Goal: Information Seeking & Learning: Check status

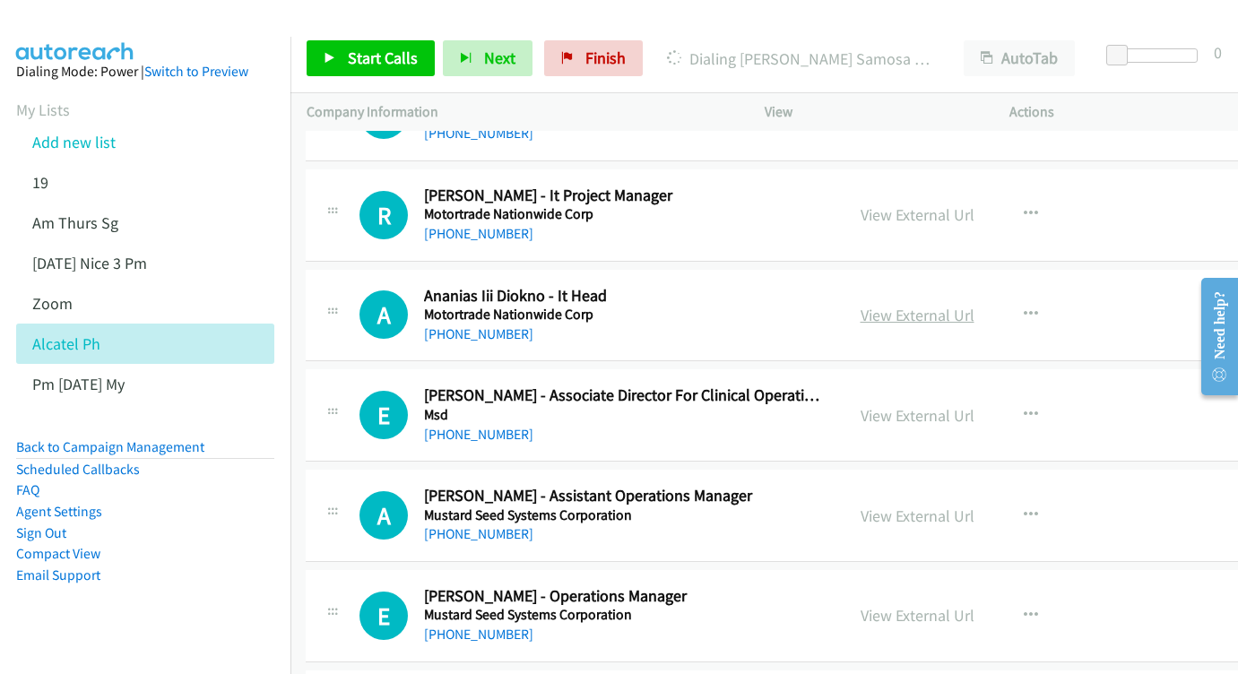
scroll to position [9543, 1]
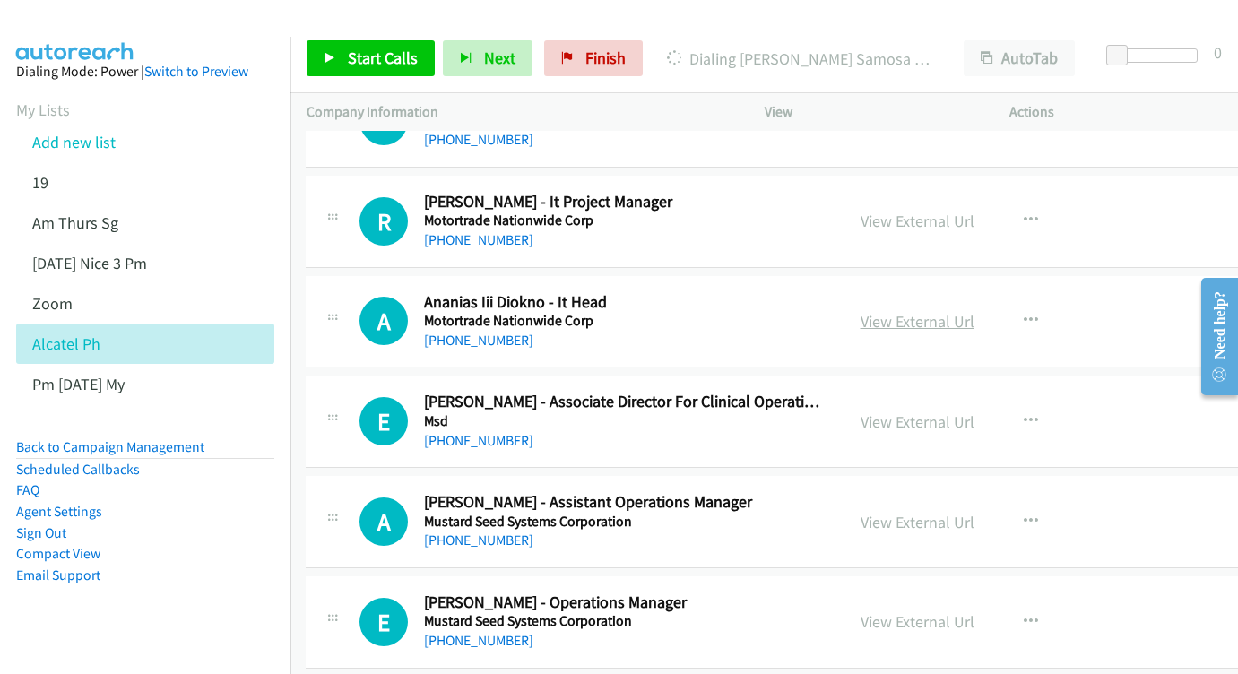
click at [975, 311] on link "View External Url" at bounding box center [918, 321] width 114 height 21
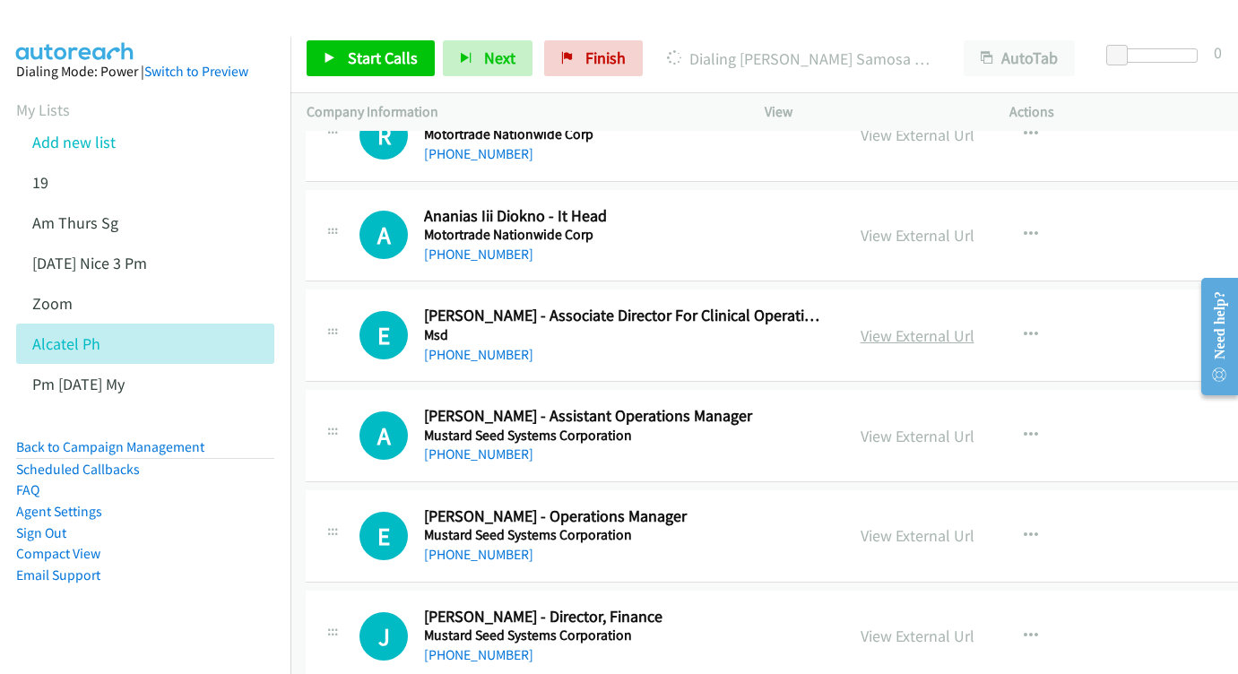
scroll to position [9629, 1]
click at [971, 326] on link "View External Url" at bounding box center [918, 336] width 114 height 21
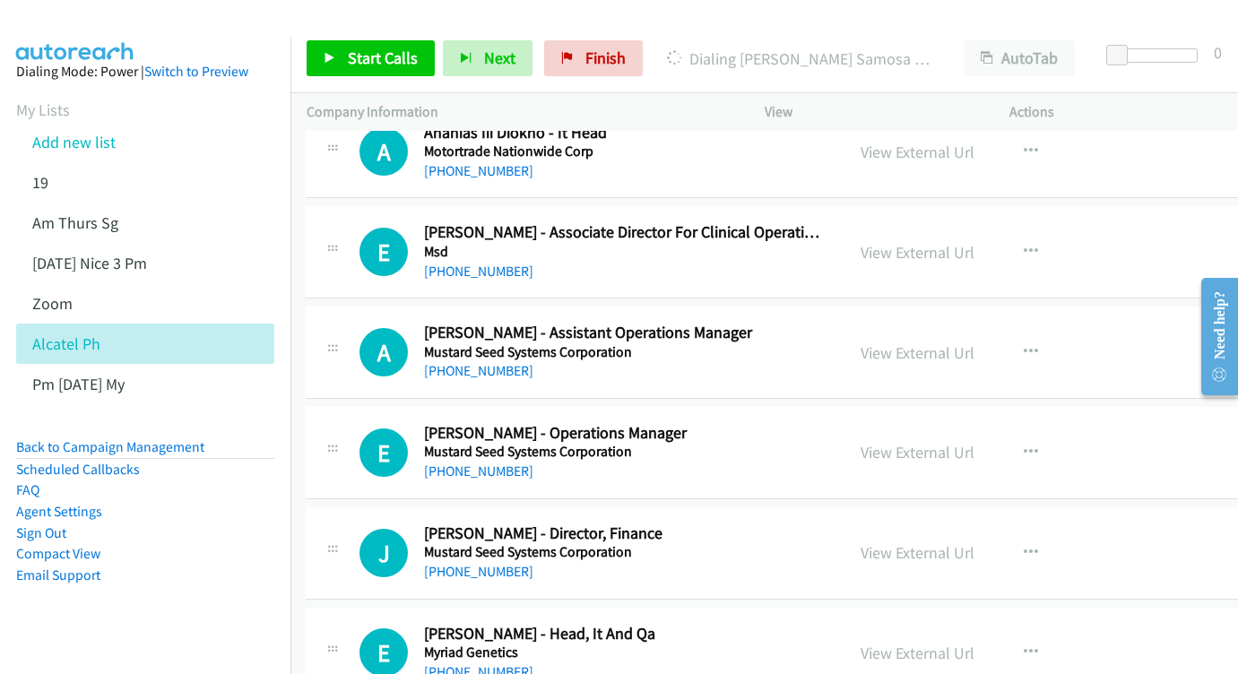
scroll to position [9712, 0]
click at [934, 343] on link "View External Url" at bounding box center [919, 353] width 114 height 21
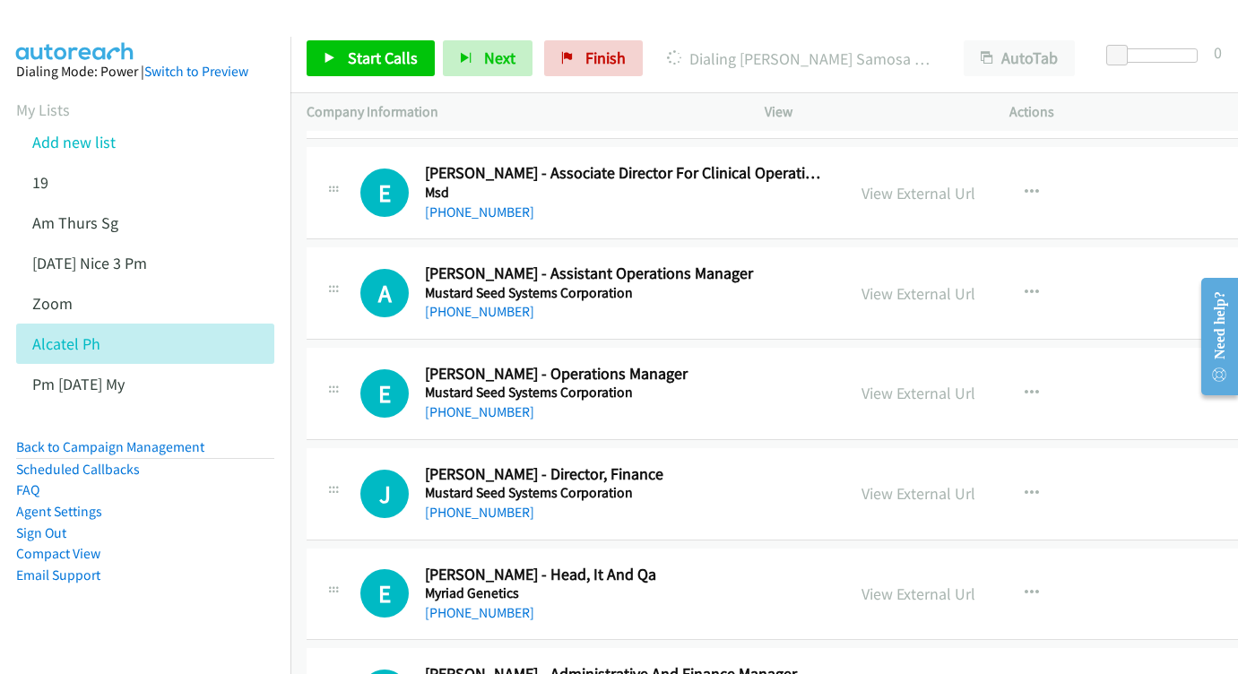
scroll to position [9787, 0]
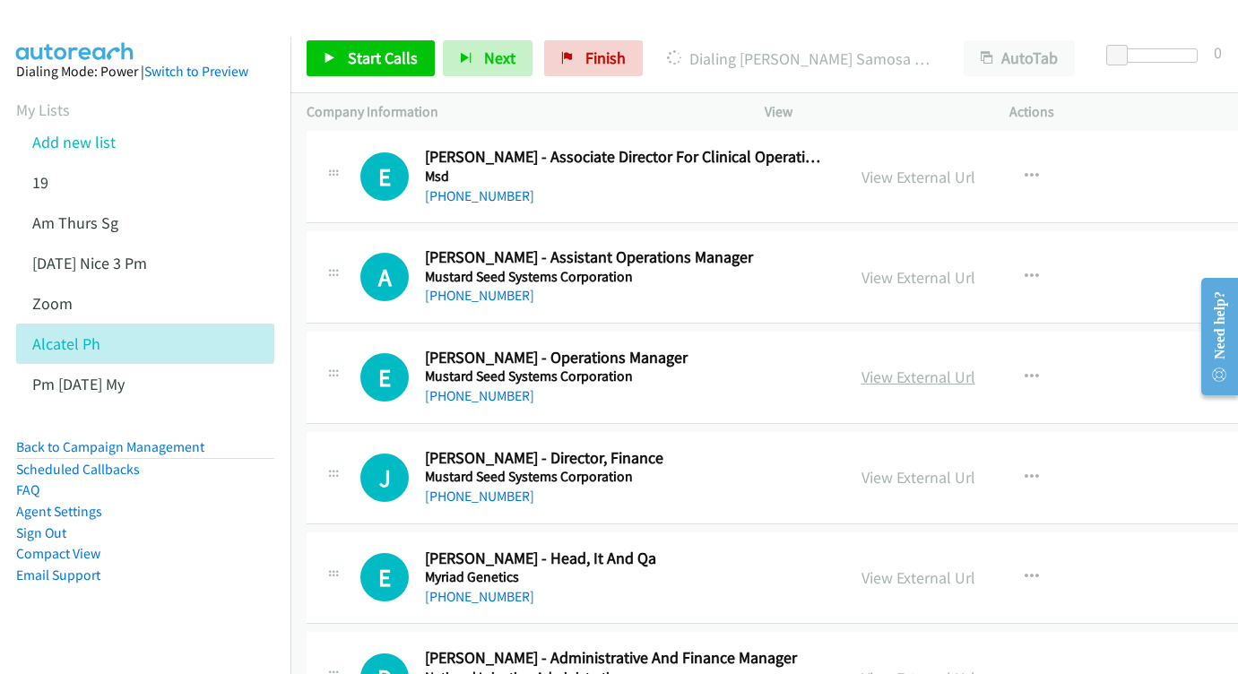
click at [922, 367] on link "View External Url" at bounding box center [919, 377] width 114 height 21
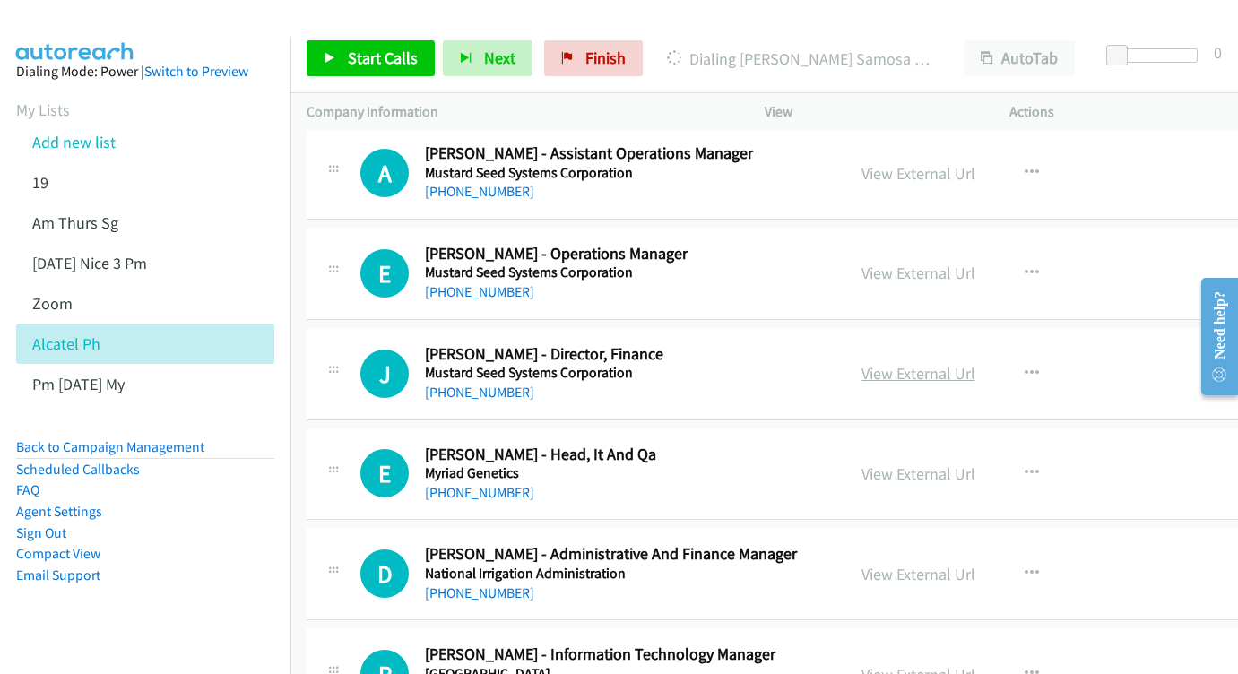
scroll to position [9891, 0]
click at [944, 364] on link "View External Url" at bounding box center [919, 374] width 114 height 21
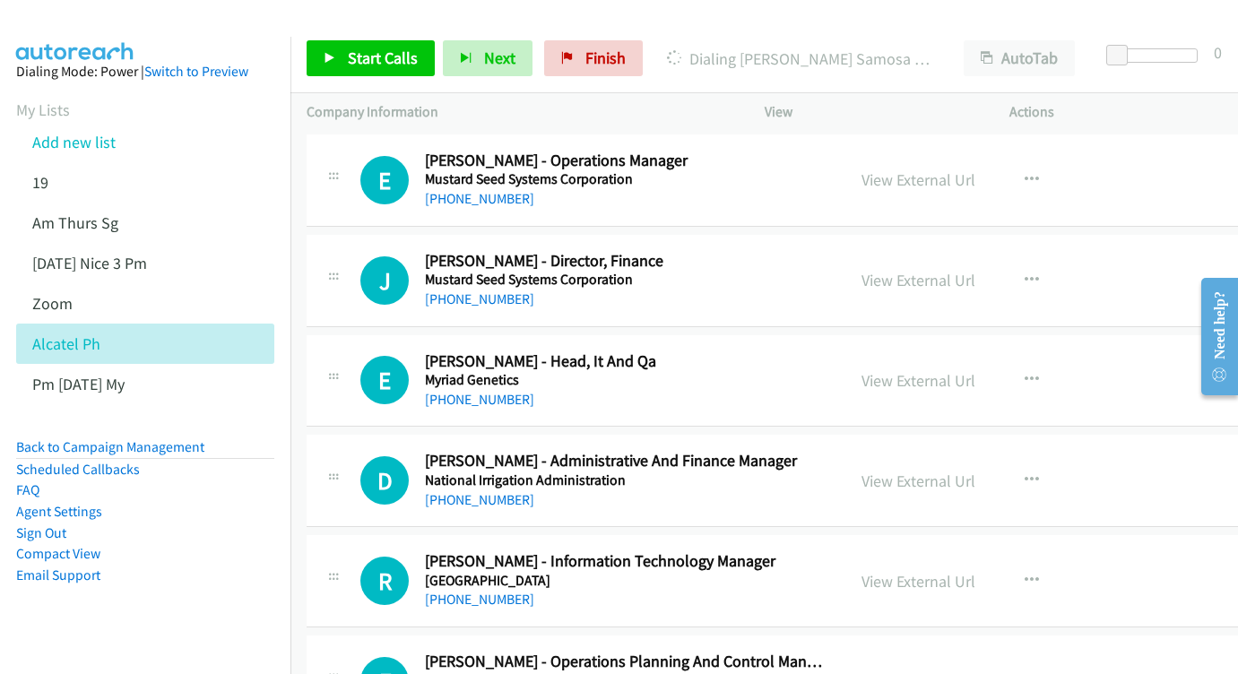
scroll to position [9995, 0]
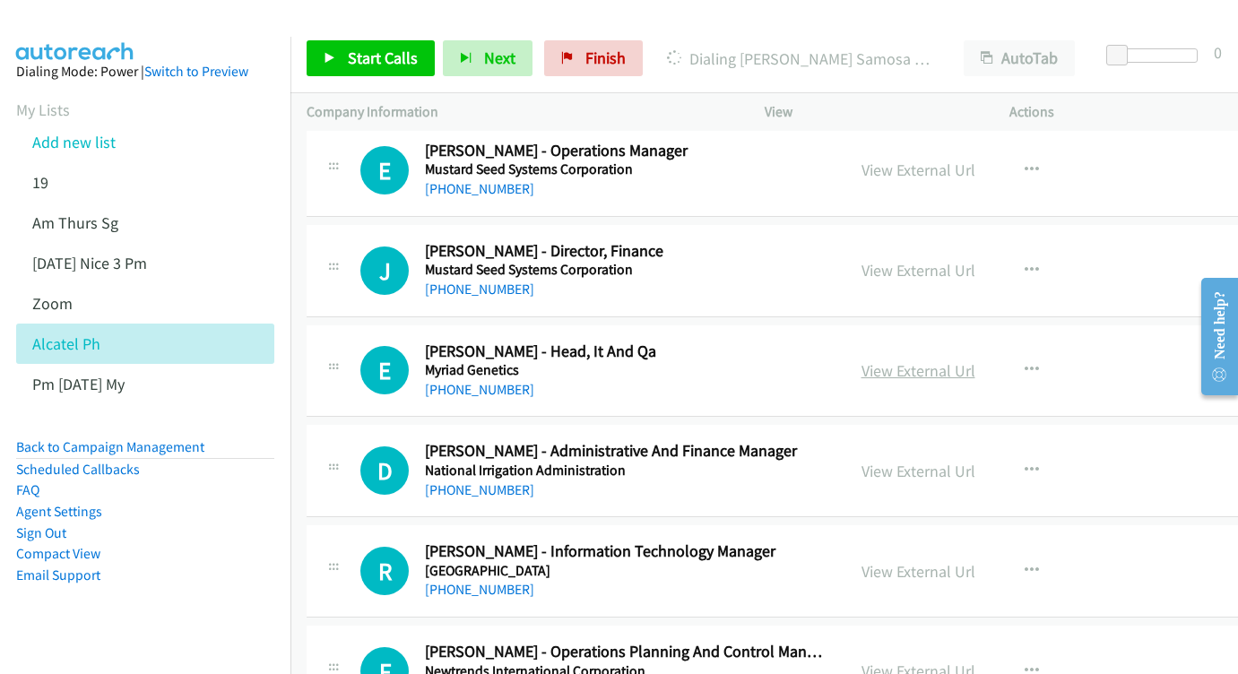
click at [976, 361] on link "View External Url" at bounding box center [919, 371] width 114 height 21
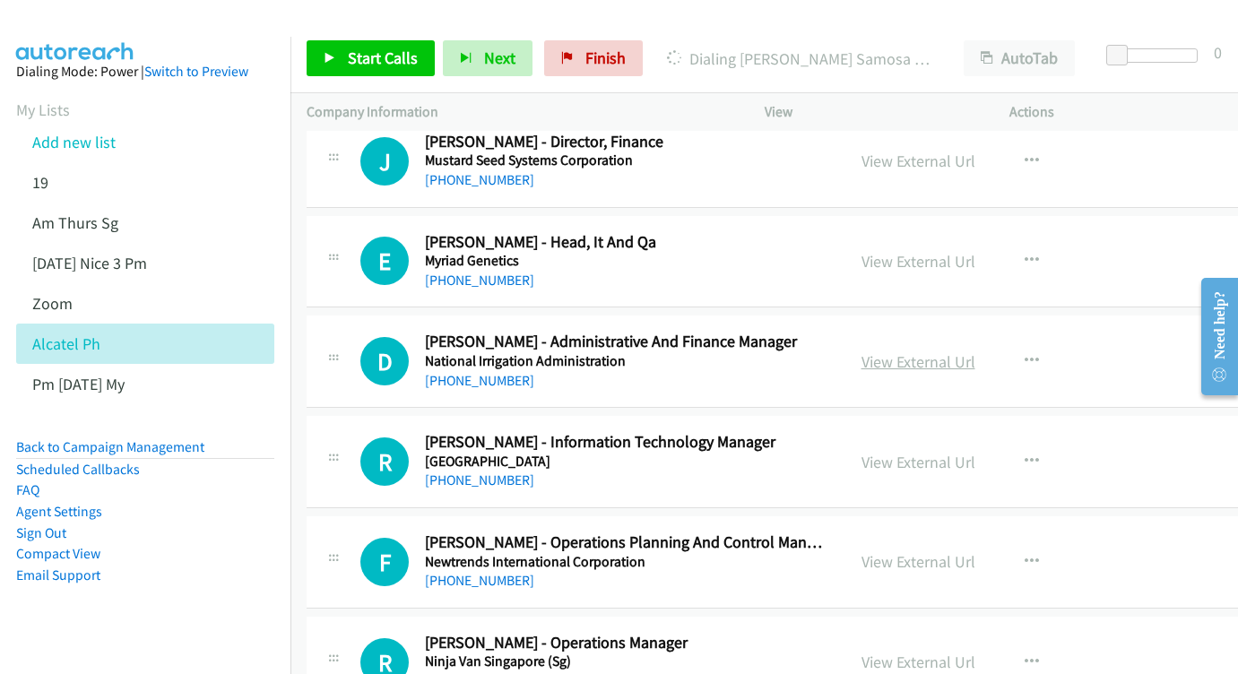
scroll to position [10106, 0]
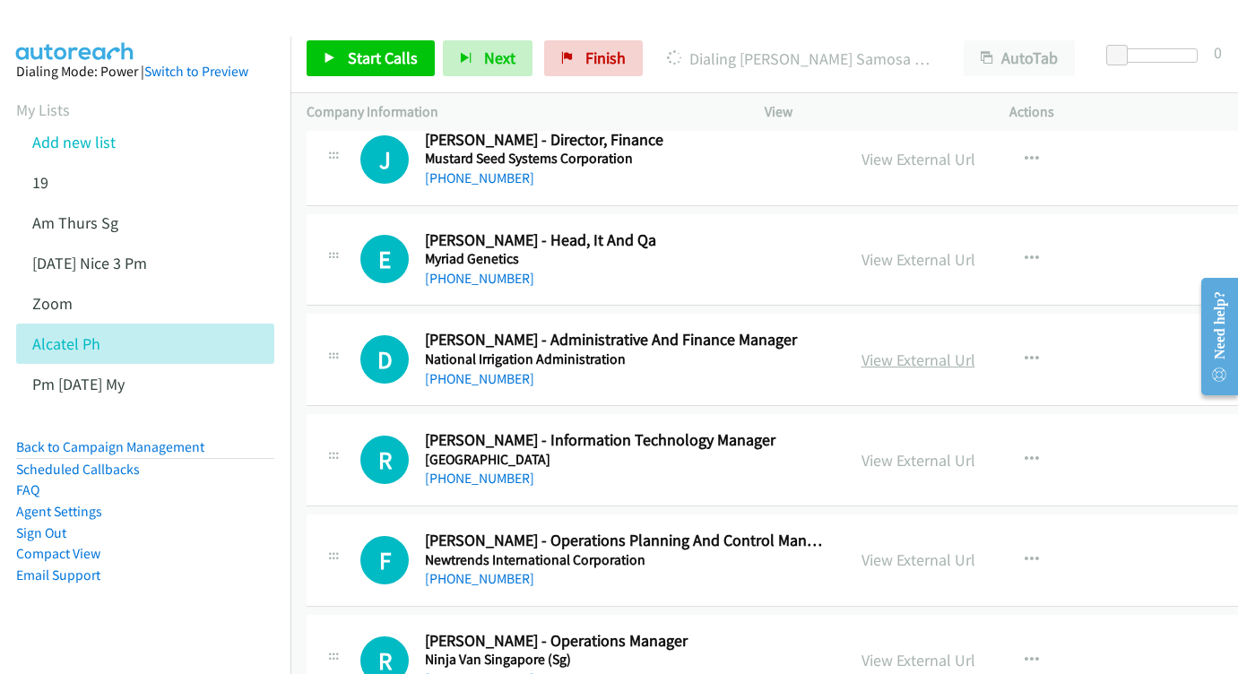
click at [974, 350] on link "View External Url" at bounding box center [919, 360] width 114 height 21
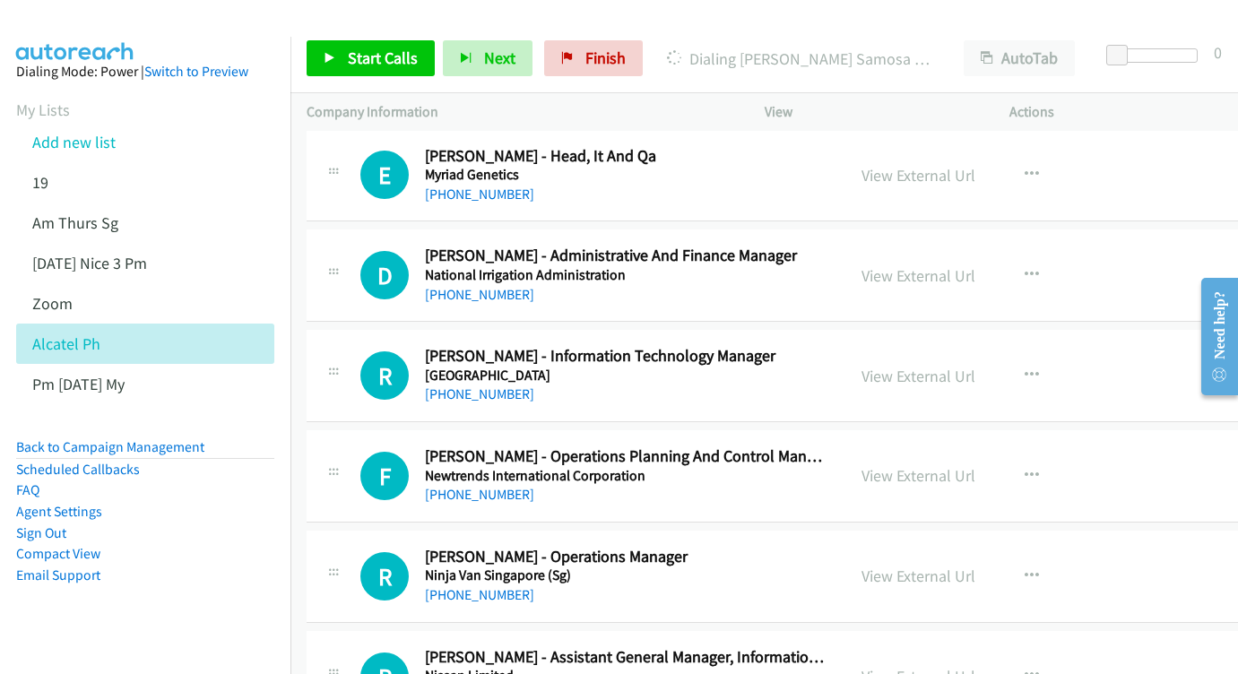
scroll to position [10193, 0]
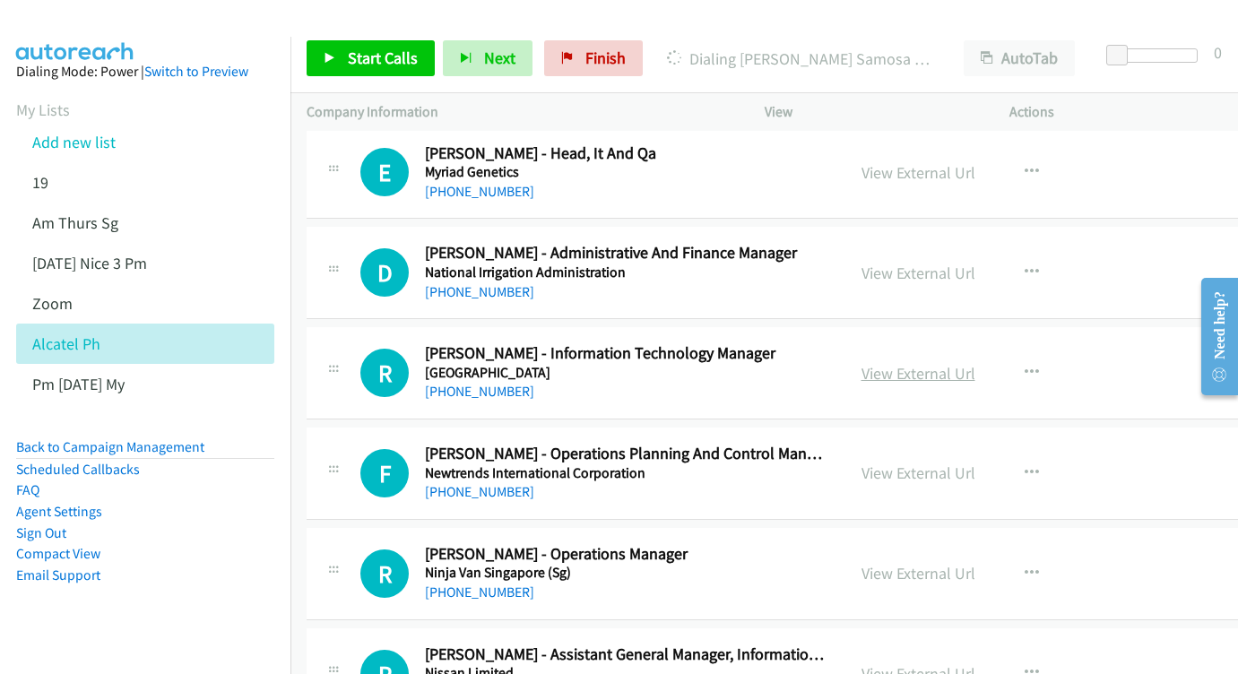
click at [975, 363] on link "View External Url" at bounding box center [919, 373] width 114 height 21
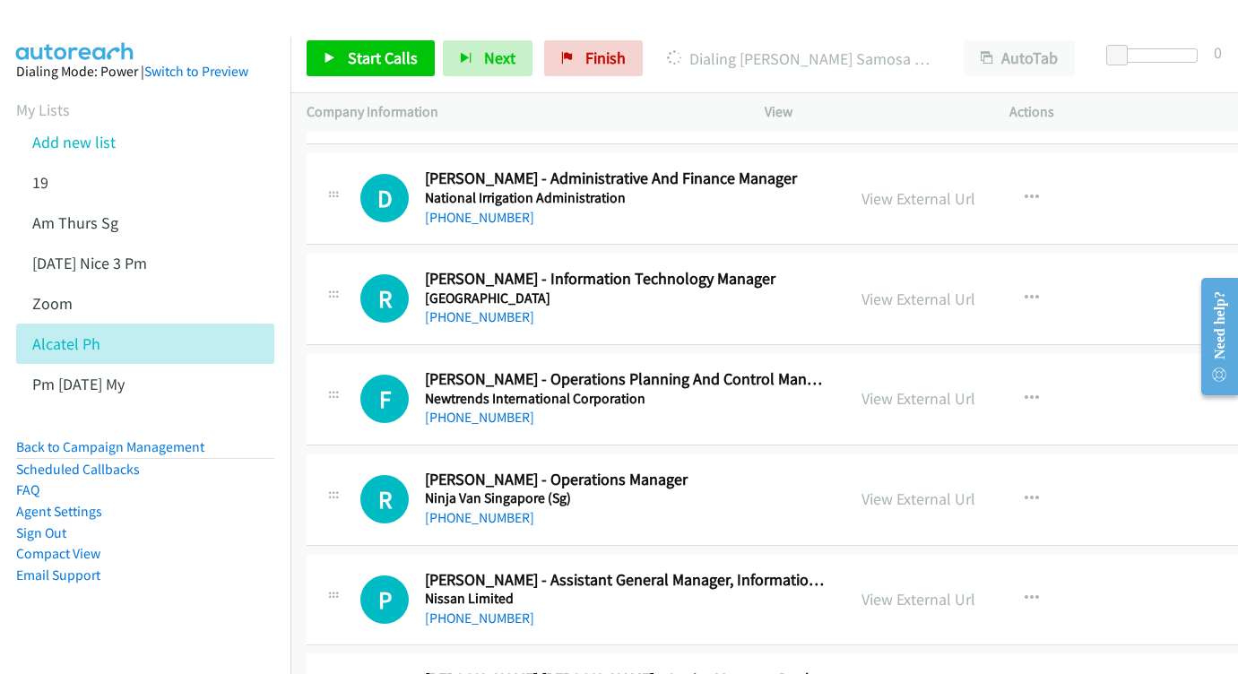
scroll to position [10268, 0]
click at [958, 369] on div "View External Url View External Url Schedule/Manage Callback Start Calls Here R…" at bounding box center [988, 398] width 285 height 59
click at [922, 387] on link "View External Url" at bounding box center [919, 397] width 114 height 21
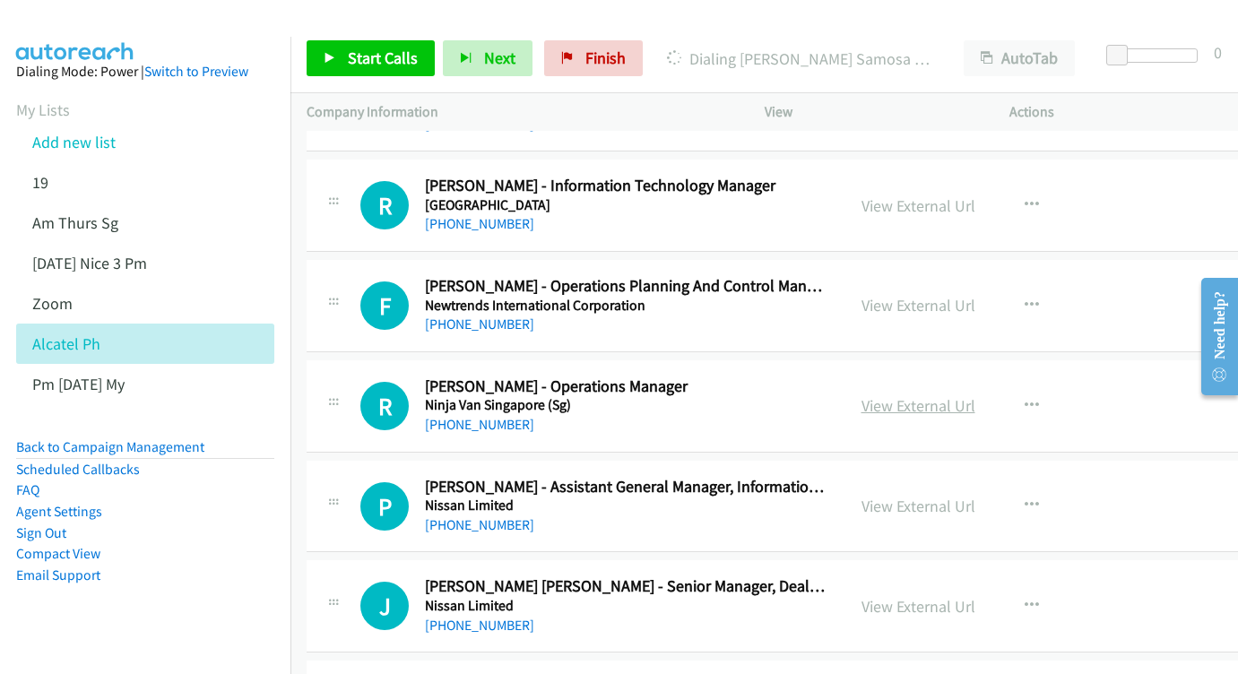
scroll to position [10361, 0]
click at [976, 395] on link "View External Url" at bounding box center [919, 405] width 114 height 21
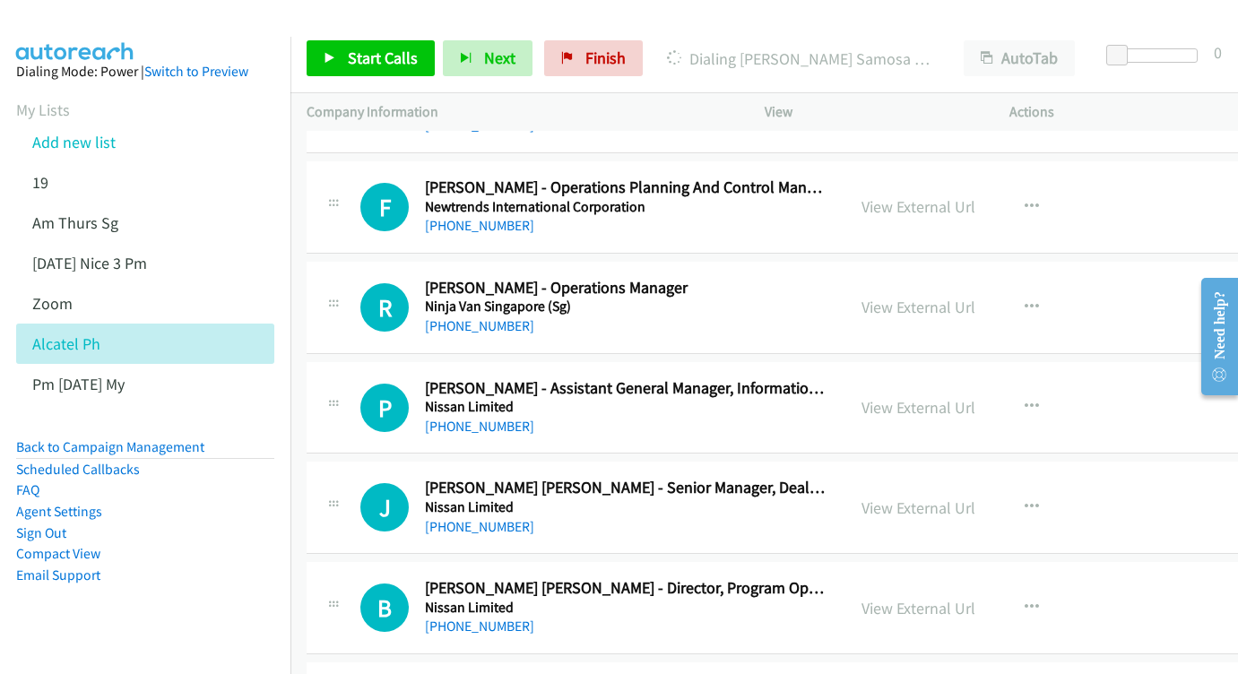
scroll to position [10478, 0]
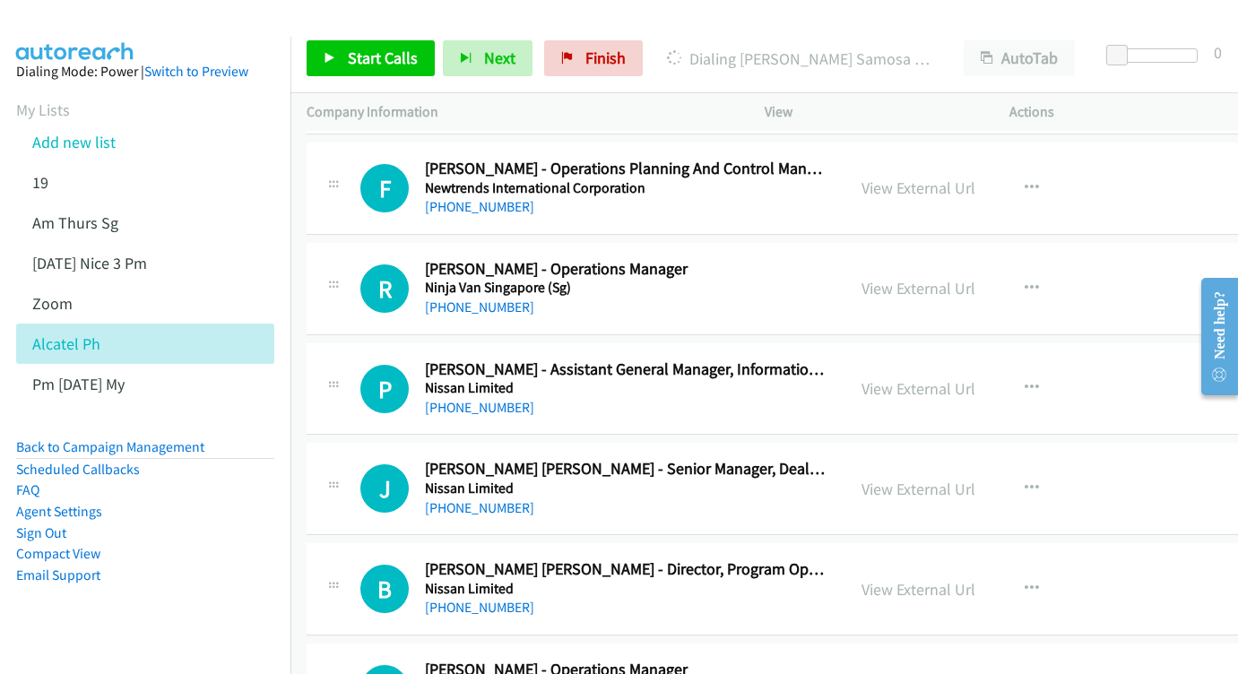
click at [958, 377] on div "View External Url" at bounding box center [919, 389] width 114 height 24
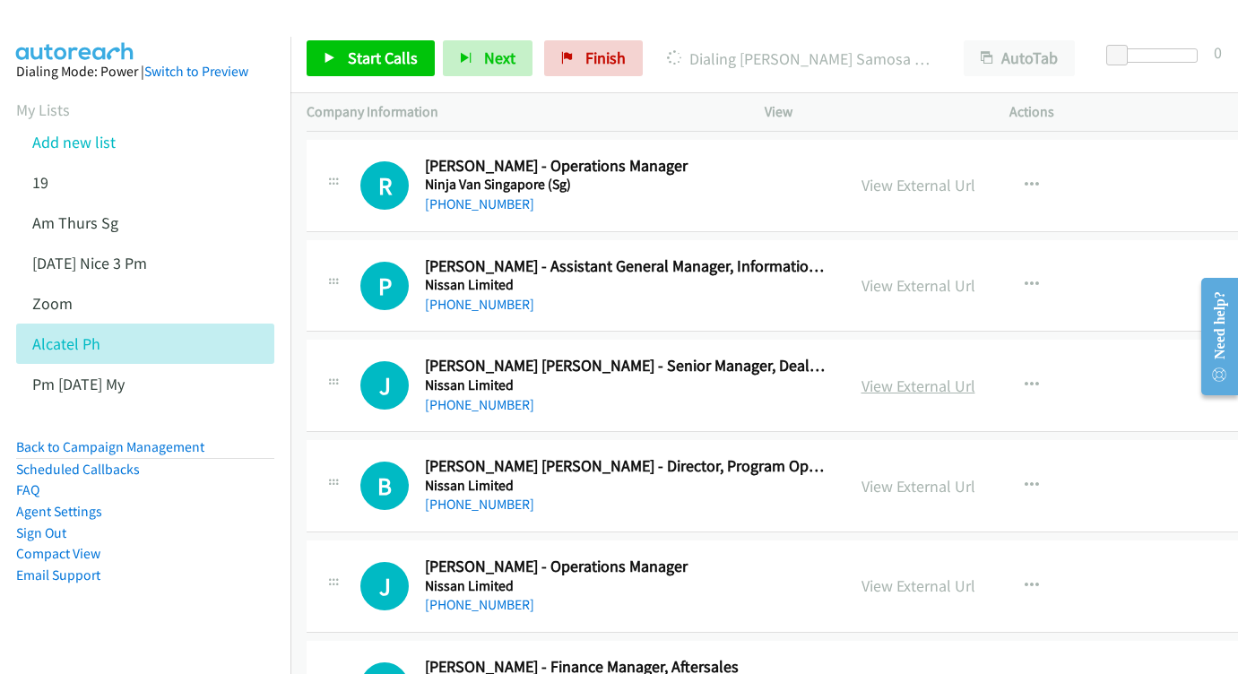
scroll to position [10597, 0]
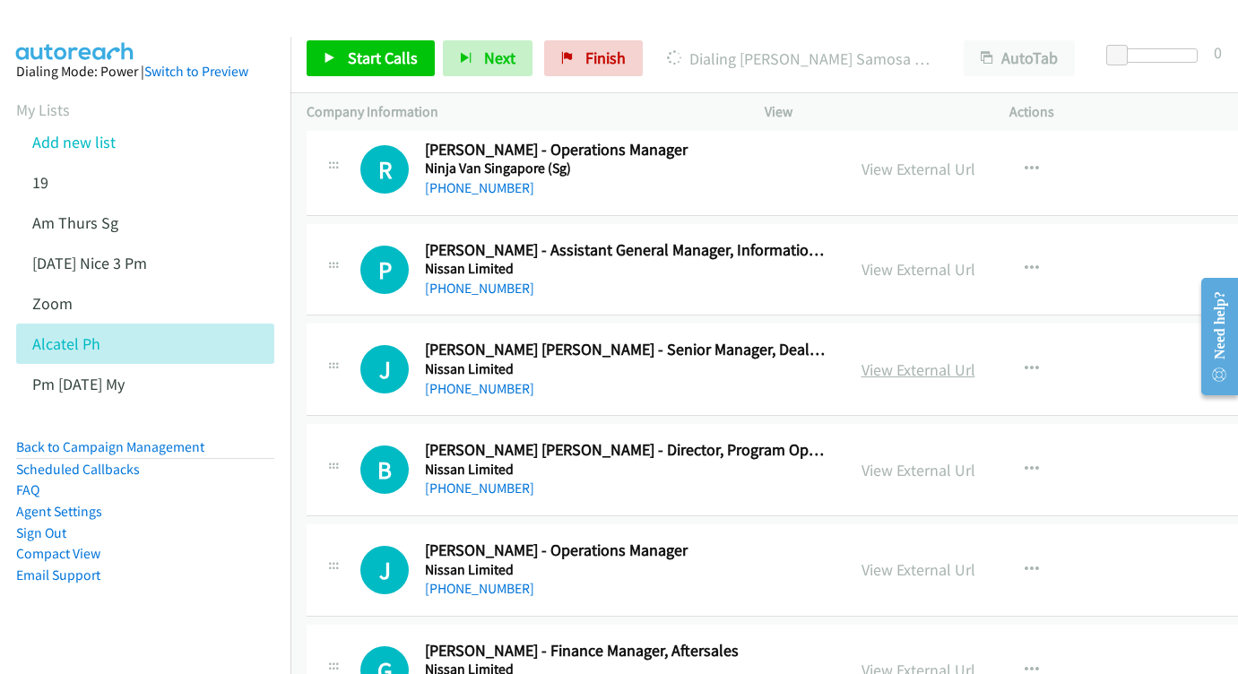
click at [971, 360] on link "View External Url" at bounding box center [919, 370] width 114 height 21
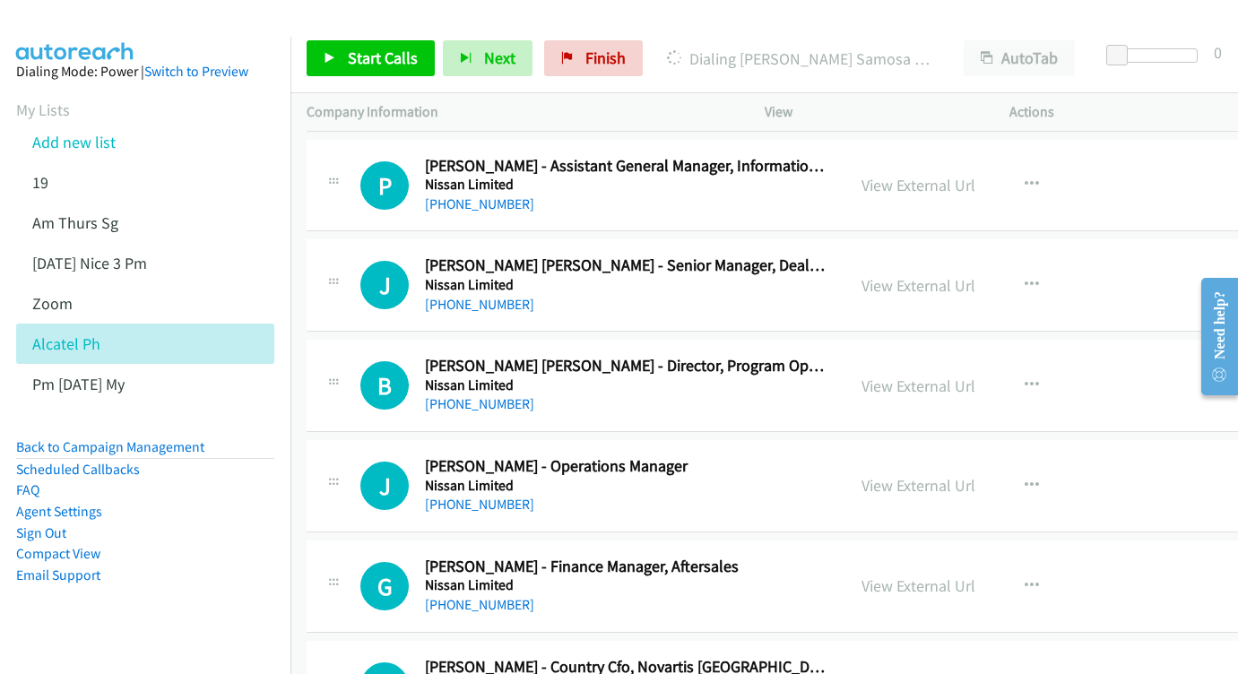
scroll to position [10695, 0]
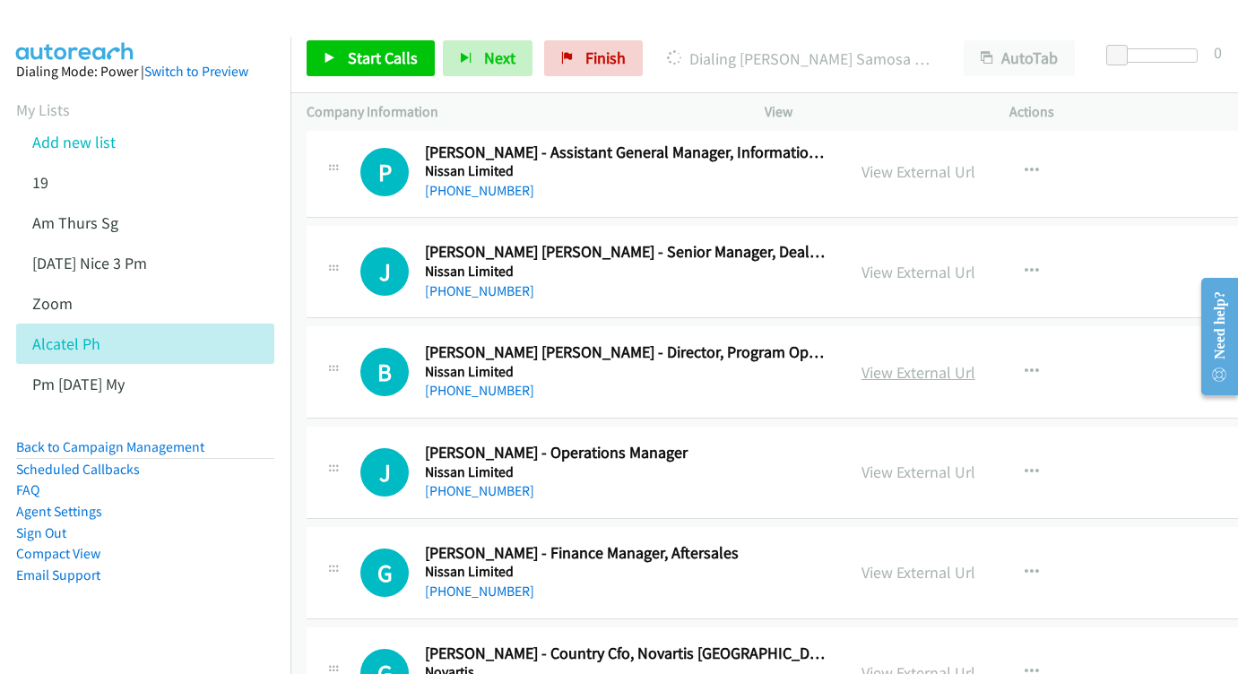
click at [976, 362] on link "View External Url" at bounding box center [919, 372] width 114 height 21
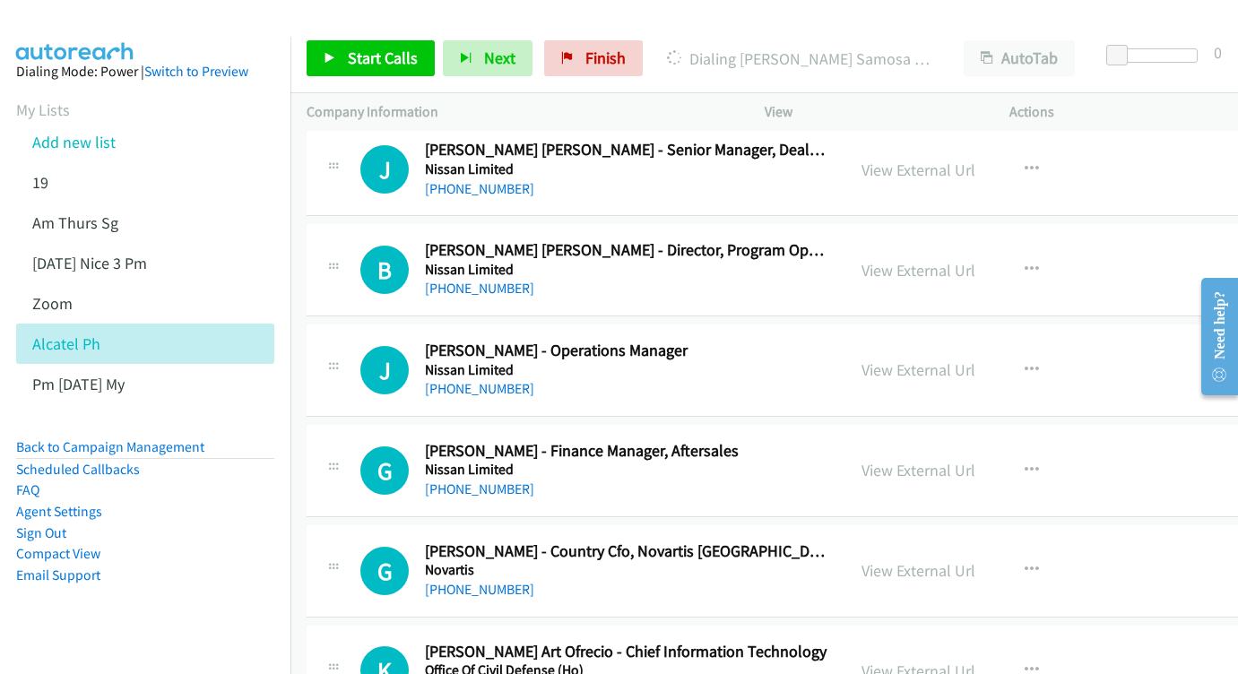
scroll to position [10813, 0]
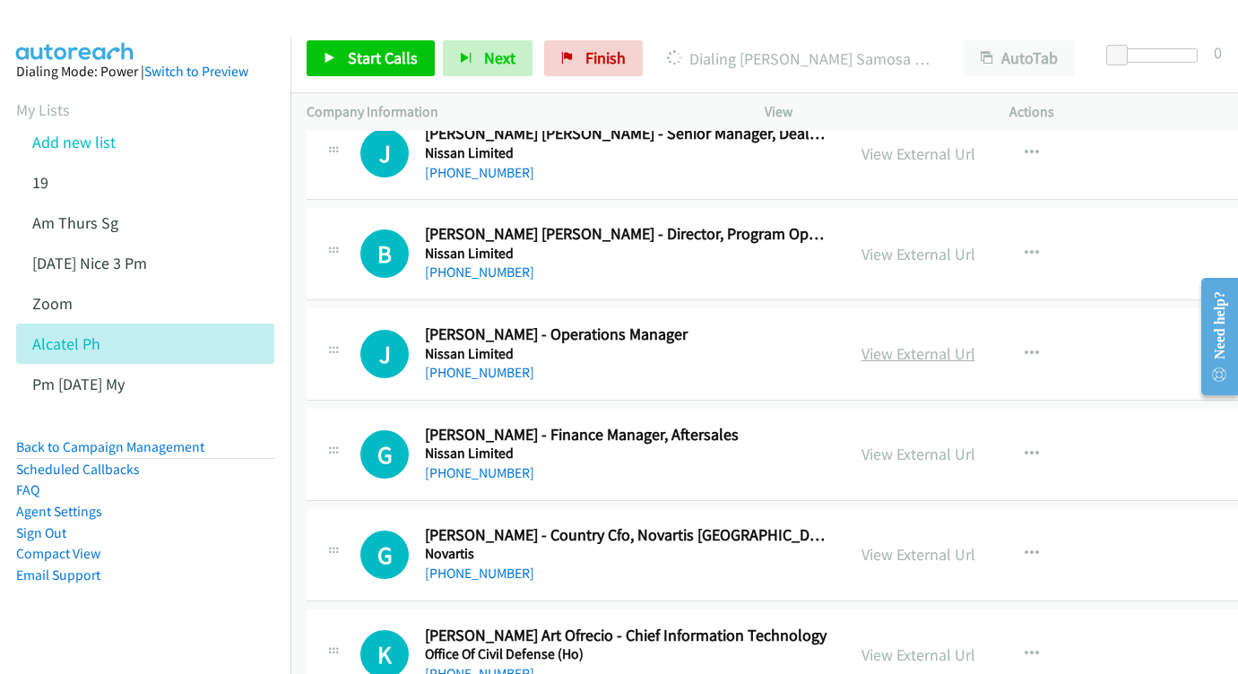
click at [915, 343] on link "View External Url" at bounding box center [919, 353] width 114 height 21
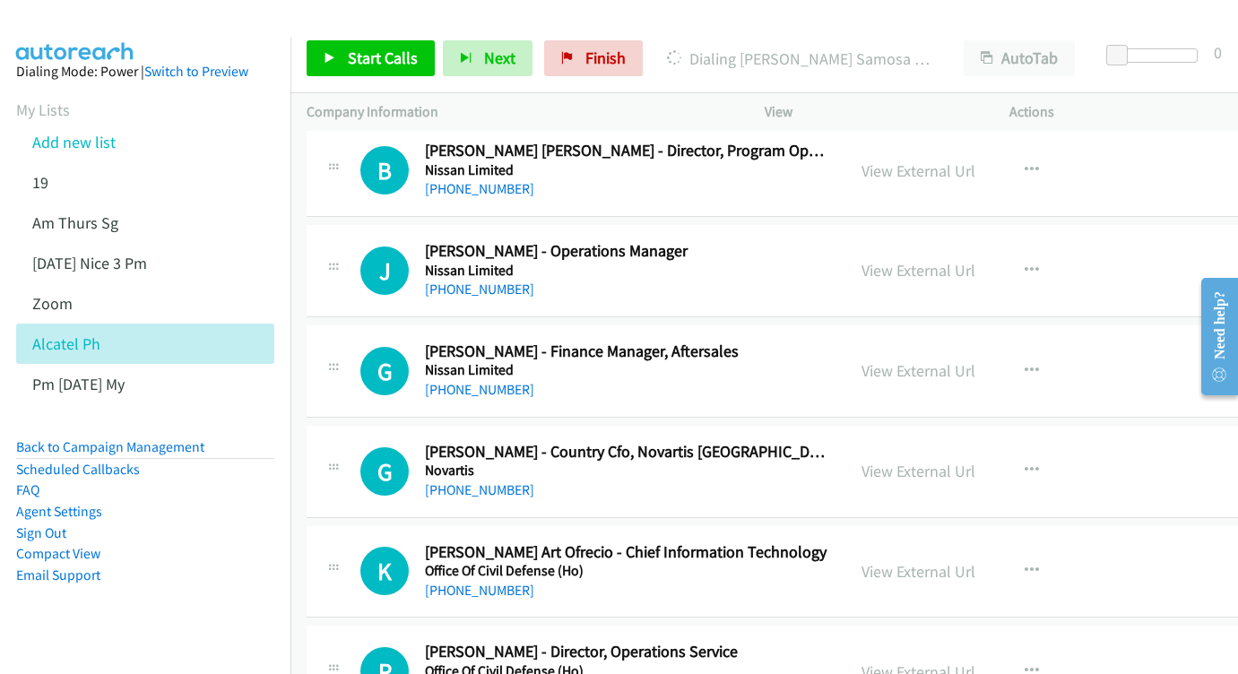
scroll to position [10899, 0]
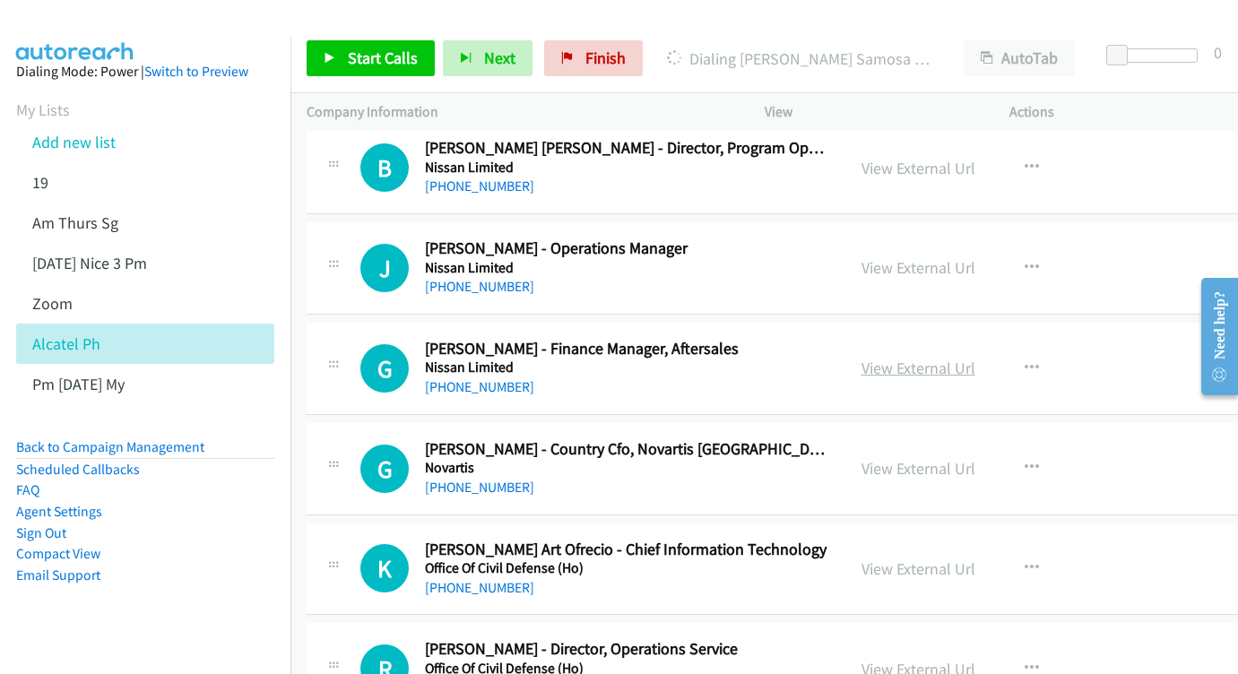
click at [946, 358] on link "View External Url" at bounding box center [919, 368] width 114 height 21
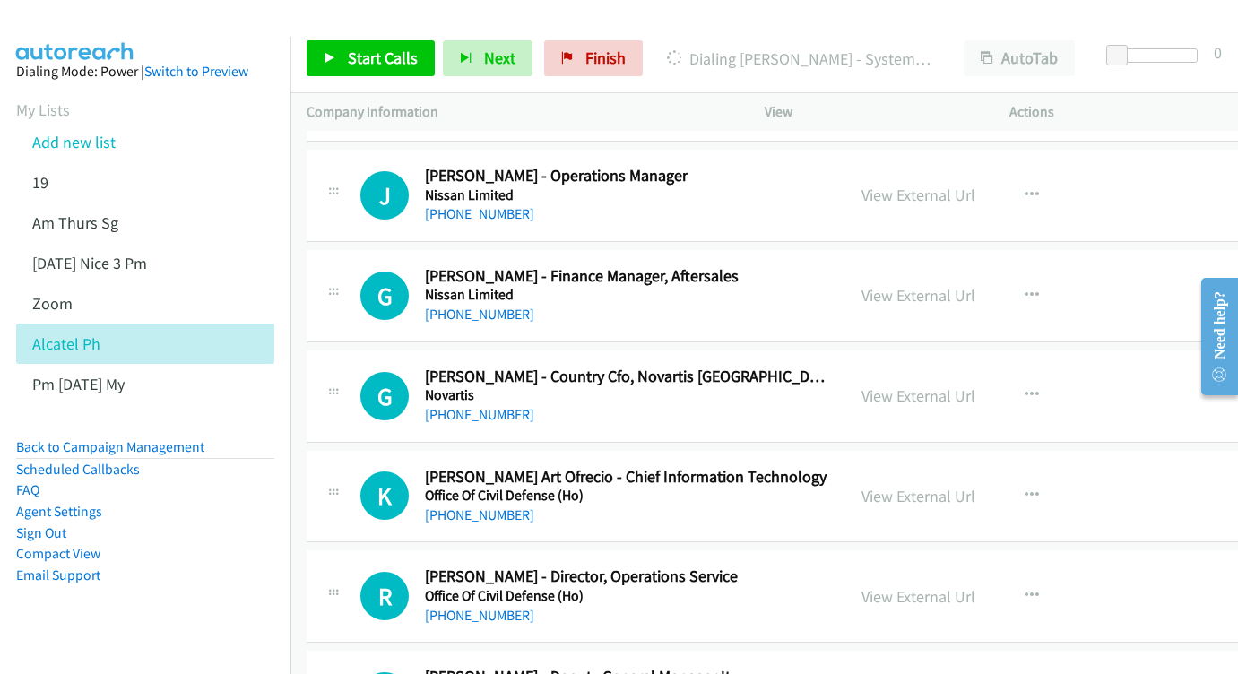
scroll to position [10978, 0]
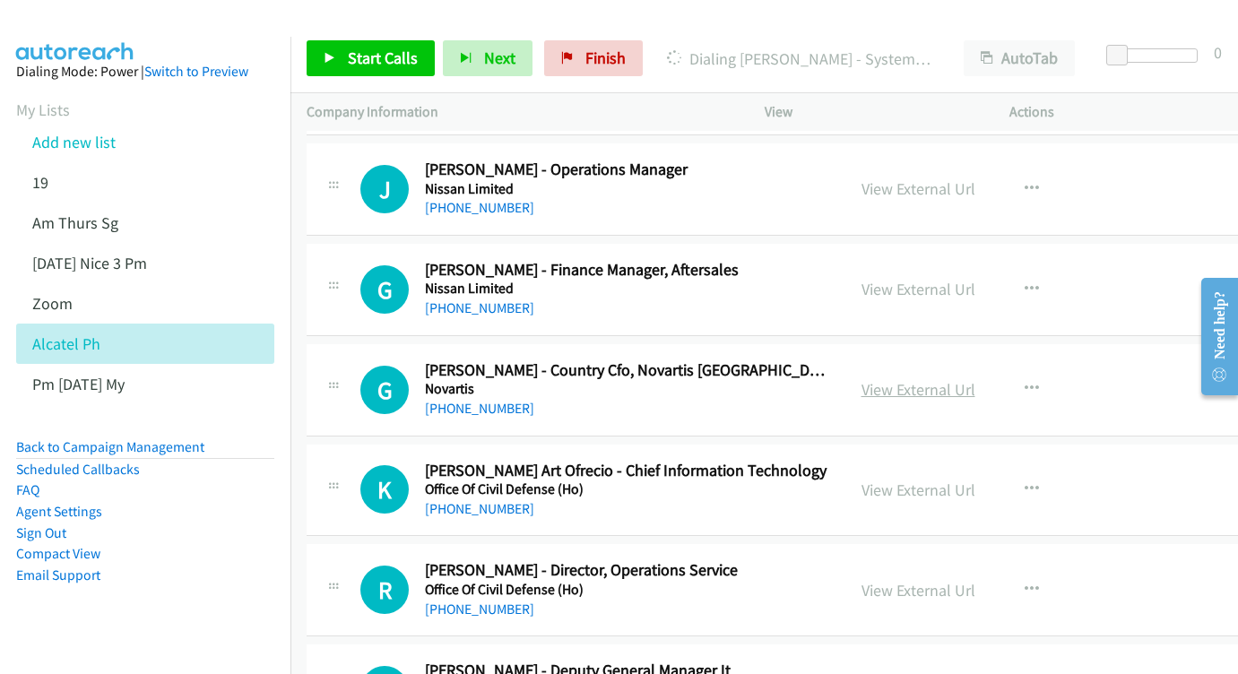
click at [976, 379] on link "View External Url" at bounding box center [919, 389] width 114 height 21
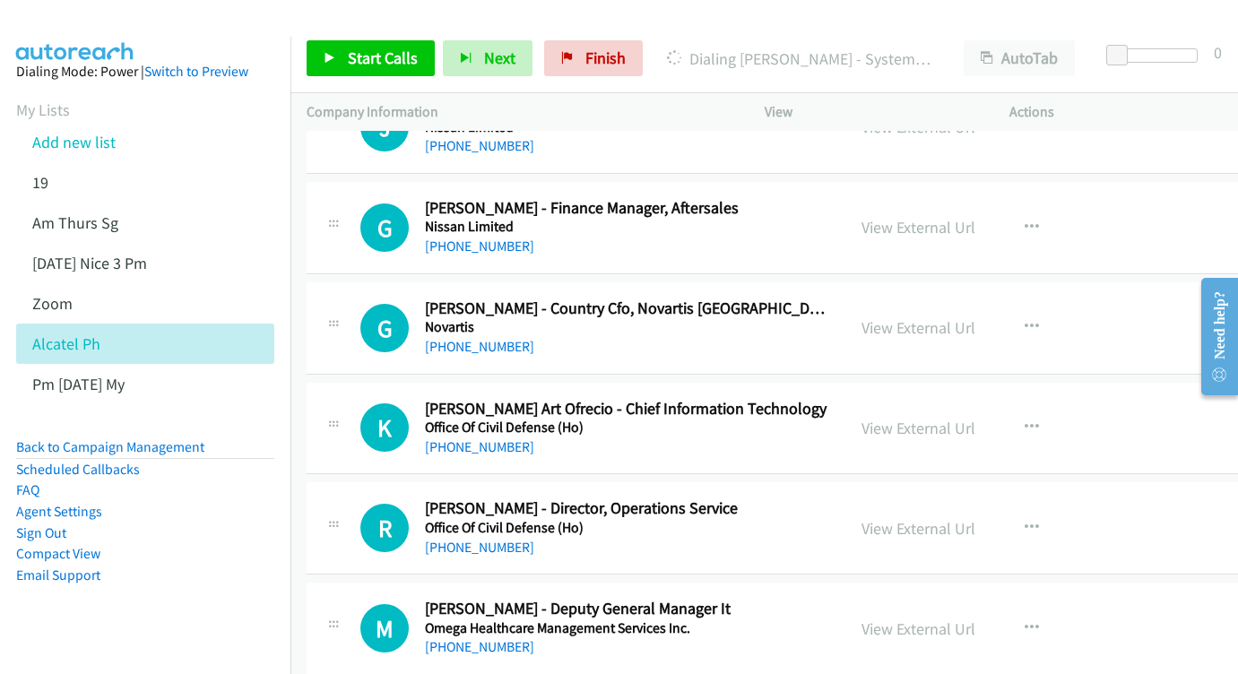
scroll to position [11047, 0]
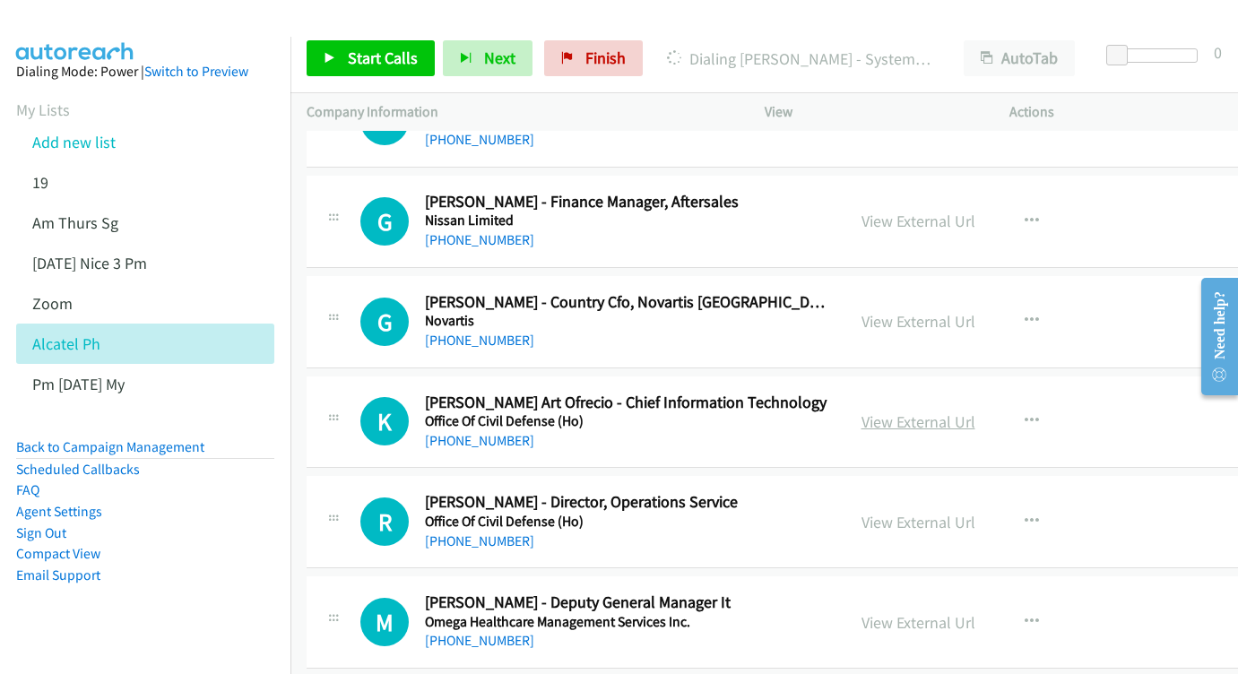
click at [976, 412] on link "View External Url" at bounding box center [919, 422] width 114 height 21
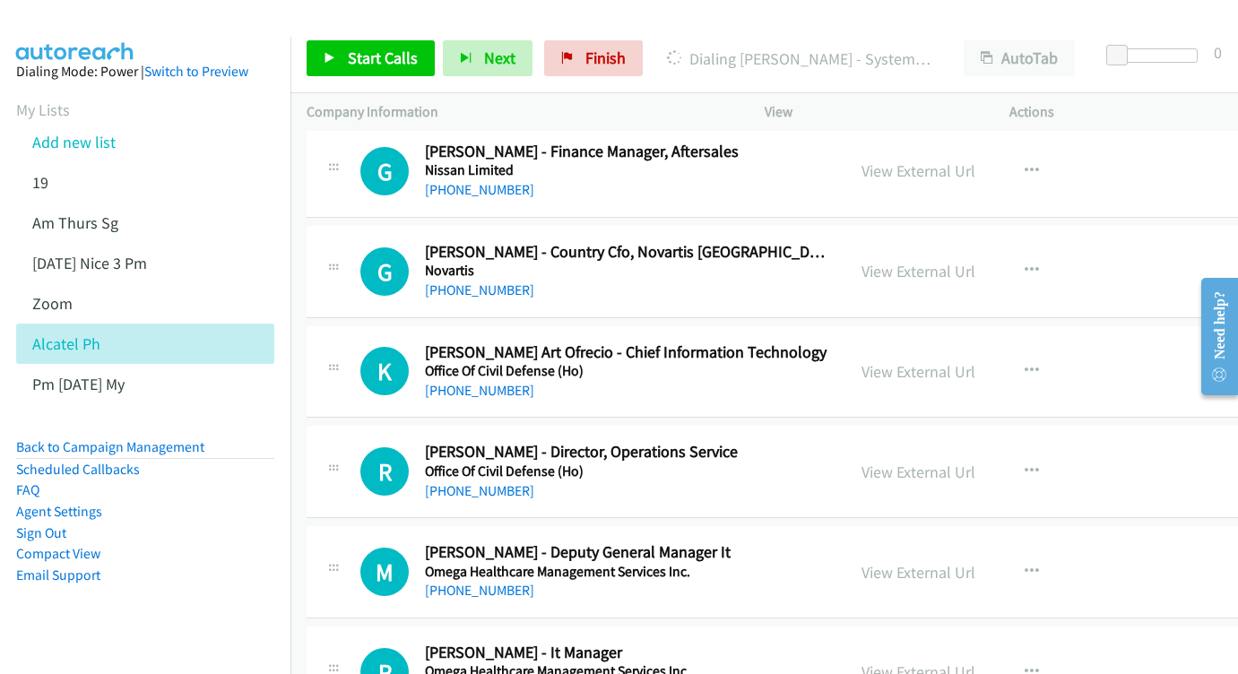
scroll to position [11108, 0]
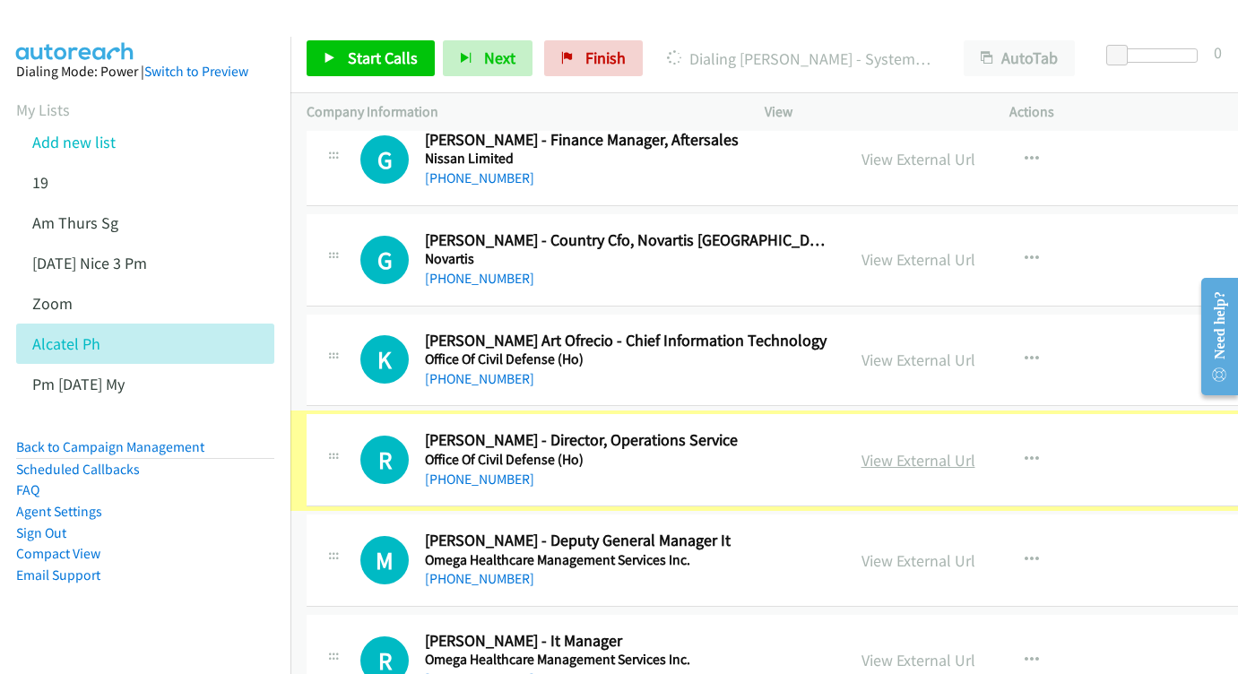
click at [952, 450] on link "View External Url" at bounding box center [919, 460] width 114 height 21
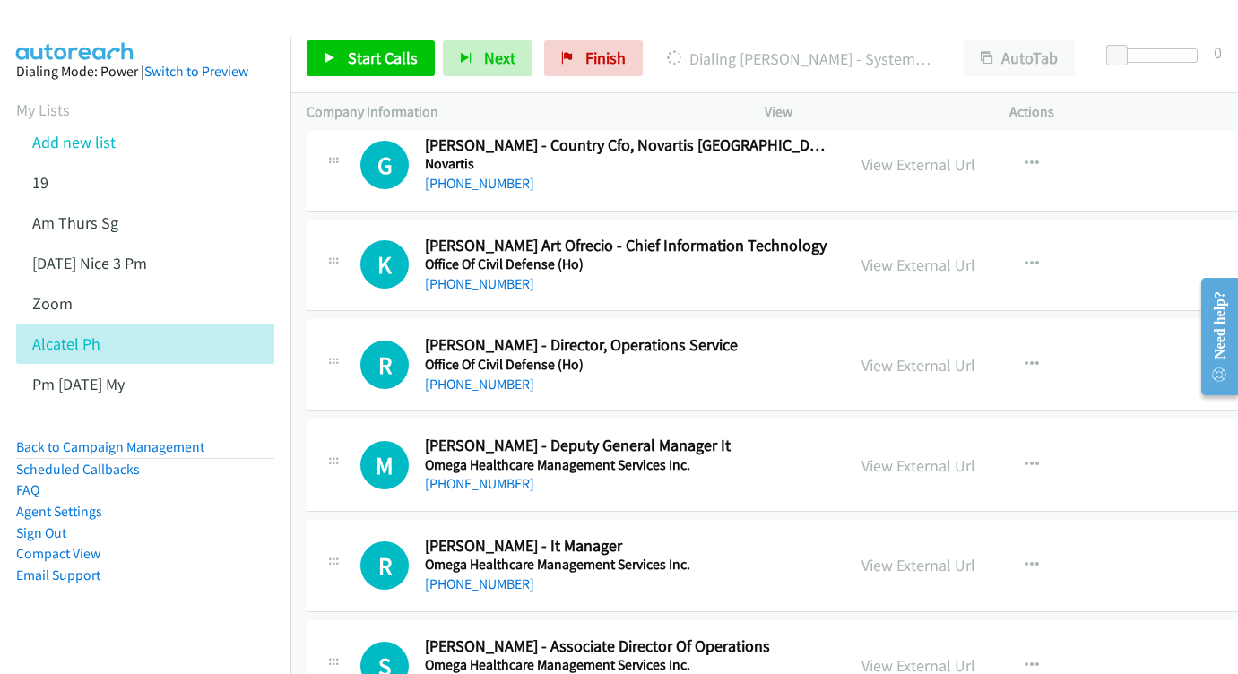
scroll to position [11205, 0]
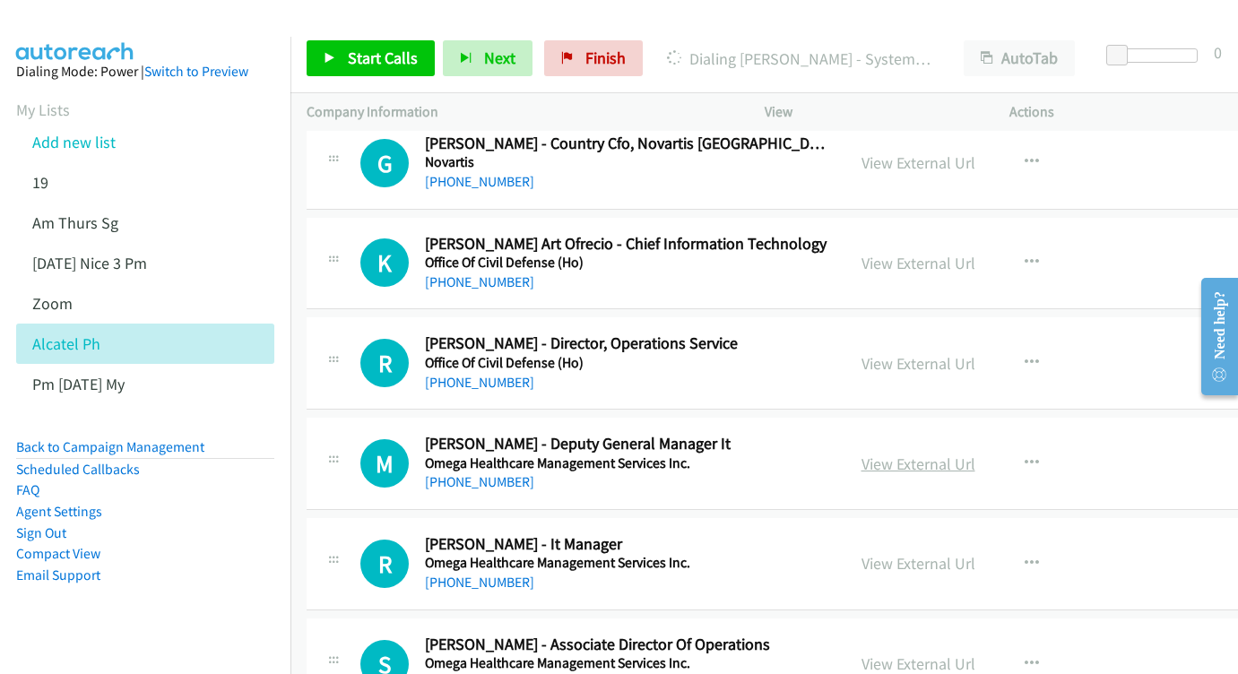
click at [955, 454] on link "View External Url" at bounding box center [919, 464] width 114 height 21
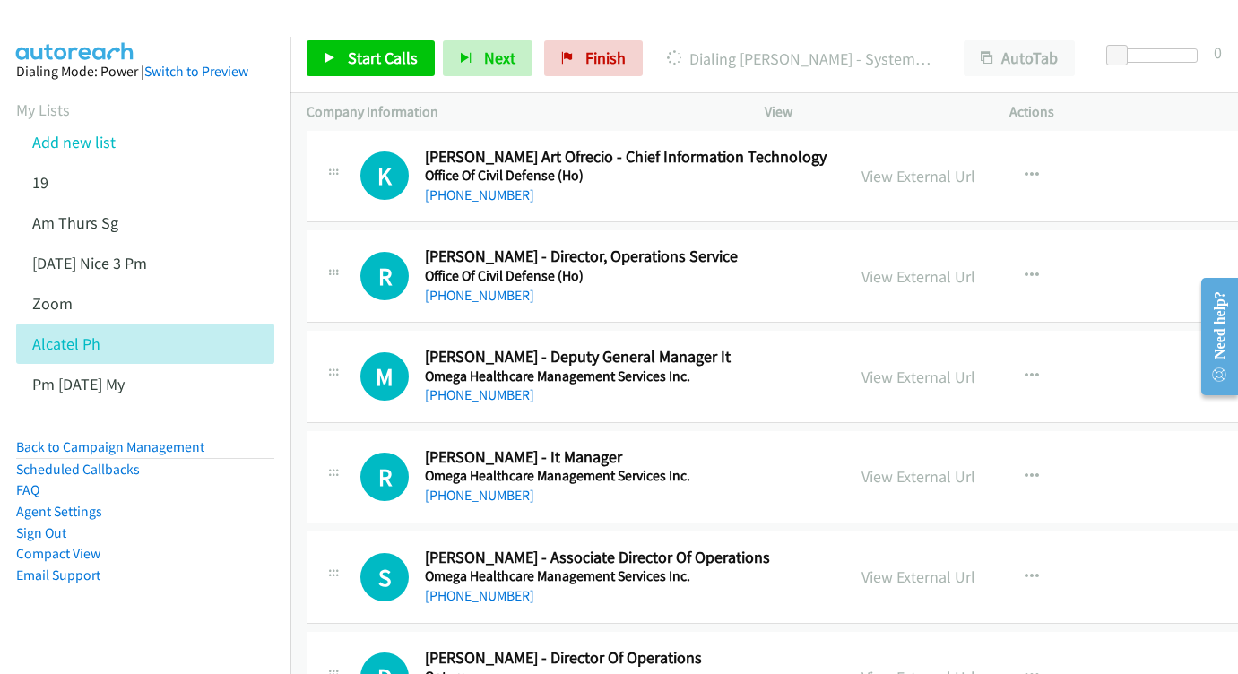
scroll to position [11318, 0]
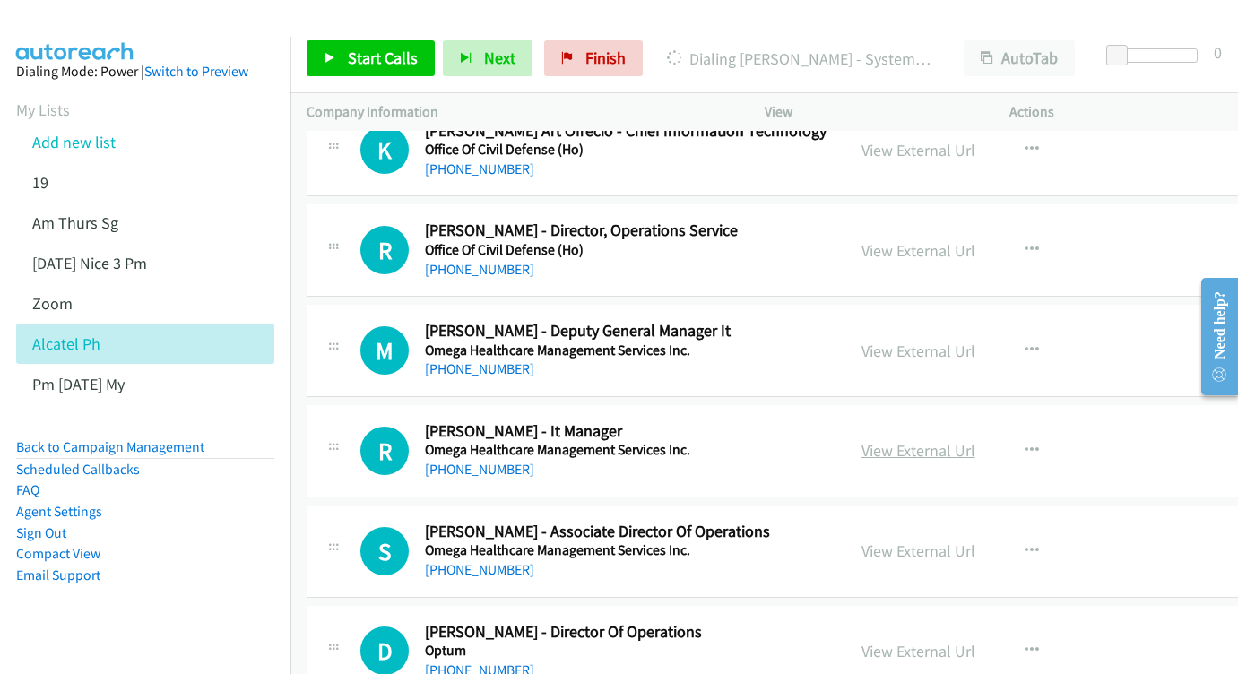
click at [948, 440] on link "View External Url" at bounding box center [919, 450] width 114 height 21
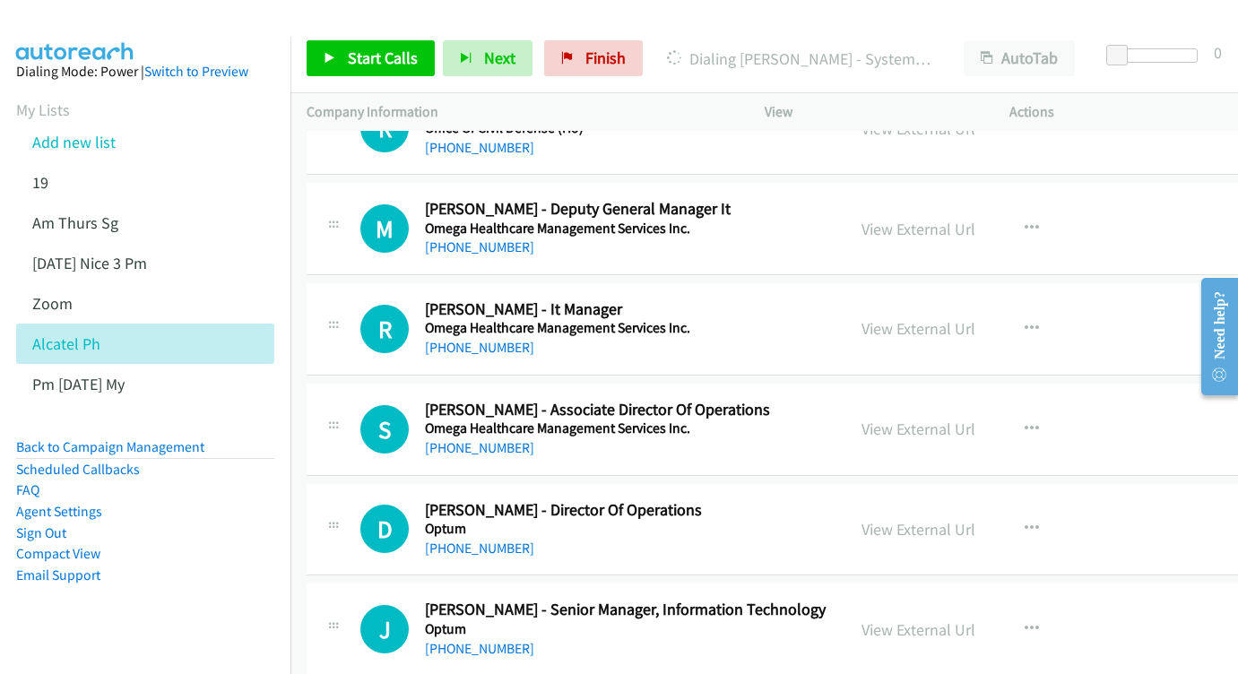
scroll to position [11464, 0]
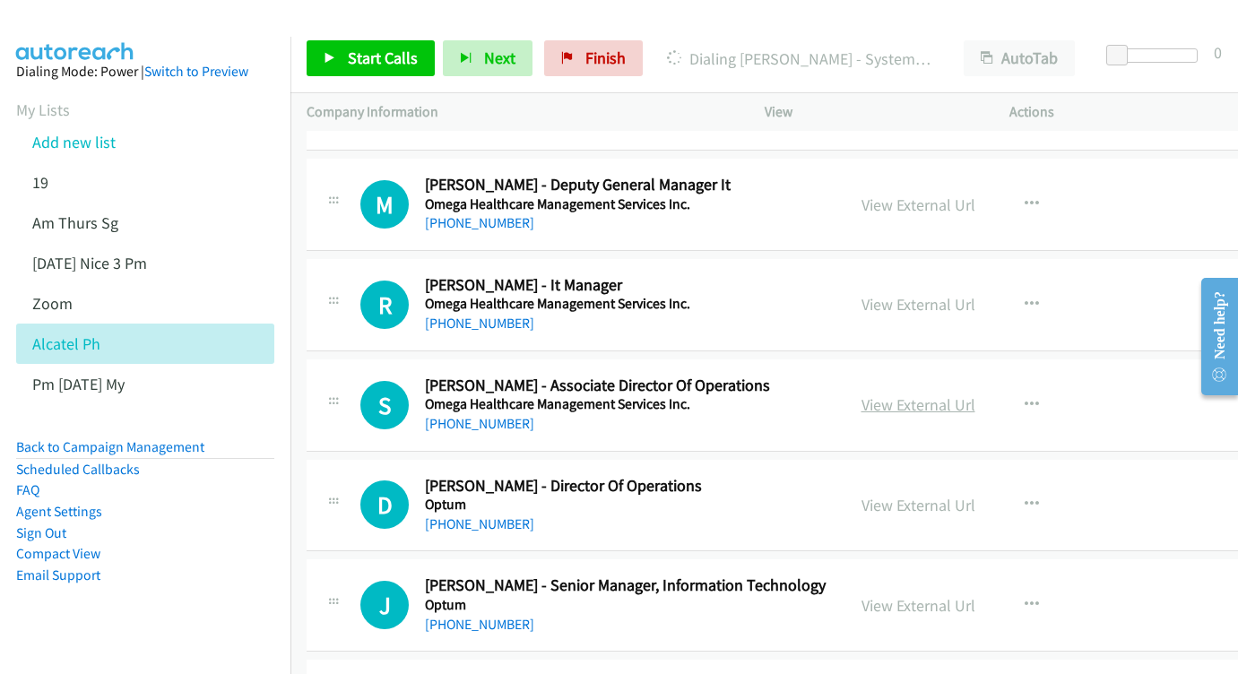
click at [942, 395] on link "View External Url" at bounding box center [919, 405] width 114 height 21
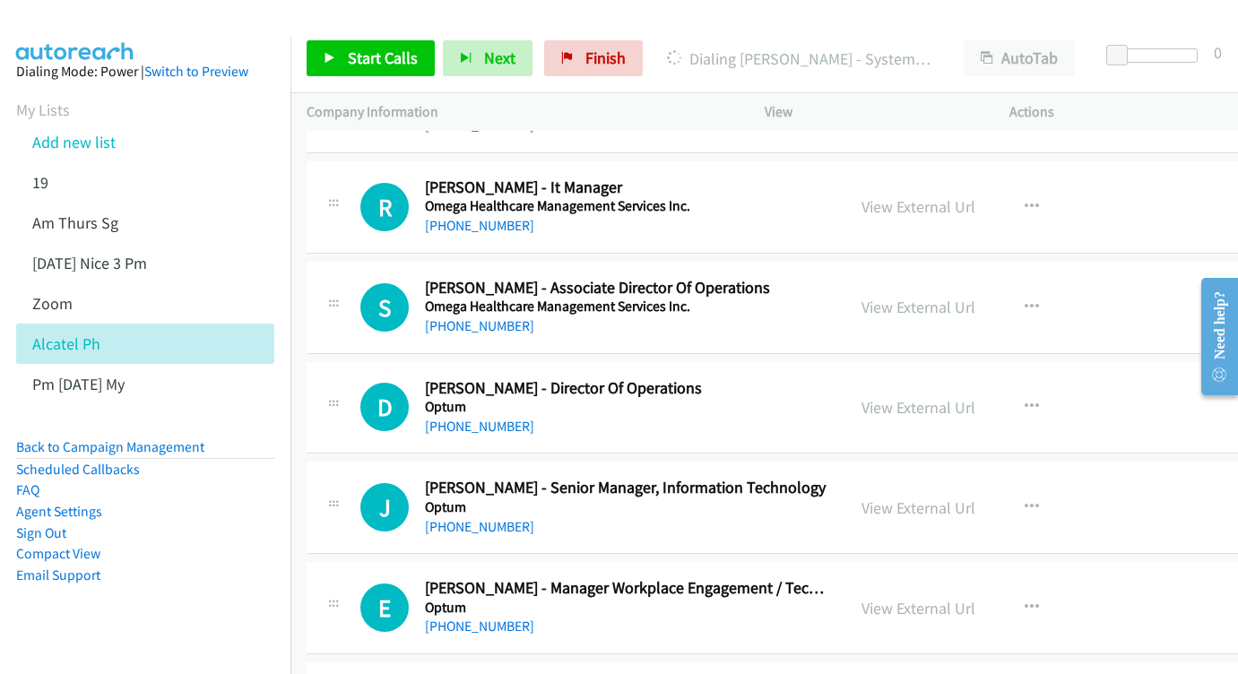
scroll to position [11581, 0]
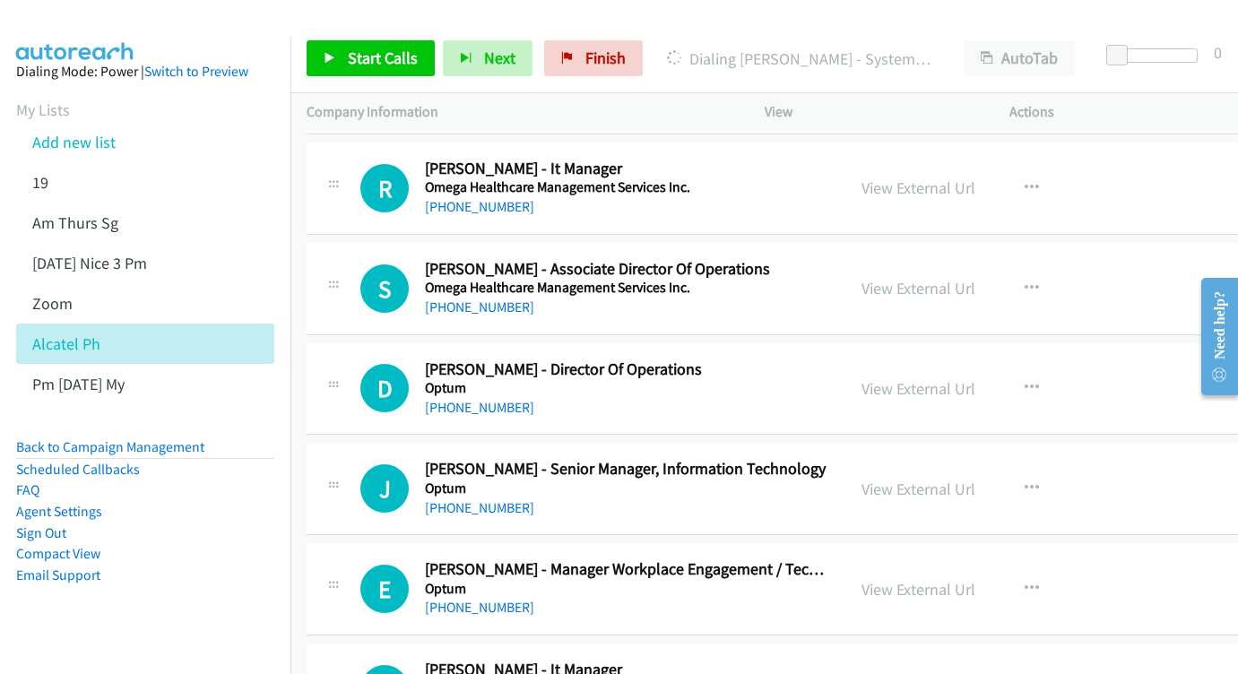
click at [952, 360] on div "View External Url View External Url Schedule/Manage Callback Start Calls Here R…" at bounding box center [988, 389] width 285 height 59
click at [956, 378] on link "View External Url" at bounding box center [919, 388] width 114 height 21
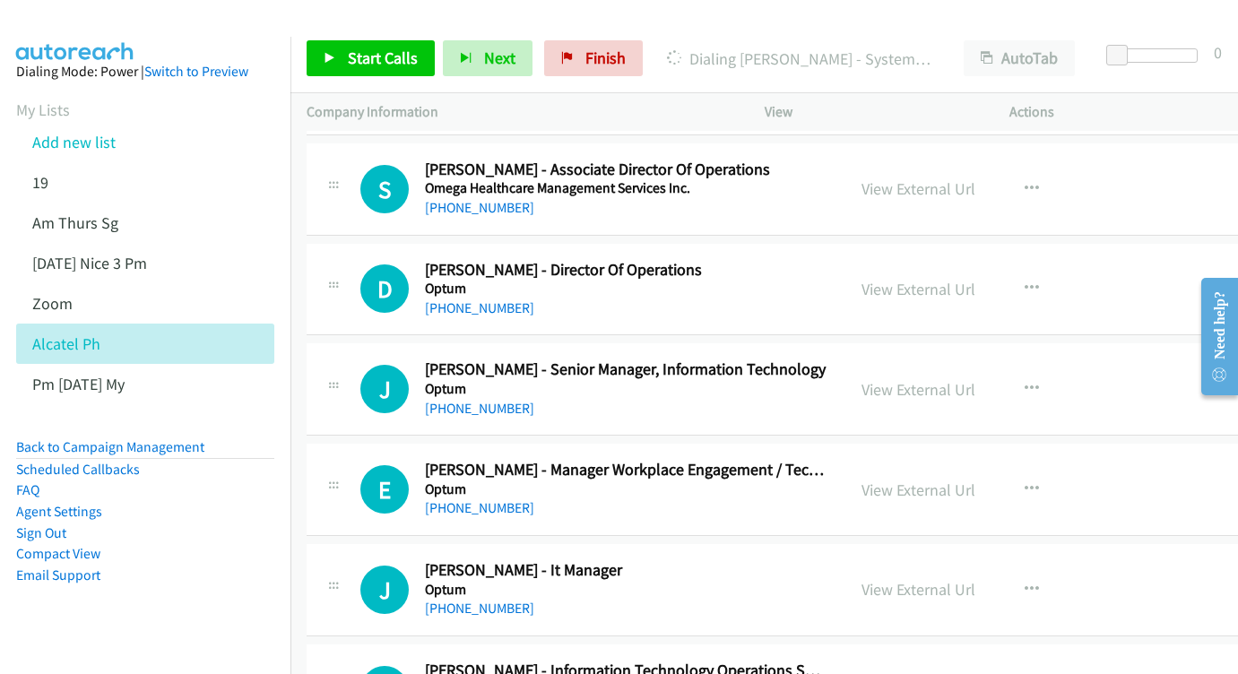
scroll to position [11681, 0]
click at [976, 378] on link "View External Url" at bounding box center [919, 388] width 114 height 21
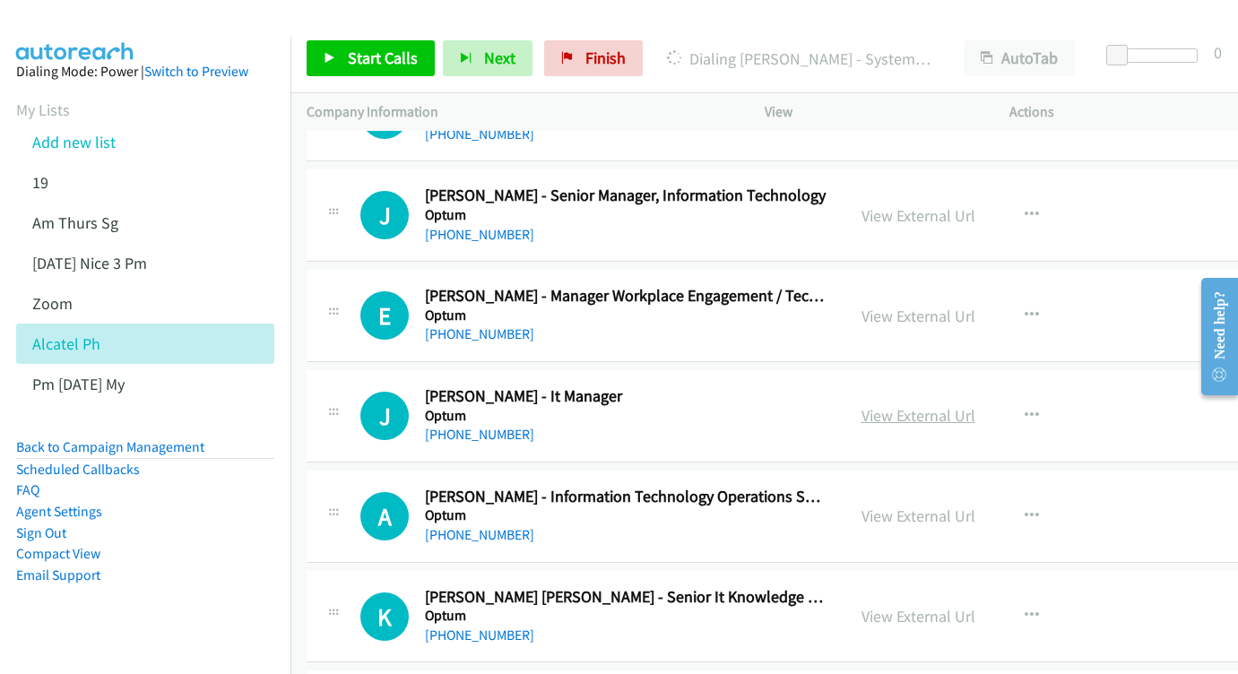
scroll to position [11869, 0]
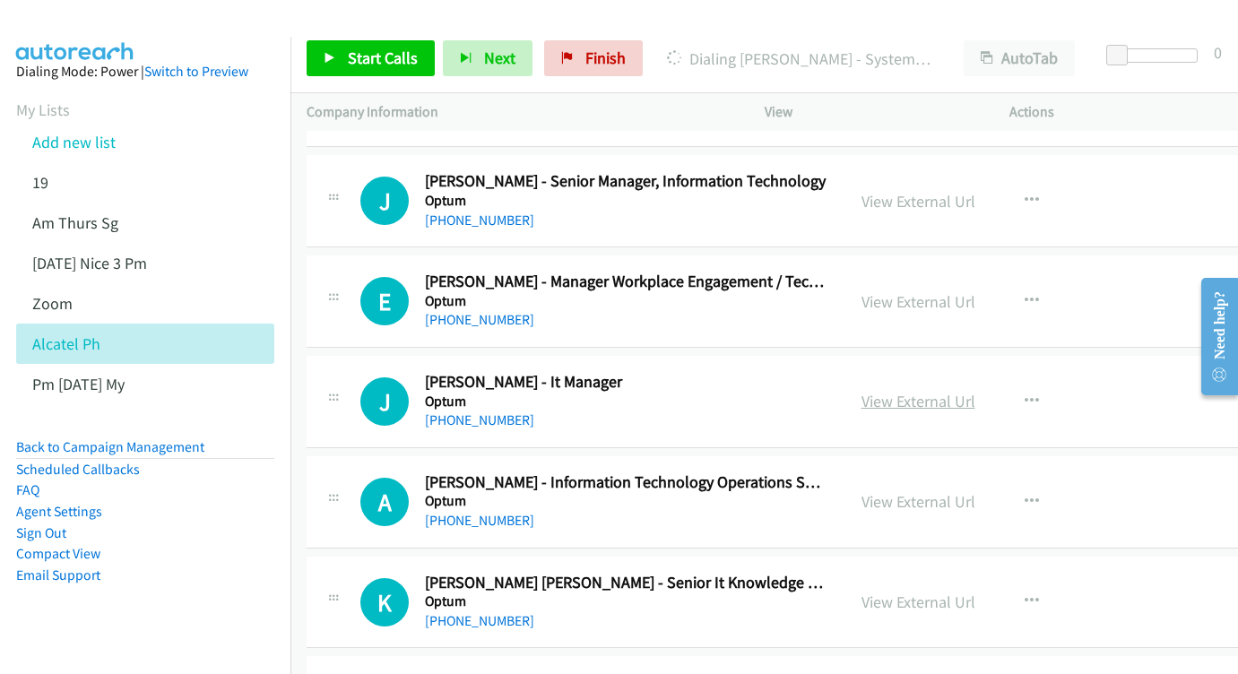
click at [934, 391] on link "View External Url" at bounding box center [919, 401] width 114 height 21
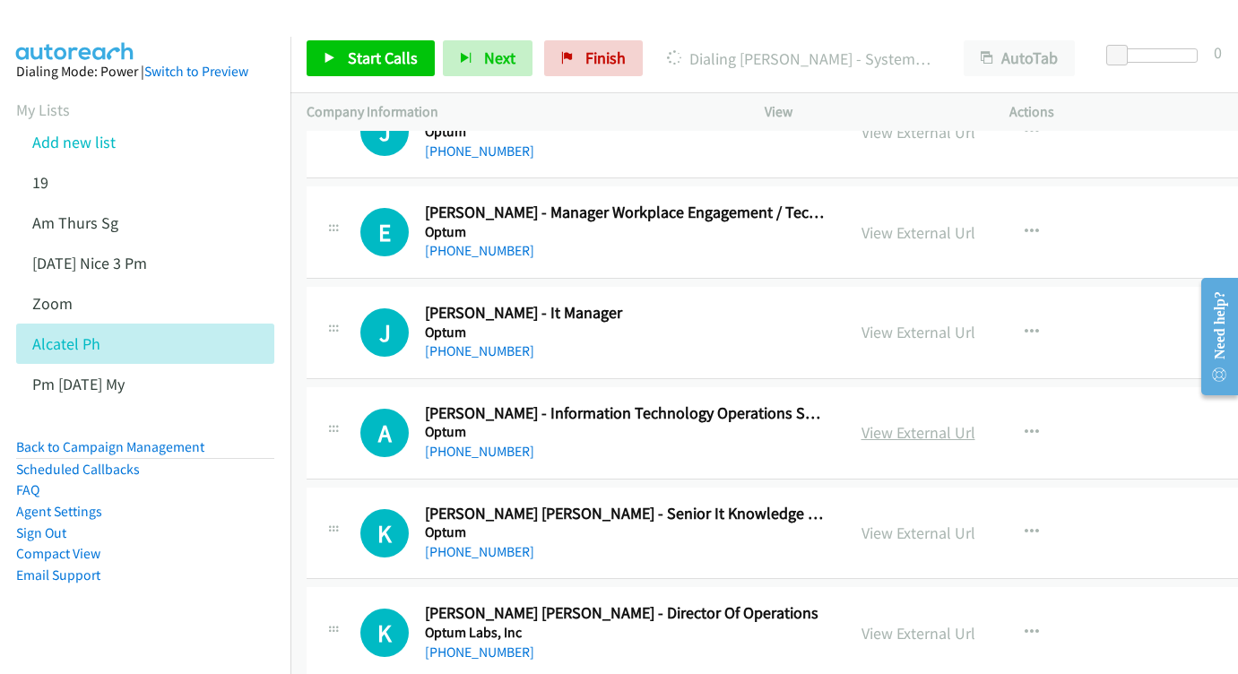
scroll to position [11946, 0]
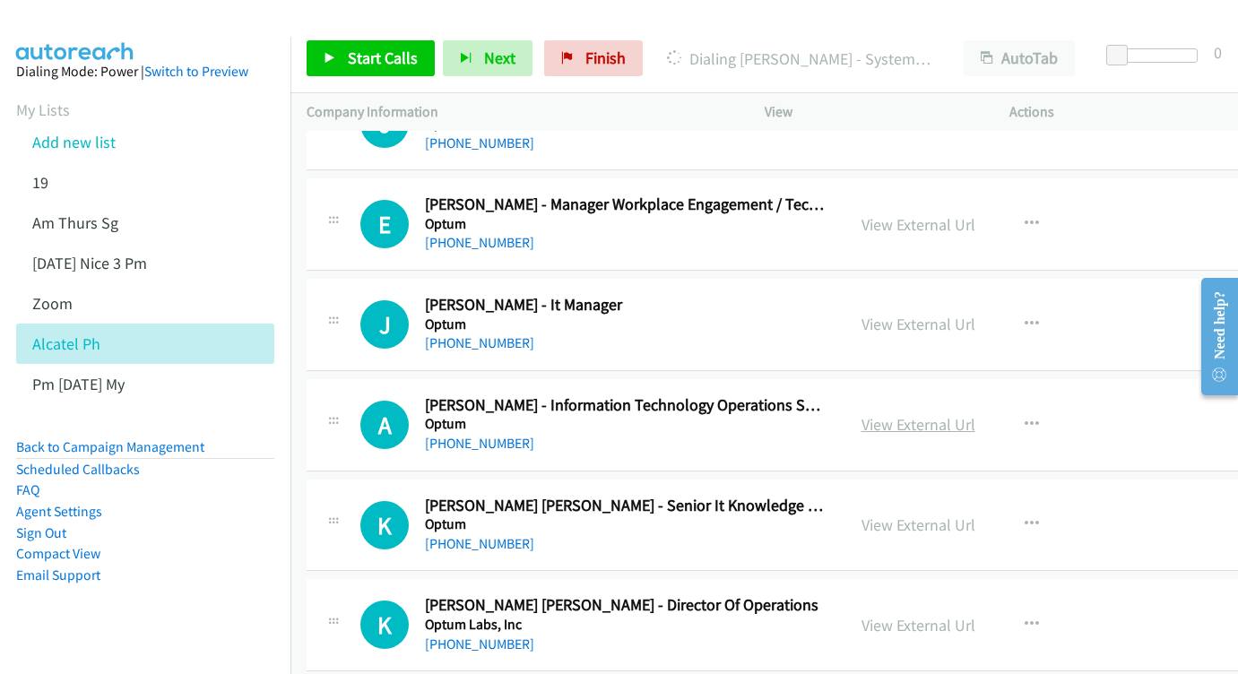
click at [976, 414] on link "View External Url" at bounding box center [919, 424] width 114 height 21
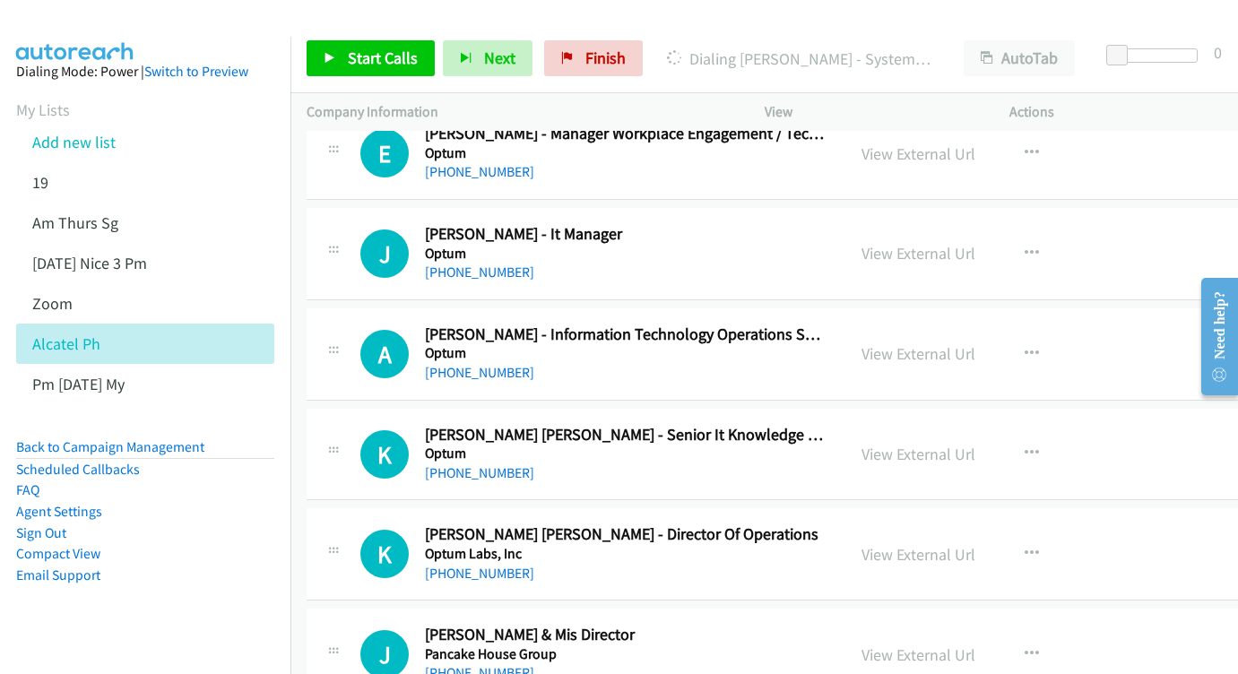
scroll to position [12020, 0]
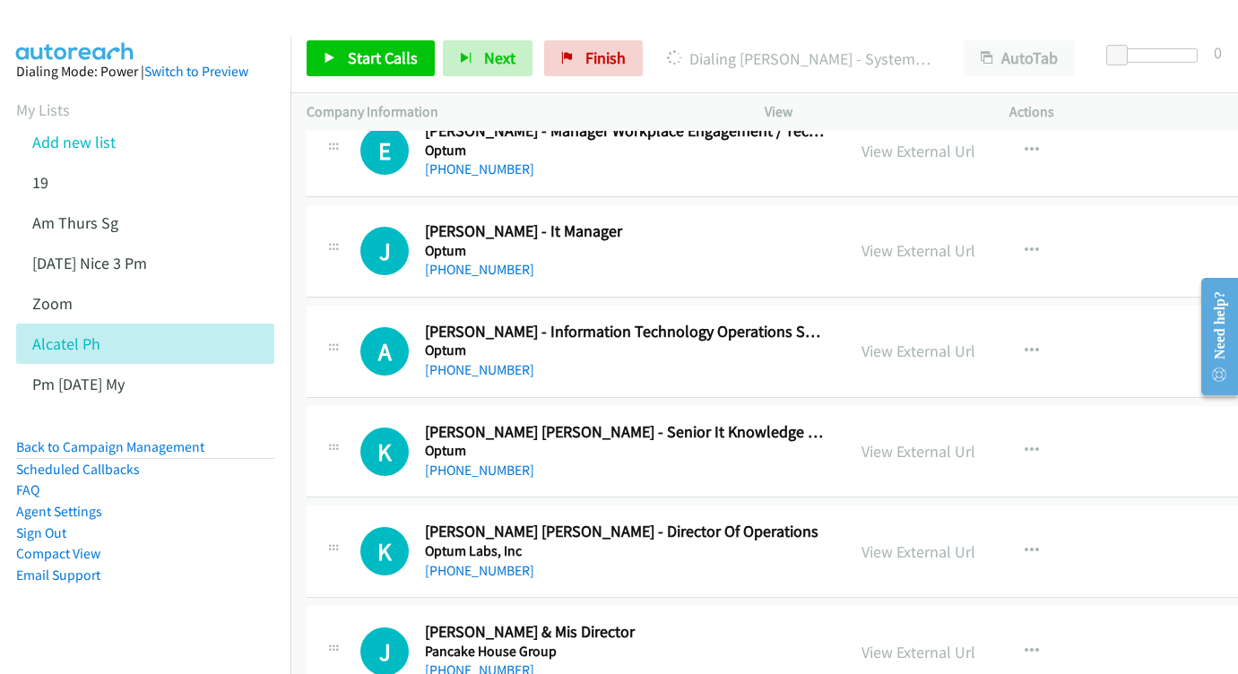
click at [1030, 422] on div "View External Url View External Url Schedule/Manage Callback Start Calls Here R…" at bounding box center [988, 451] width 285 height 59
click at [973, 441] on link "View External Url" at bounding box center [919, 451] width 114 height 21
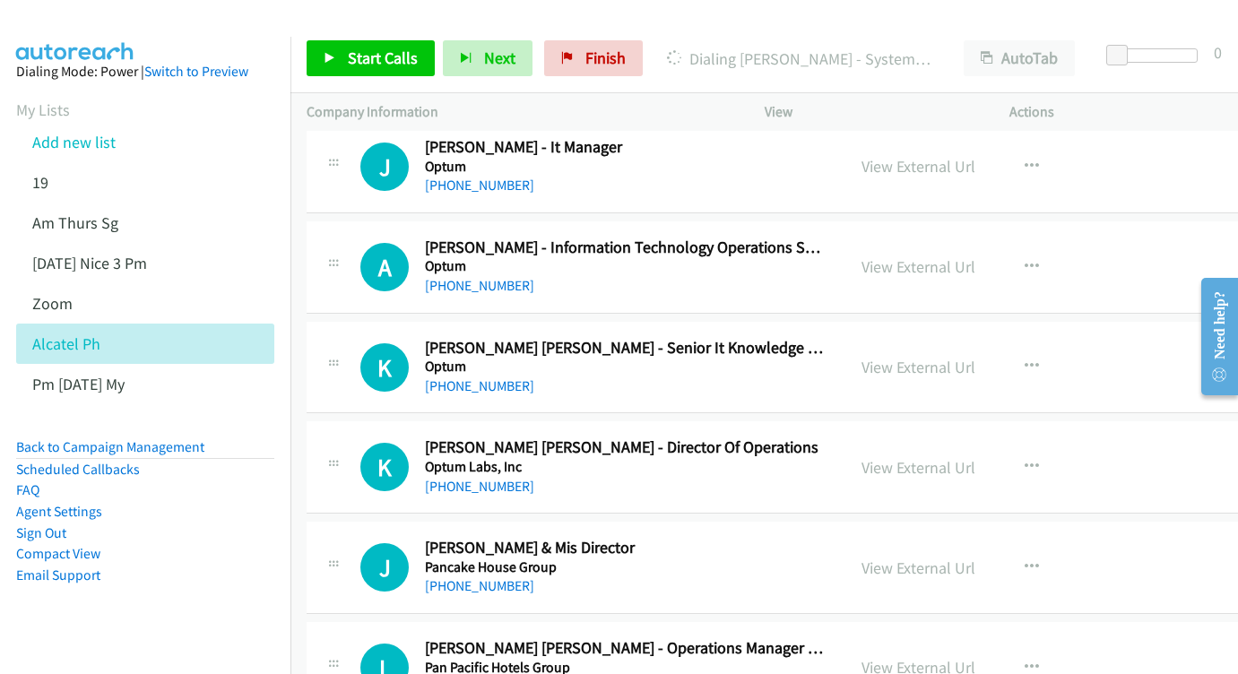
scroll to position [12125, 0]
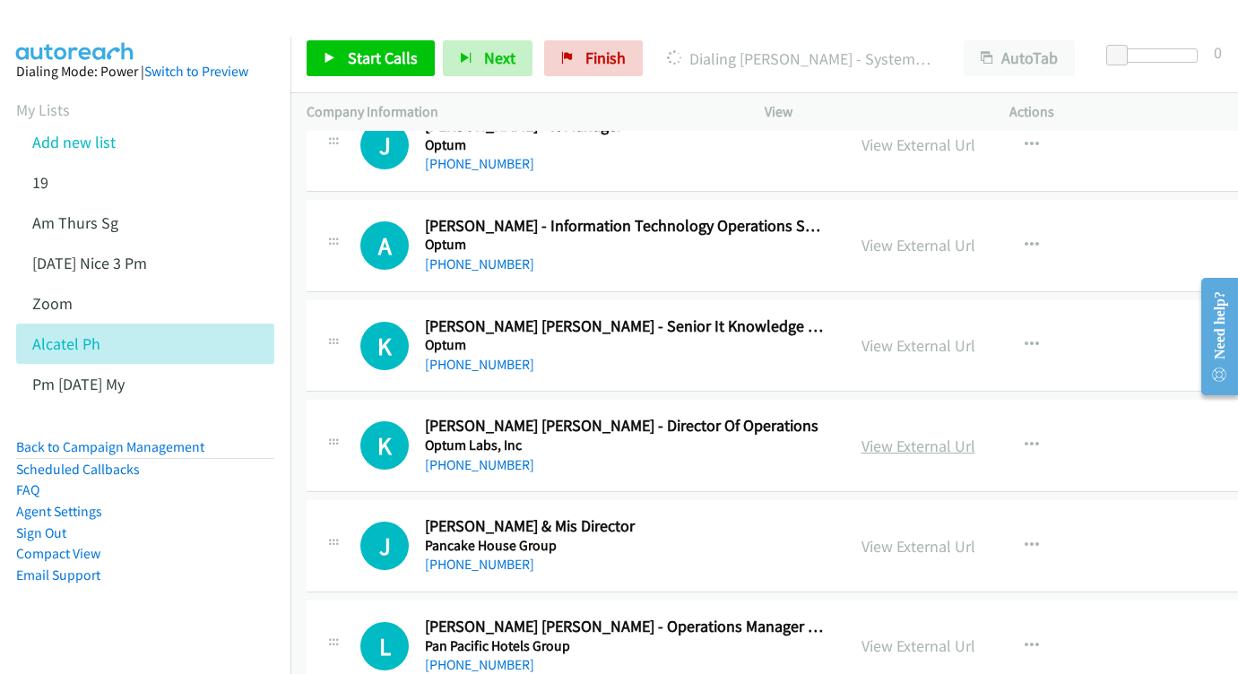
click at [948, 436] on link "View External Url" at bounding box center [919, 446] width 114 height 21
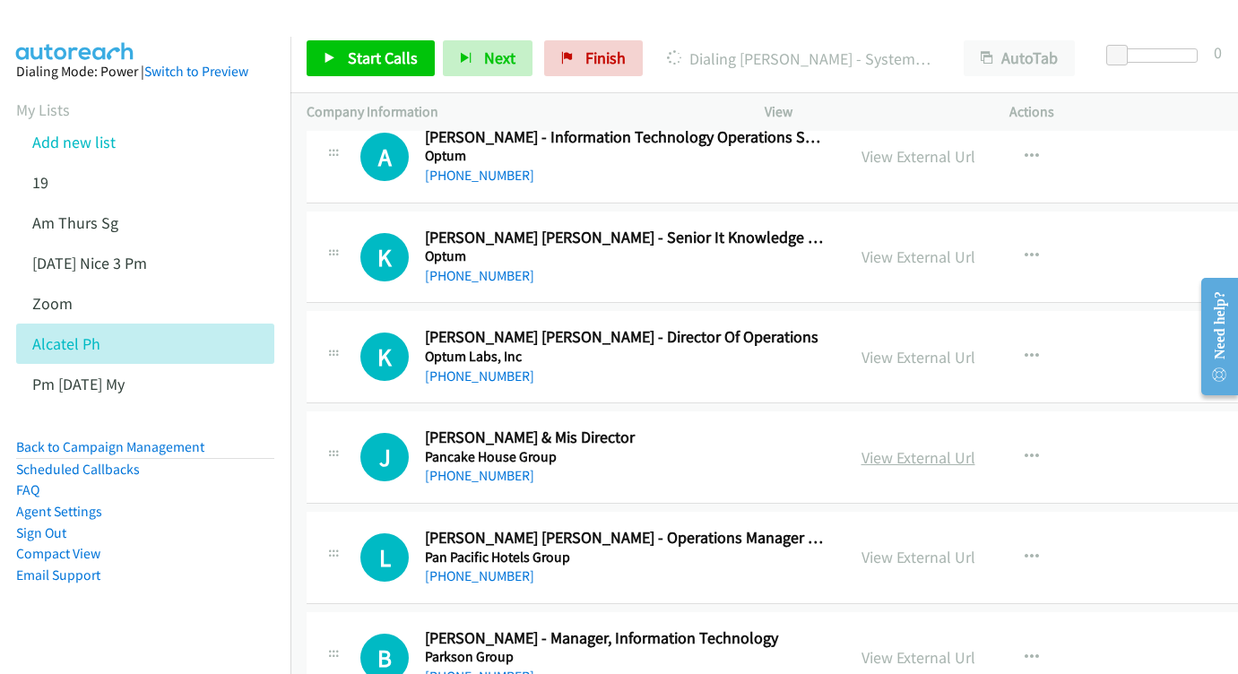
scroll to position [12273, 0]
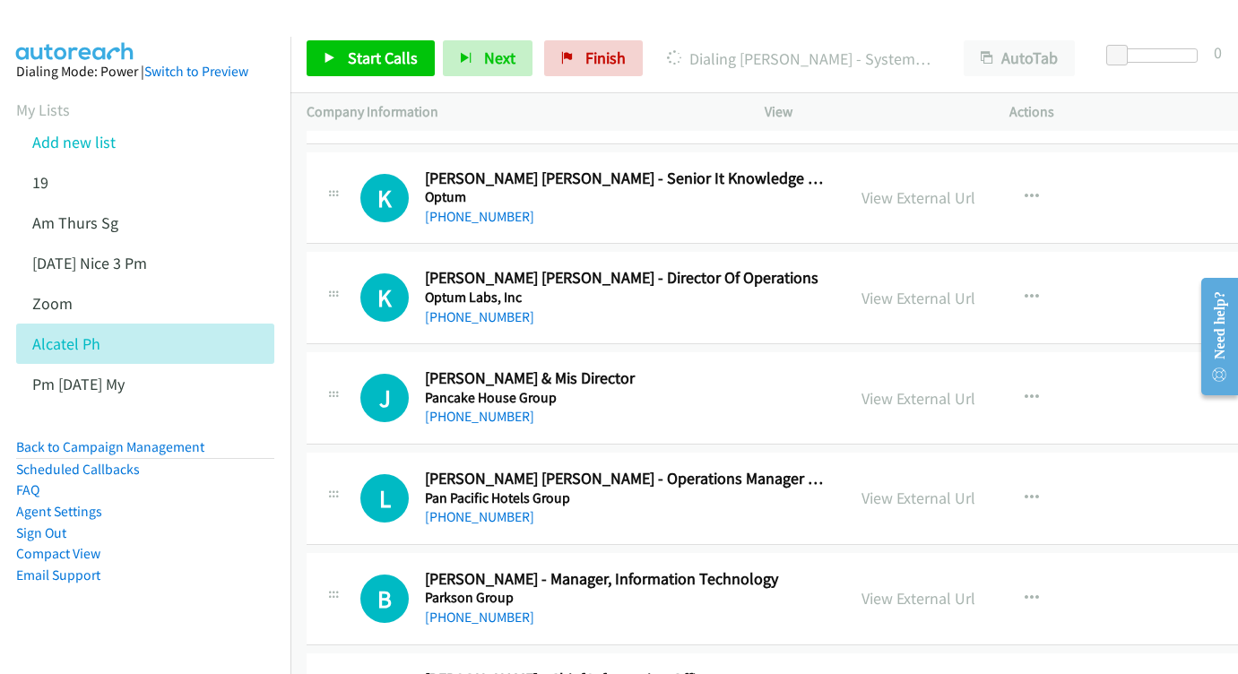
click at [962, 387] on div "View External Url" at bounding box center [919, 399] width 114 height 24
click at [957, 388] on link "View External Url" at bounding box center [919, 398] width 114 height 21
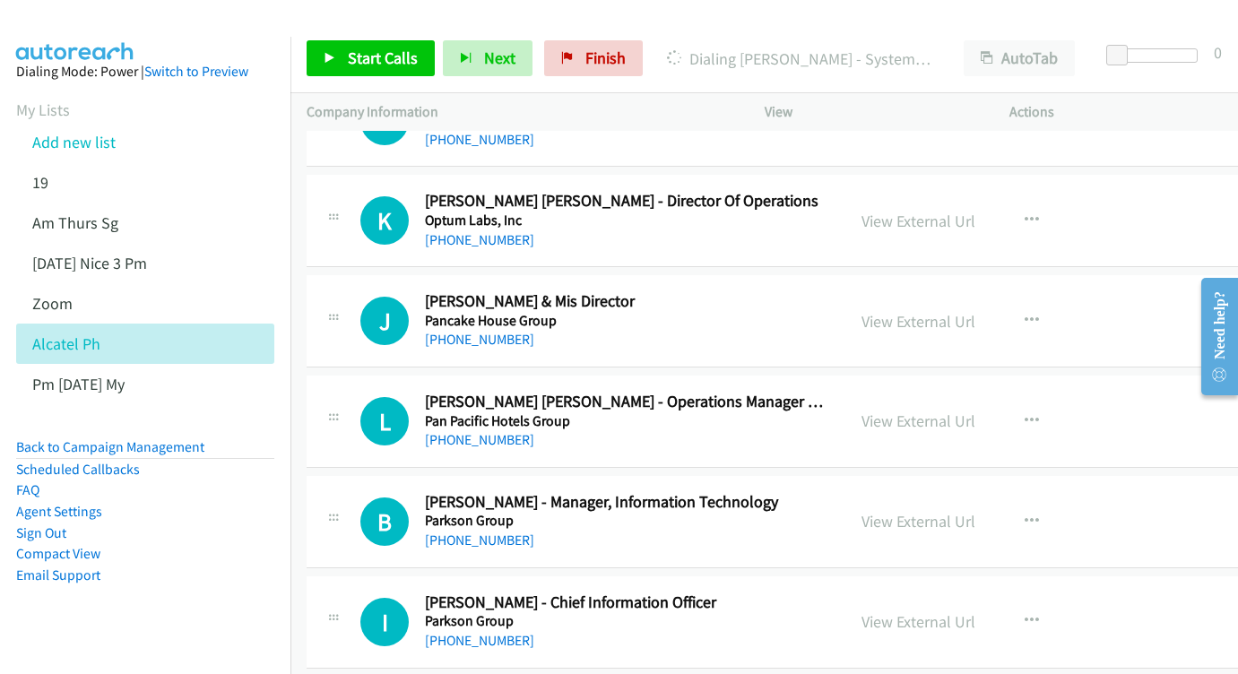
scroll to position [12358, 0]
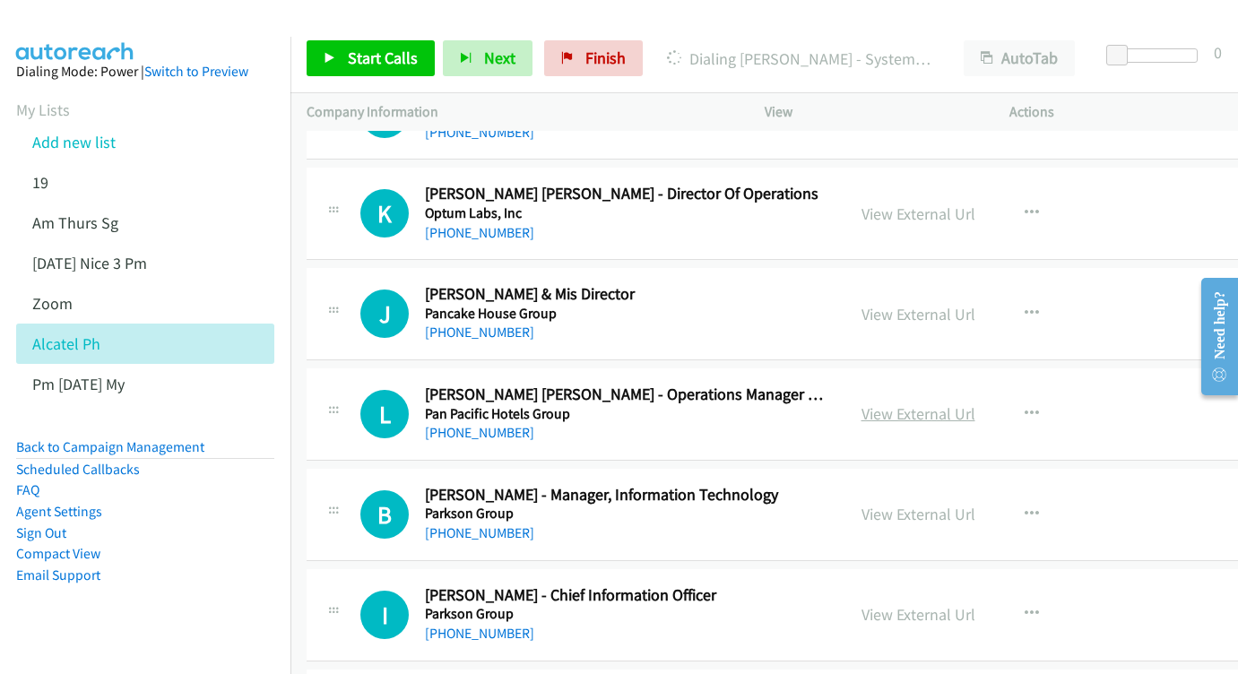
click at [976, 404] on link "View External Url" at bounding box center [919, 414] width 114 height 21
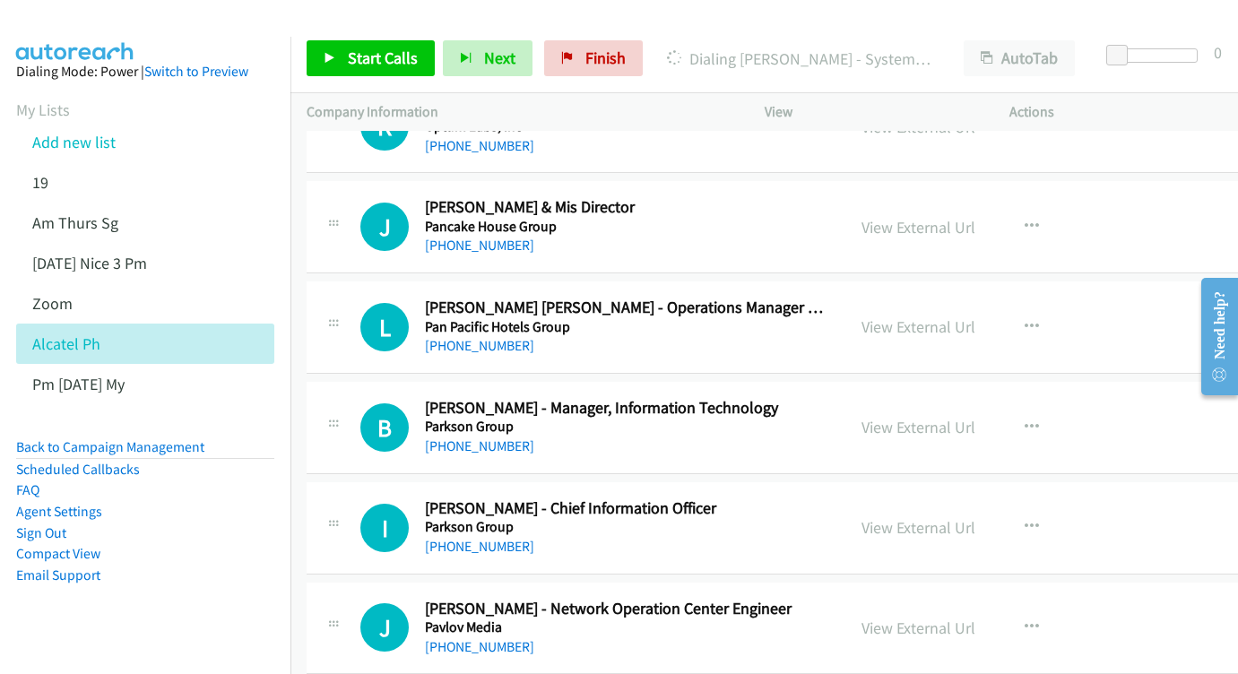
scroll to position [12451, 0]
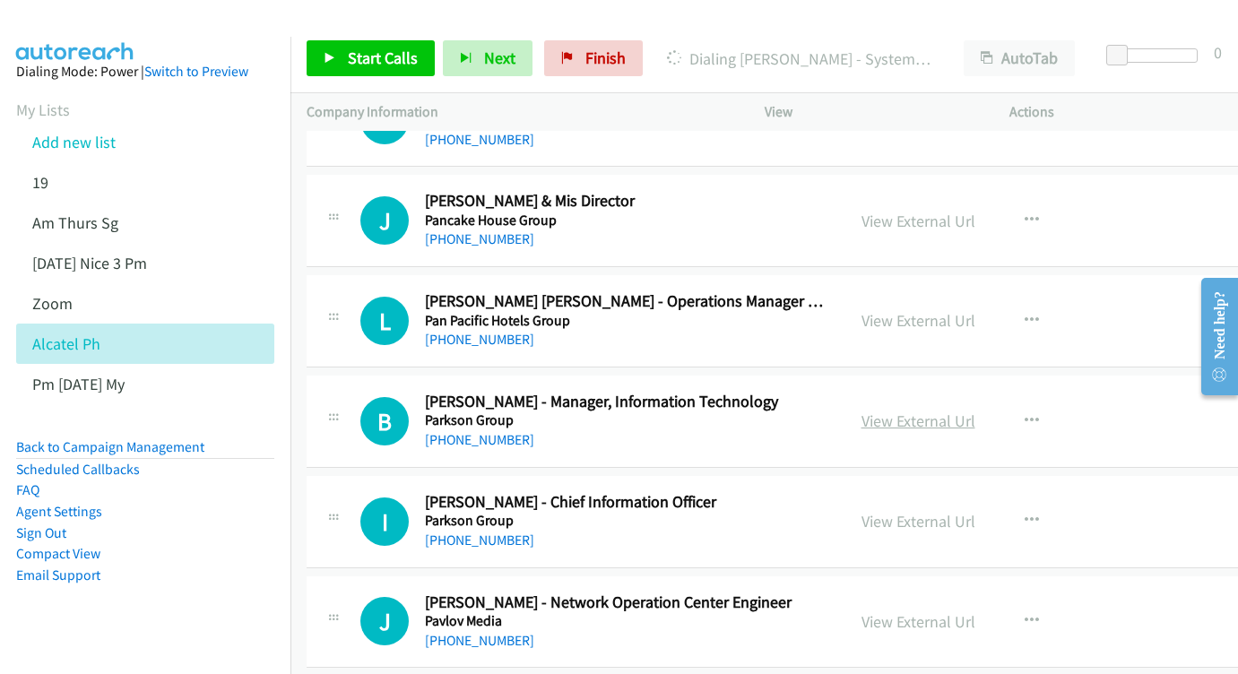
click at [957, 411] on link "View External Url" at bounding box center [919, 421] width 114 height 21
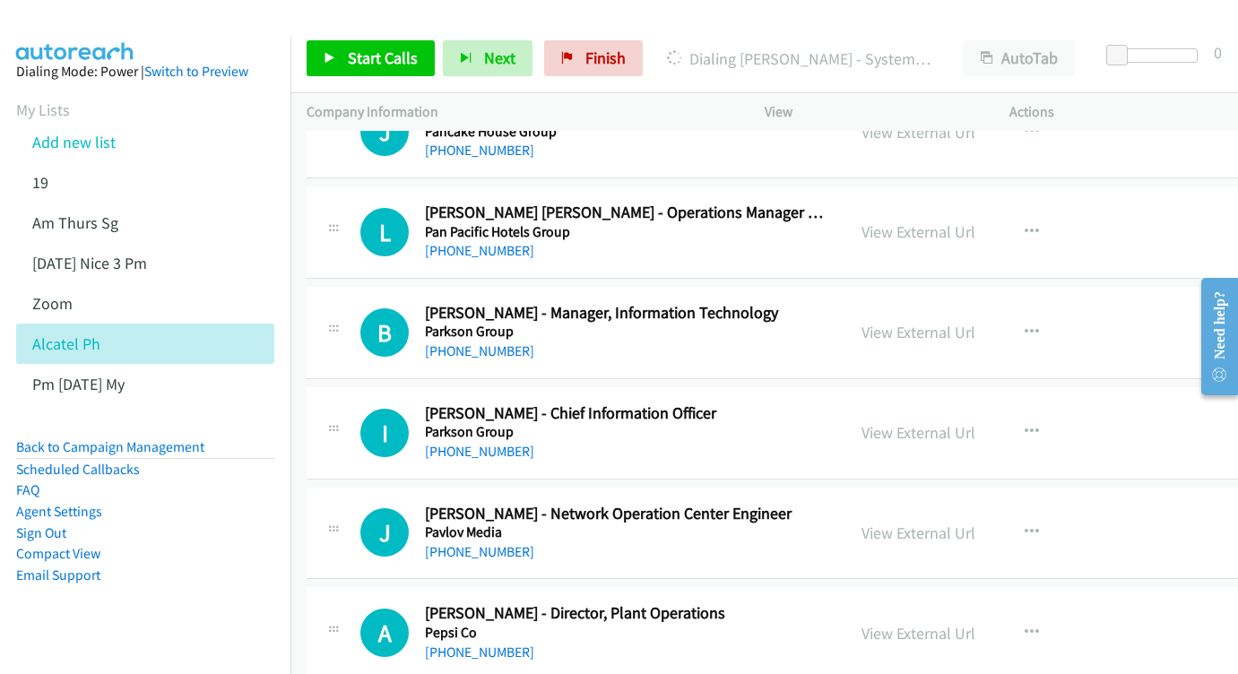
scroll to position [12546, 0]
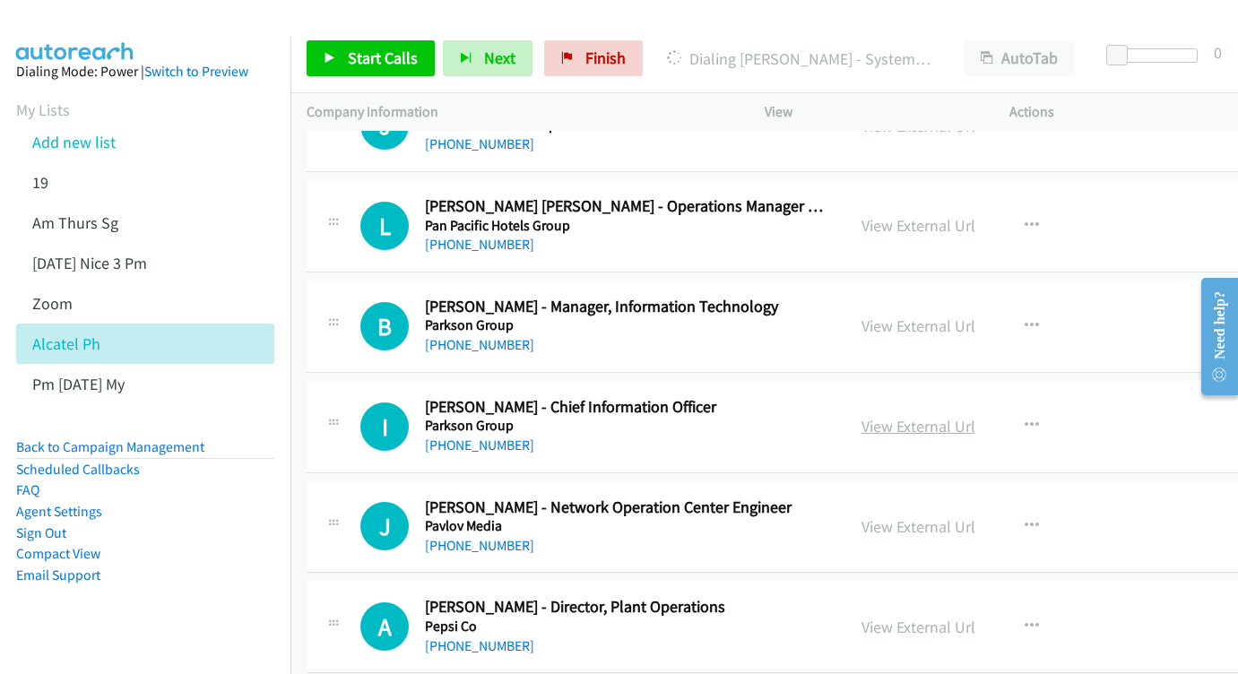
click at [942, 416] on link "View External Url" at bounding box center [919, 426] width 114 height 21
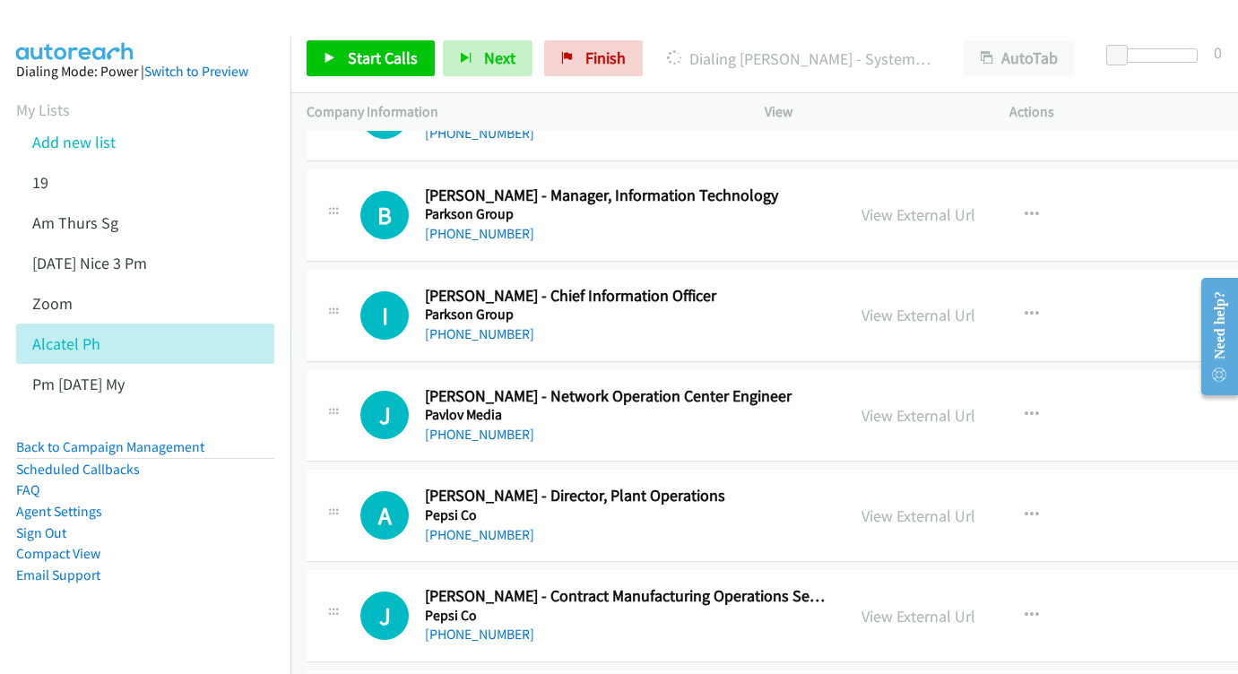
scroll to position [12658, 0]
click at [957, 386] on div "View External Url View External Url Schedule/Manage Callback Start Calls Here R…" at bounding box center [988, 415] width 285 height 59
click at [960, 404] on link "View External Url" at bounding box center [919, 414] width 114 height 21
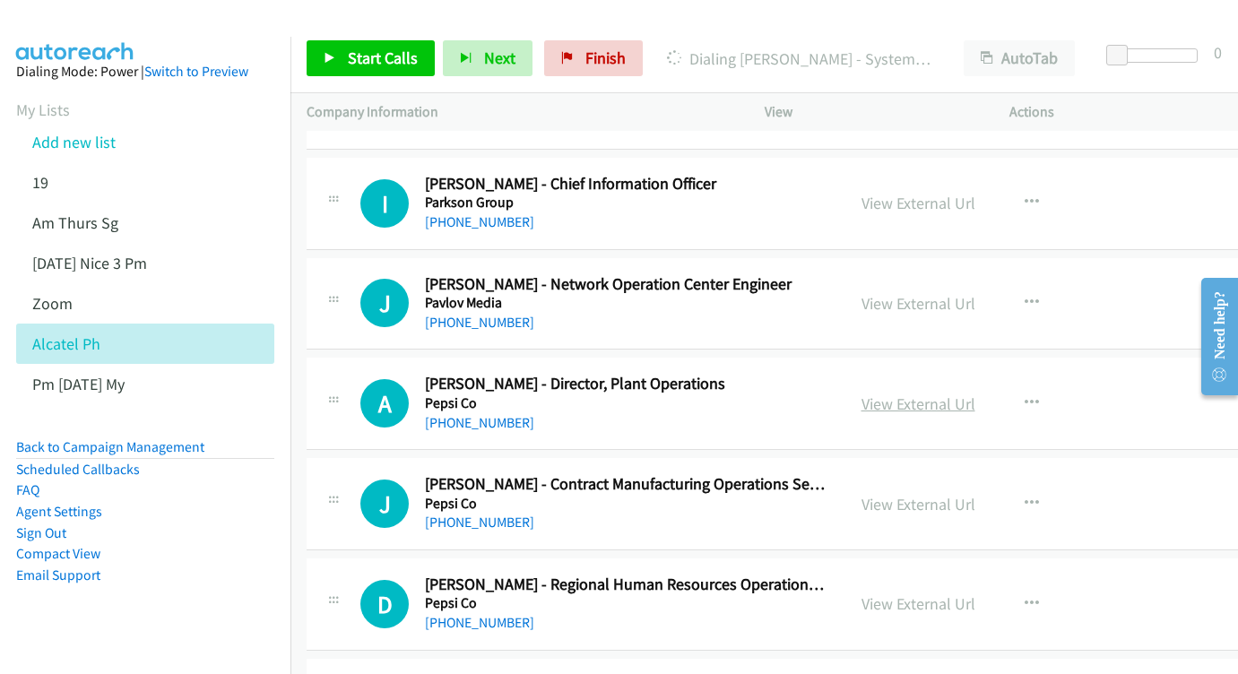
click at [932, 394] on link "View External Url" at bounding box center [919, 404] width 114 height 21
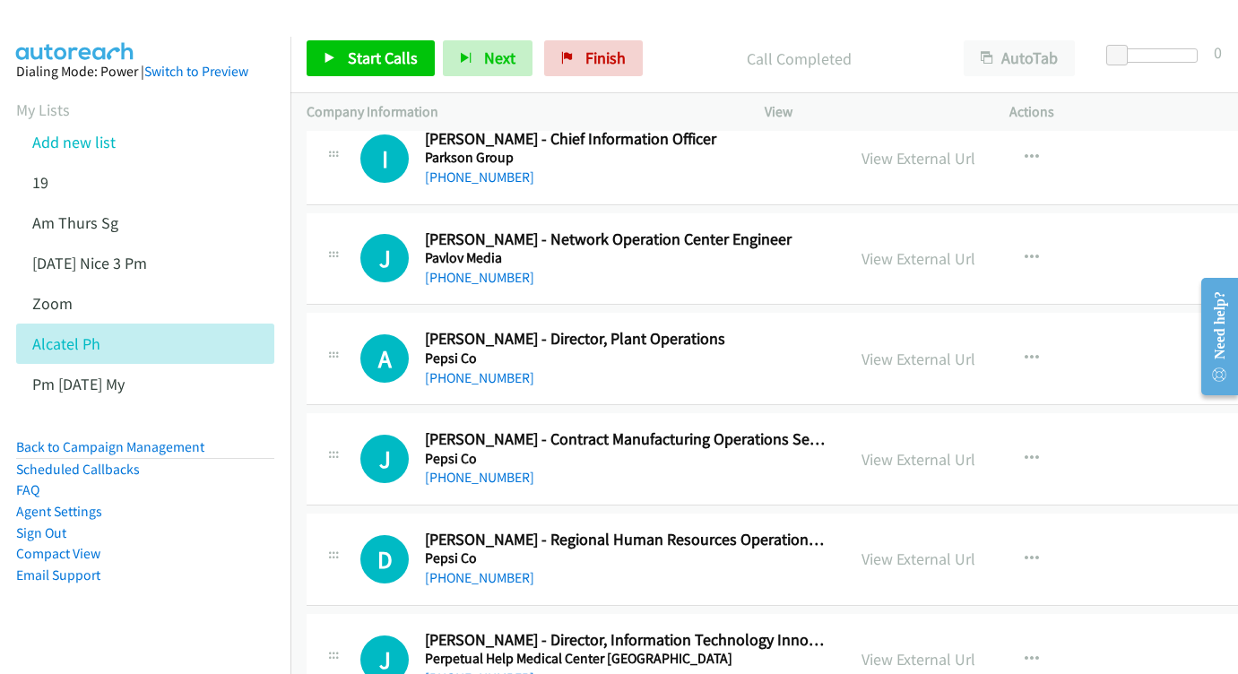
scroll to position [12839, 0]
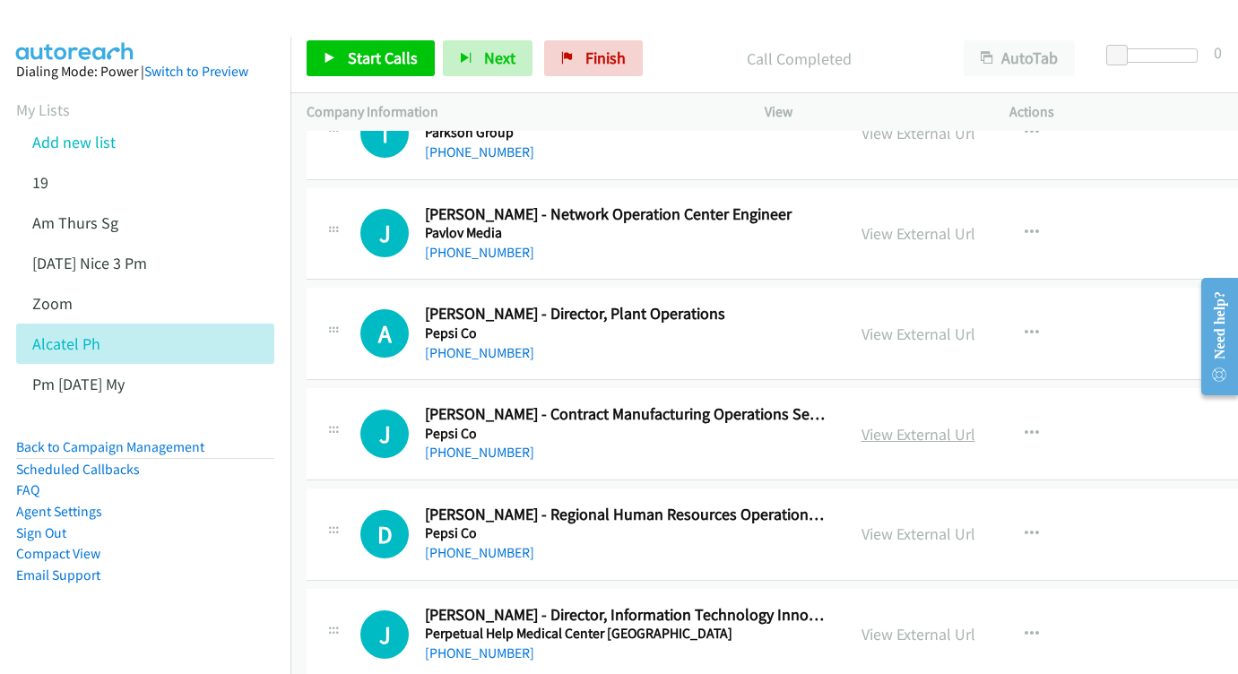
click at [976, 424] on link "View External Url" at bounding box center [919, 434] width 114 height 21
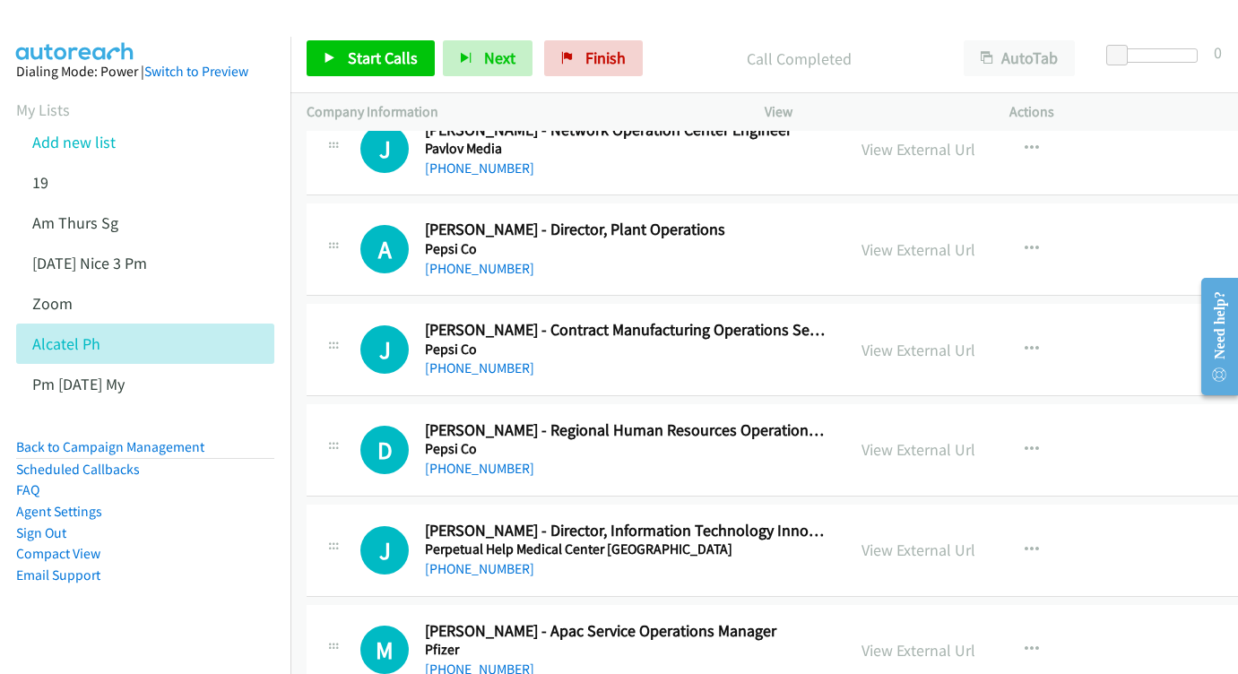
scroll to position [12927, 0]
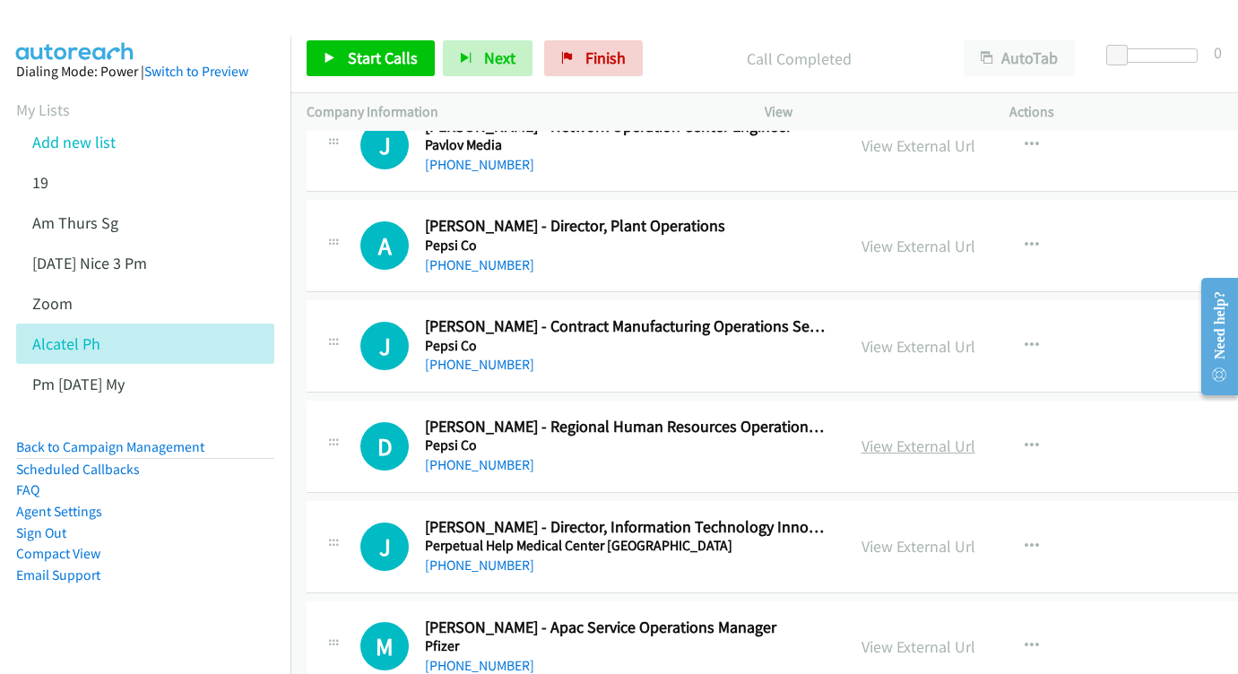
click at [947, 436] on link "View External Url" at bounding box center [919, 446] width 114 height 21
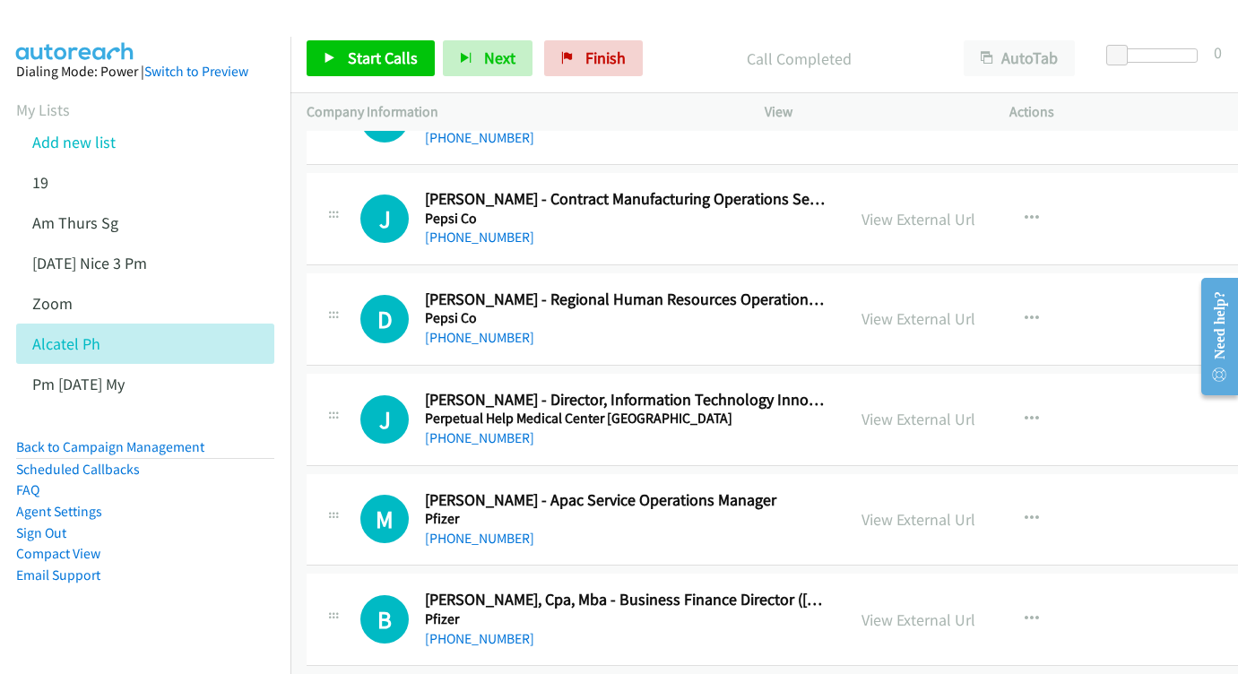
scroll to position [13058, 0]
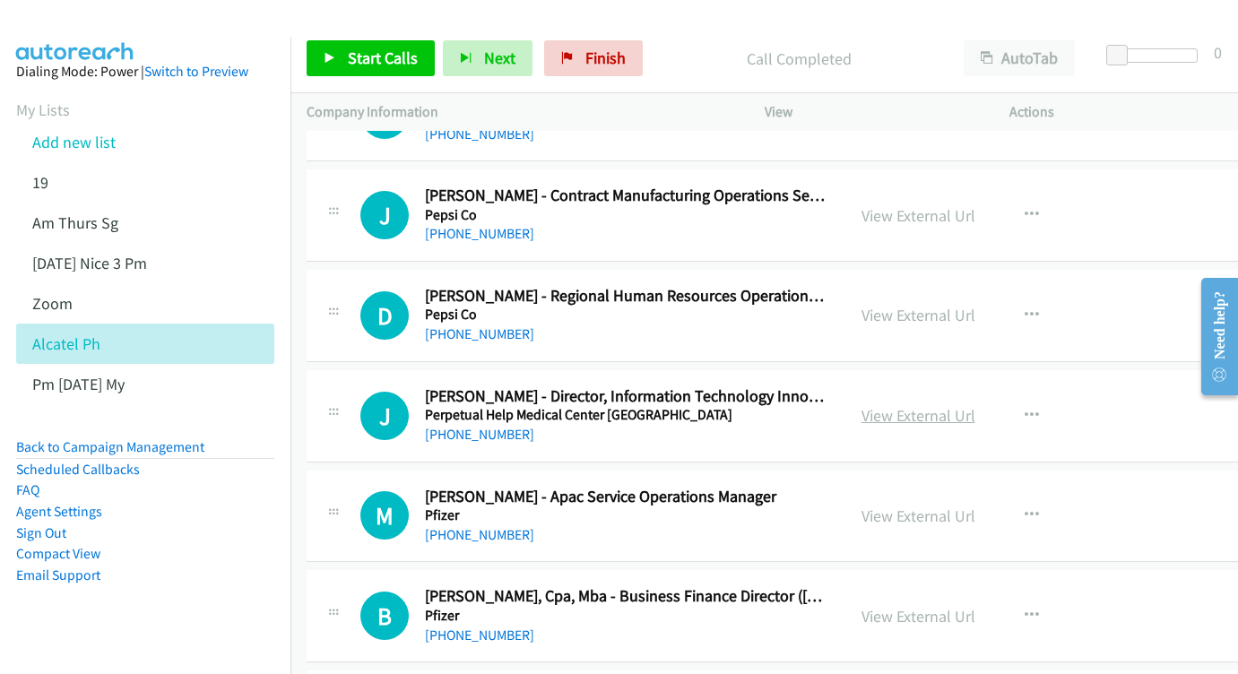
click at [956, 405] on link "View External Url" at bounding box center [919, 415] width 114 height 21
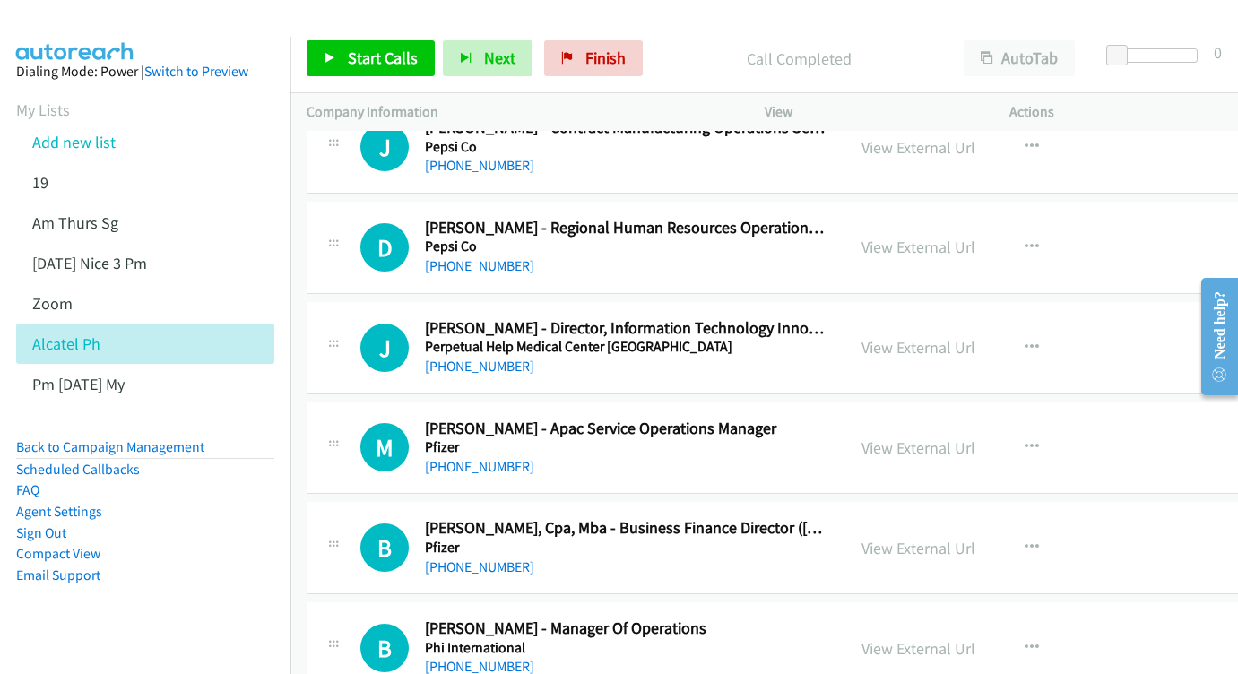
scroll to position [13130, 0]
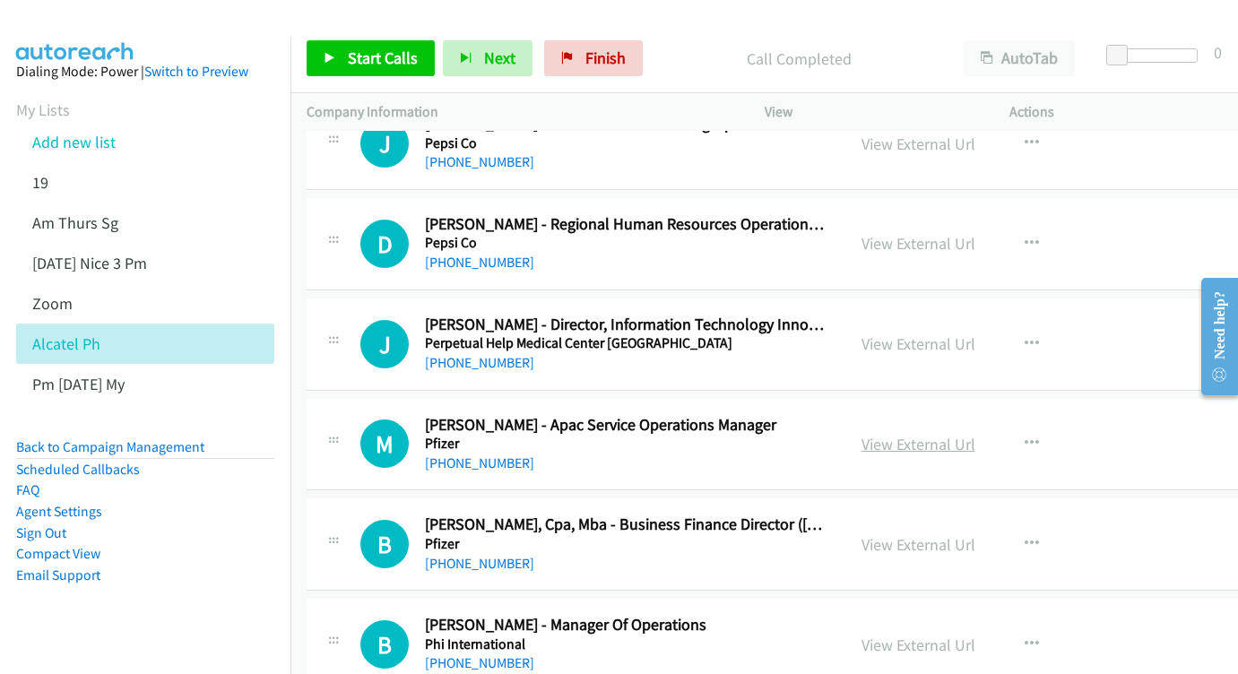
click at [954, 434] on link "View External Url" at bounding box center [919, 444] width 114 height 21
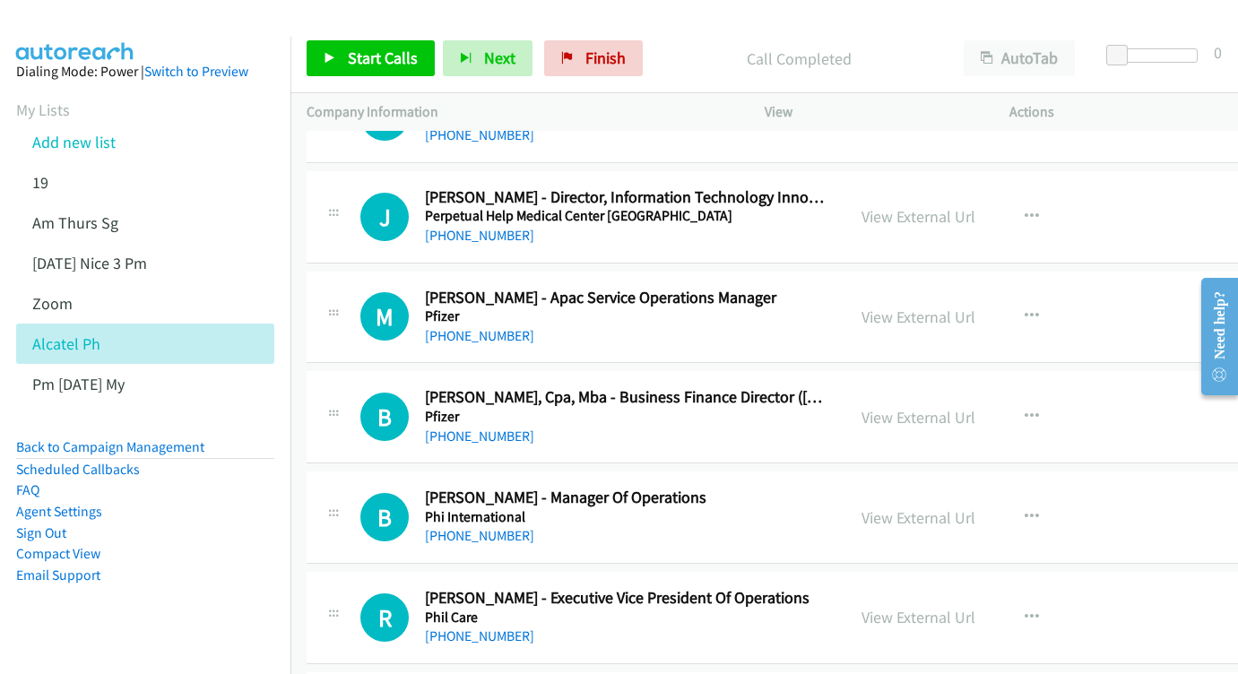
scroll to position [13261, 0]
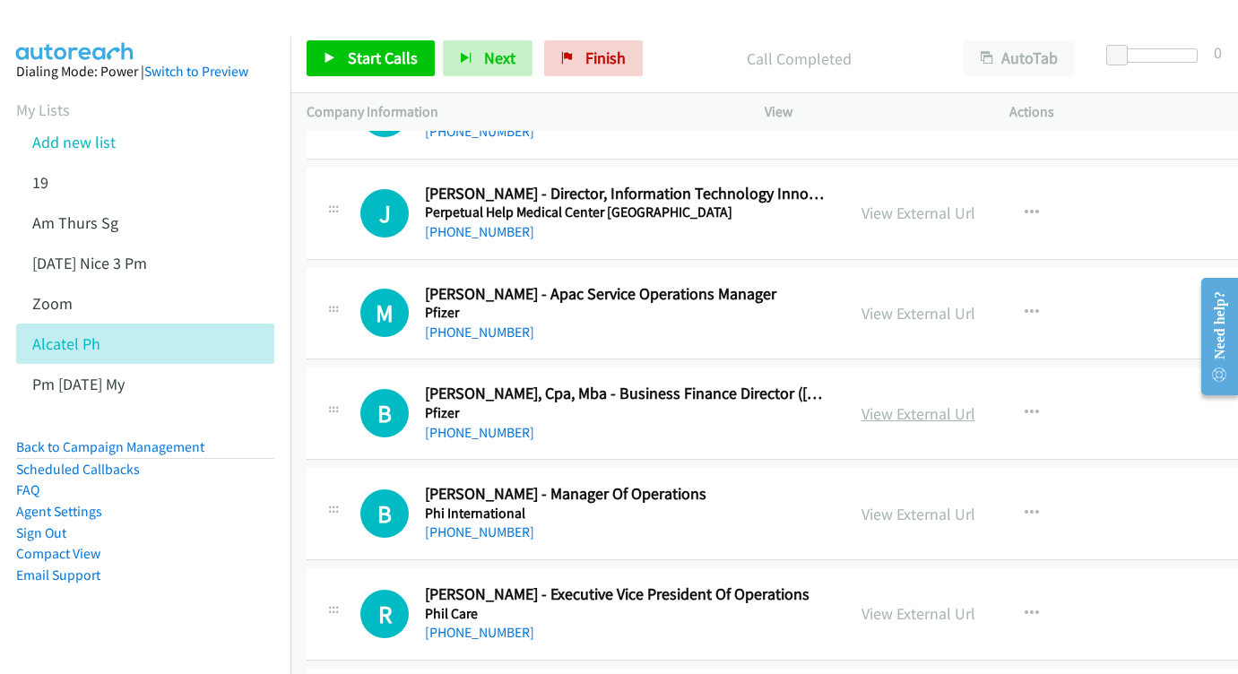
click at [976, 404] on link "View External Url" at bounding box center [919, 414] width 114 height 21
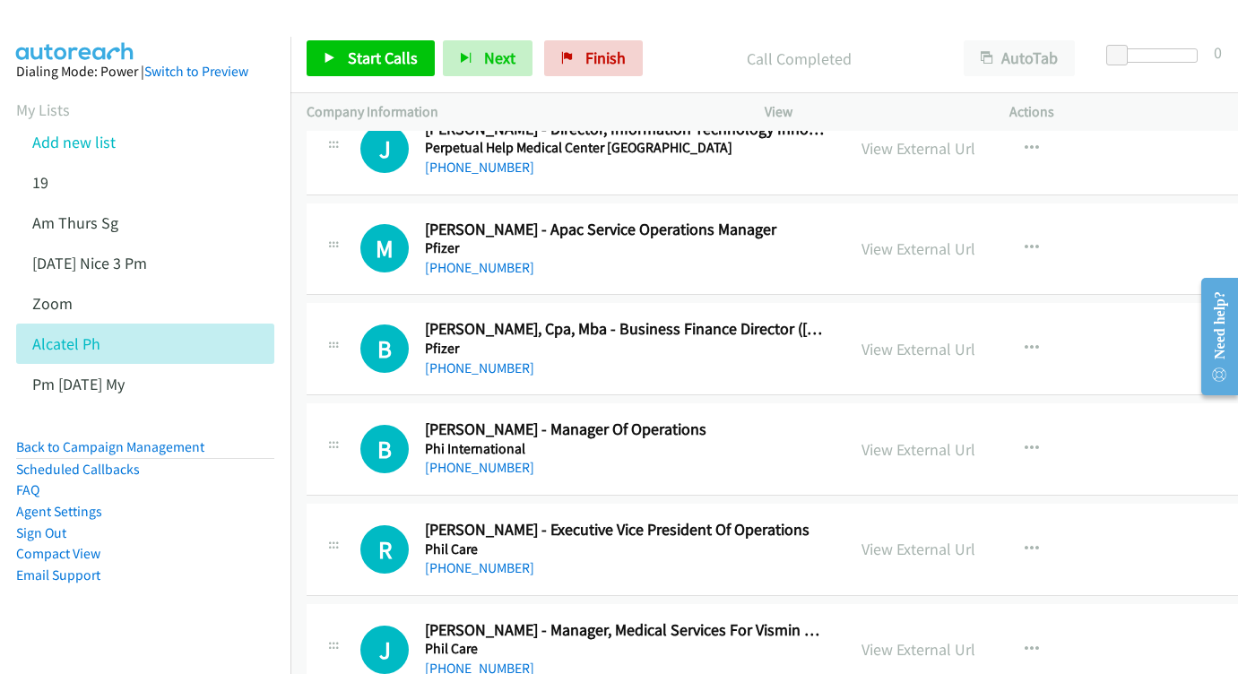
scroll to position [13348, 0]
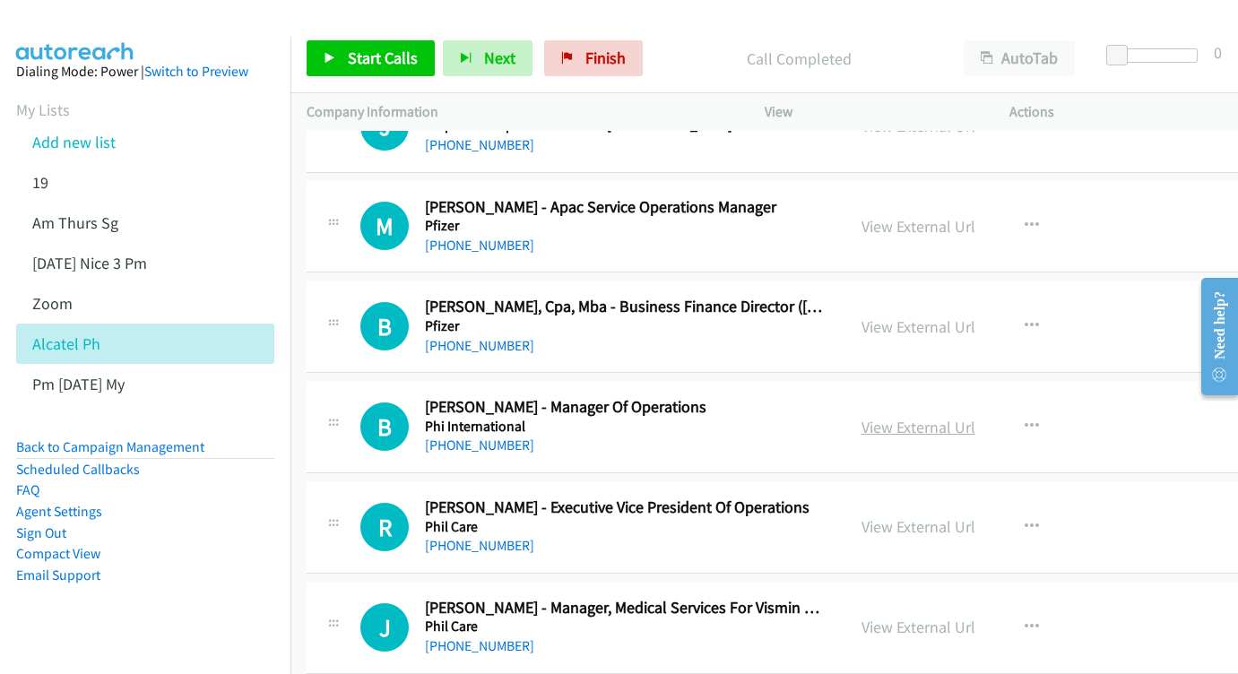
click at [958, 417] on link "View External Url" at bounding box center [919, 427] width 114 height 21
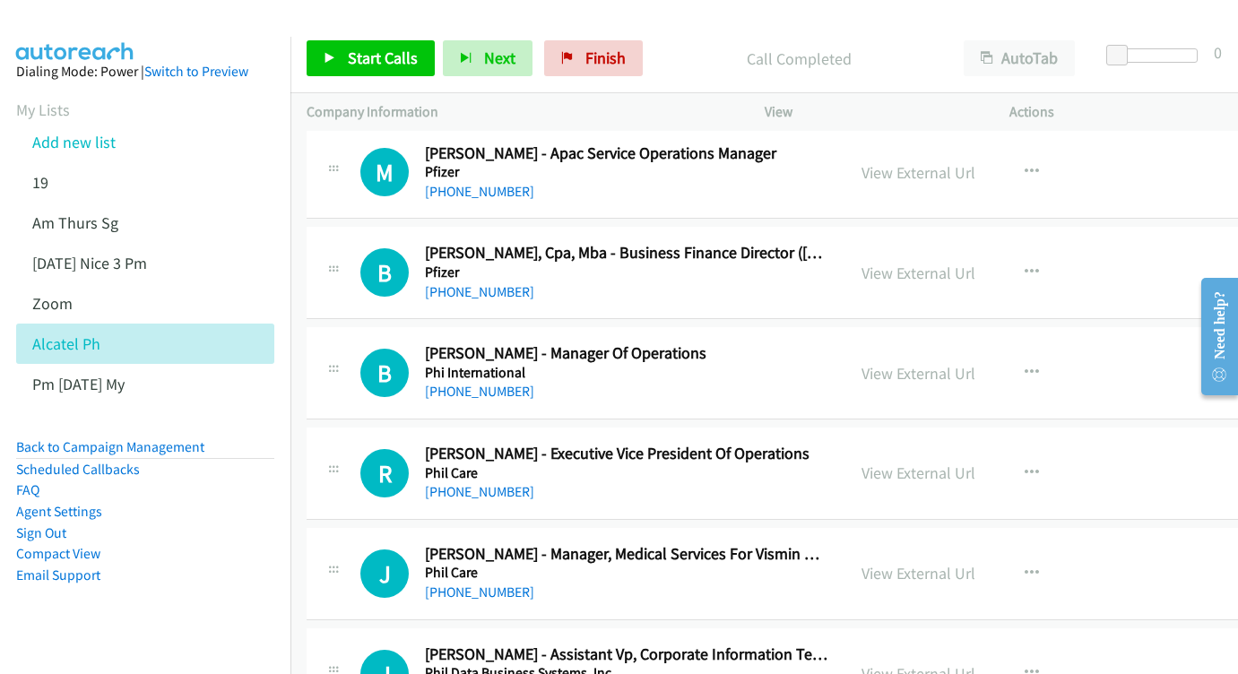
scroll to position [13405, 0]
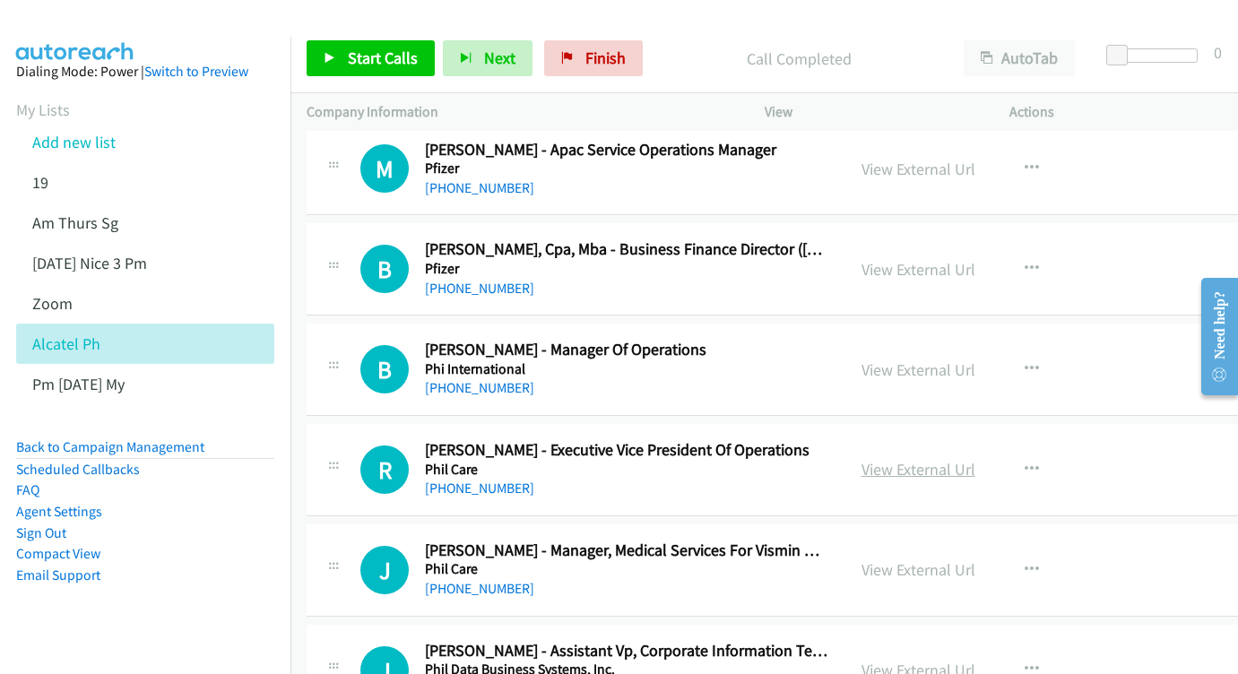
click at [976, 459] on link "View External Url" at bounding box center [919, 469] width 114 height 21
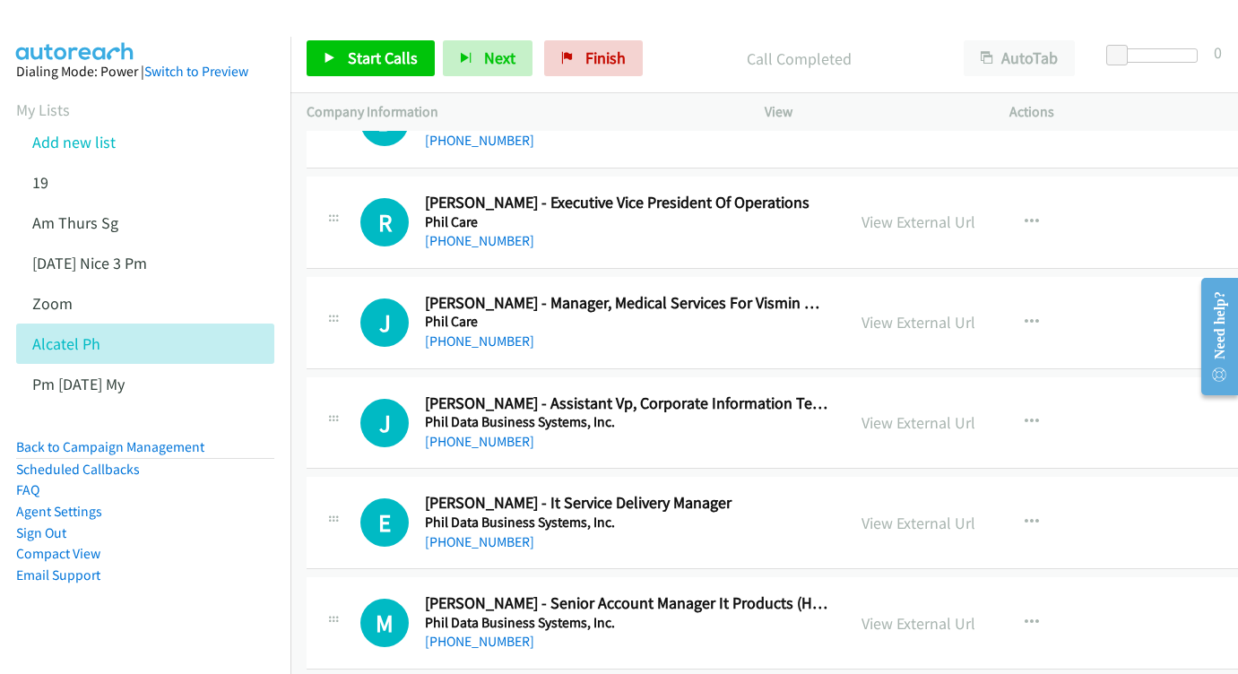
scroll to position [13656, 0]
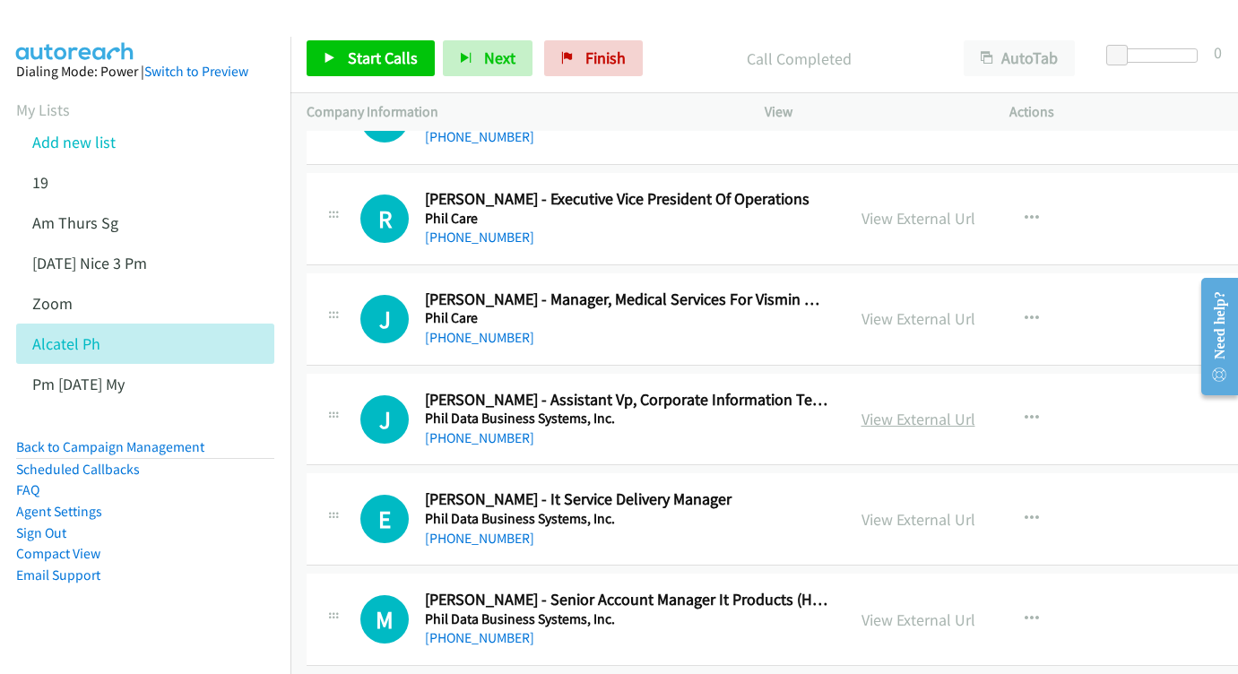
click at [969, 409] on link "View External Url" at bounding box center [919, 419] width 114 height 21
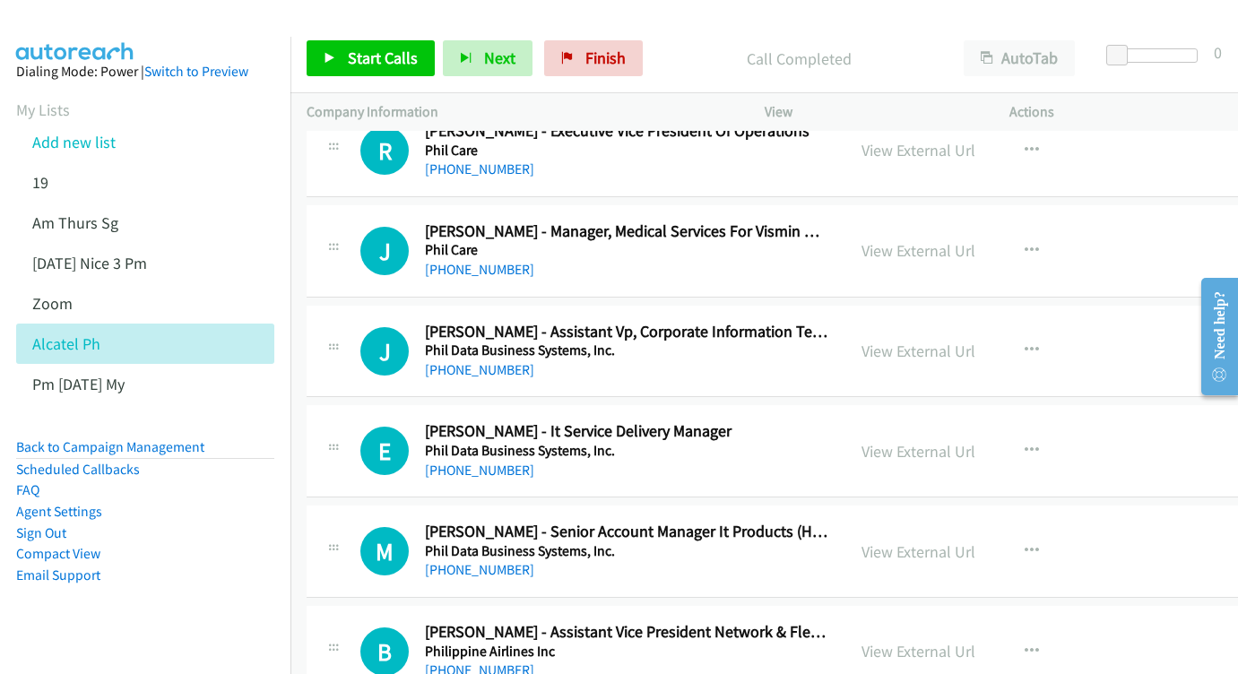
scroll to position [13728, 0]
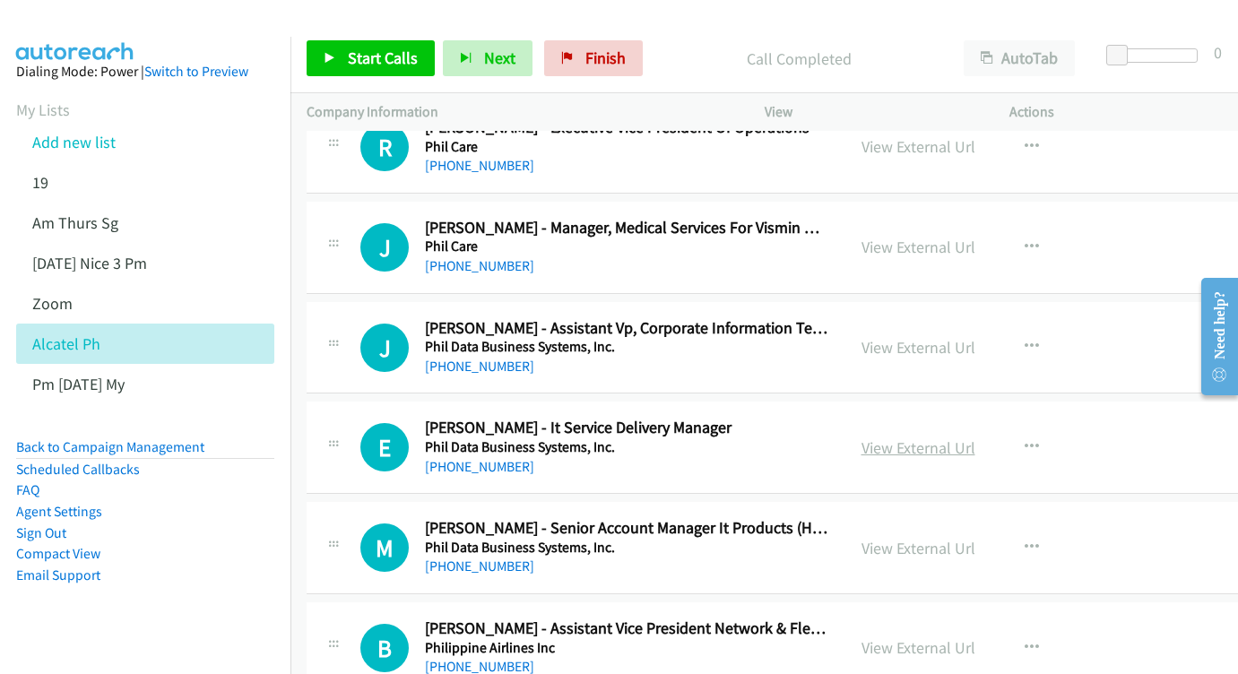
click at [976, 438] on link "View External Url" at bounding box center [919, 448] width 114 height 21
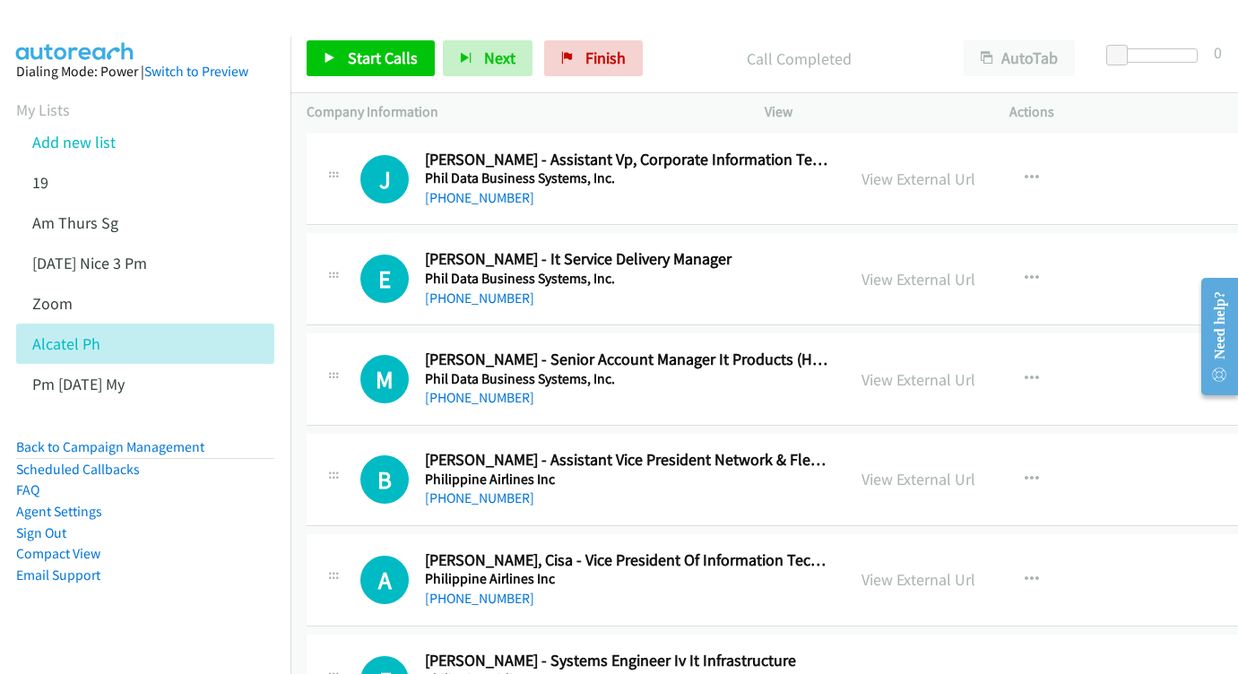
scroll to position [13877, 0]
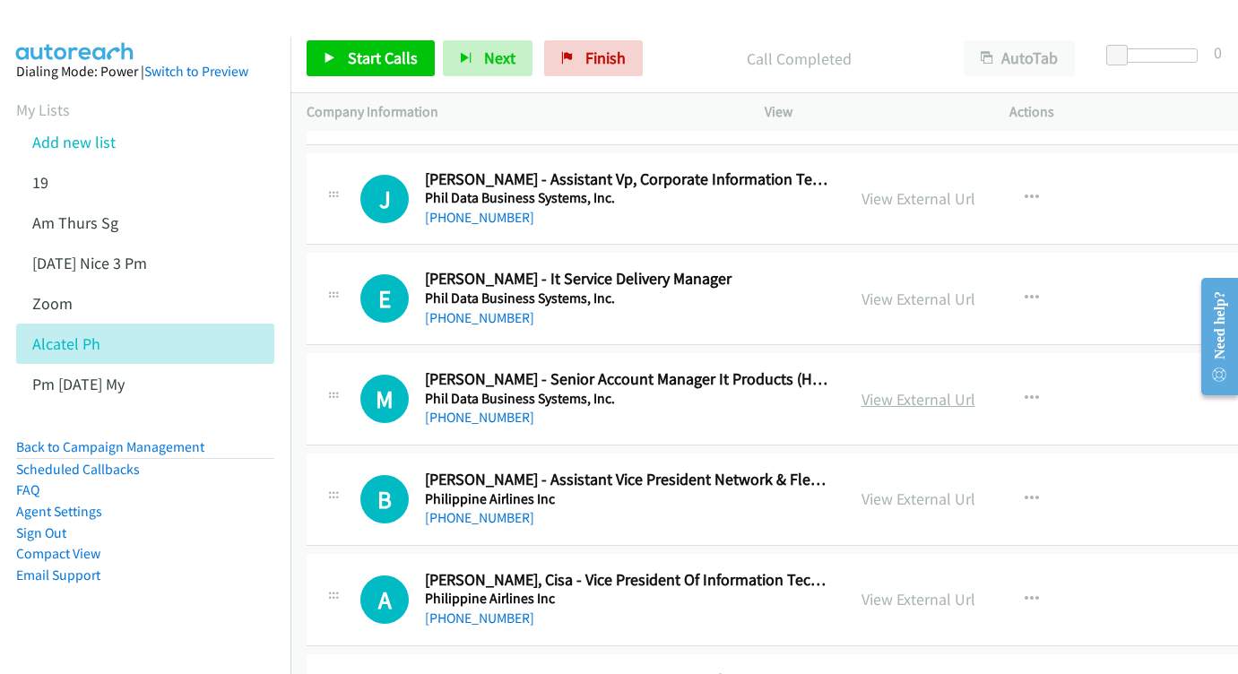
click at [959, 389] on link "View External Url" at bounding box center [919, 399] width 114 height 21
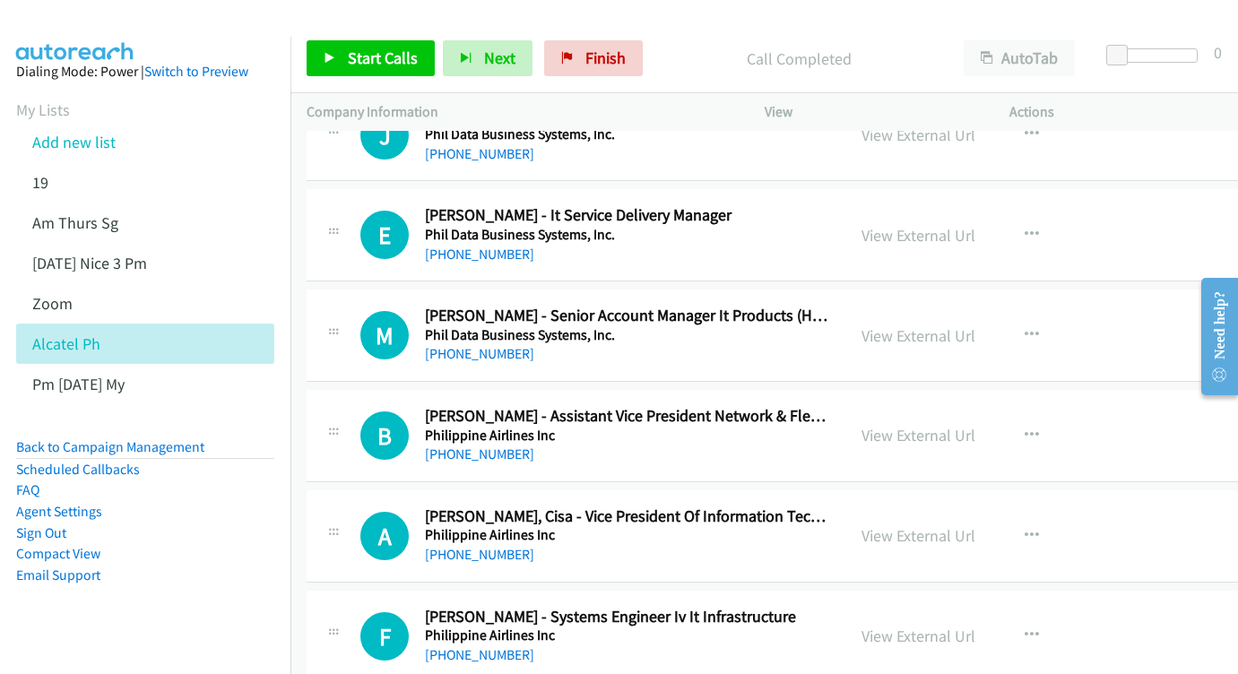
scroll to position [13963, 0]
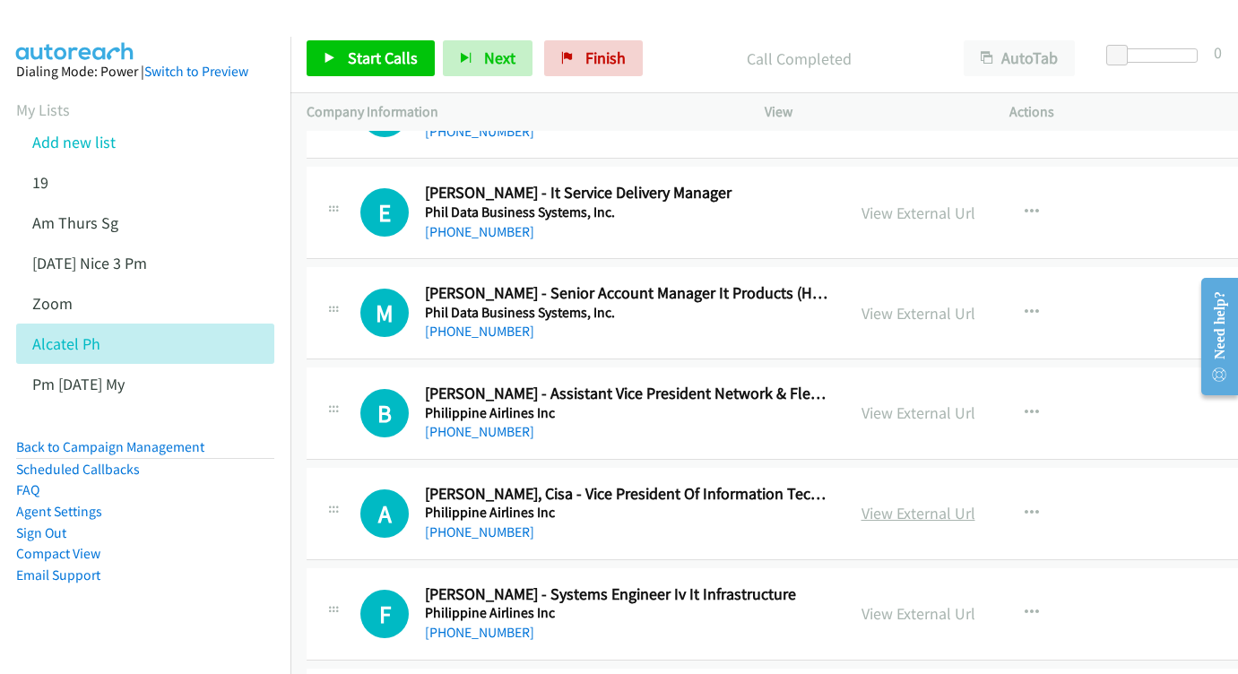
click at [937, 503] on link "View External Url" at bounding box center [919, 513] width 114 height 21
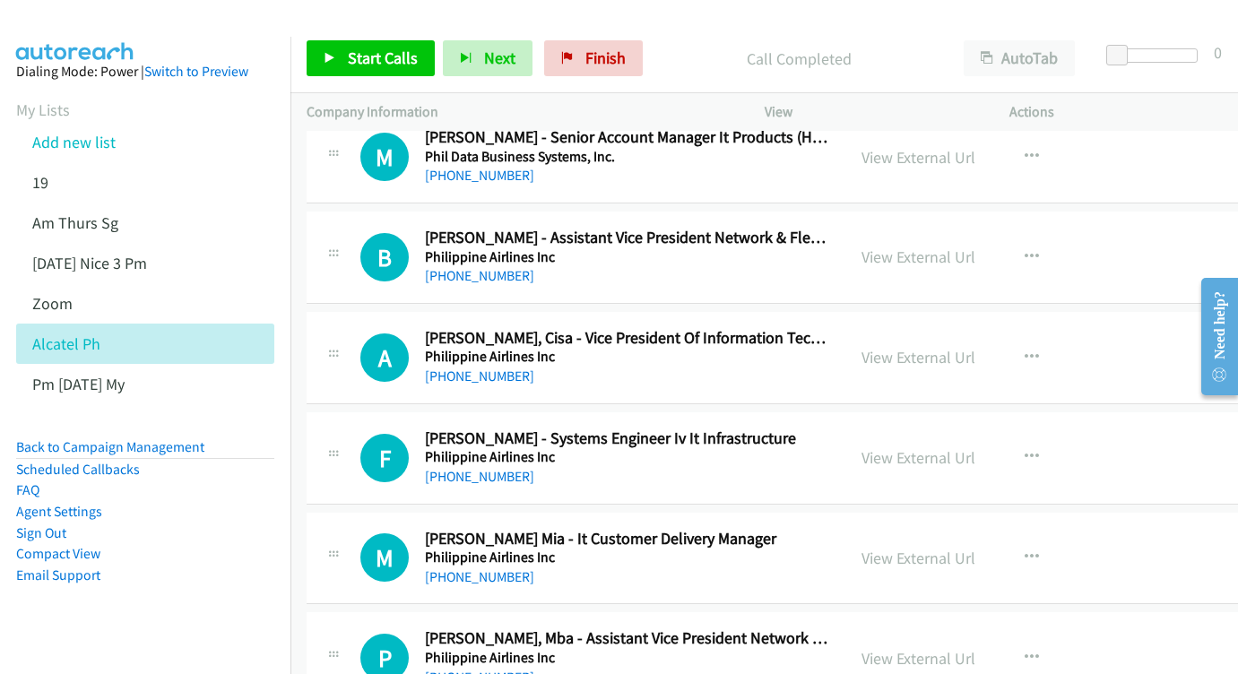
scroll to position [14122, 0]
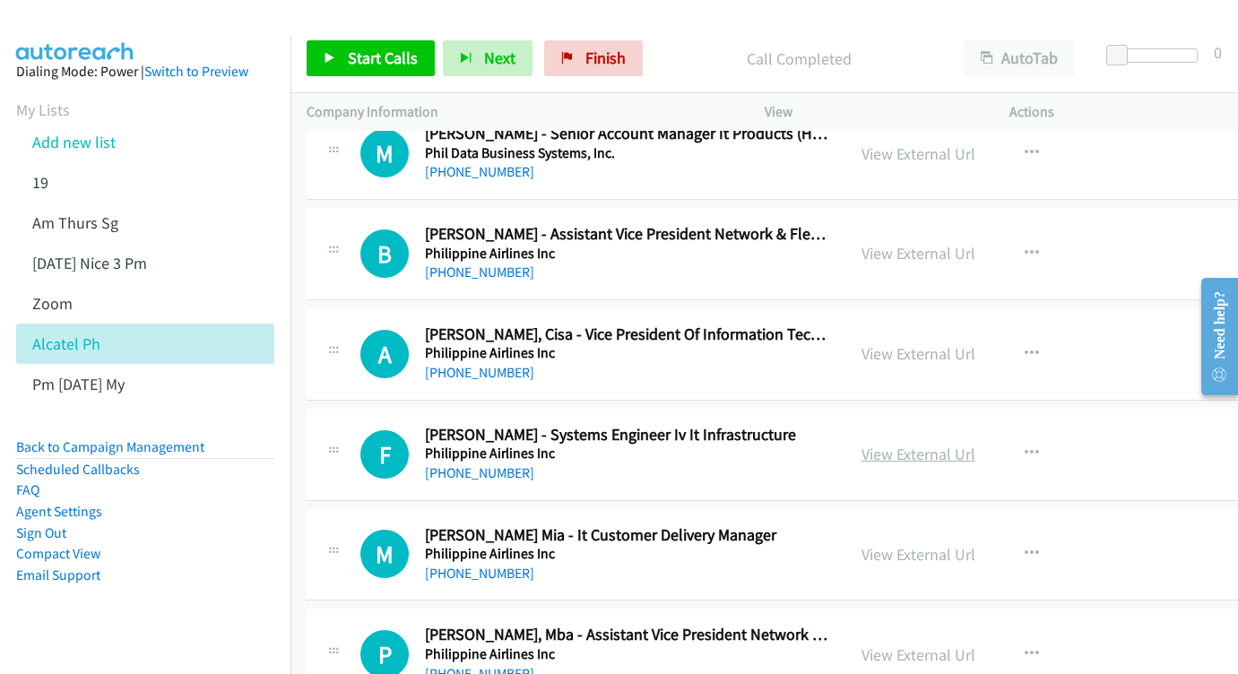
click at [956, 444] on link "View External Url" at bounding box center [919, 454] width 114 height 21
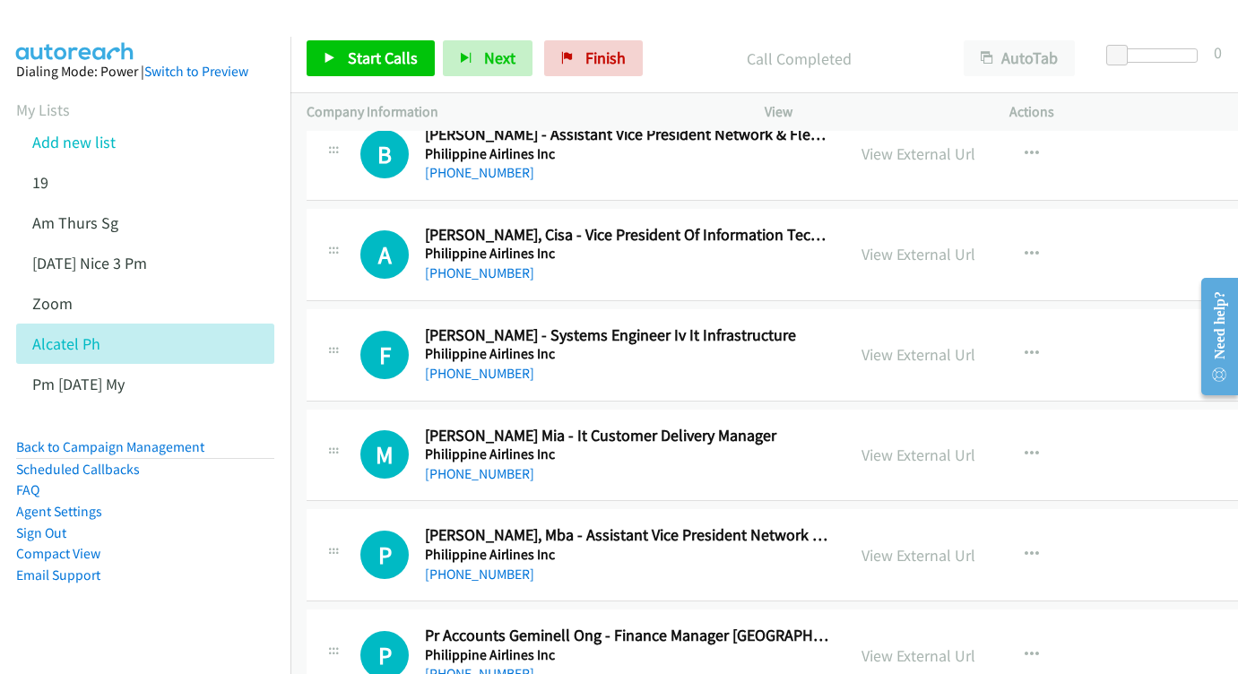
scroll to position [14226, 0]
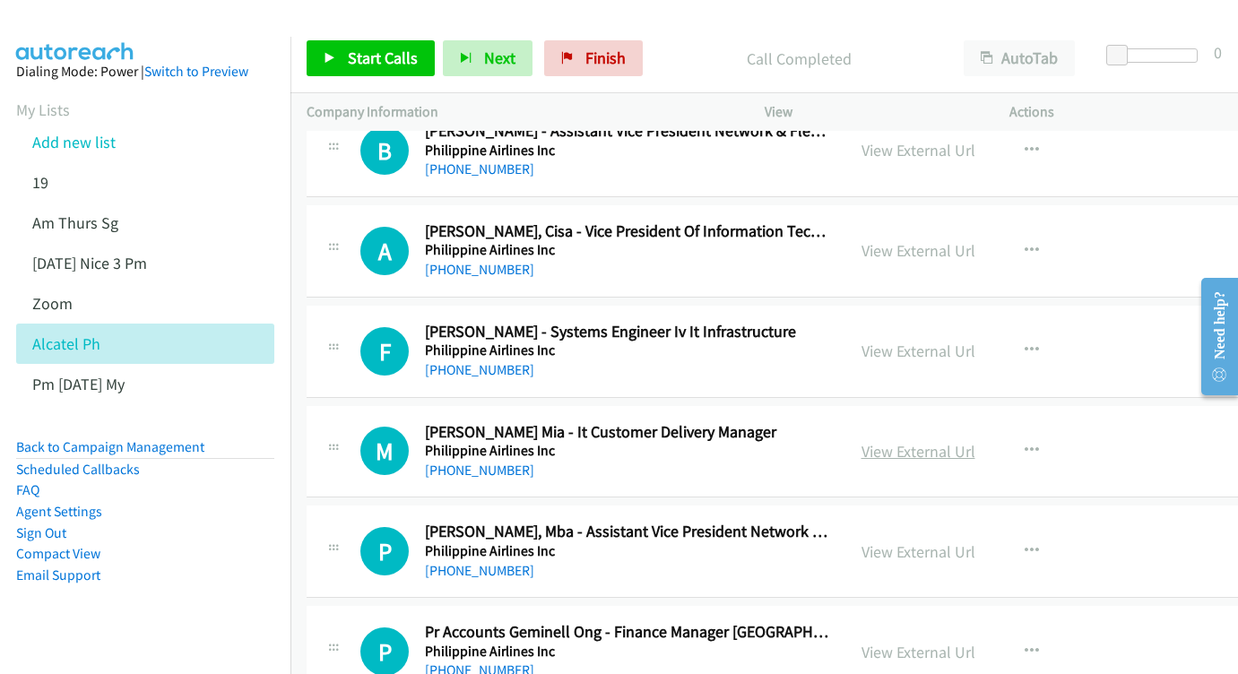
click at [976, 441] on link "View External Url" at bounding box center [919, 451] width 114 height 21
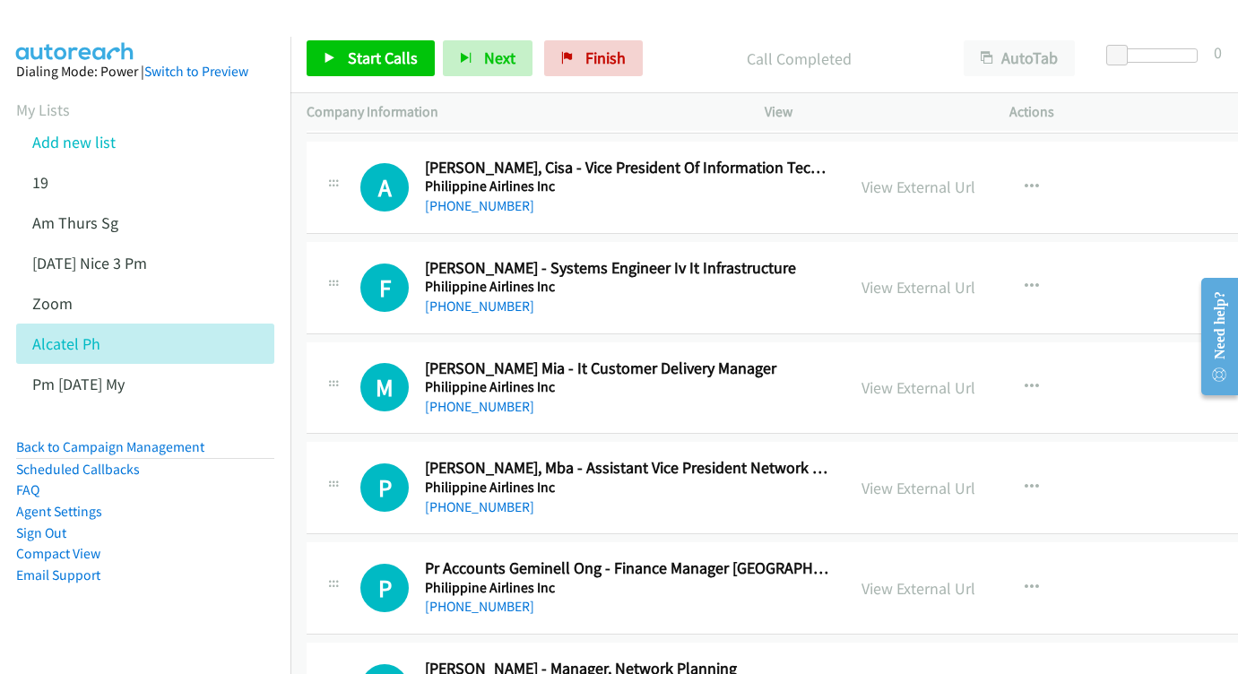
scroll to position [14320, 0]
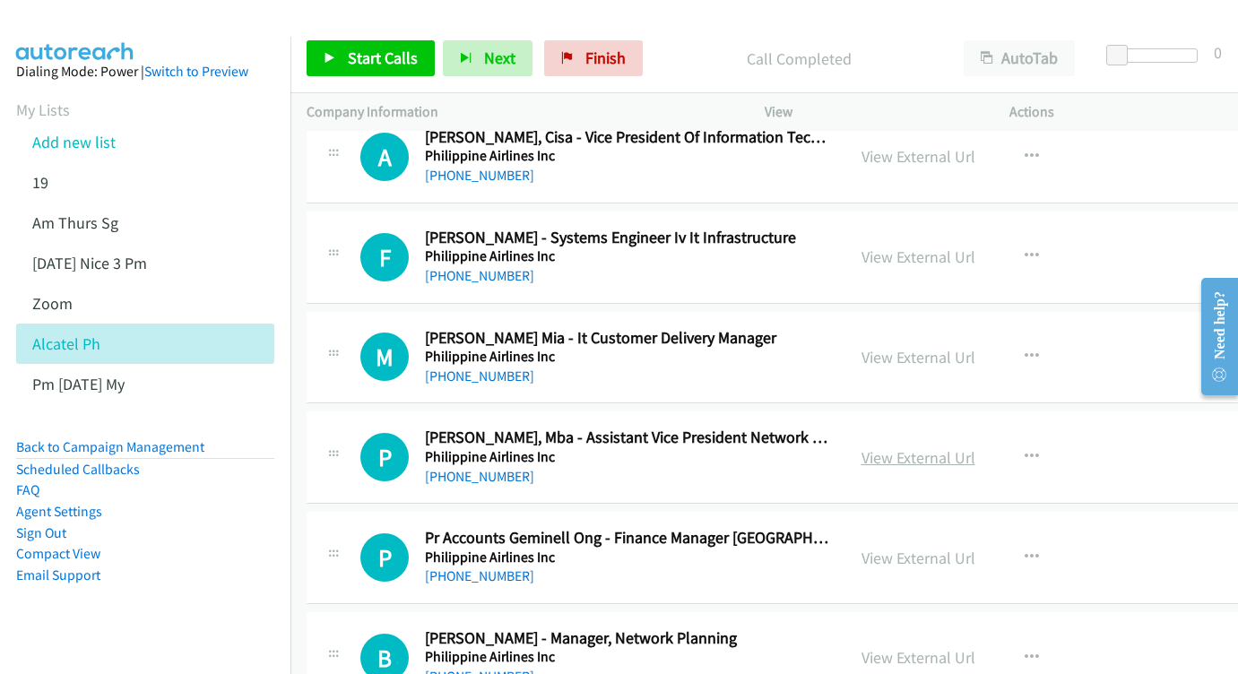
click at [943, 447] on link "View External Url" at bounding box center [919, 457] width 114 height 21
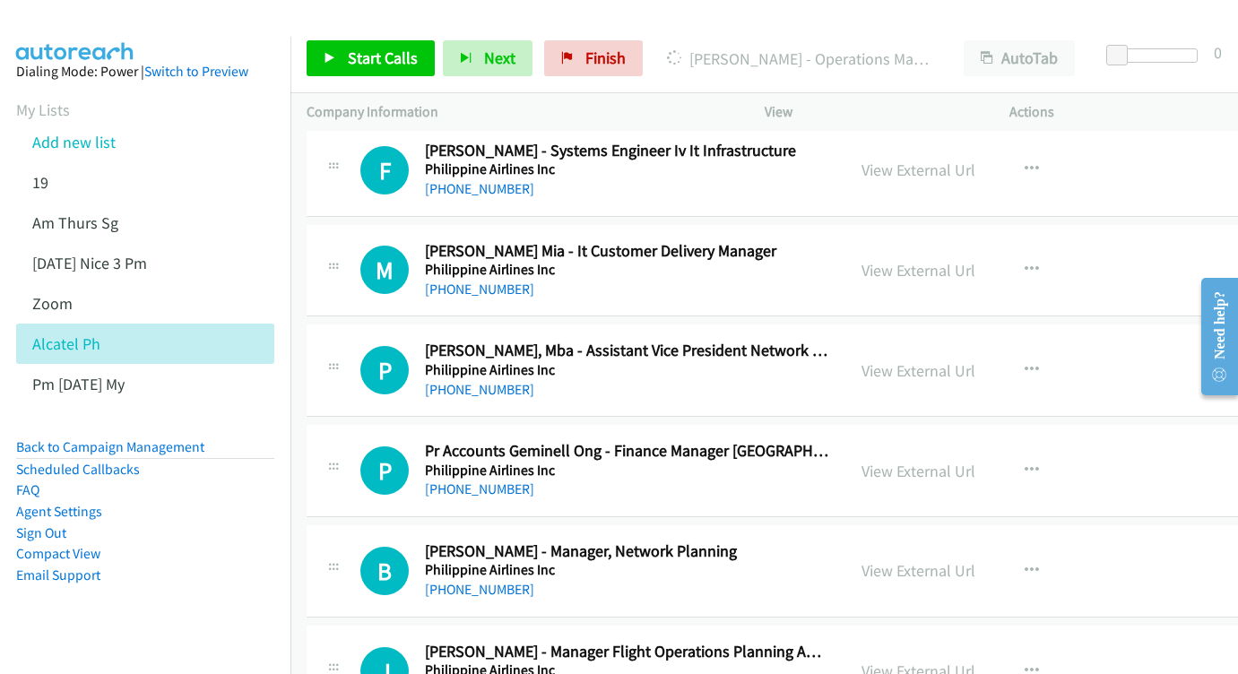
scroll to position [14436, 0]
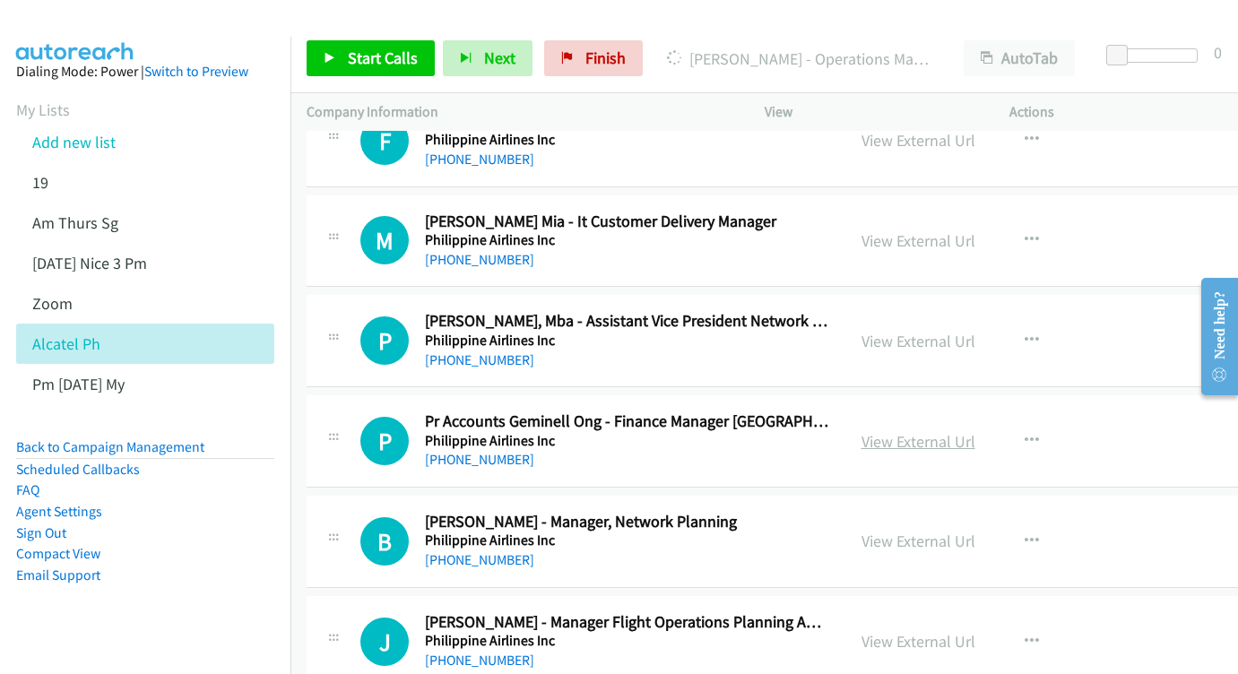
click at [967, 431] on link "View External Url" at bounding box center [919, 441] width 114 height 21
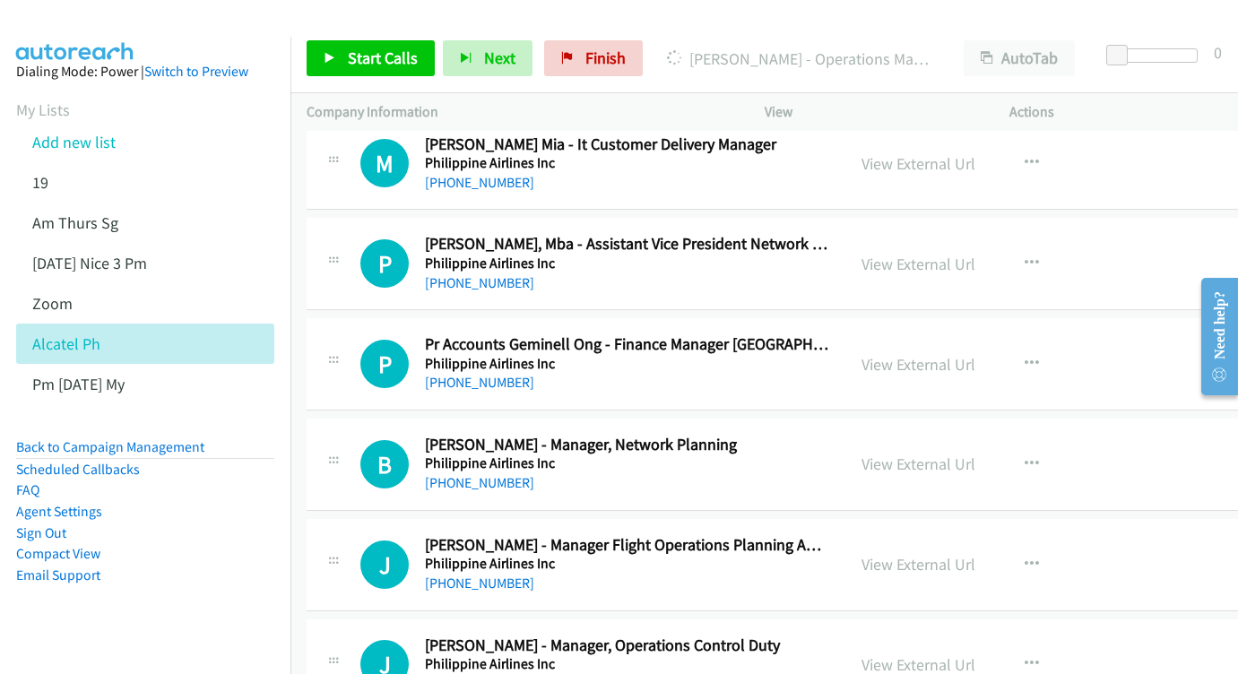
scroll to position [14532, 0]
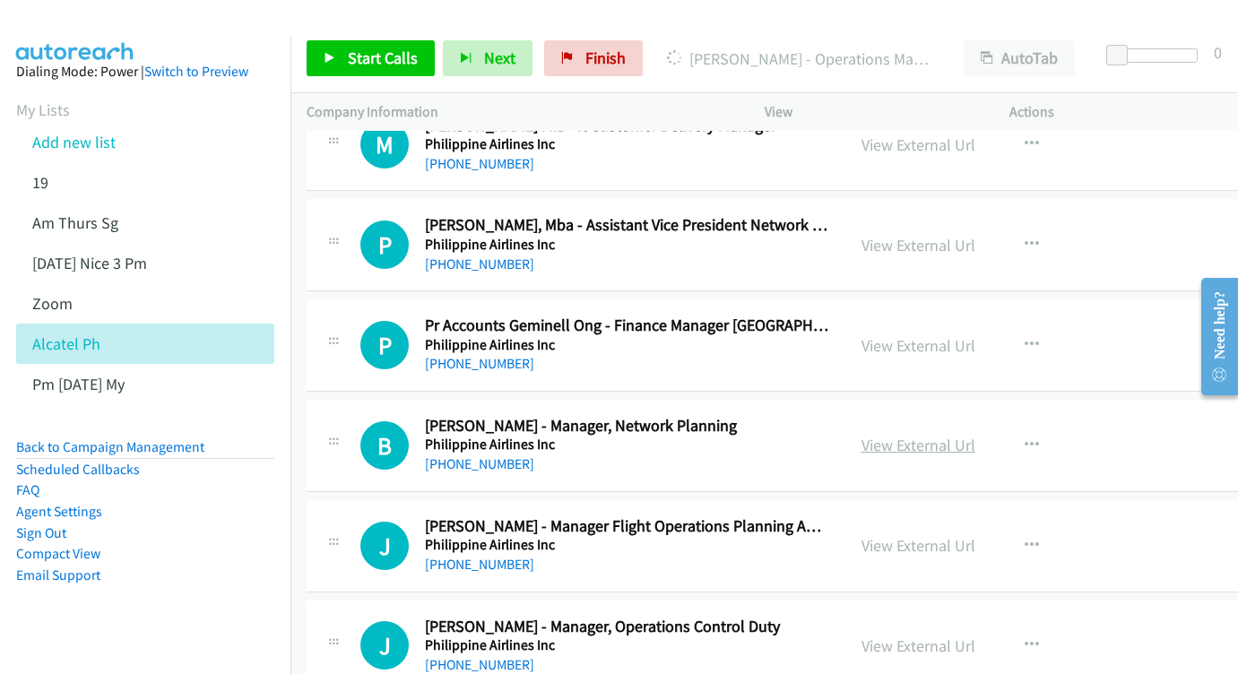
click at [976, 435] on link "View External Url" at bounding box center [919, 445] width 114 height 21
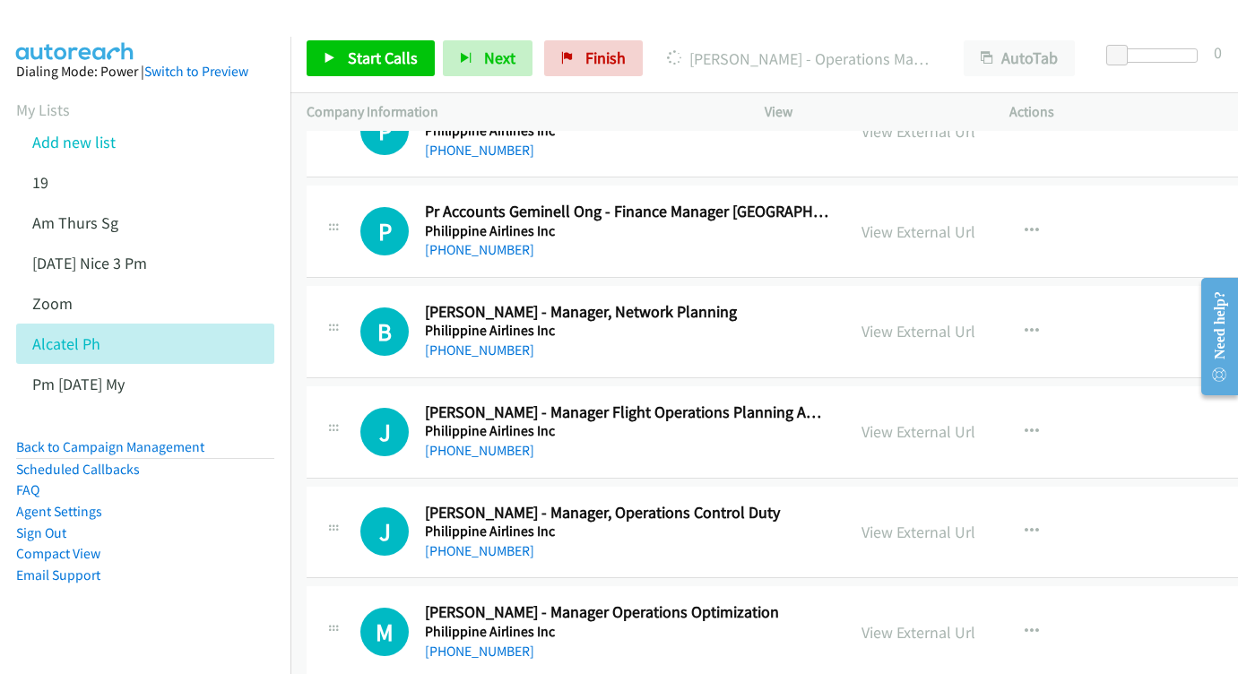
scroll to position [14650, 0]
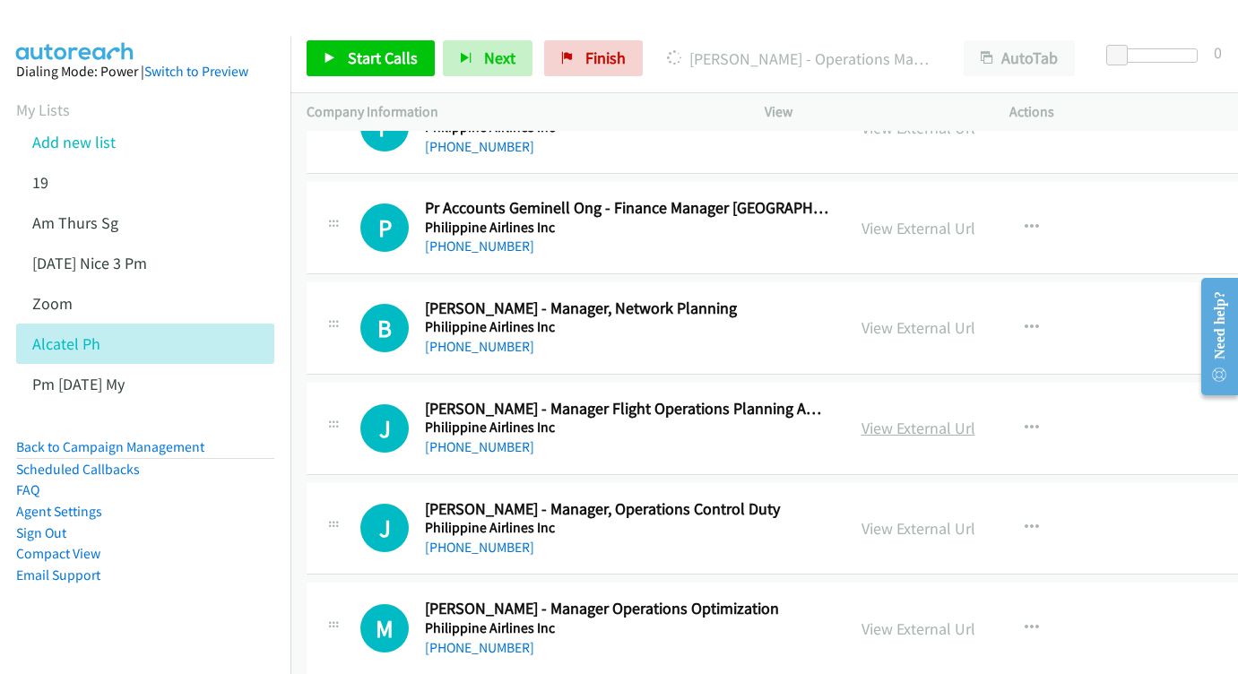
click at [973, 418] on link "View External Url" at bounding box center [919, 428] width 114 height 21
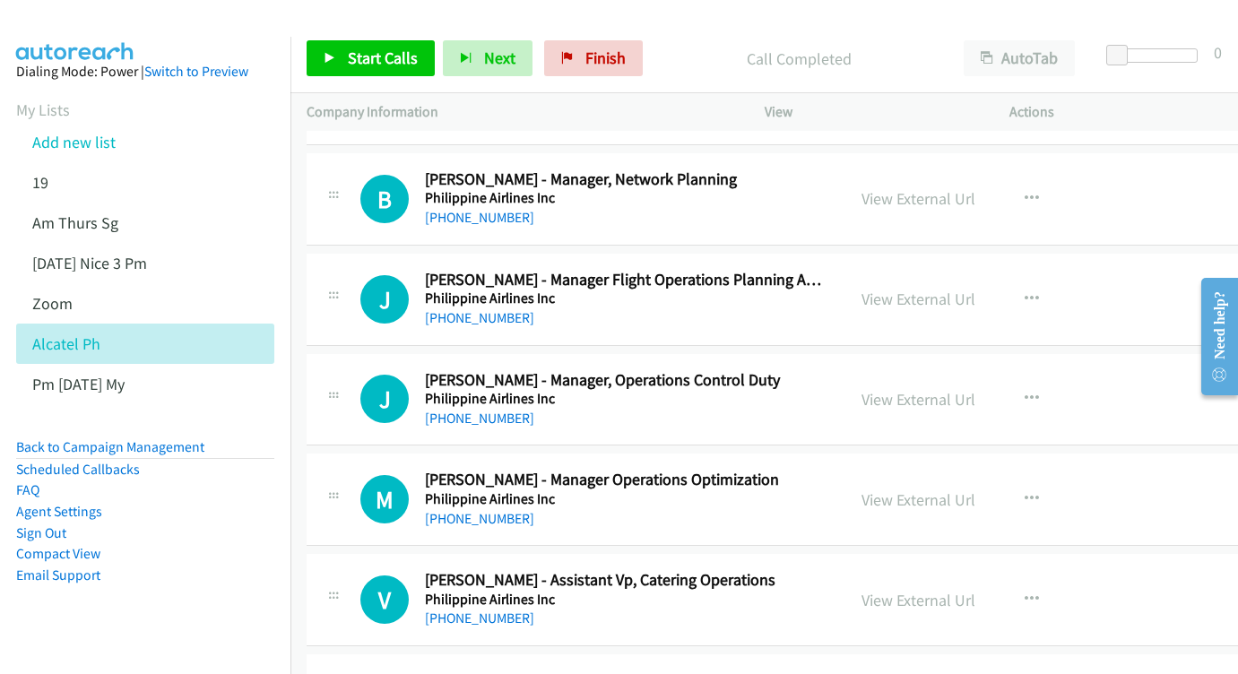
scroll to position [14774, 0]
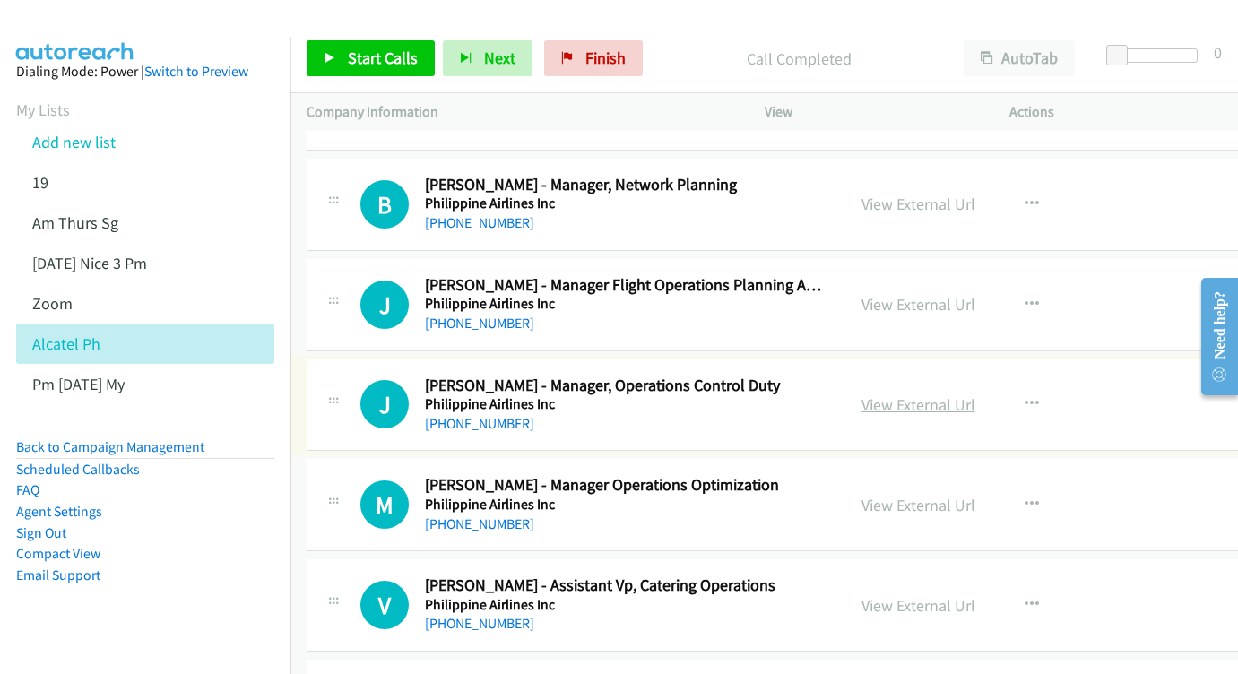
click at [968, 395] on link "View External Url" at bounding box center [919, 405] width 114 height 21
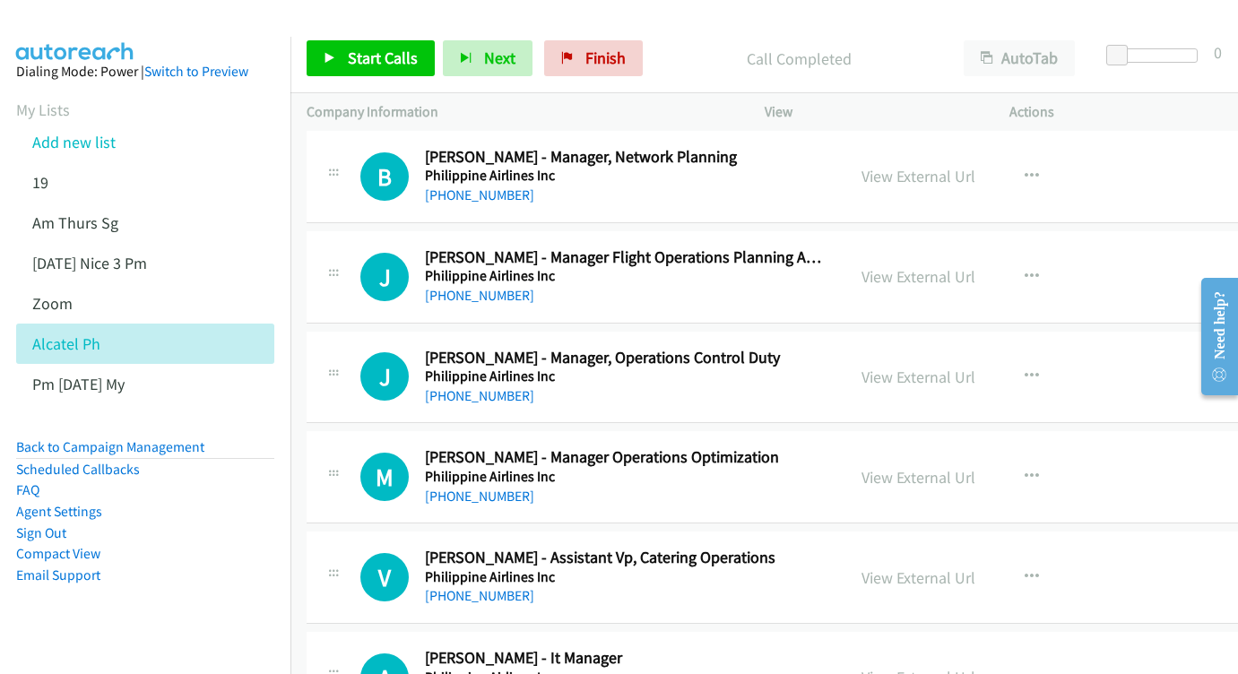
scroll to position [14829, 0]
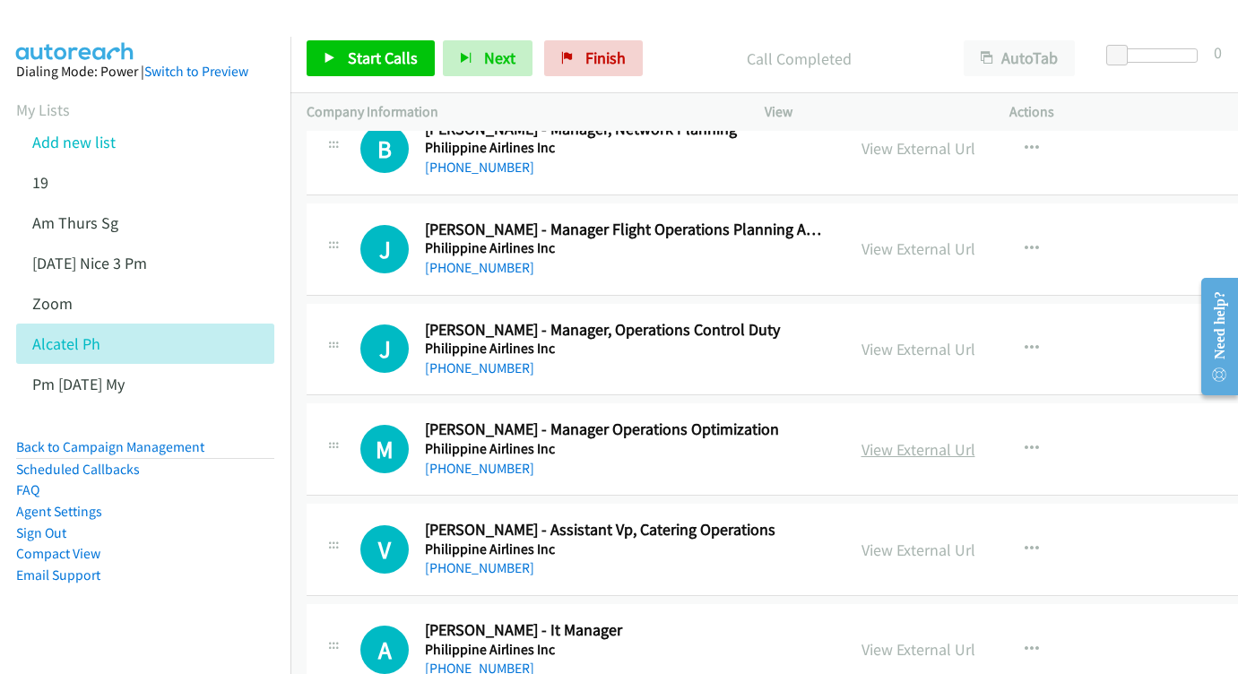
click at [976, 439] on link "View External Url" at bounding box center [919, 449] width 114 height 21
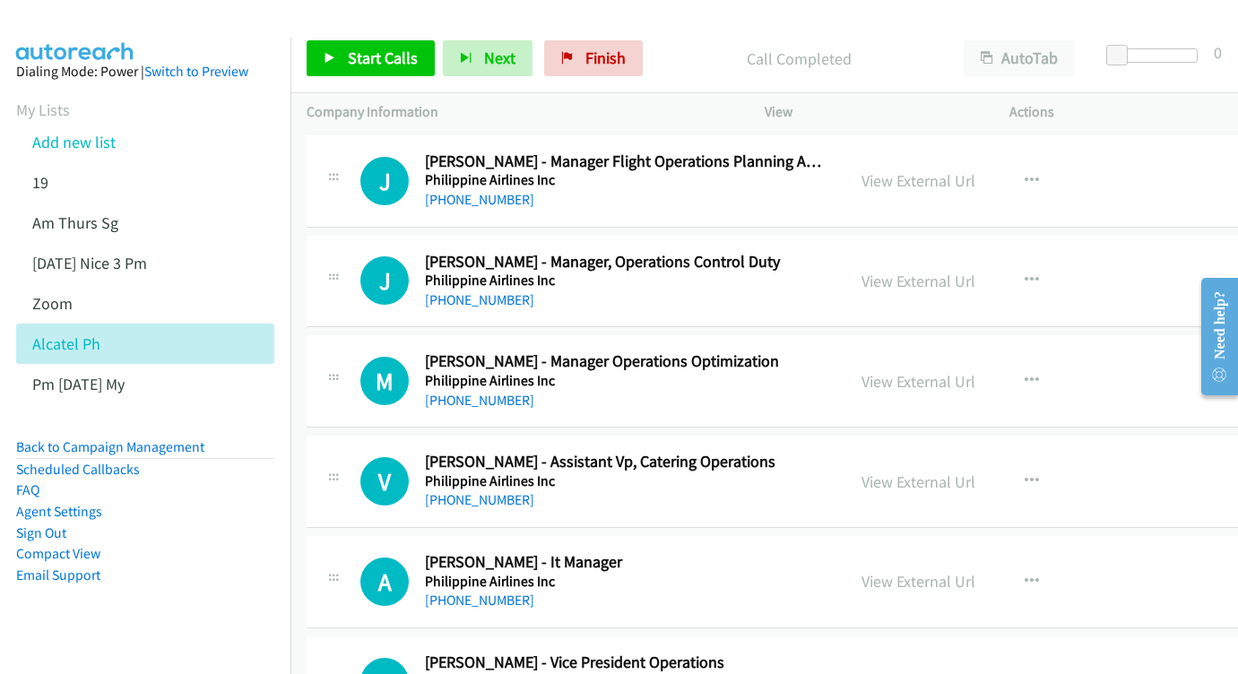
scroll to position [14913, 0]
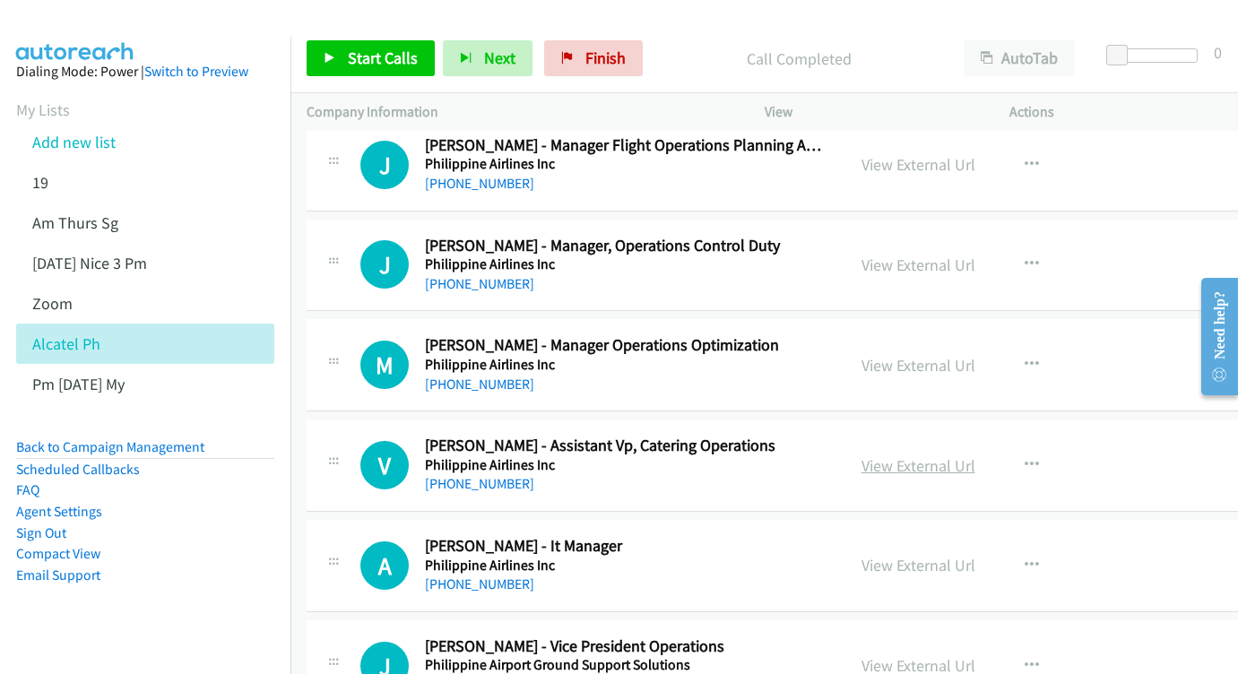
click at [954, 456] on link "View External Url" at bounding box center [919, 466] width 114 height 21
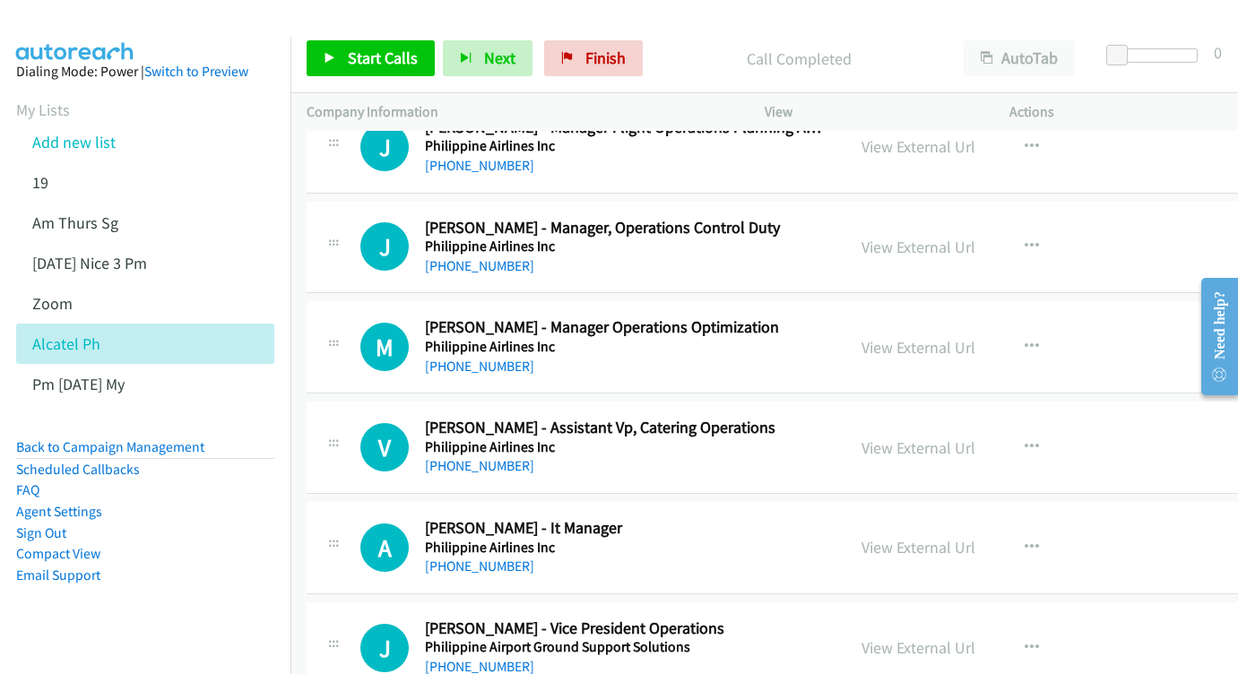
scroll to position [15055, 0]
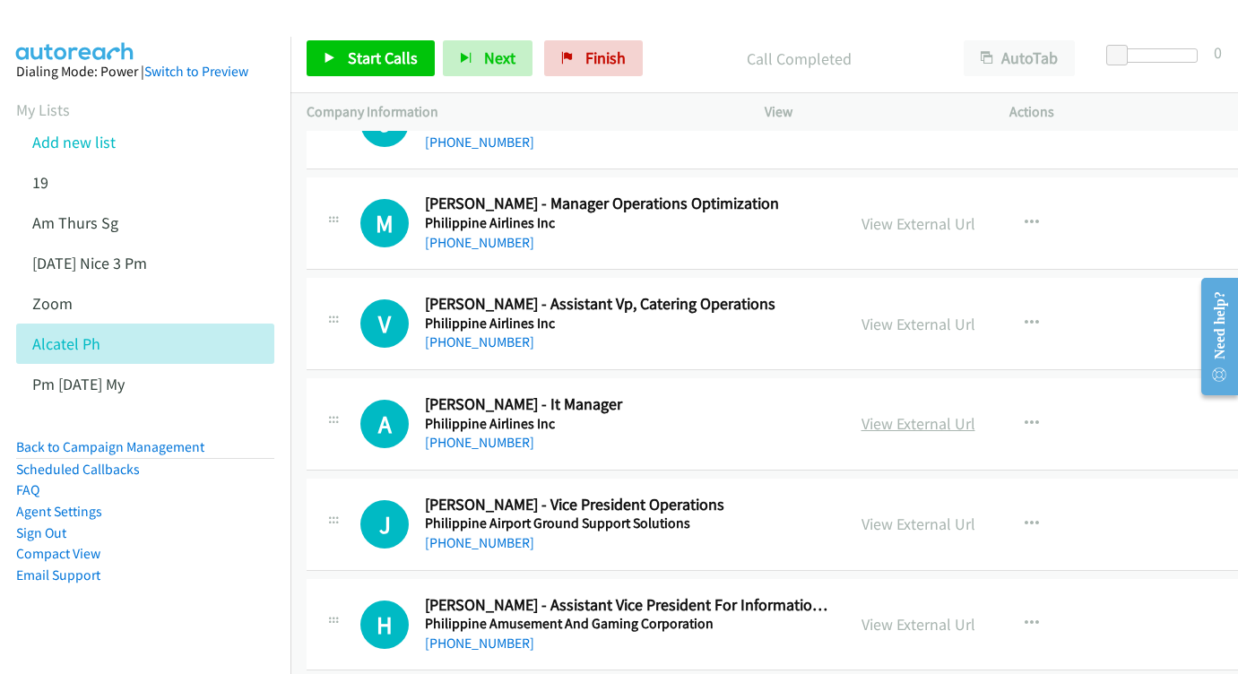
click at [943, 413] on link "View External Url" at bounding box center [919, 423] width 114 height 21
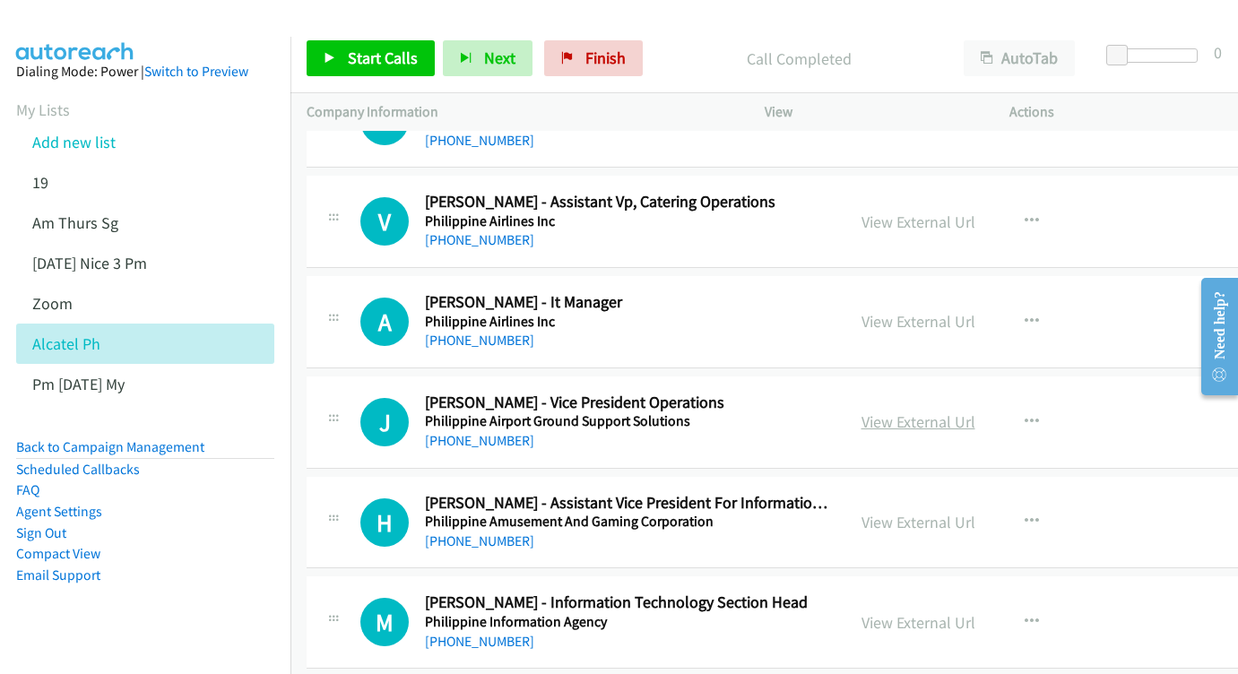
click at [927, 412] on link "View External Url" at bounding box center [919, 422] width 114 height 21
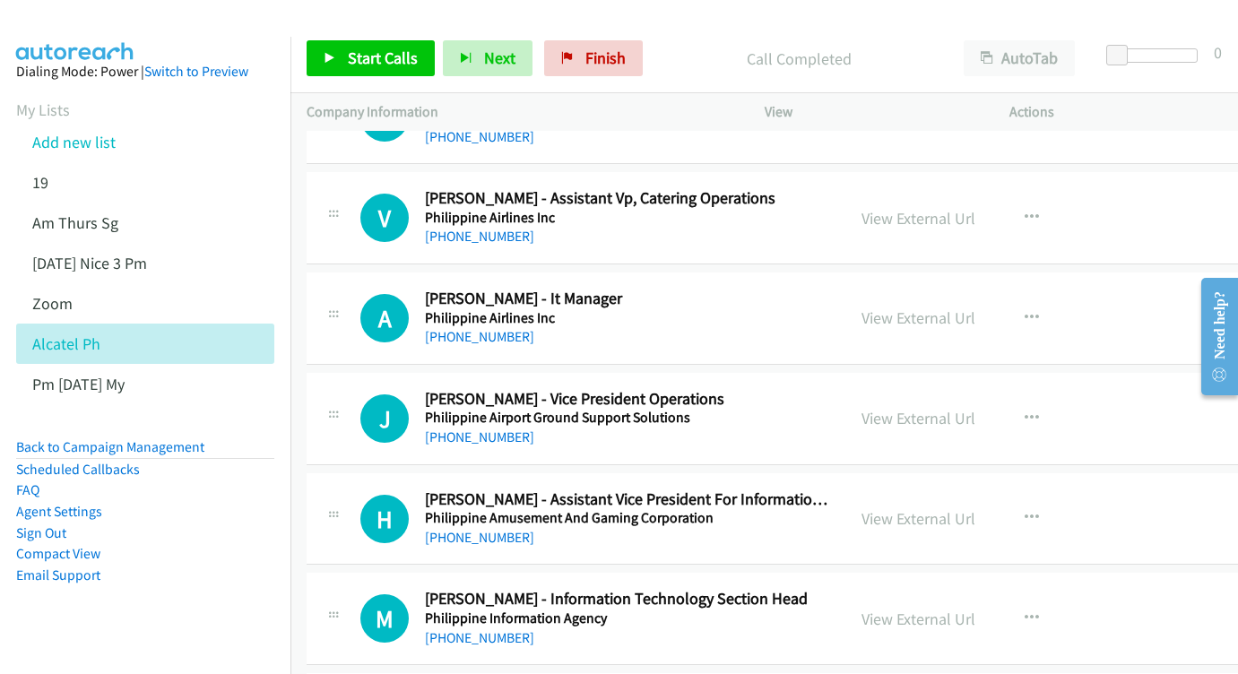
scroll to position [15223, 0]
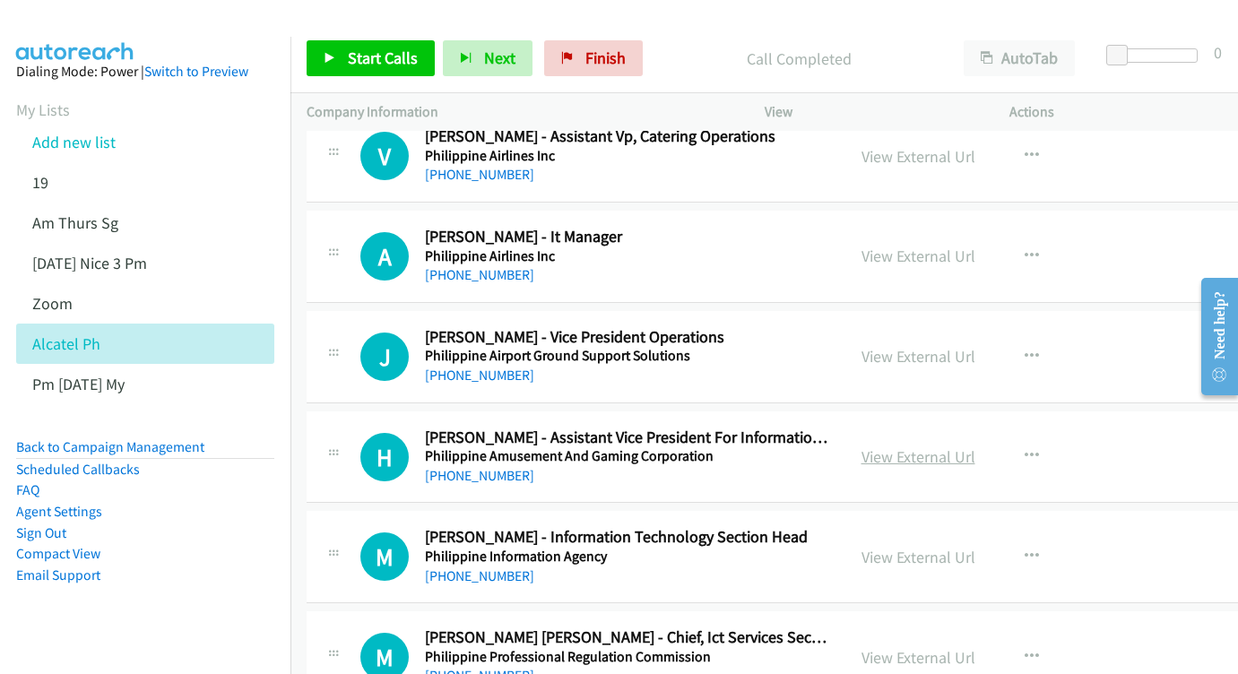
click at [976, 447] on link "View External Url" at bounding box center [919, 457] width 114 height 21
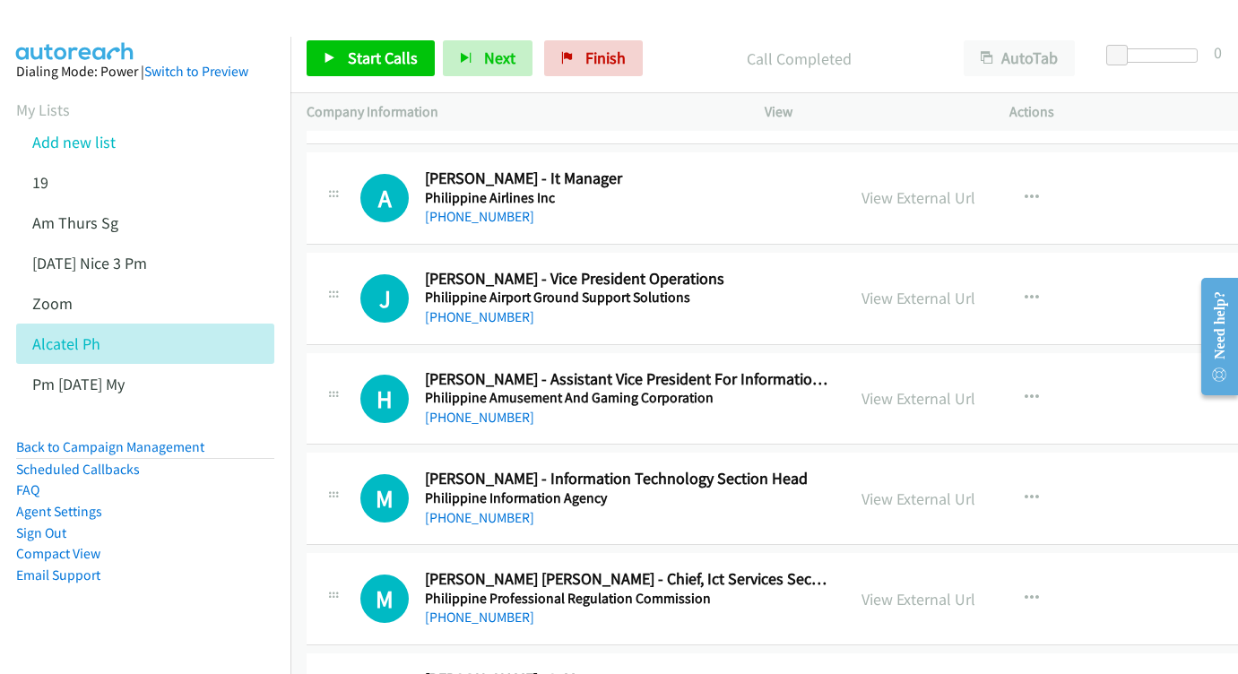
scroll to position [15285, 0]
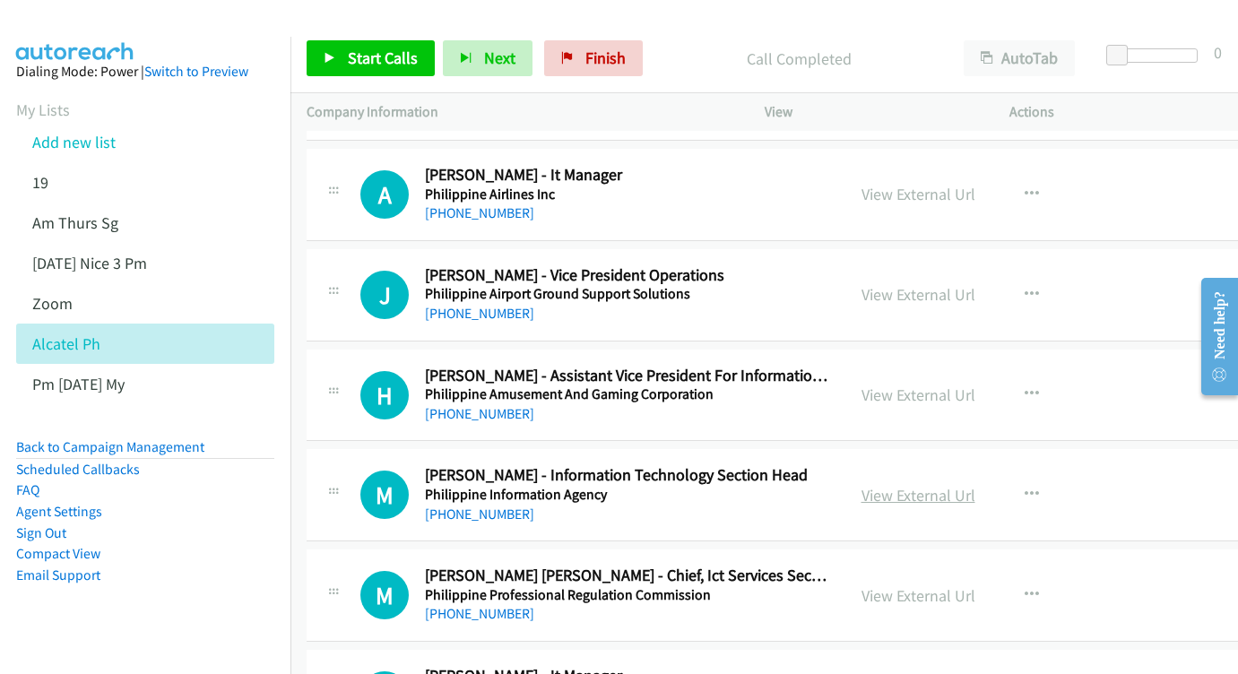
click at [976, 485] on link "View External Url" at bounding box center [919, 495] width 114 height 21
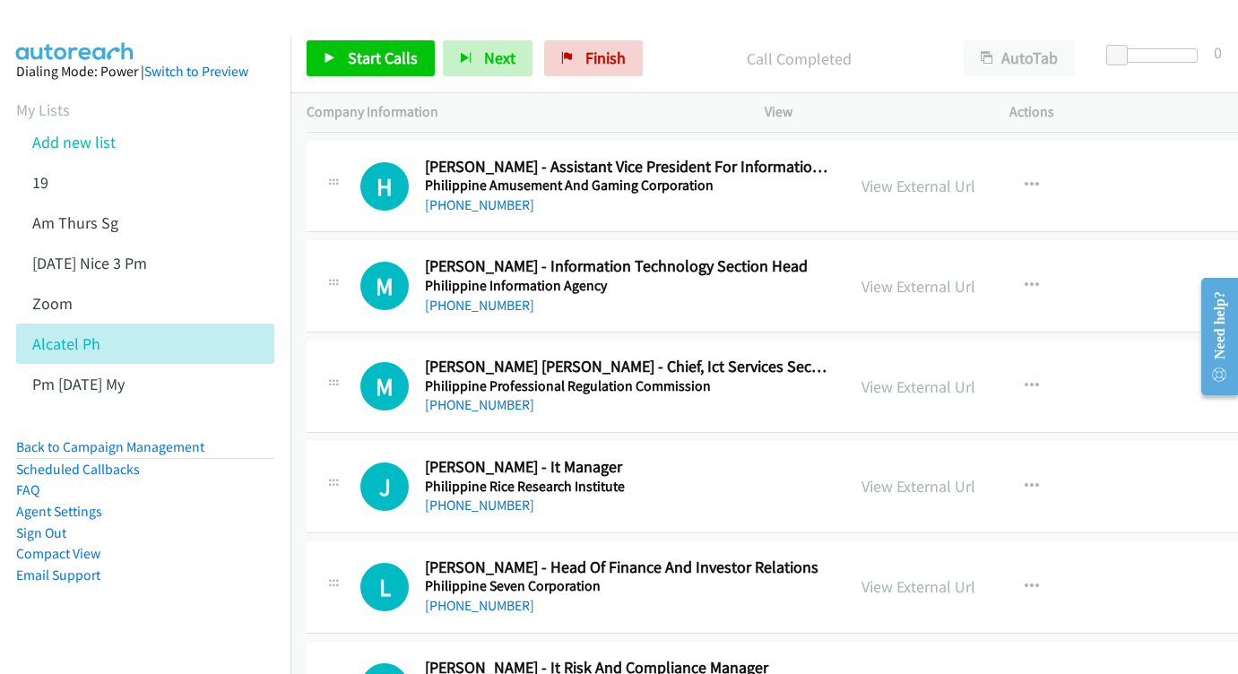
scroll to position [15497, 0]
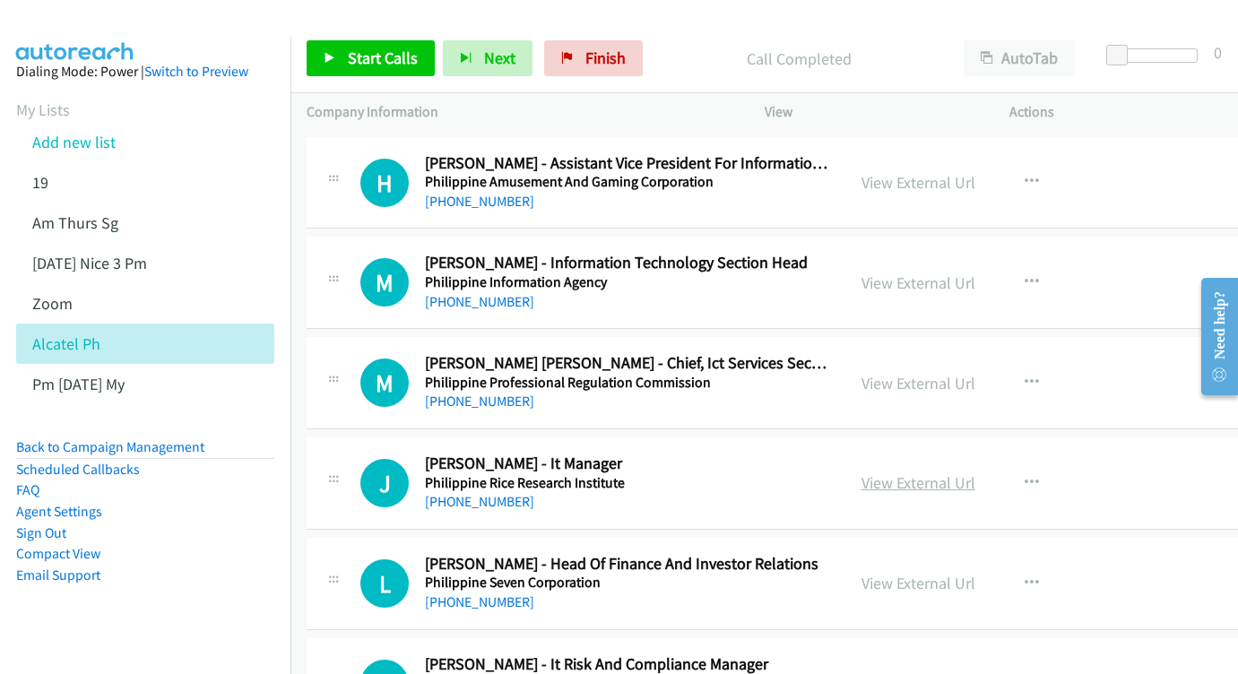
click at [964, 473] on link "View External Url" at bounding box center [919, 483] width 114 height 21
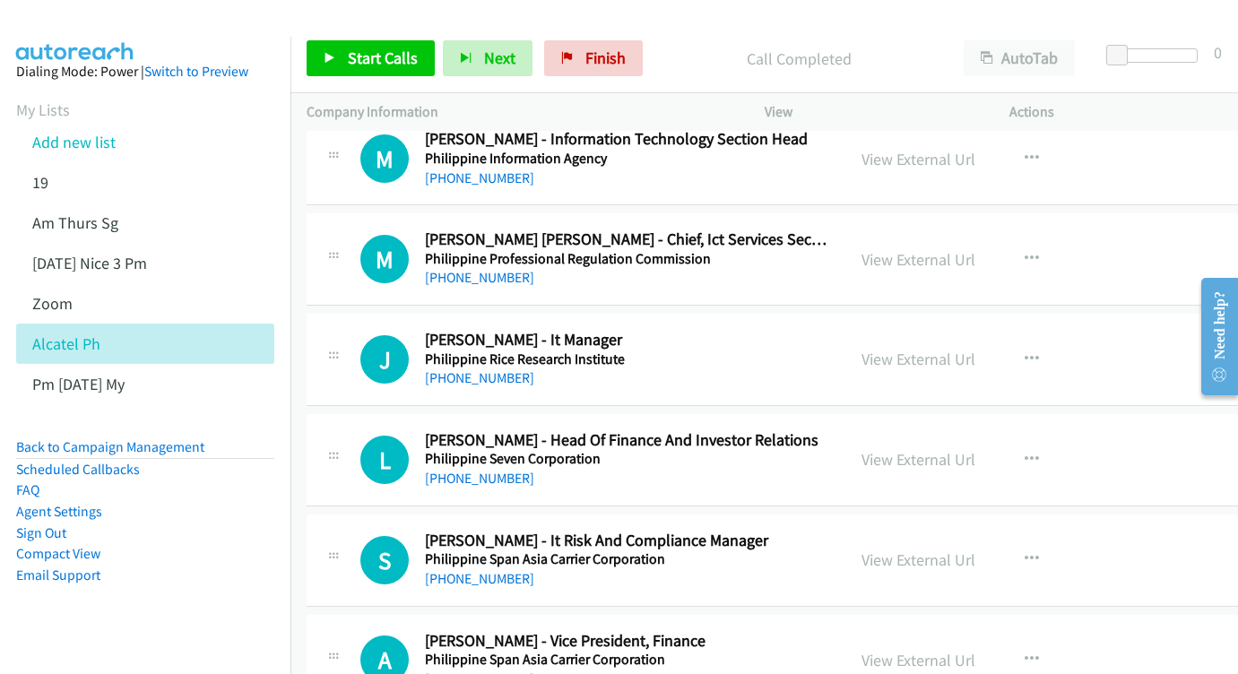
scroll to position [15625, 0]
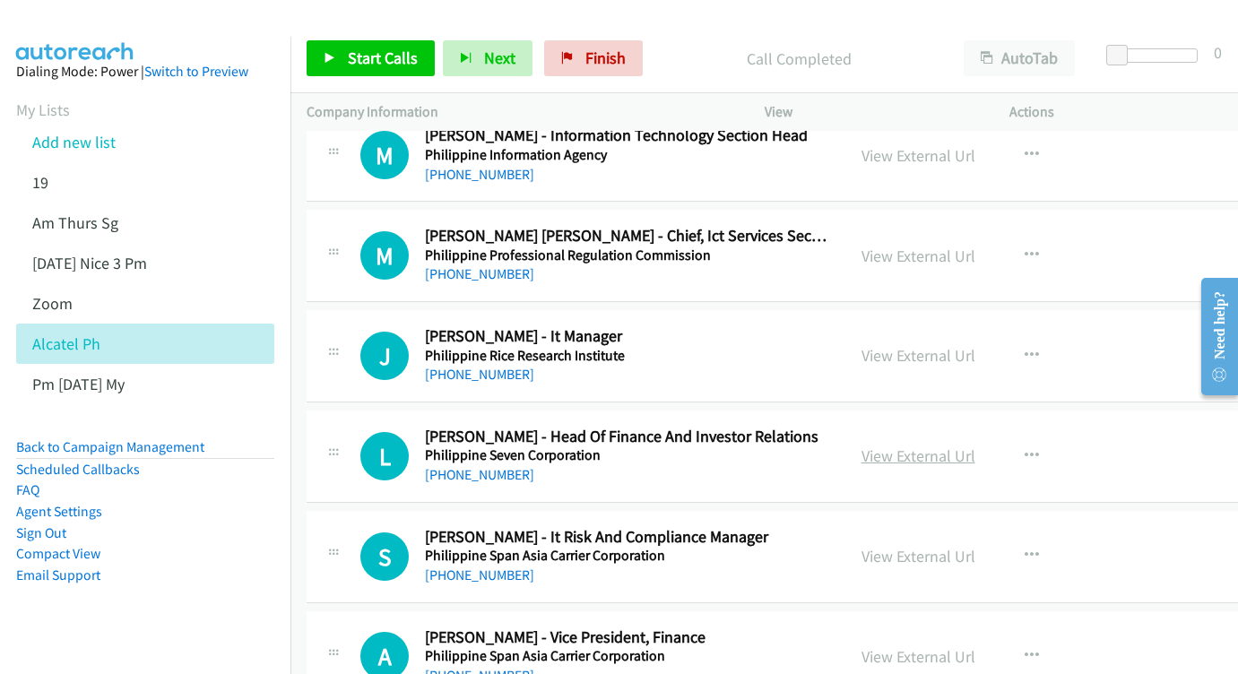
click at [976, 446] on link "View External Url" at bounding box center [919, 456] width 114 height 21
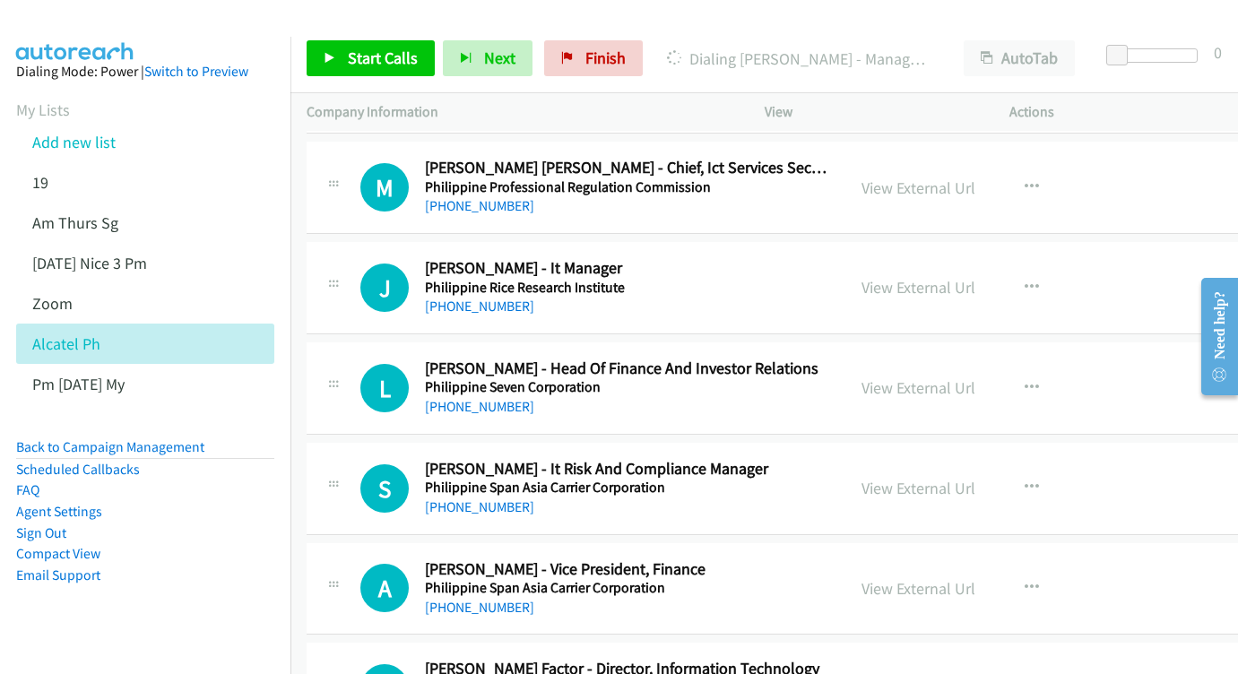
scroll to position [15722, 0]
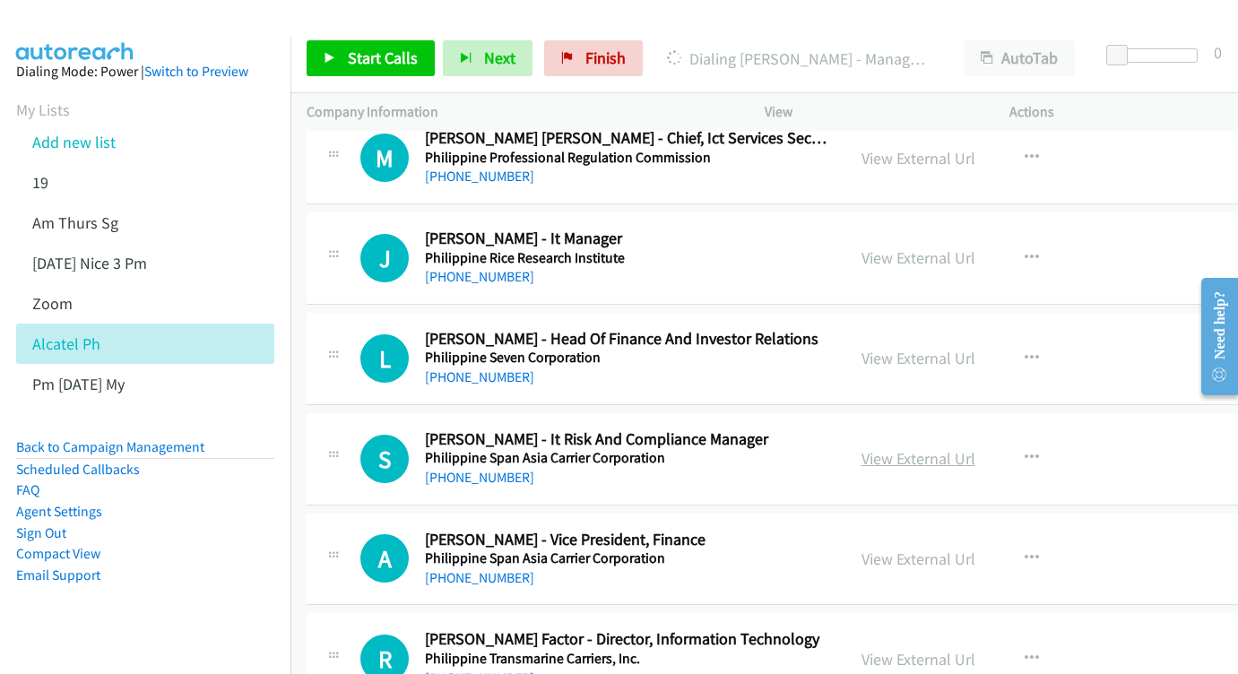
click at [969, 448] on link "View External Url" at bounding box center [919, 458] width 114 height 21
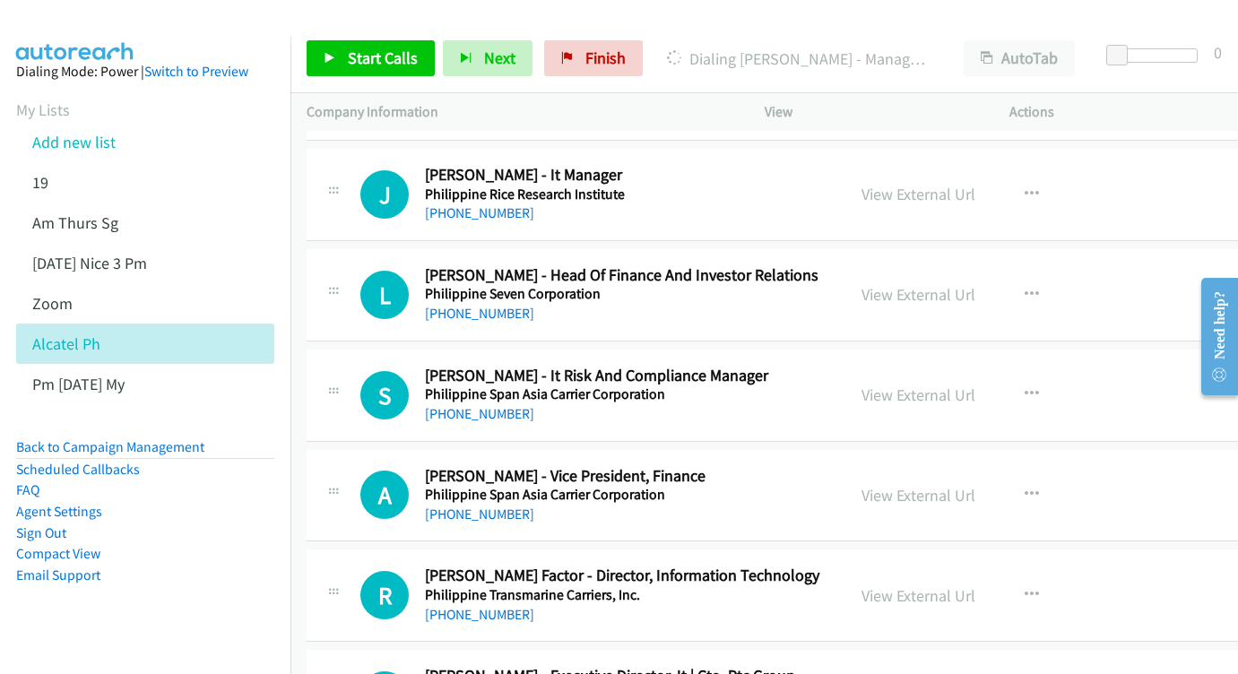
scroll to position [15798, 0]
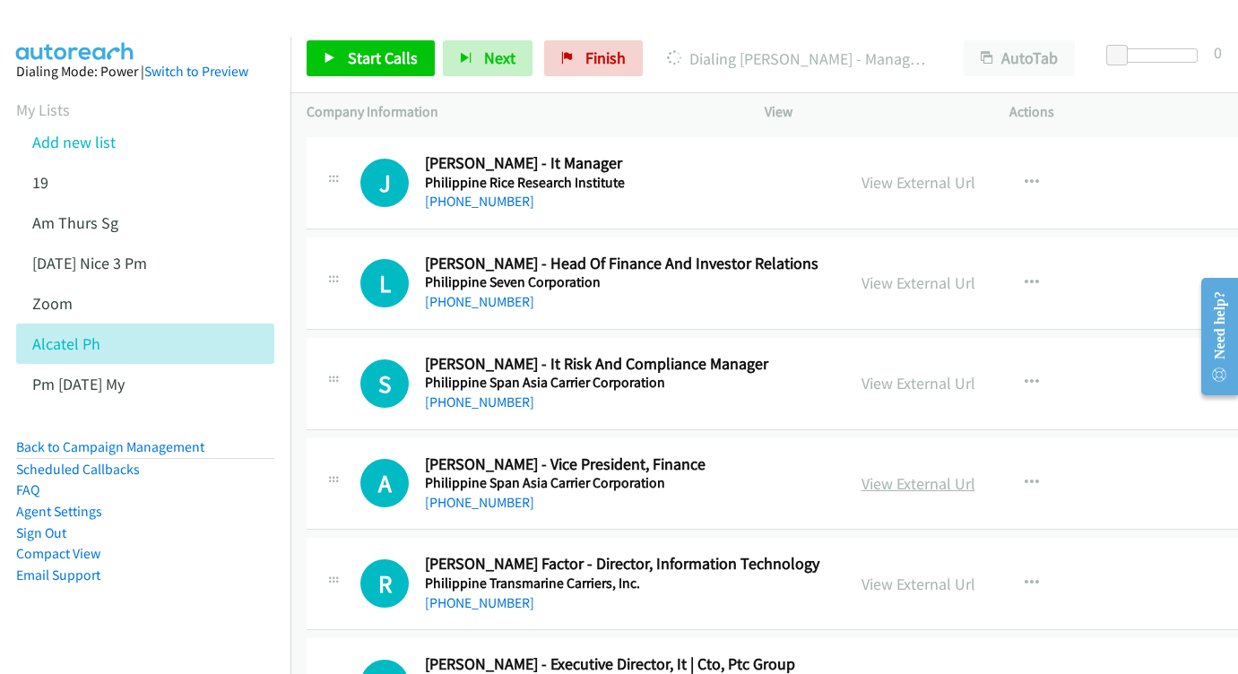
click at [925, 473] on link "View External Url" at bounding box center [919, 483] width 114 height 21
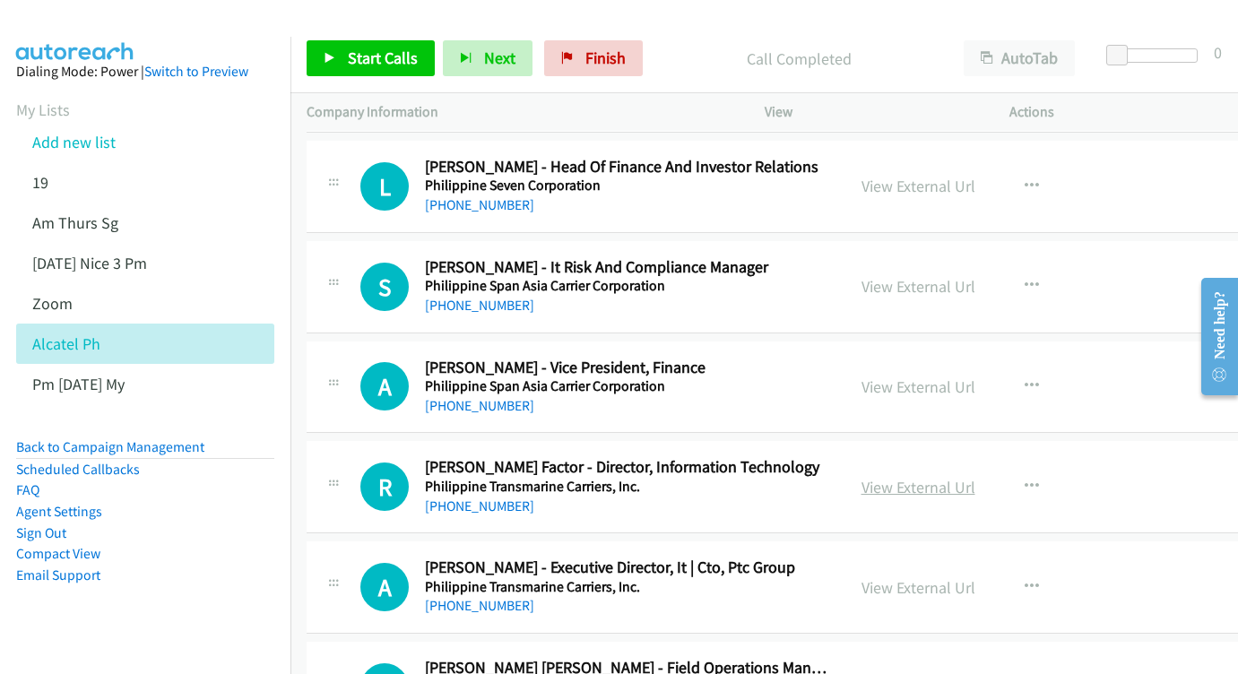
scroll to position [15894, 0]
click at [944, 477] on link "View External Url" at bounding box center [919, 487] width 114 height 21
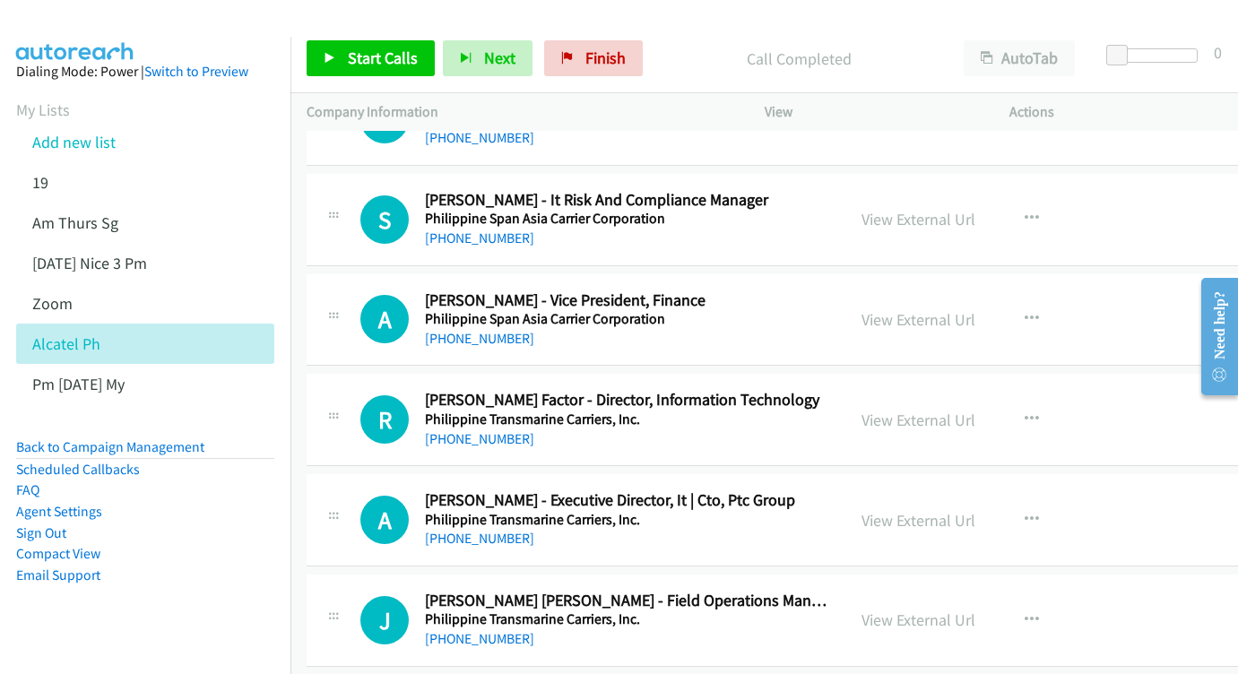
scroll to position [15995, 0]
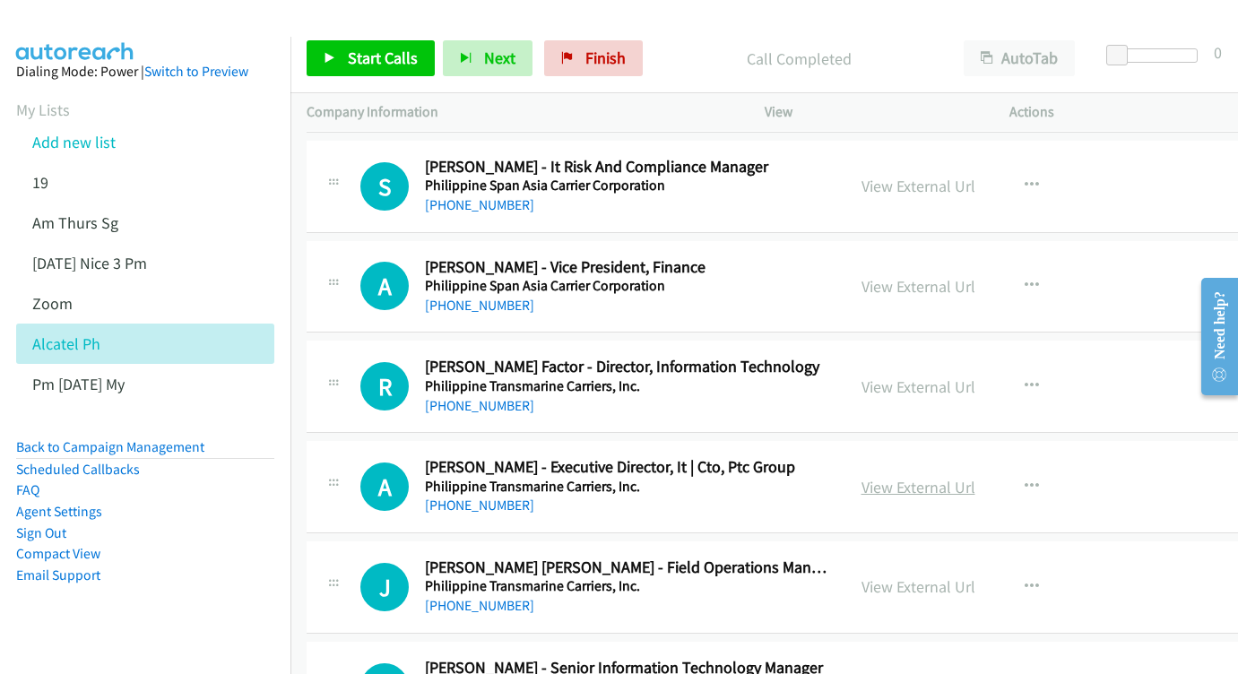
click at [943, 477] on link "View External Url" at bounding box center [919, 487] width 114 height 21
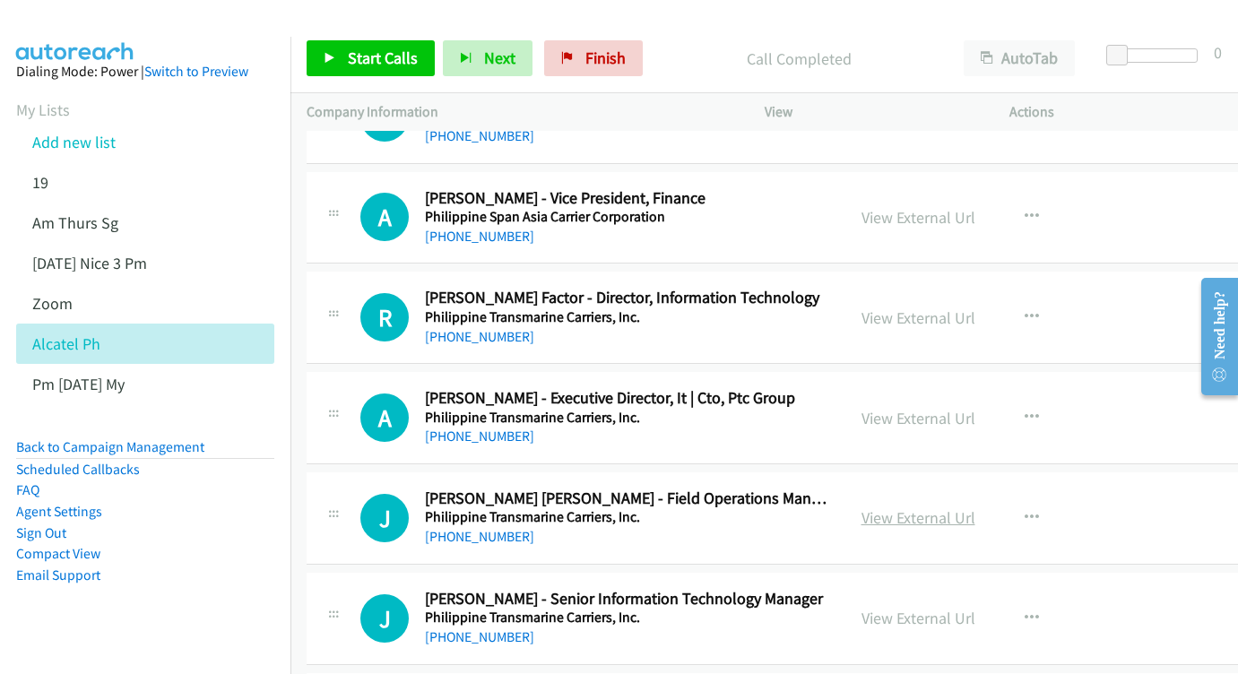
scroll to position [16086, 0]
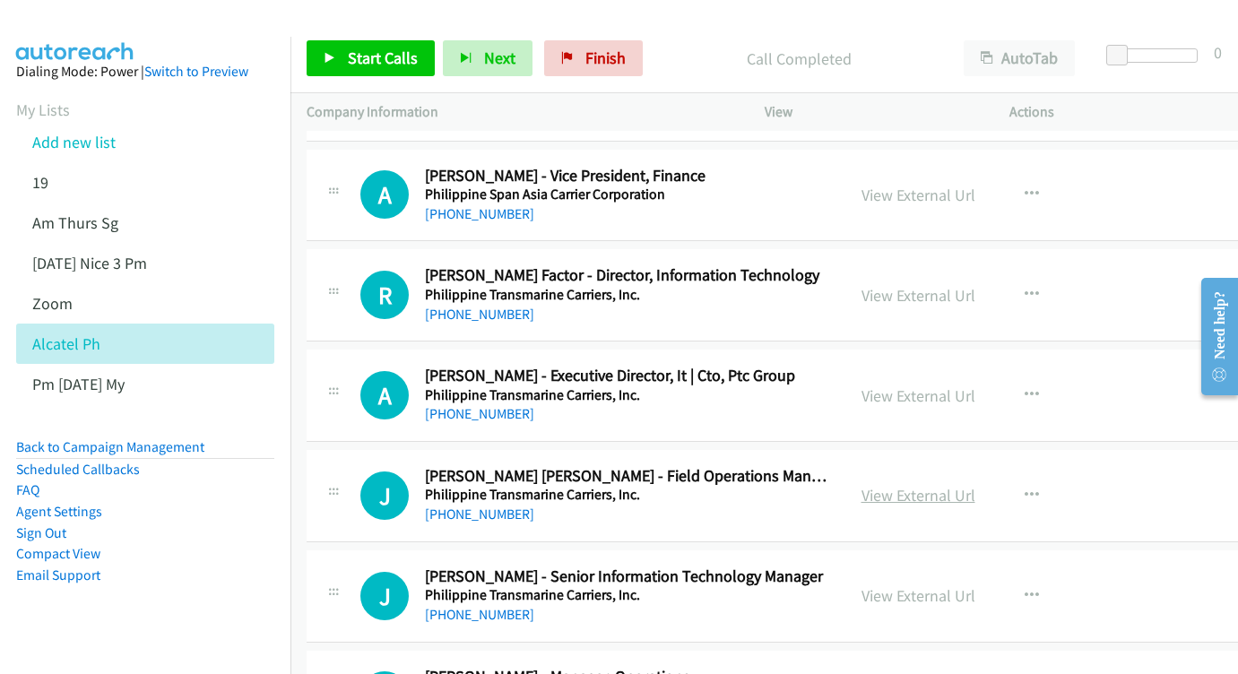
click at [957, 485] on link "View External Url" at bounding box center [919, 495] width 114 height 21
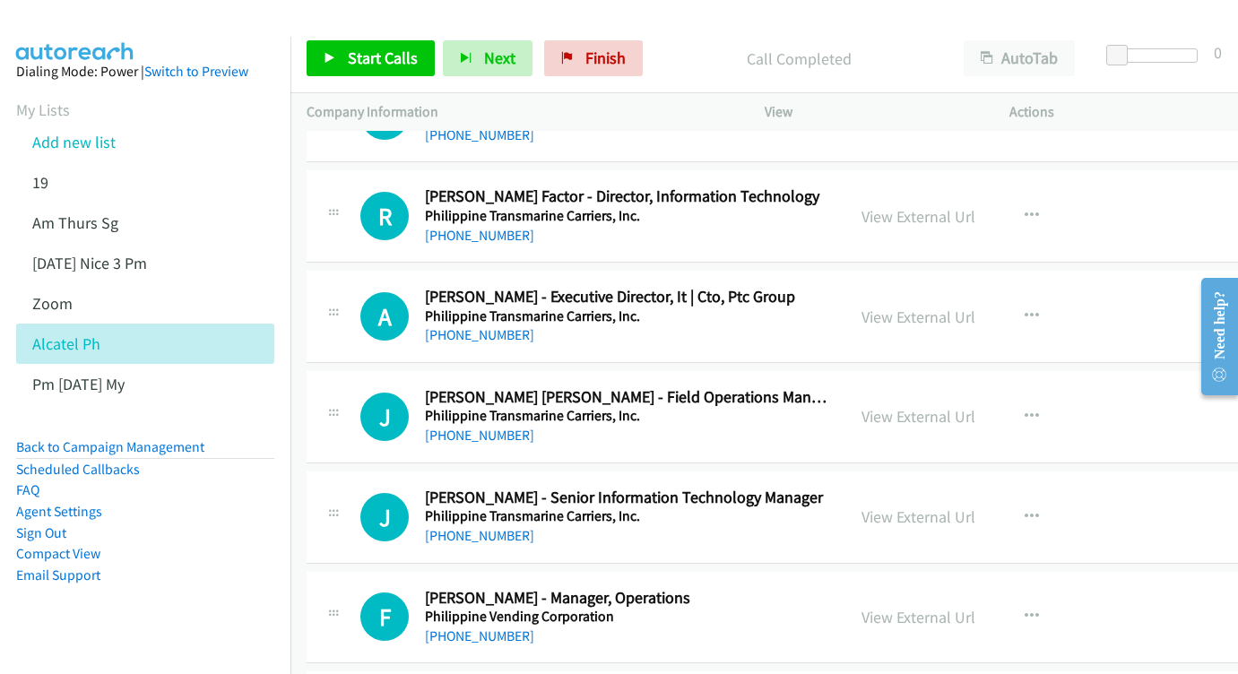
scroll to position [16187, 0]
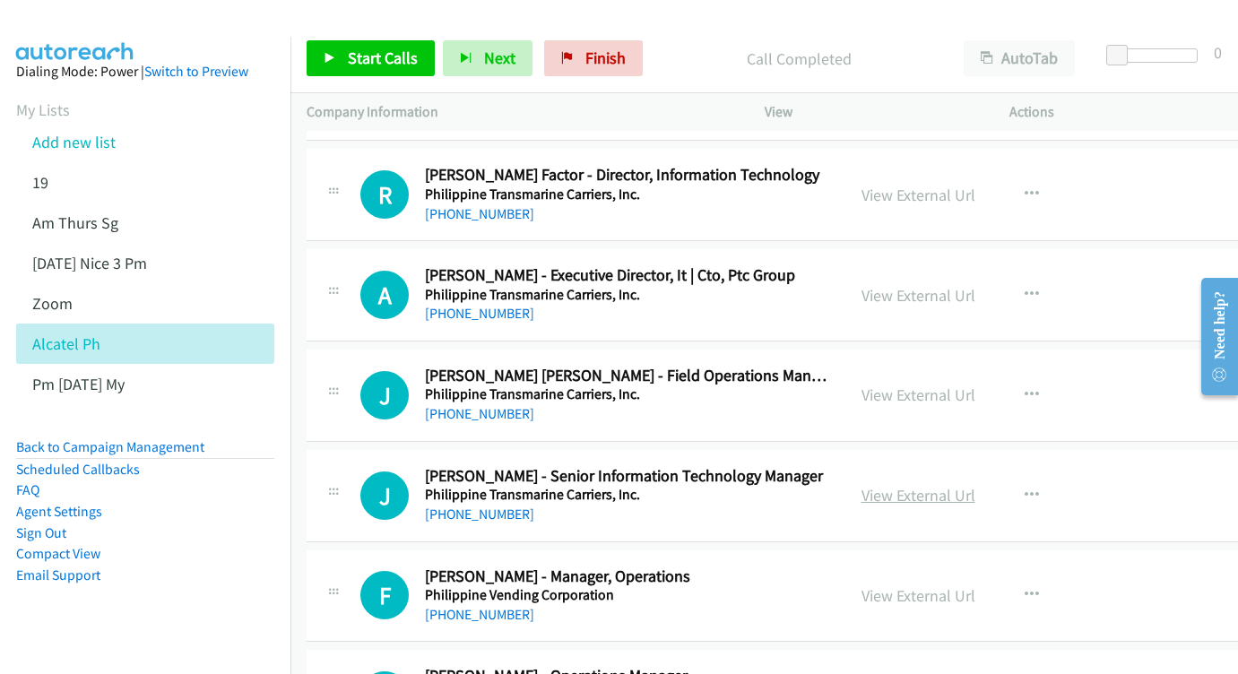
click at [976, 485] on link "View External Url" at bounding box center [919, 495] width 114 height 21
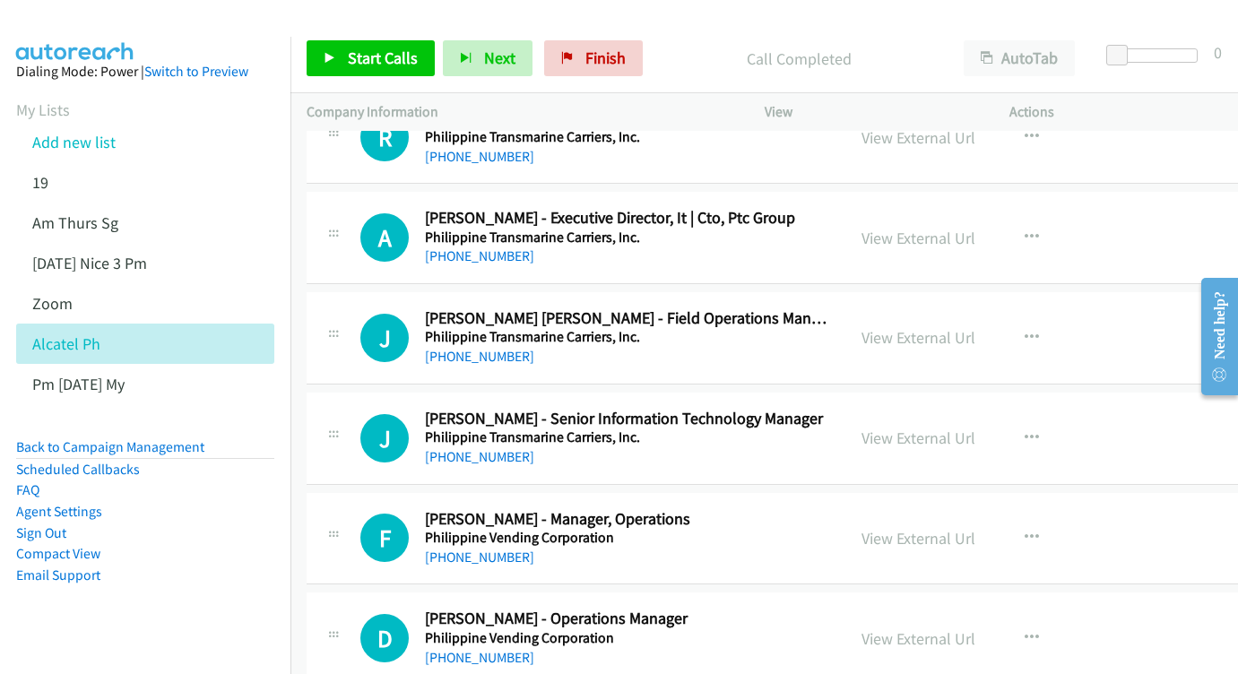
scroll to position [16275, 0]
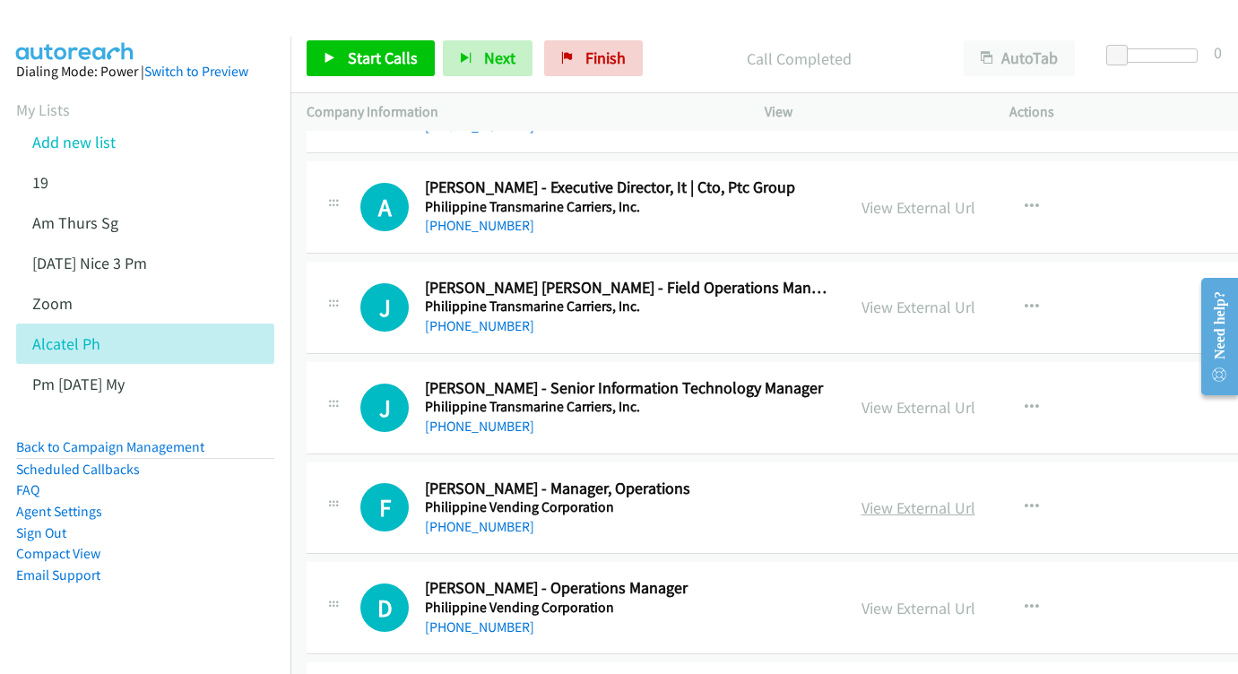
click at [976, 498] on link "View External Url" at bounding box center [919, 508] width 114 height 21
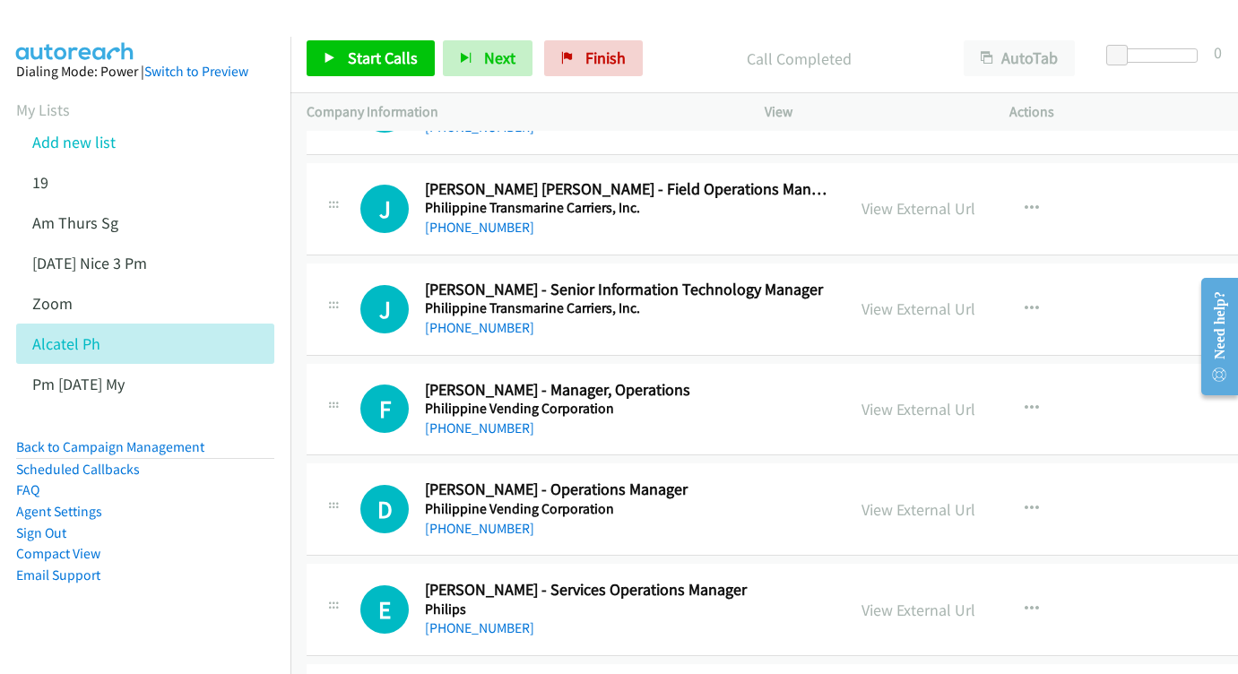
scroll to position [16373, 0]
click at [915, 500] on link "View External Url" at bounding box center [919, 510] width 114 height 21
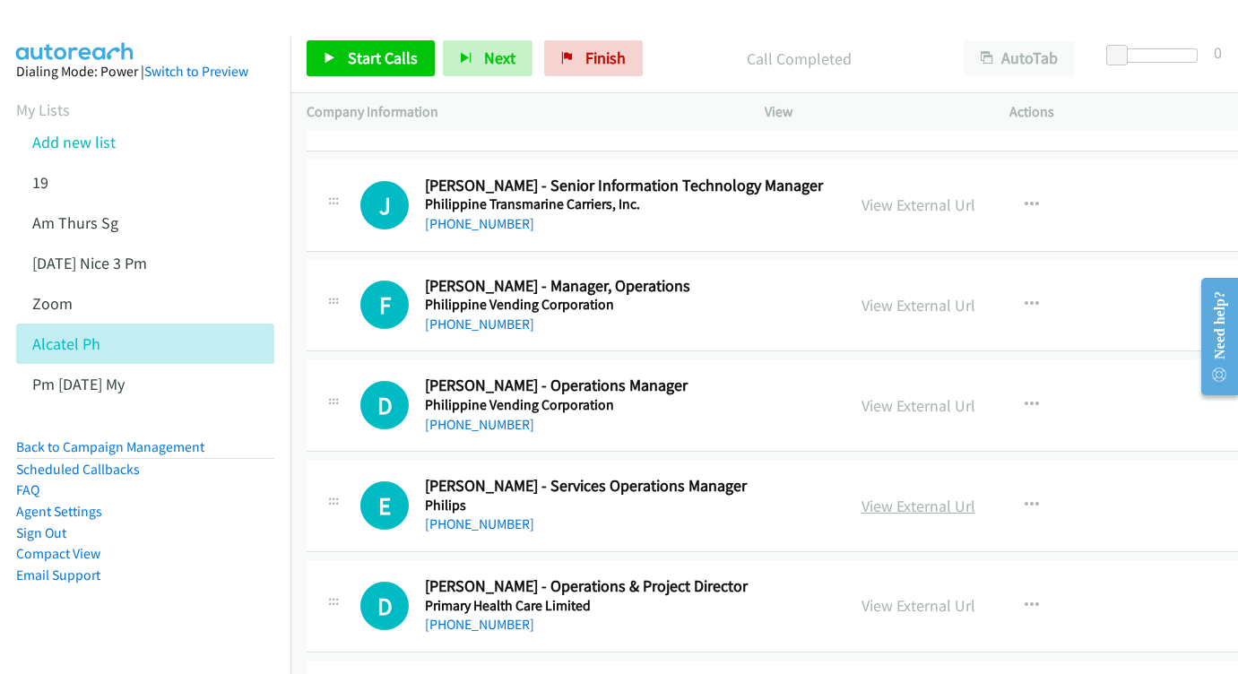
scroll to position [16496, 0]
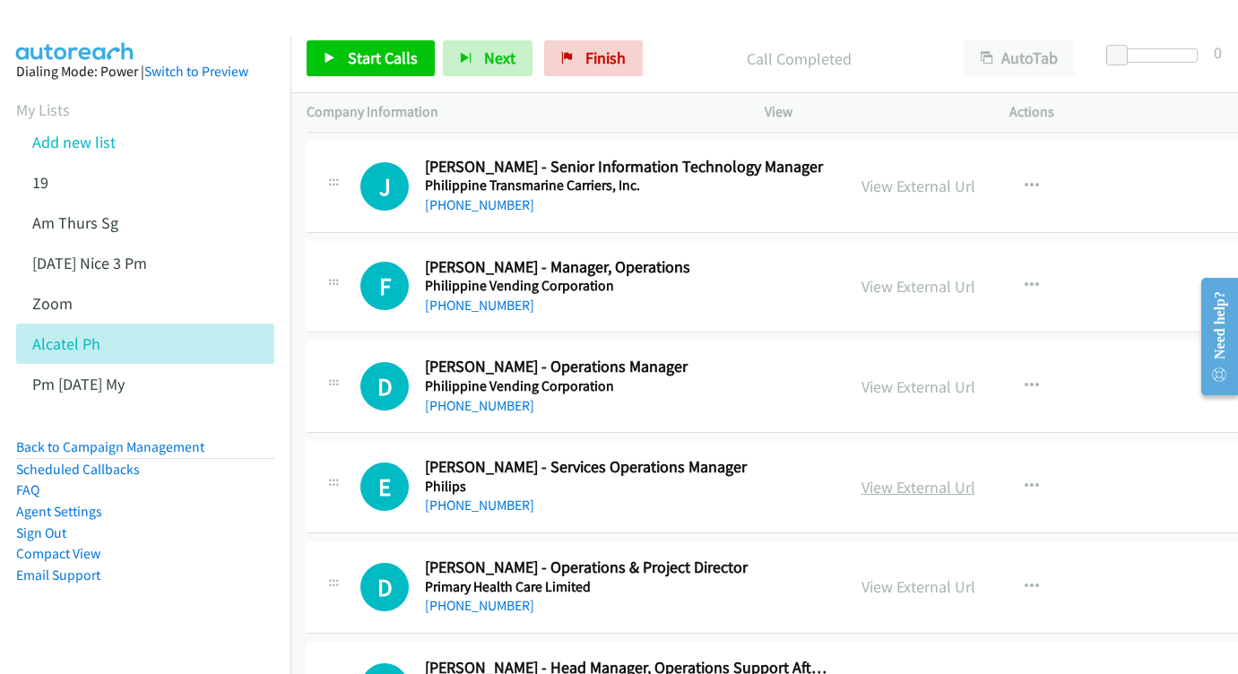
click at [974, 477] on link "View External Url" at bounding box center [919, 487] width 114 height 21
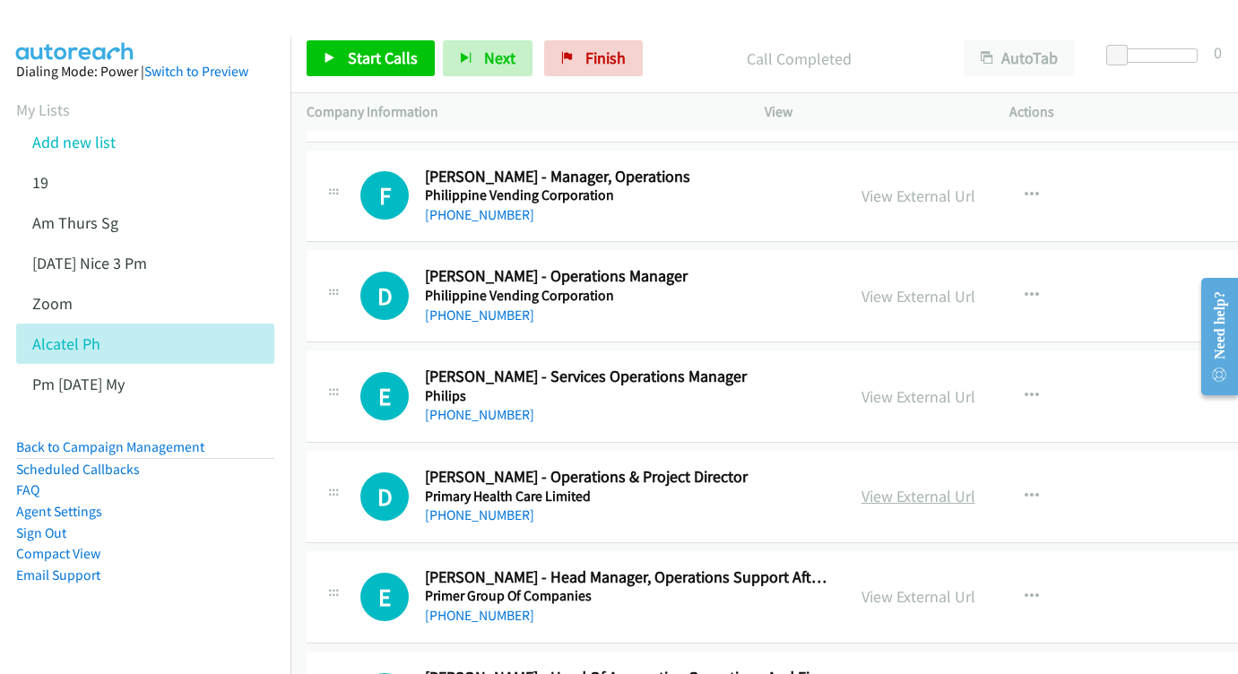
scroll to position [16588, 1]
click at [951, 485] on link "View External Url" at bounding box center [918, 495] width 114 height 21
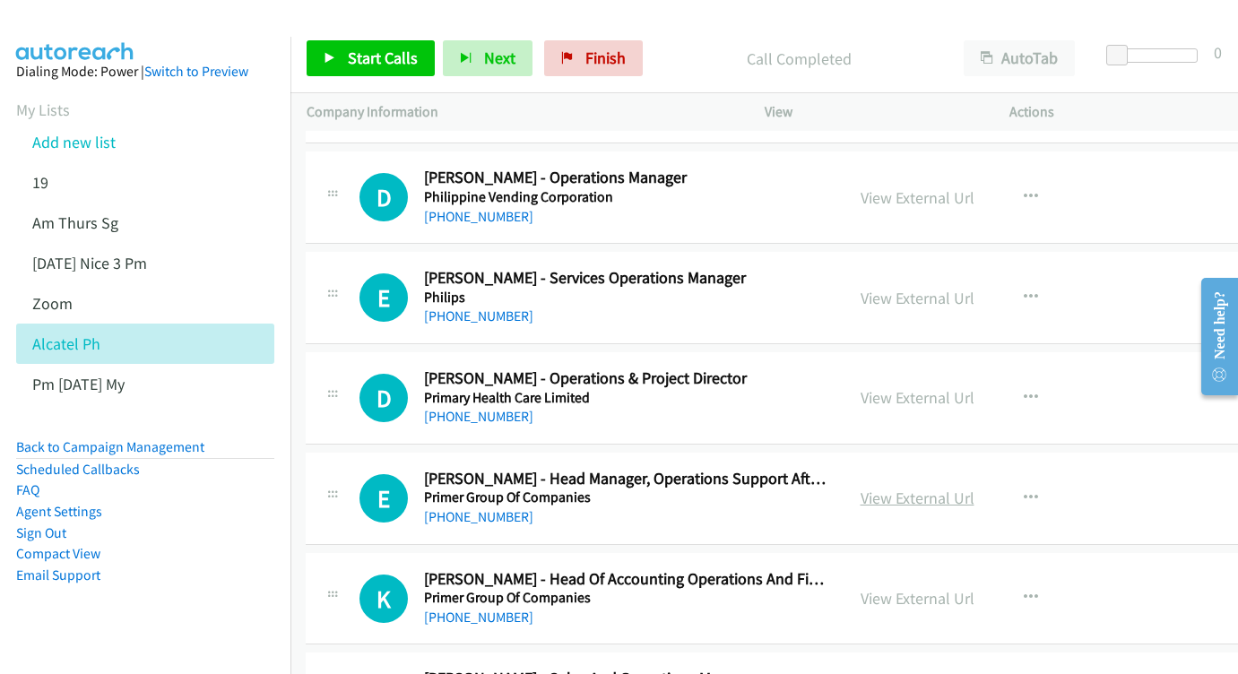
scroll to position [16685, 0]
click at [976, 488] on link "View External Url" at bounding box center [919, 498] width 114 height 21
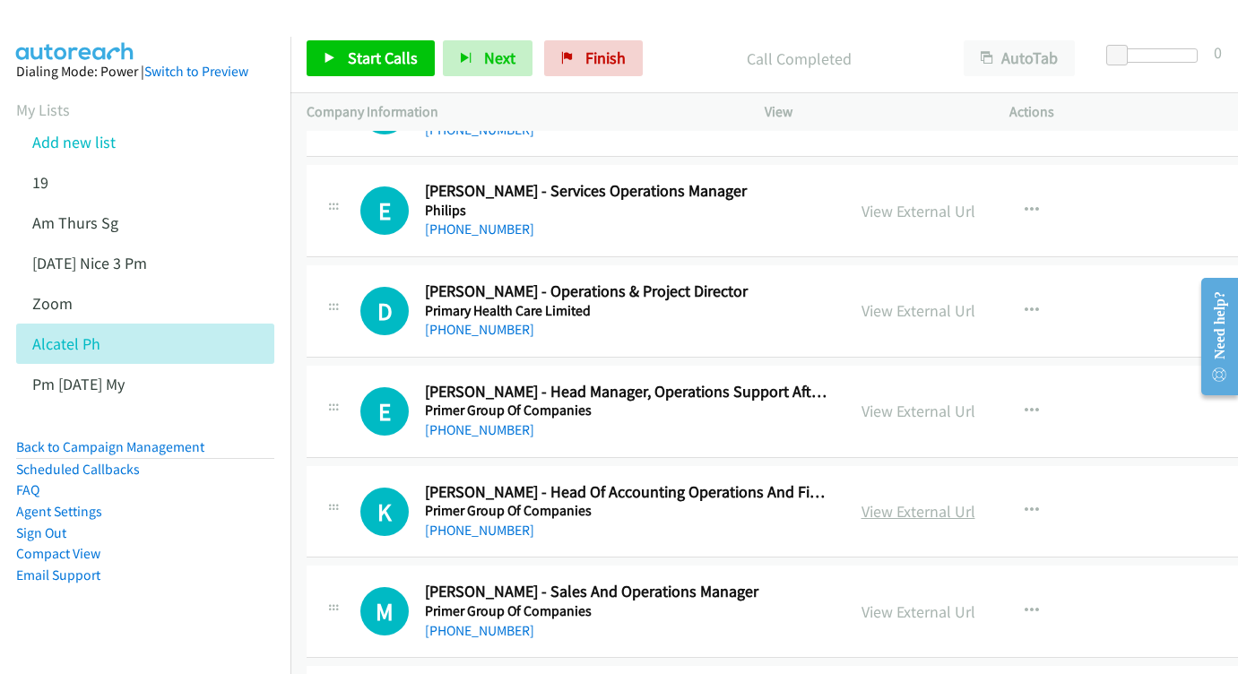
scroll to position [16773, 0]
click at [937, 500] on link "View External Url" at bounding box center [919, 510] width 114 height 21
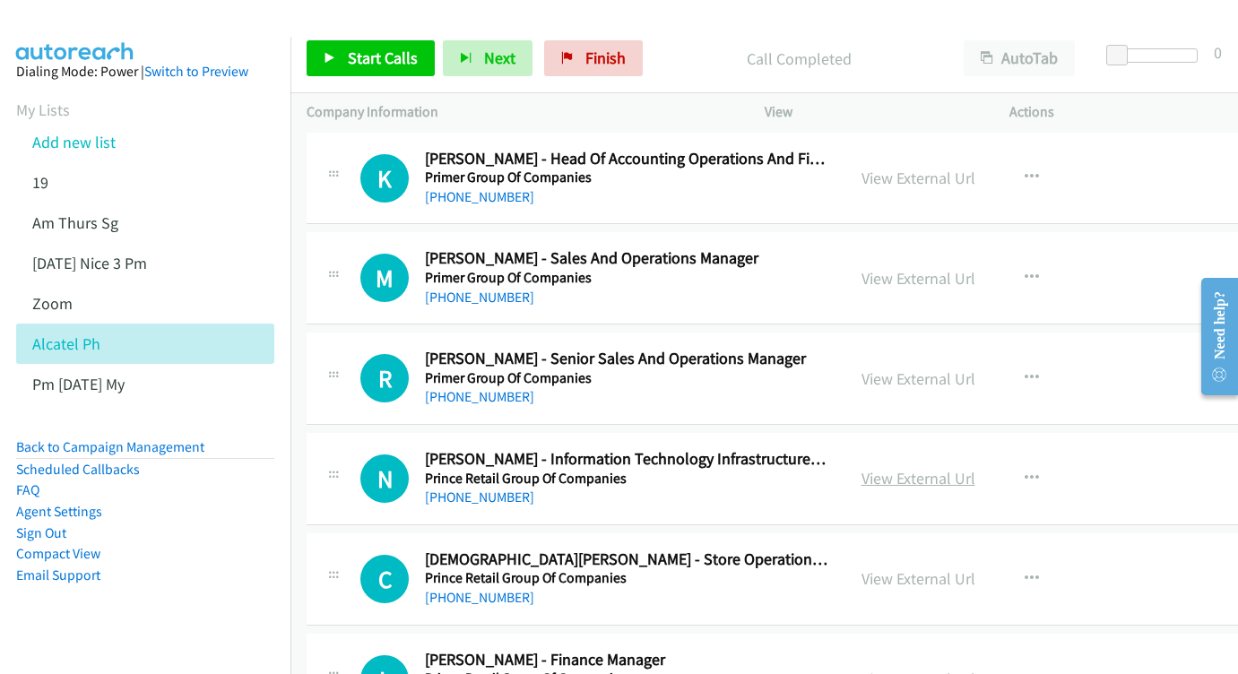
scroll to position [17104, 0]
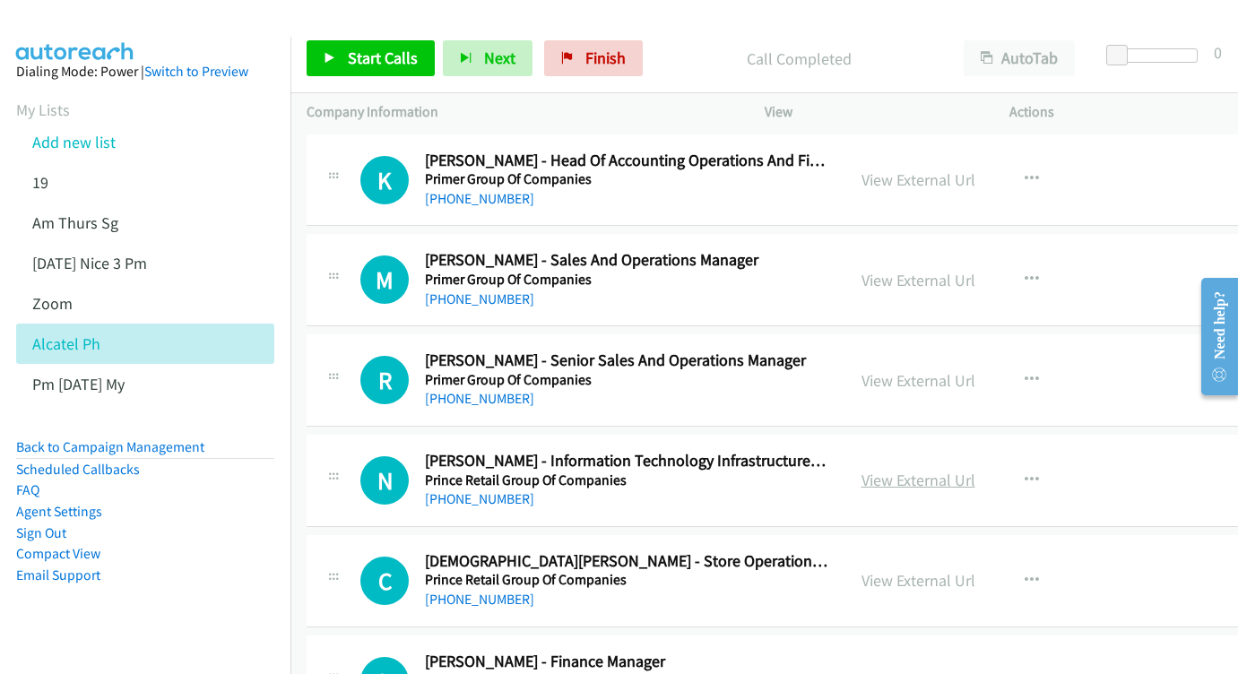
click at [966, 470] on link "View External Url" at bounding box center [919, 480] width 114 height 21
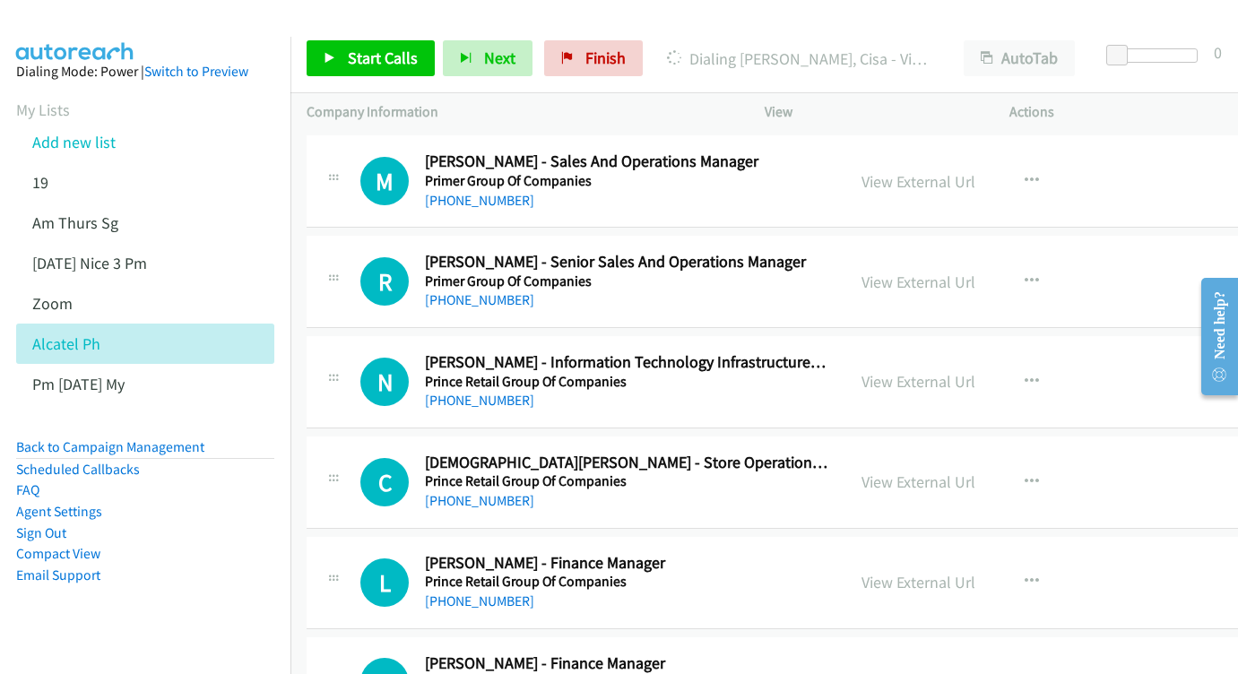
scroll to position [17205, 0]
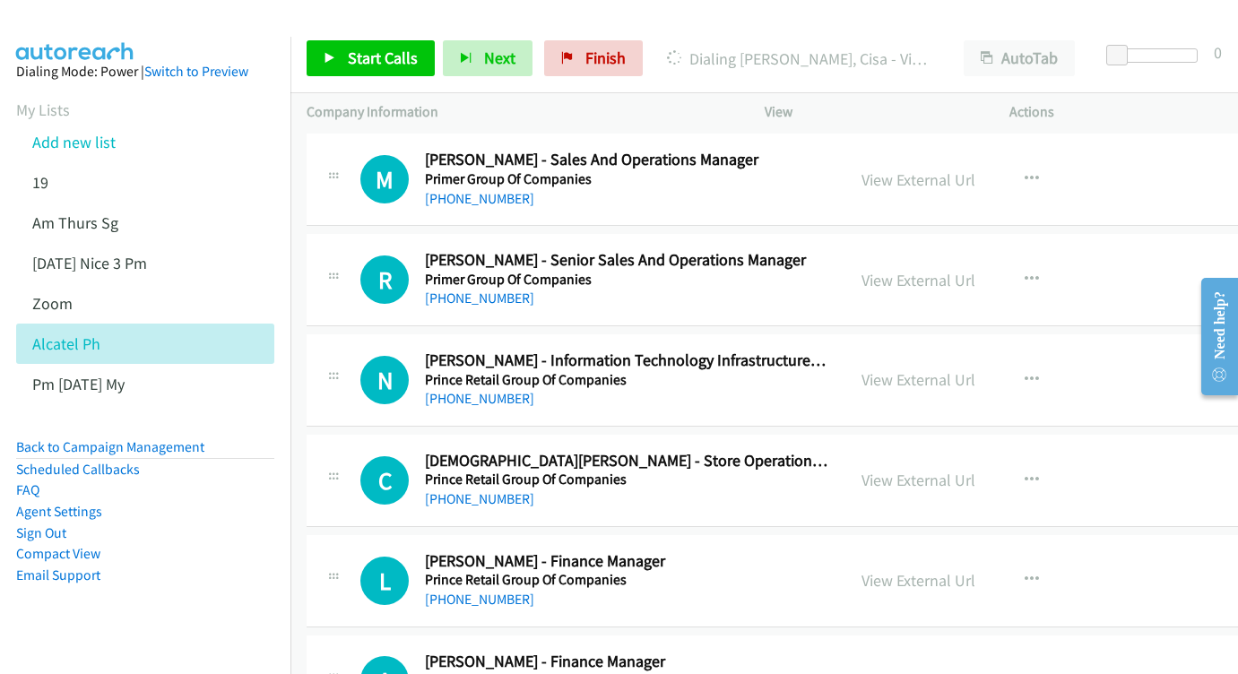
click at [968, 468] on div "View External Url" at bounding box center [919, 480] width 114 height 24
click at [922, 451] on div "View External Url View External Url Schedule/Manage Callback Start Calls Here R…" at bounding box center [988, 480] width 285 height 59
click at [942, 470] on link "View External Url" at bounding box center [919, 480] width 114 height 21
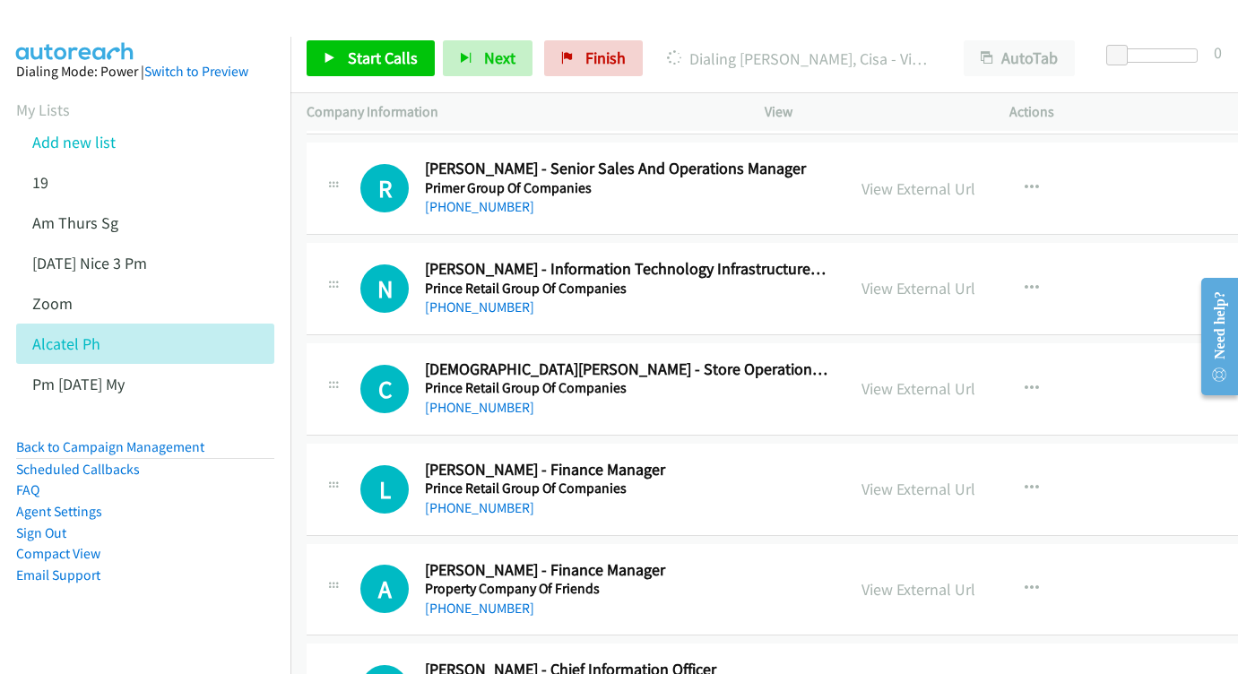
scroll to position [17297, 0]
click at [930, 478] on link "View External Url" at bounding box center [919, 488] width 114 height 21
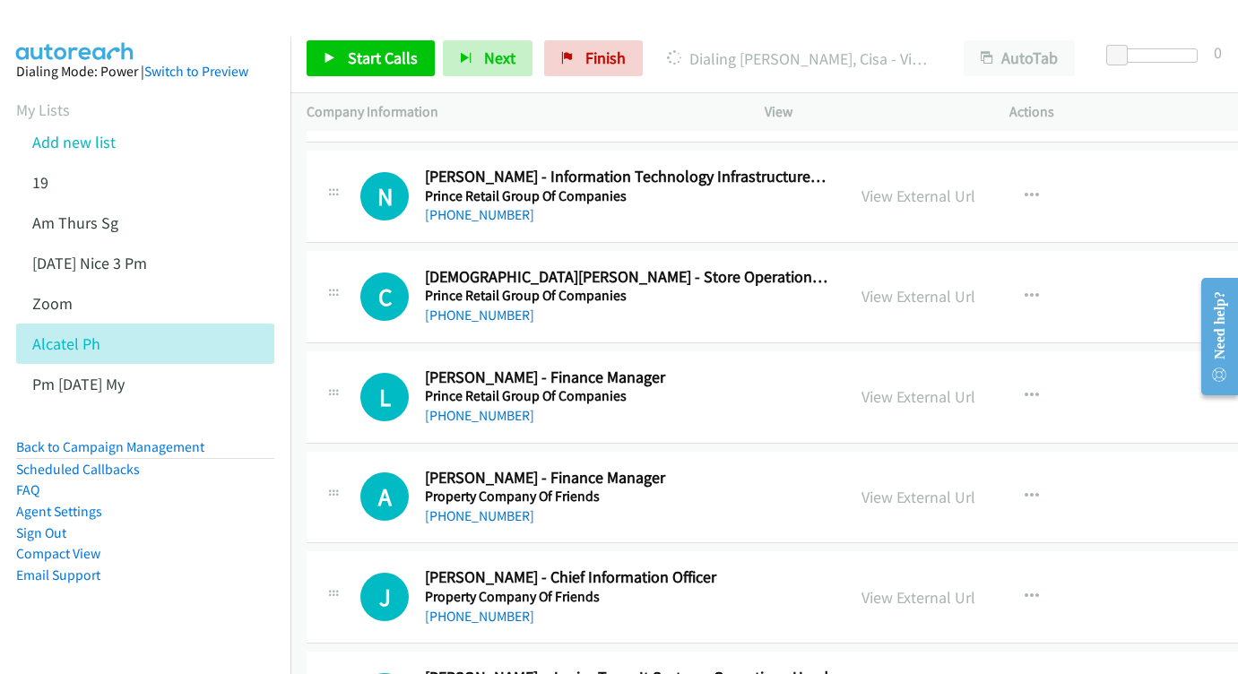
scroll to position [17390, 0]
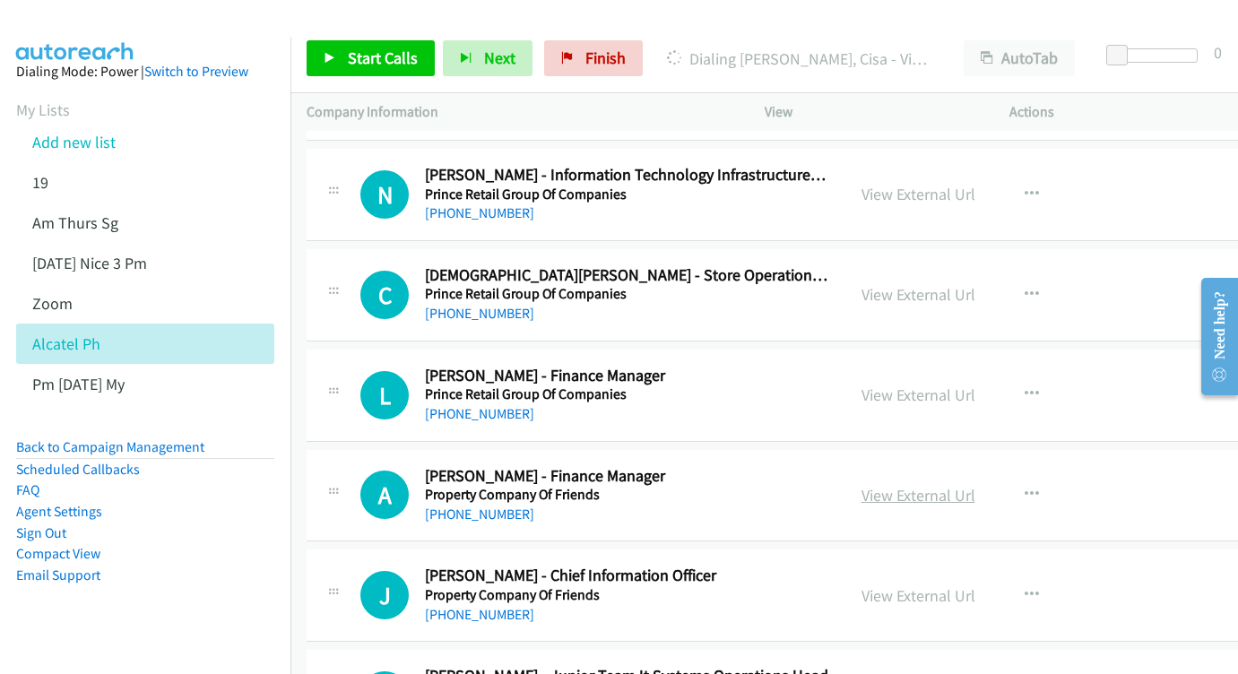
click at [925, 485] on link "View External Url" at bounding box center [919, 495] width 114 height 21
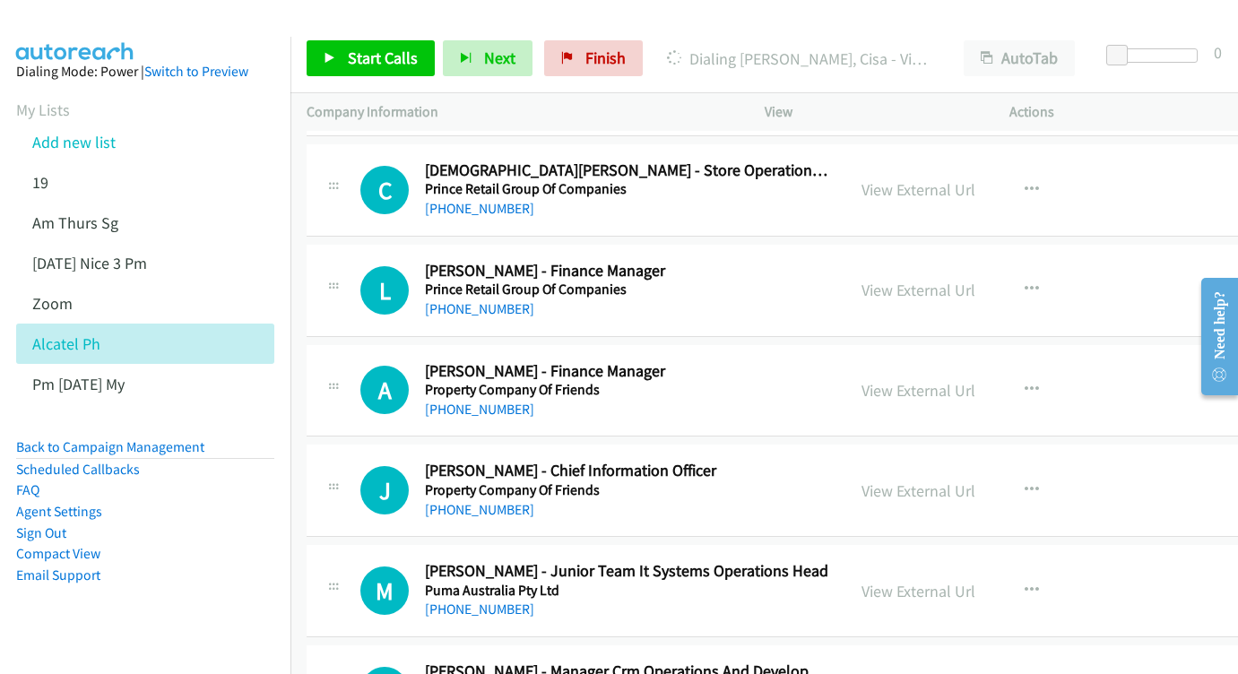
scroll to position [17501, 0]
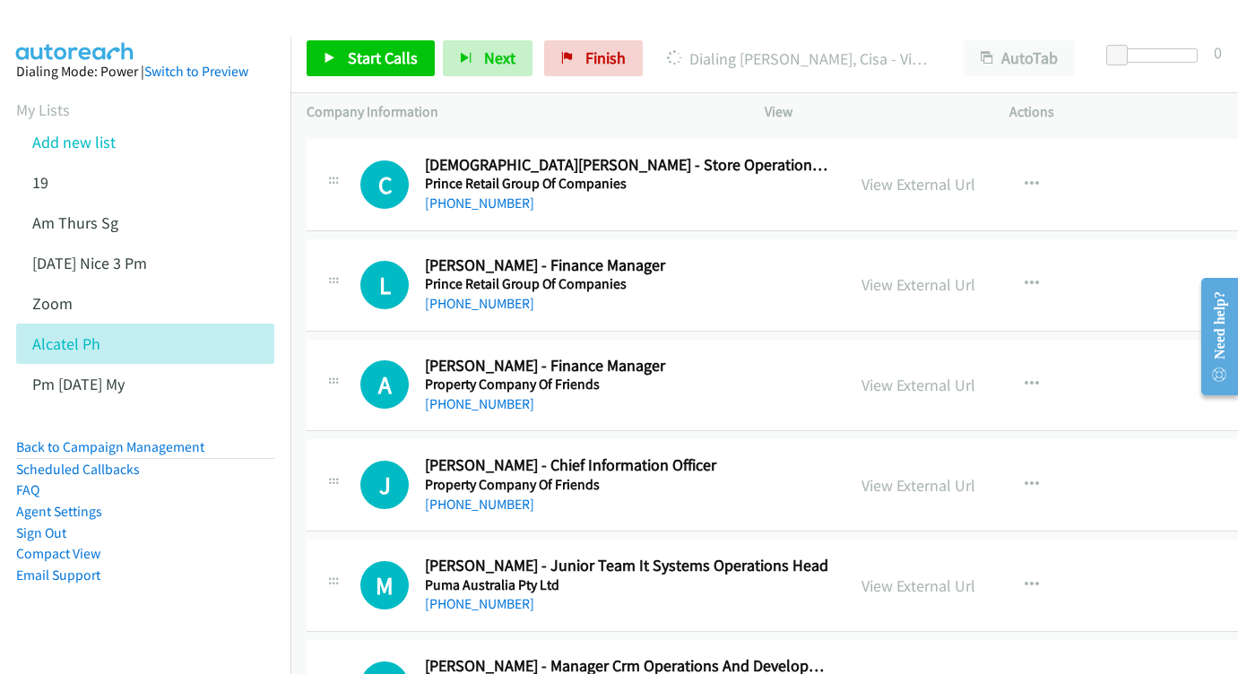
click at [916, 456] on div "View External Url View External Url Schedule/Manage Callback Start Calls Here R…" at bounding box center [988, 485] width 285 height 59
click at [937, 475] on link "View External Url" at bounding box center [919, 485] width 114 height 21
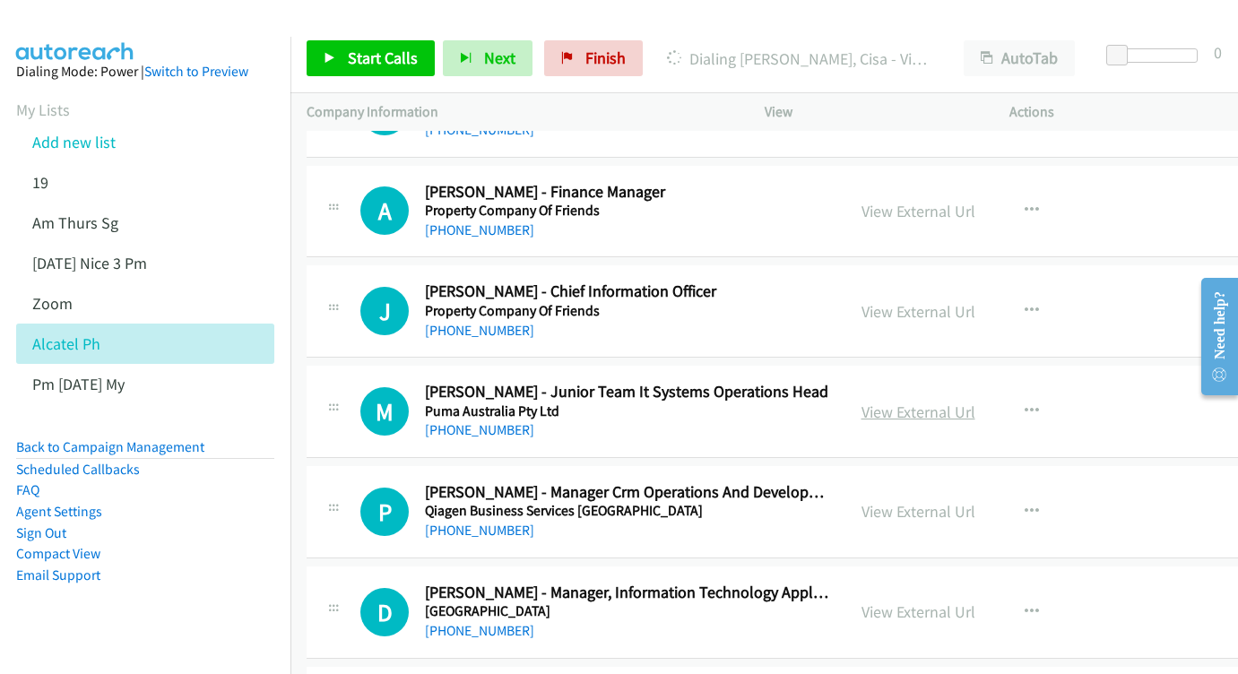
scroll to position [17715, 0]
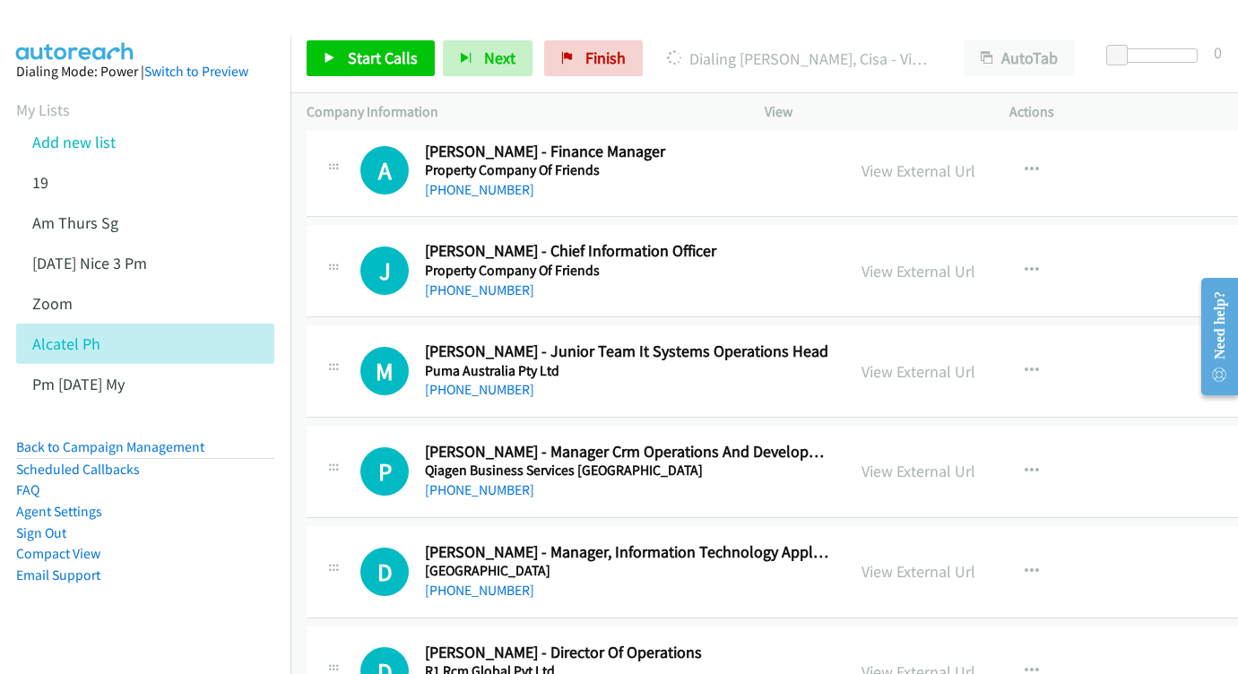
click at [972, 442] on div "View External Url View External Url Schedule/Manage Callback Start Calls Here R…" at bounding box center [988, 471] width 285 height 59
click at [964, 461] on link "View External Url" at bounding box center [919, 471] width 114 height 21
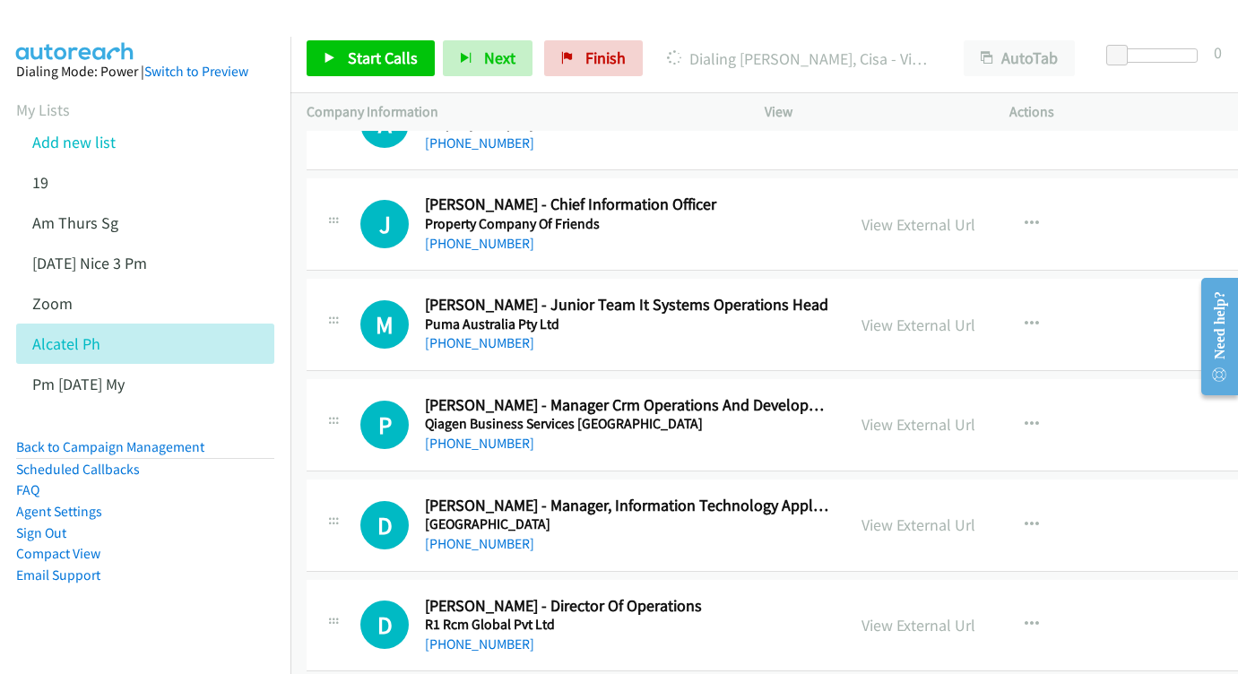
scroll to position [17807, 0]
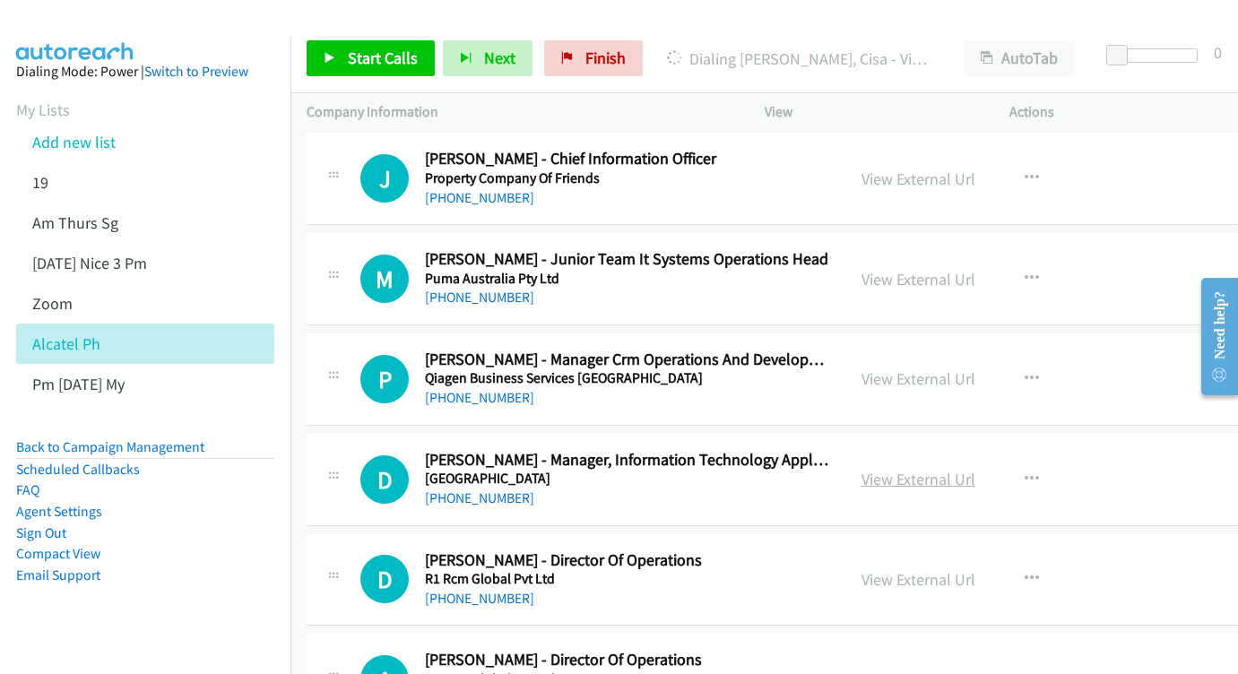
click at [962, 469] on link "View External Url" at bounding box center [919, 479] width 114 height 21
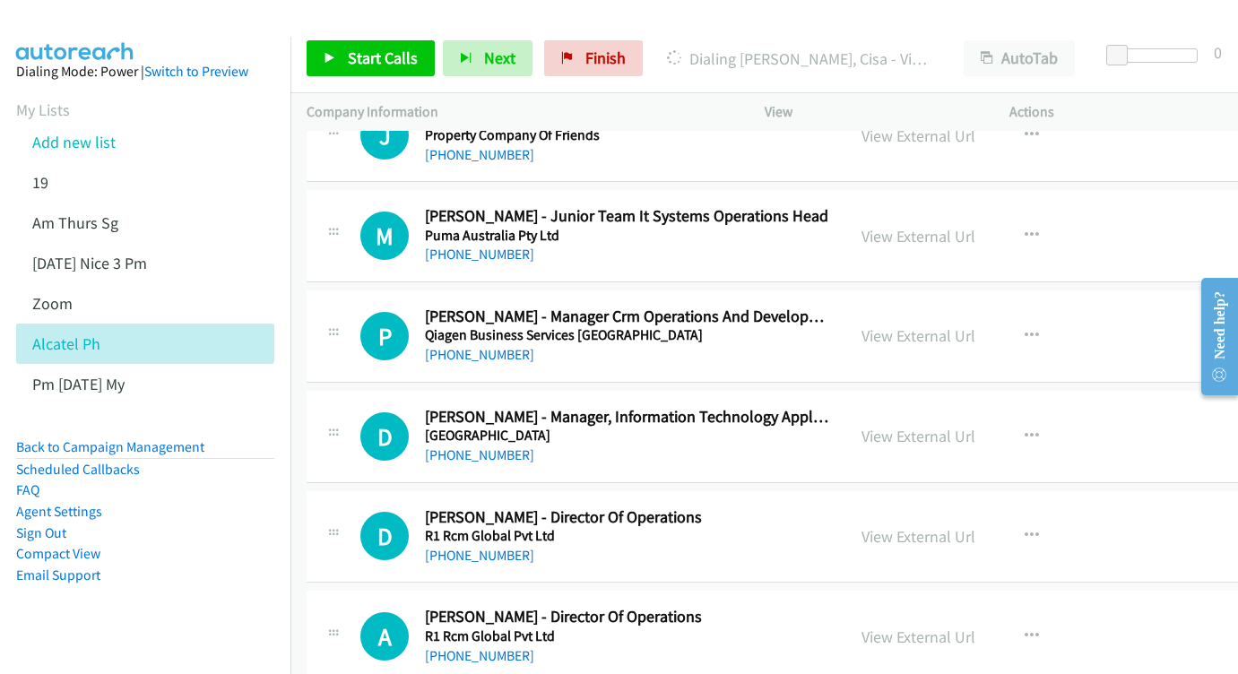
scroll to position [17898, 0]
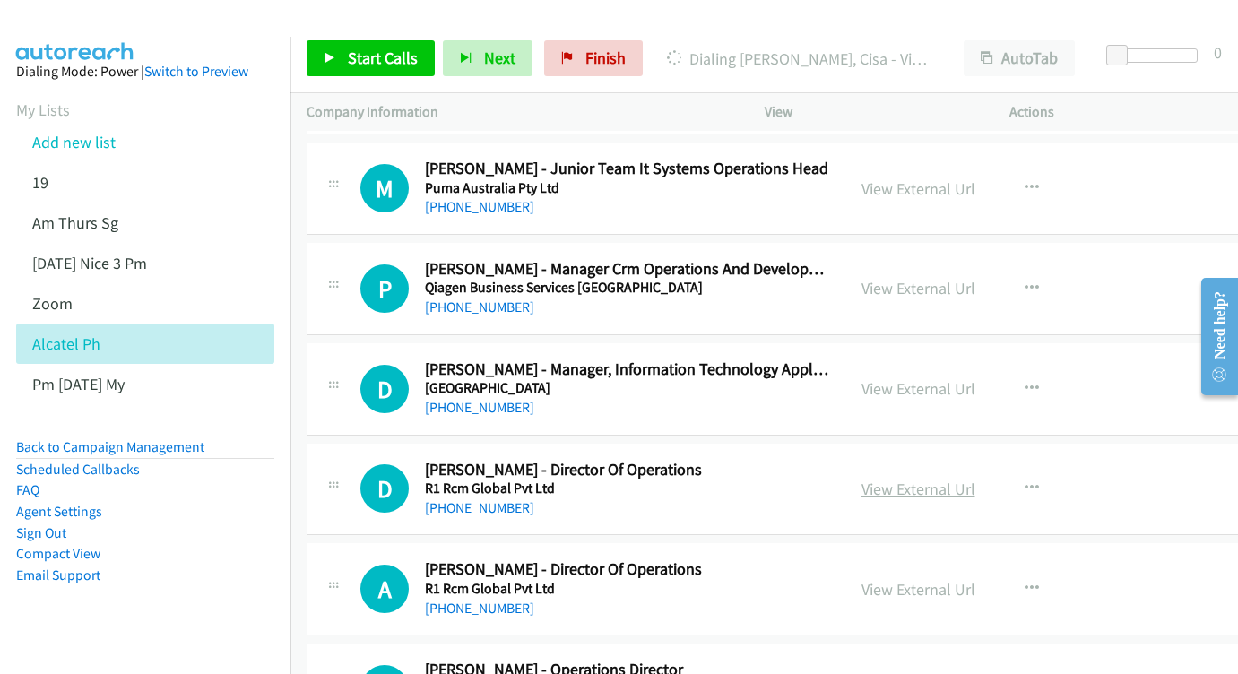
click at [950, 479] on link "View External Url" at bounding box center [919, 489] width 114 height 21
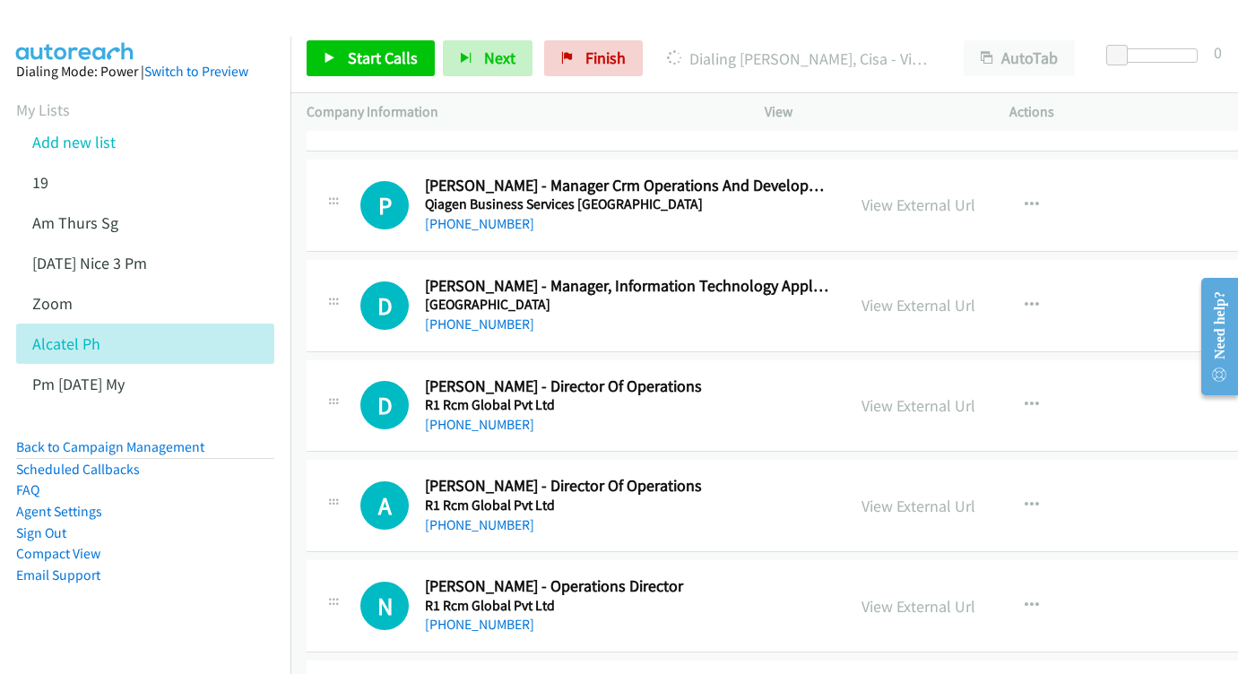
scroll to position [17988, 0]
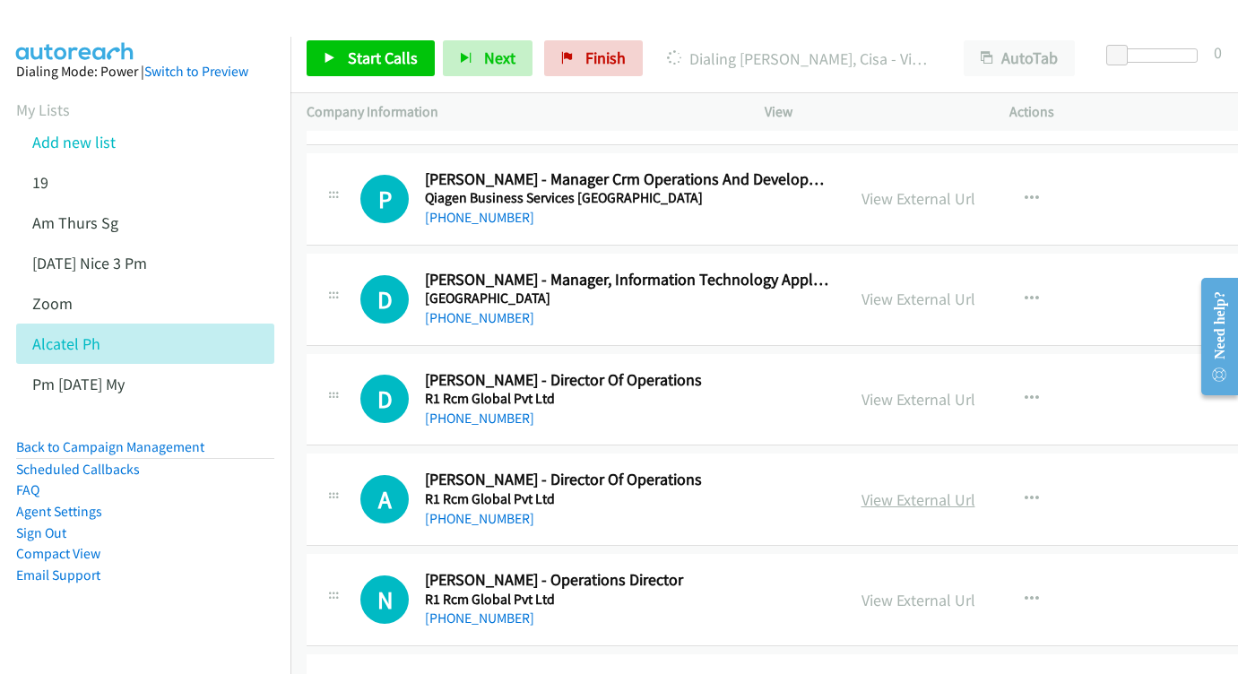
click at [945, 490] on link "View External Url" at bounding box center [919, 500] width 114 height 21
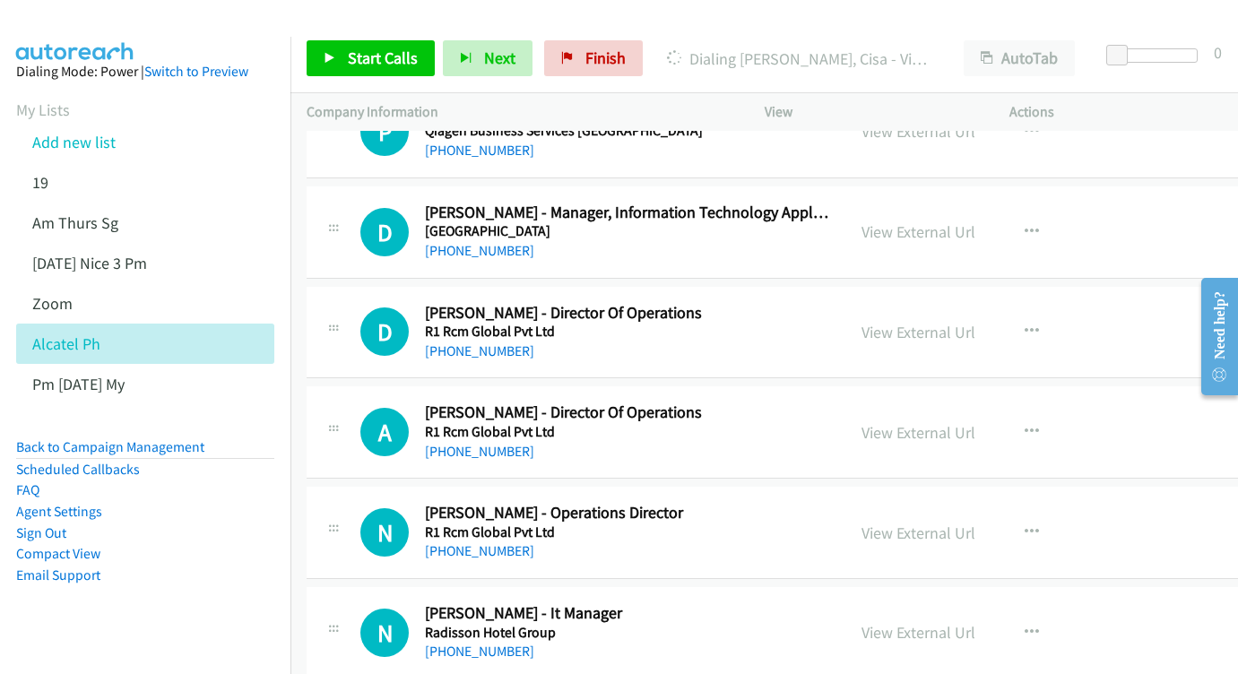
scroll to position [18080, 0]
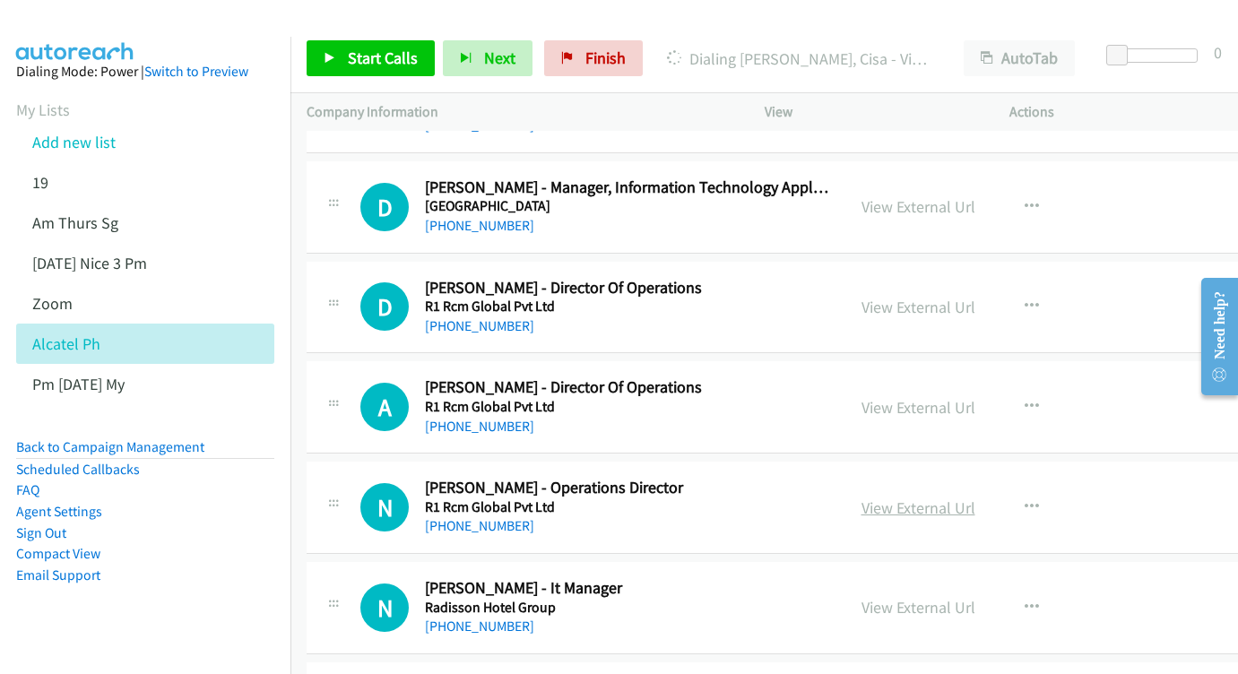
click at [943, 498] on link "View External Url" at bounding box center [919, 508] width 114 height 21
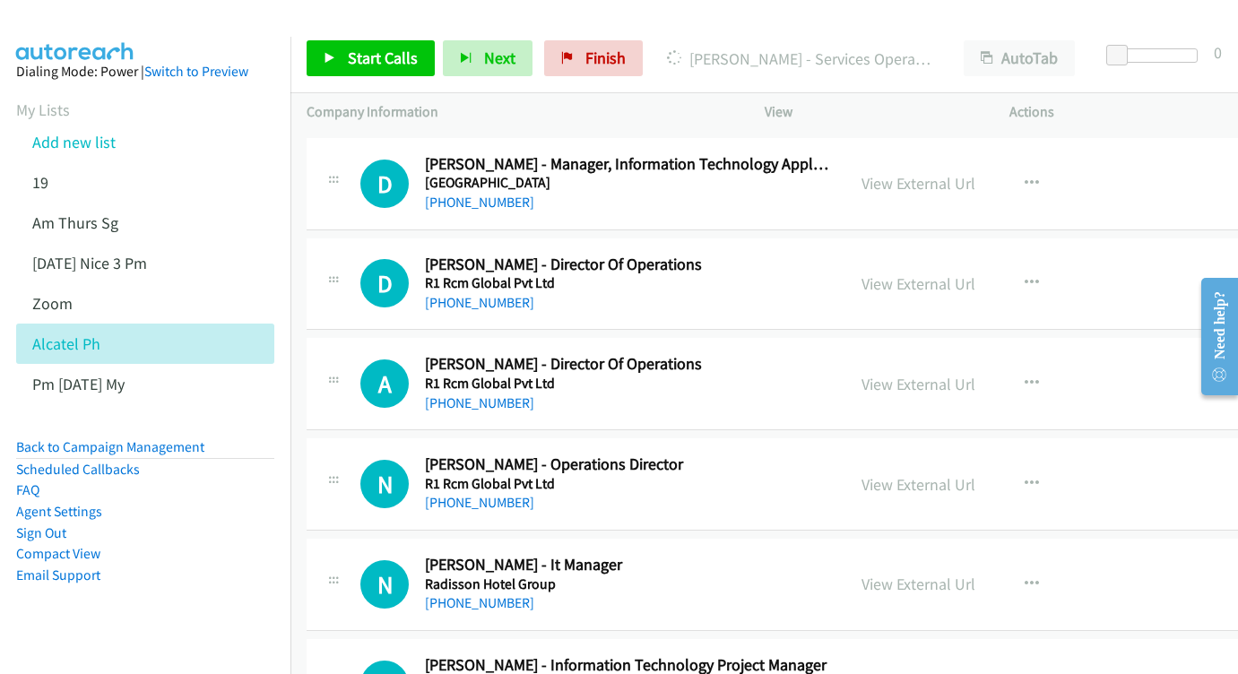
scroll to position [18168, 0]
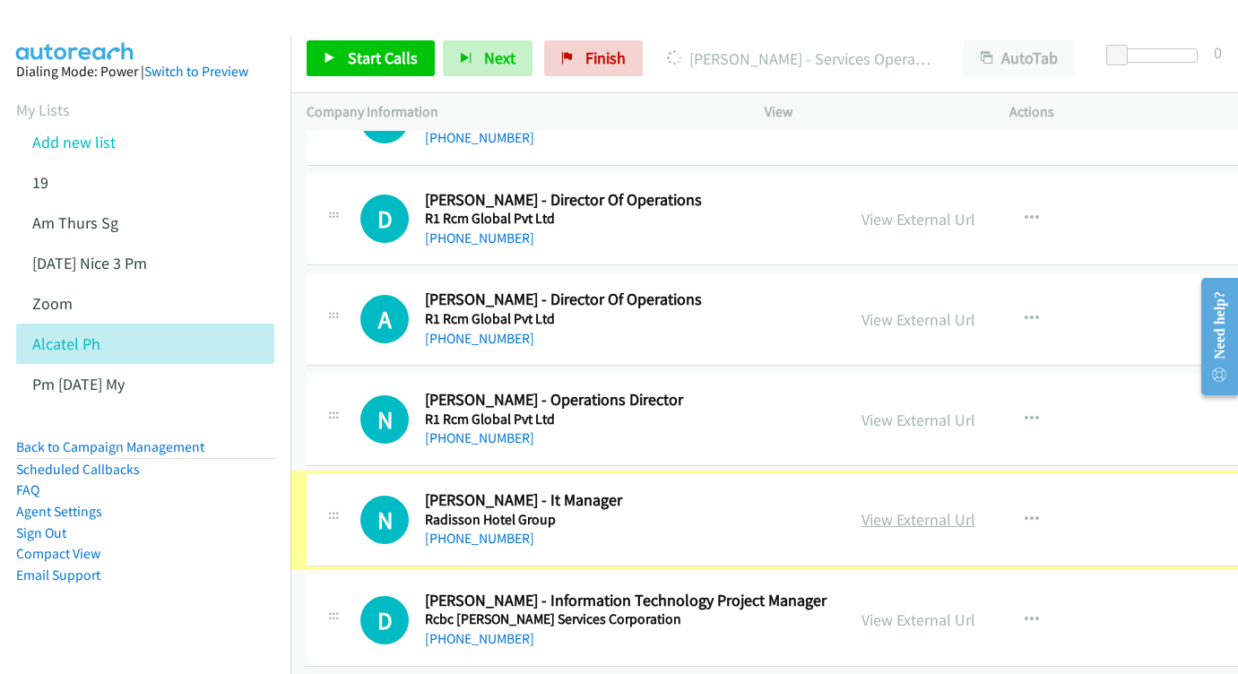
click at [957, 509] on link "View External Url" at bounding box center [919, 519] width 114 height 21
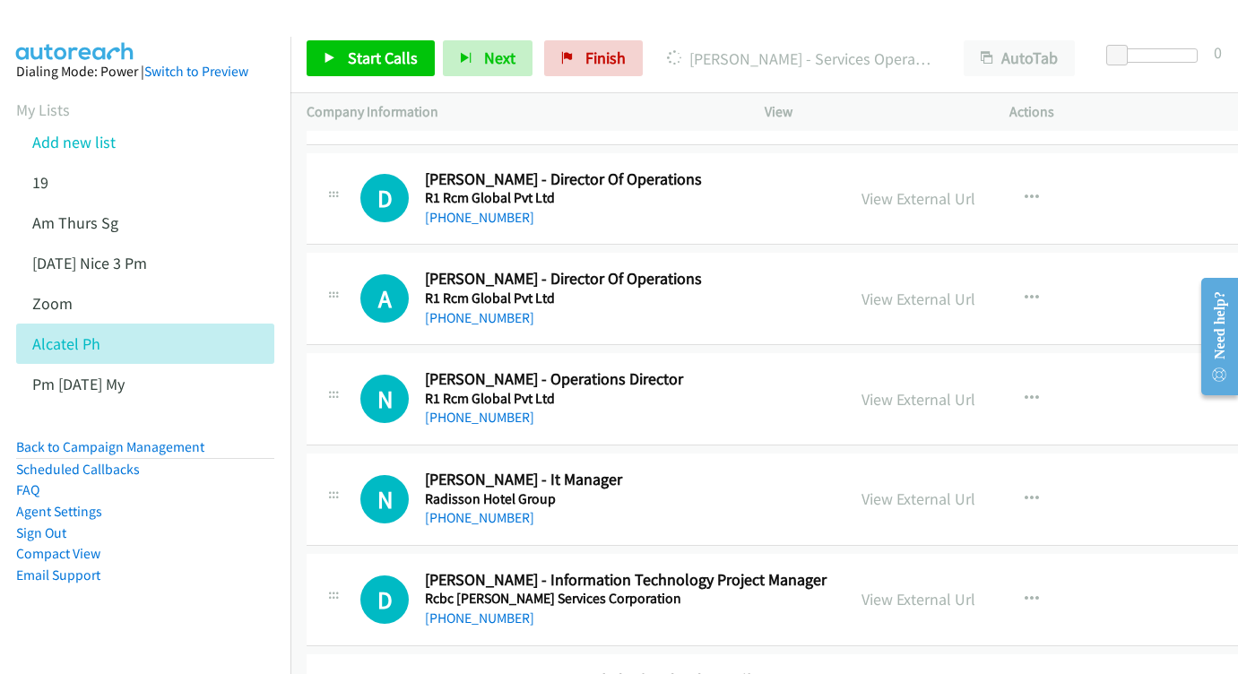
scroll to position [18275, 0]
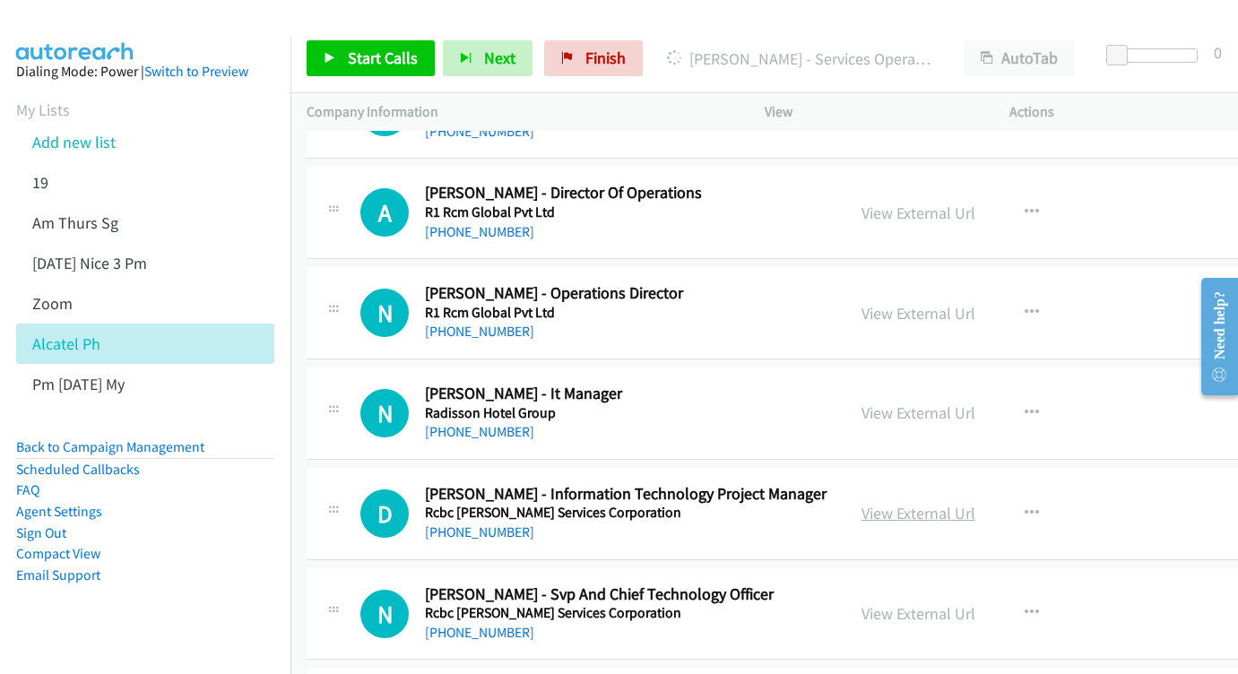
click at [976, 503] on link "View External Url" at bounding box center [919, 513] width 114 height 21
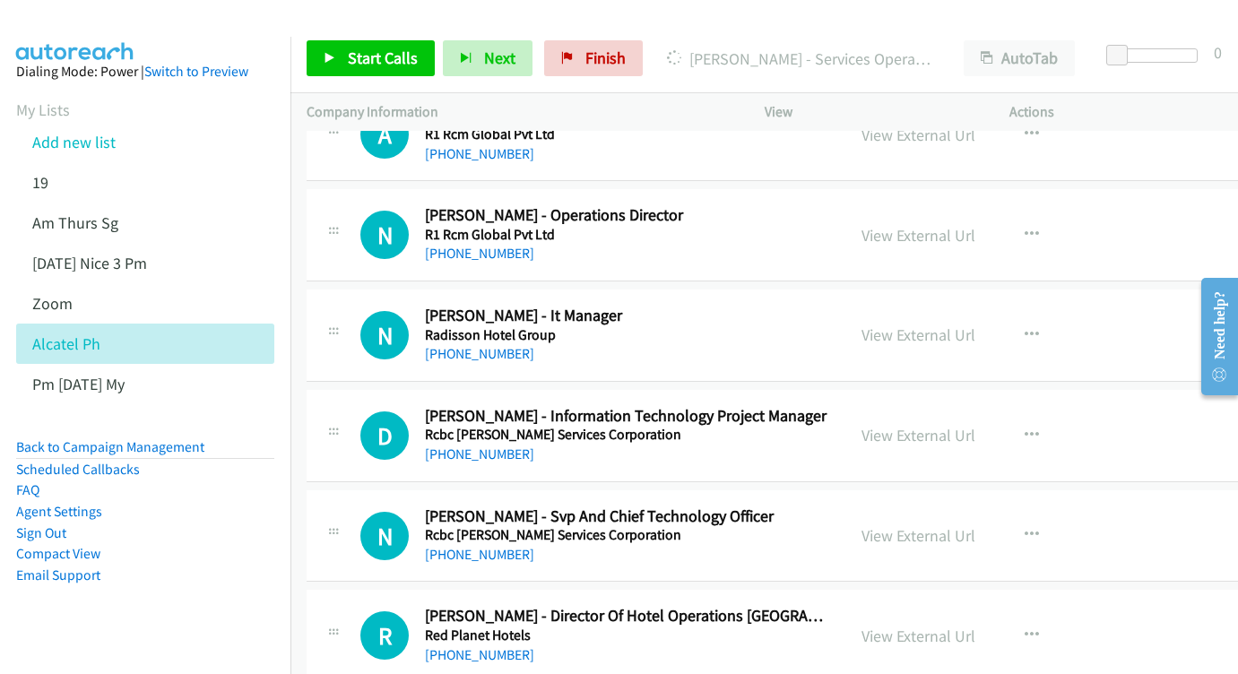
scroll to position [18378, 0]
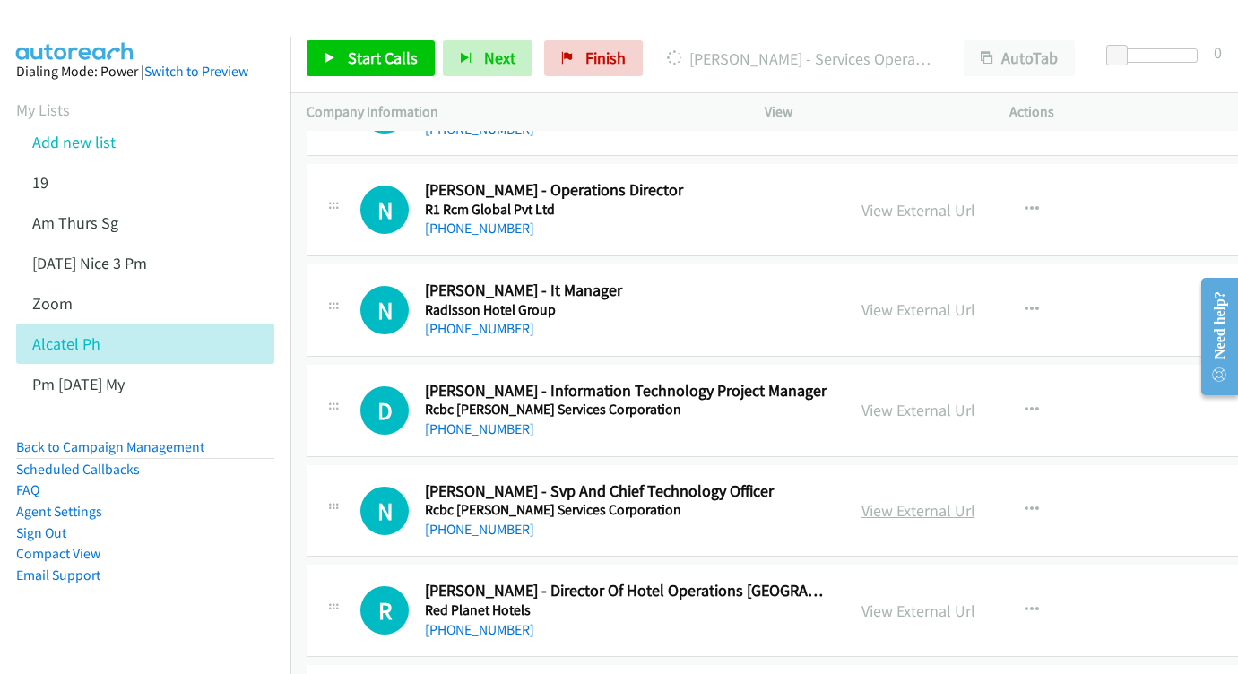
click at [963, 500] on link "View External Url" at bounding box center [919, 510] width 114 height 21
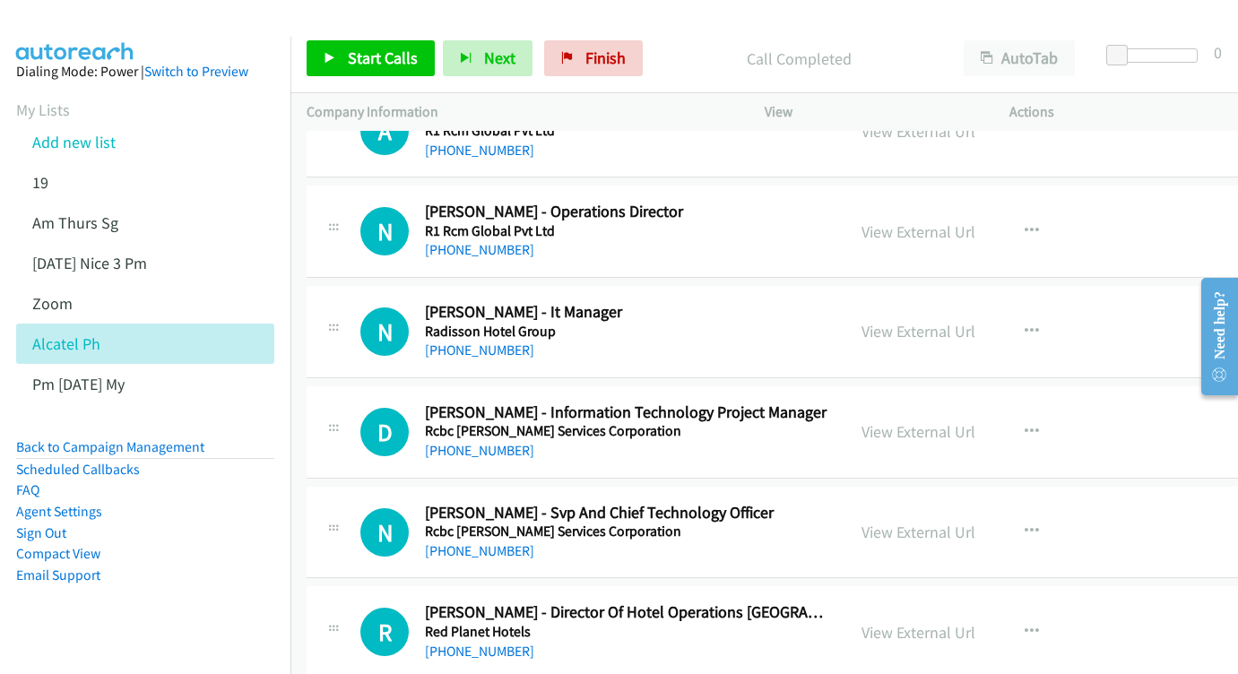
scroll to position [18457, 0]
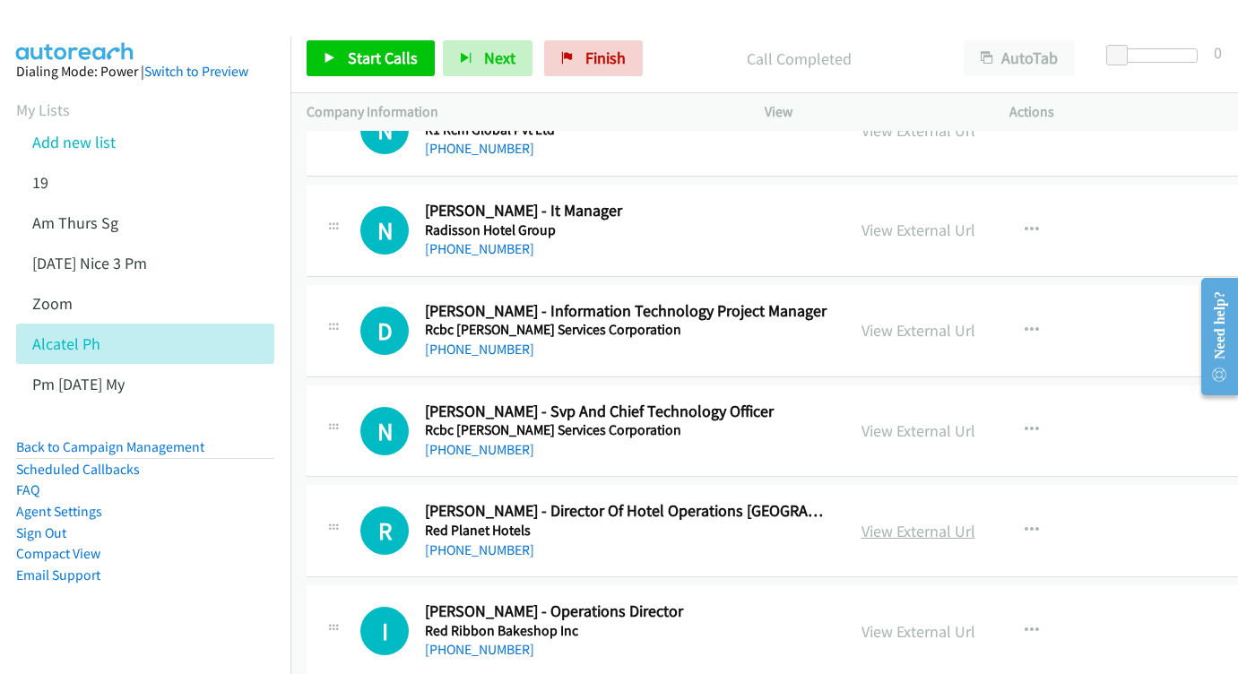
click at [955, 519] on div "View External Url" at bounding box center [919, 531] width 114 height 24
click at [943, 521] on link "View External Url" at bounding box center [919, 531] width 114 height 21
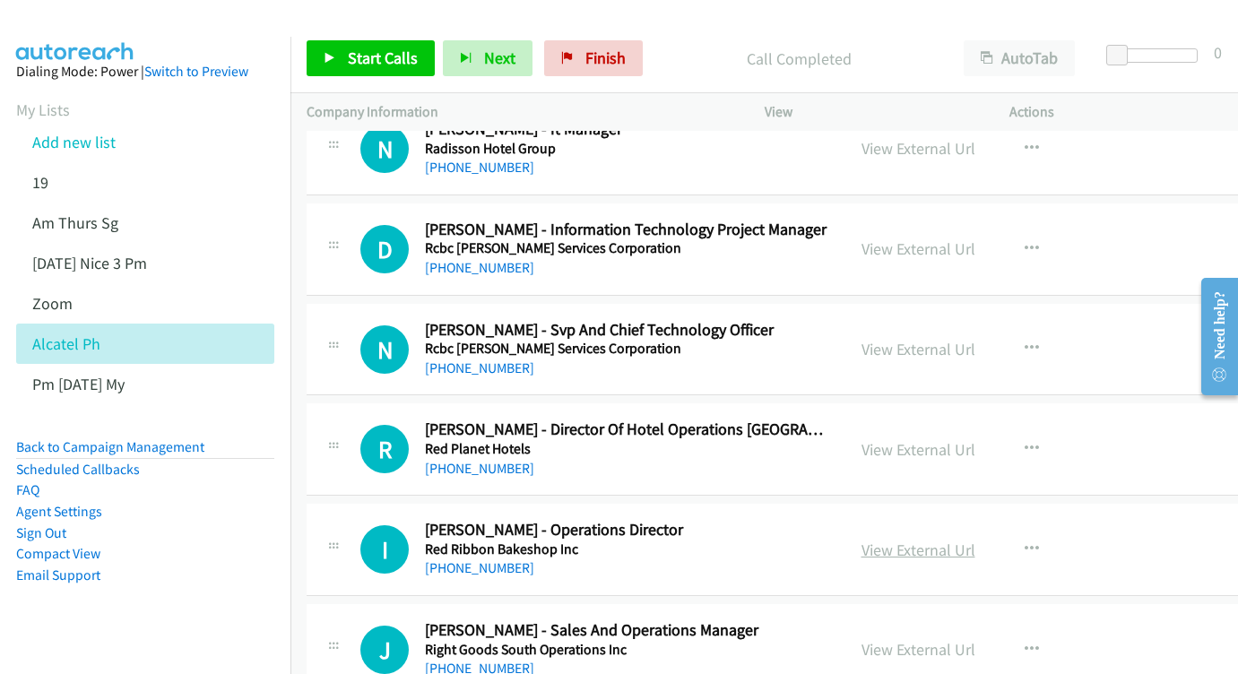
scroll to position [18540, 0]
click at [976, 539] on link "View External Url" at bounding box center [919, 549] width 114 height 21
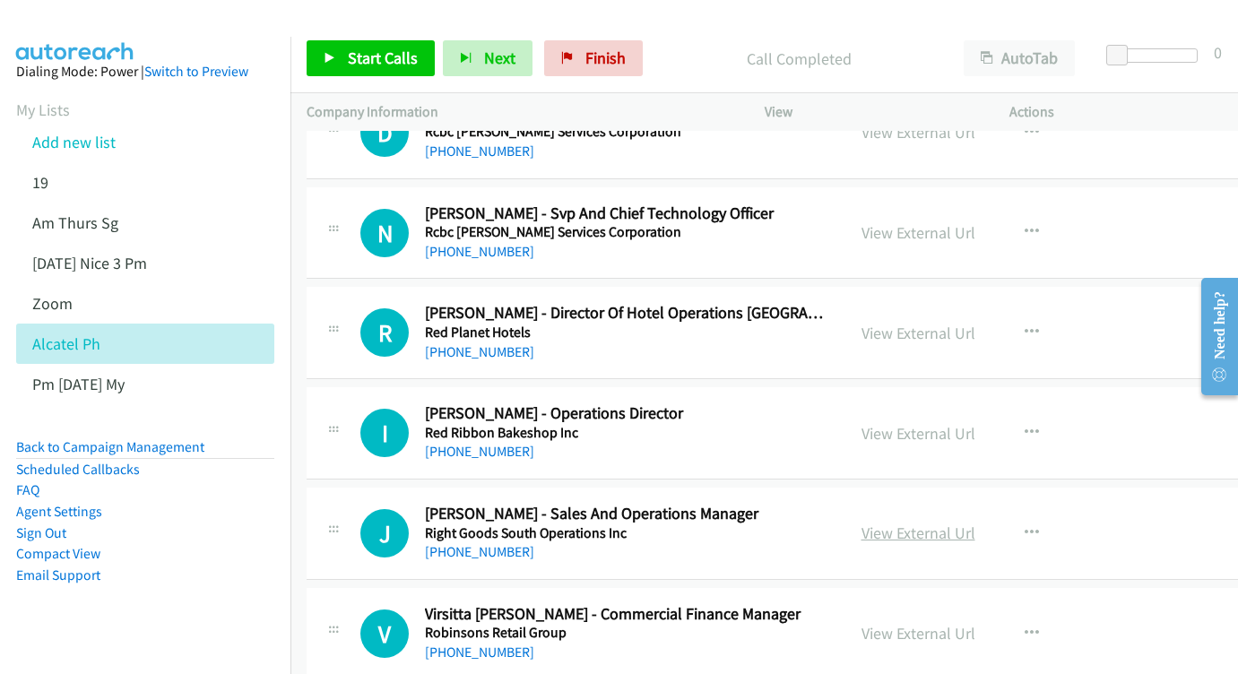
scroll to position [18656, 0]
click at [976, 523] on link "View External Url" at bounding box center [919, 533] width 114 height 21
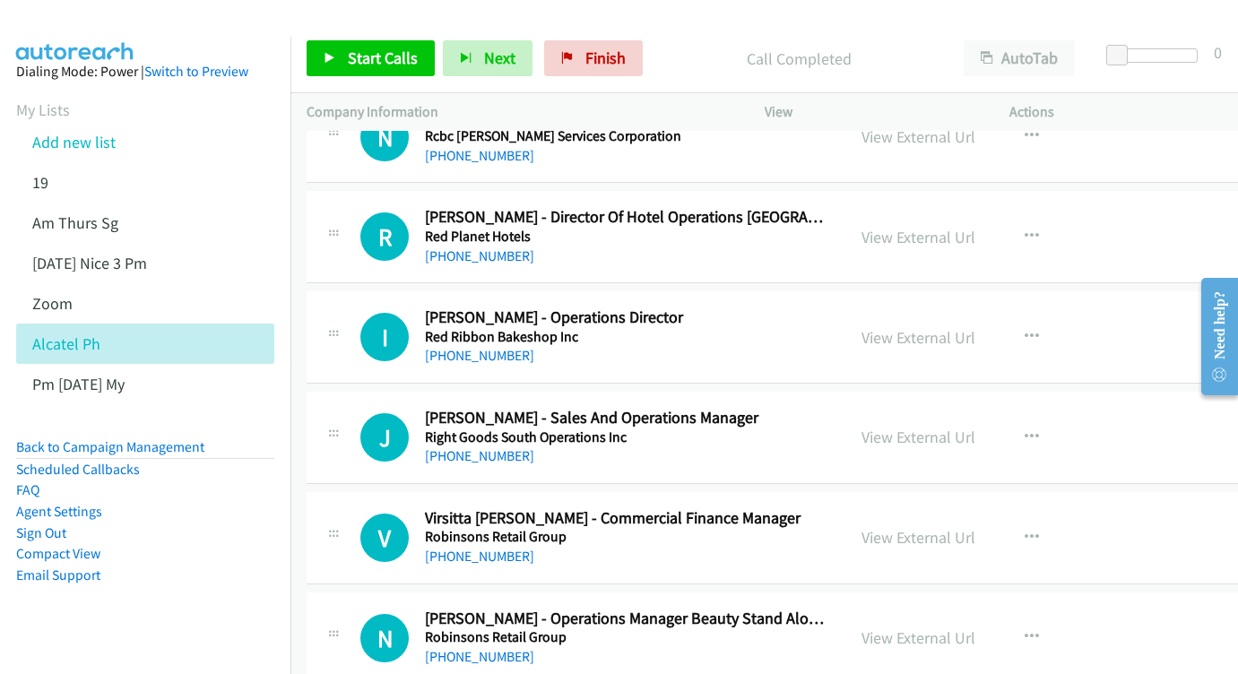
scroll to position [18753, 0]
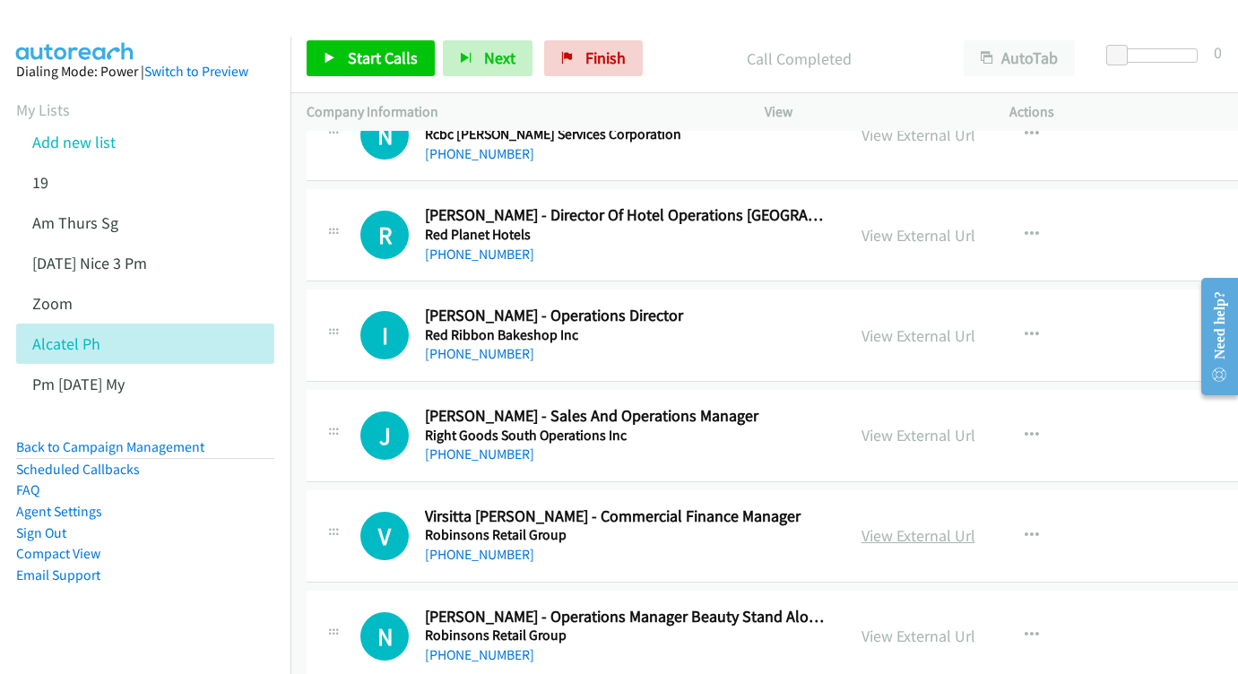
click at [976, 526] on link "View External Url" at bounding box center [919, 536] width 114 height 21
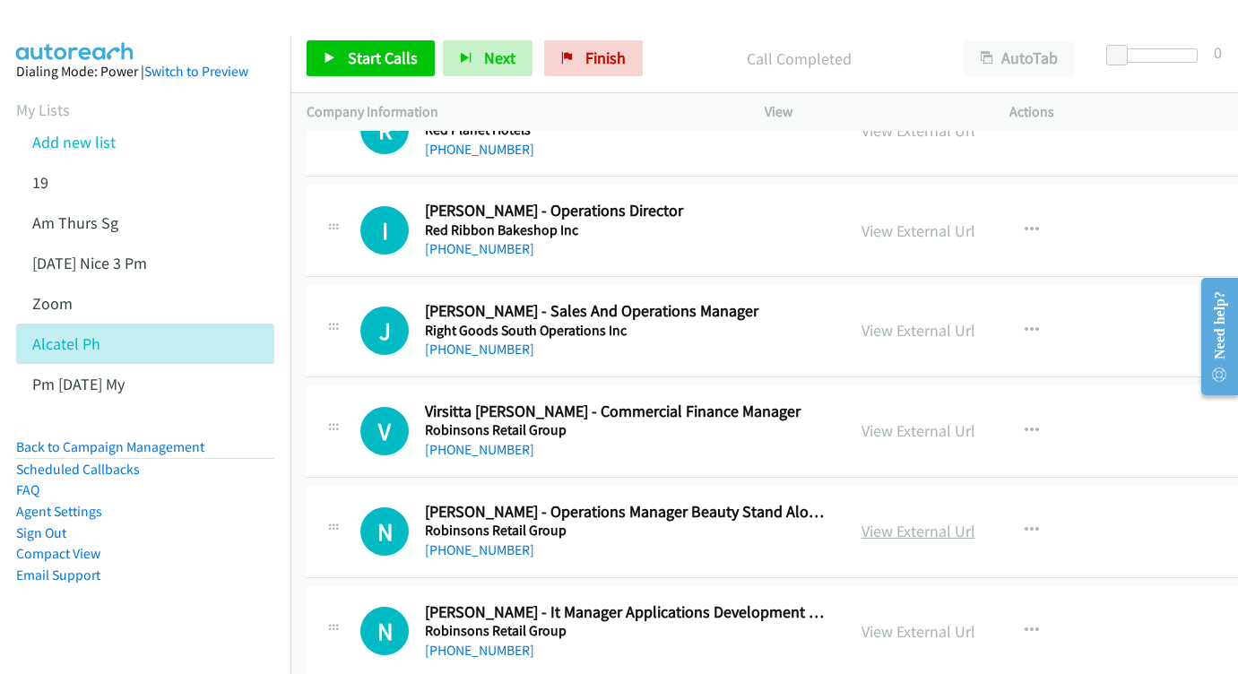
scroll to position [18860, 0]
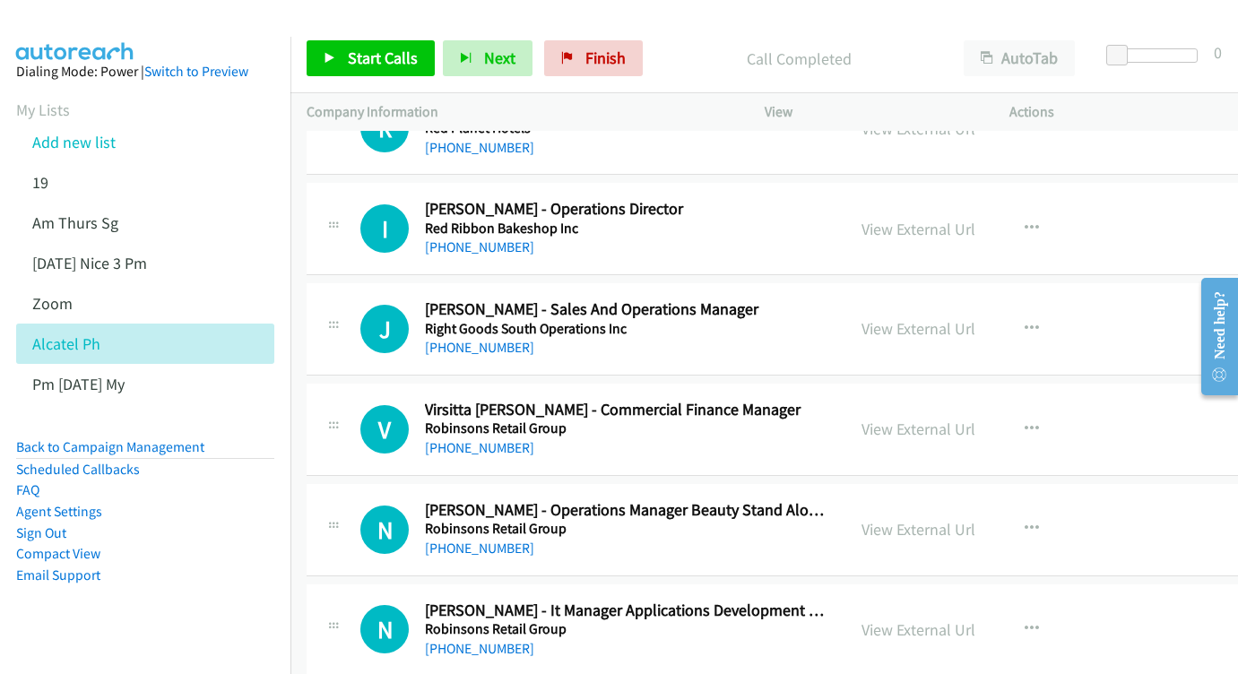
click at [969, 517] on div "View External Url" at bounding box center [919, 529] width 114 height 24
click at [958, 519] on link "View External Url" at bounding box center [919, 529] width 114 height 21
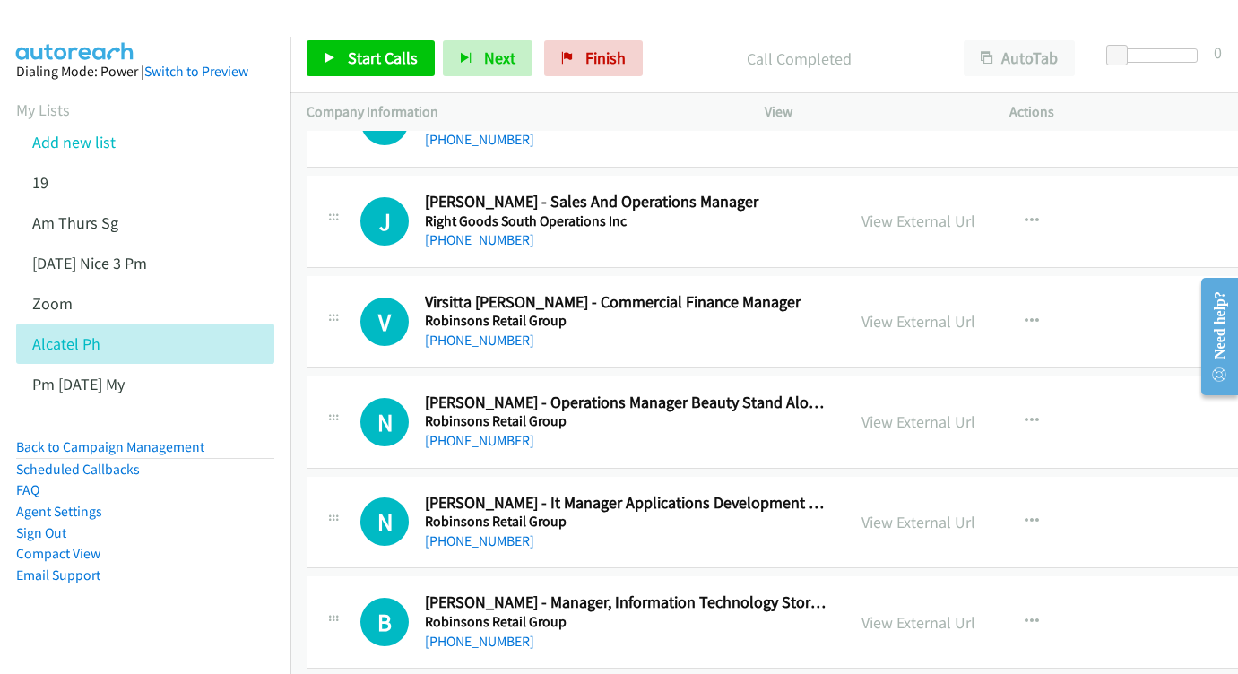
scroll to position [18973, 0]
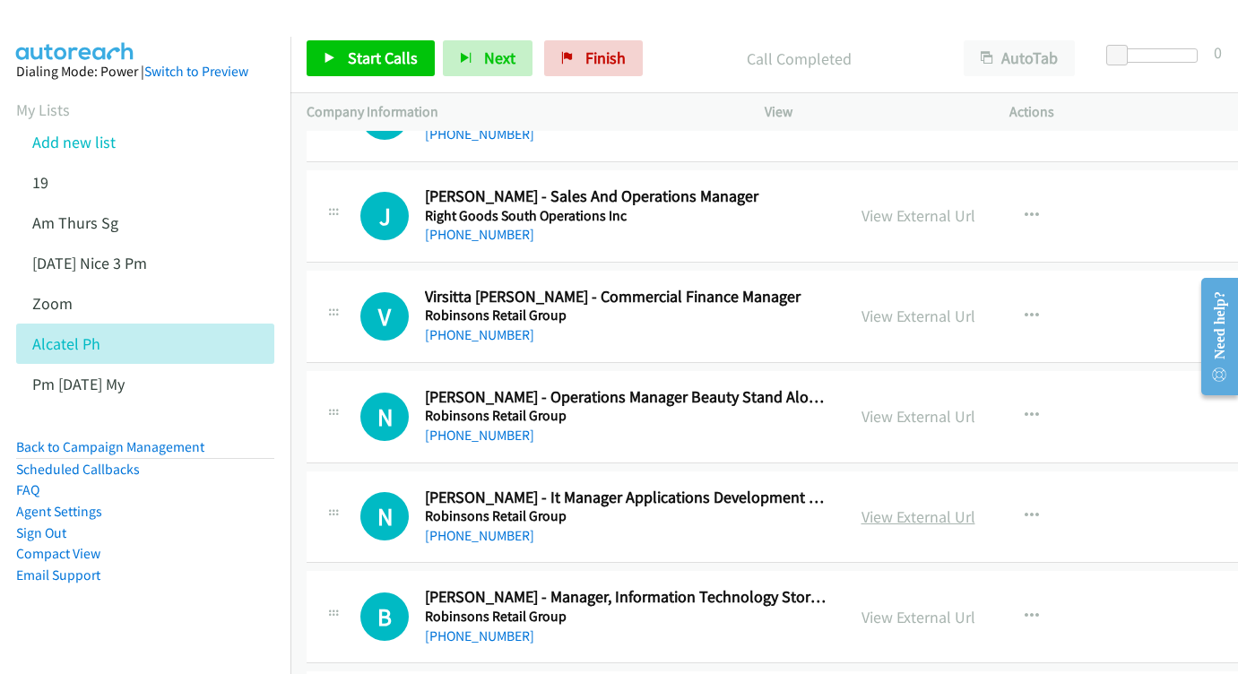
click at [976, 507] on link "View External Url" at bounding box center [919, 517] width 114 height 21
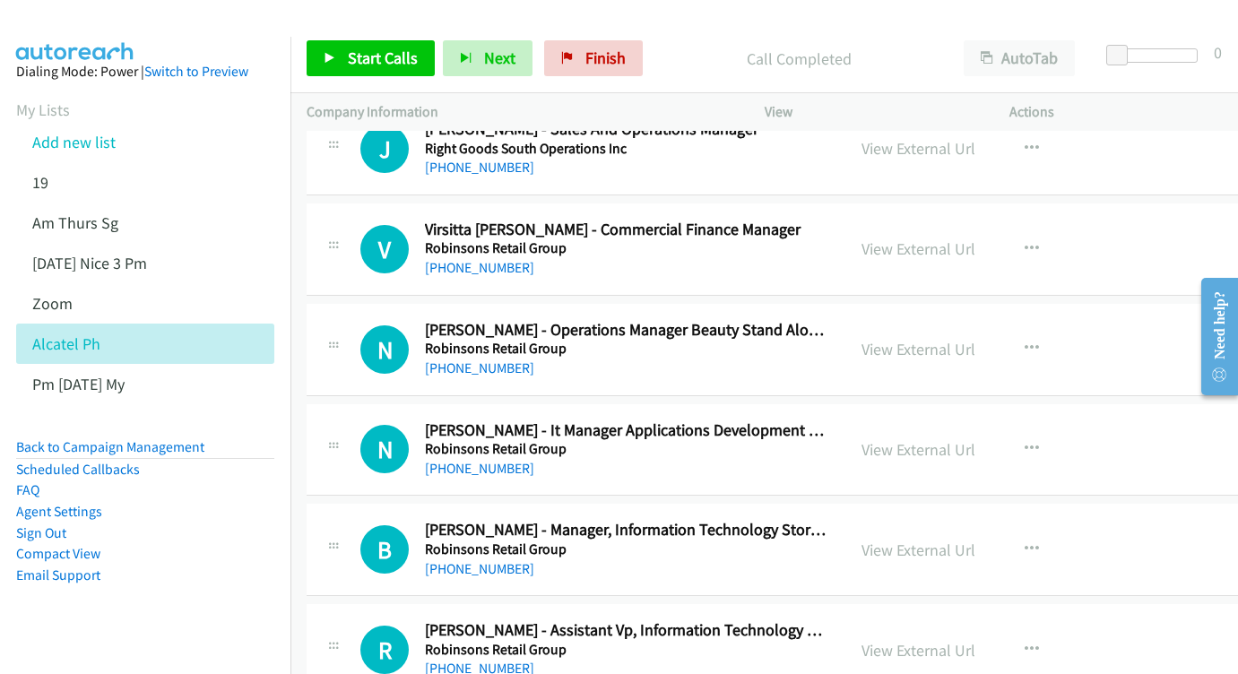
scroll to position [19083, 0]
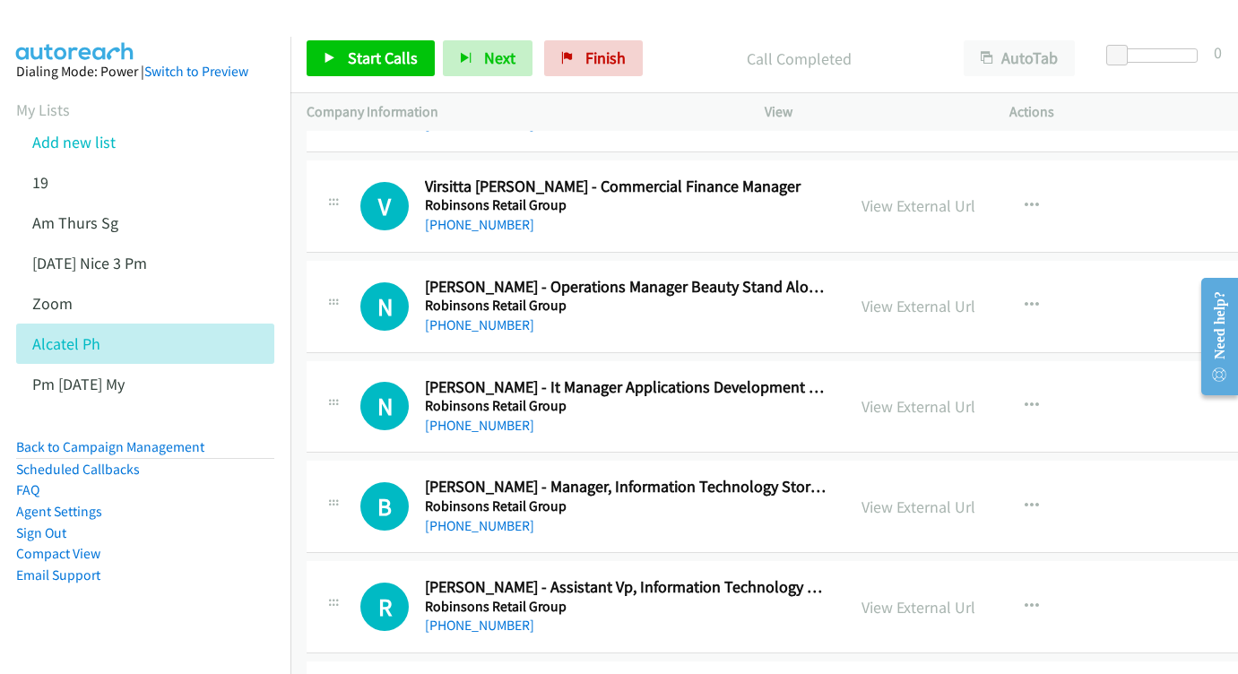
click at [962, 477] on div "View External Url View External Url Schedule/Manage Callback Start Calls Here R…" at bounding box center [988, 506] width 285 height 59
click at [959, 497] on link "View External Url" at bounding box center [919, 507] width 114 height 21
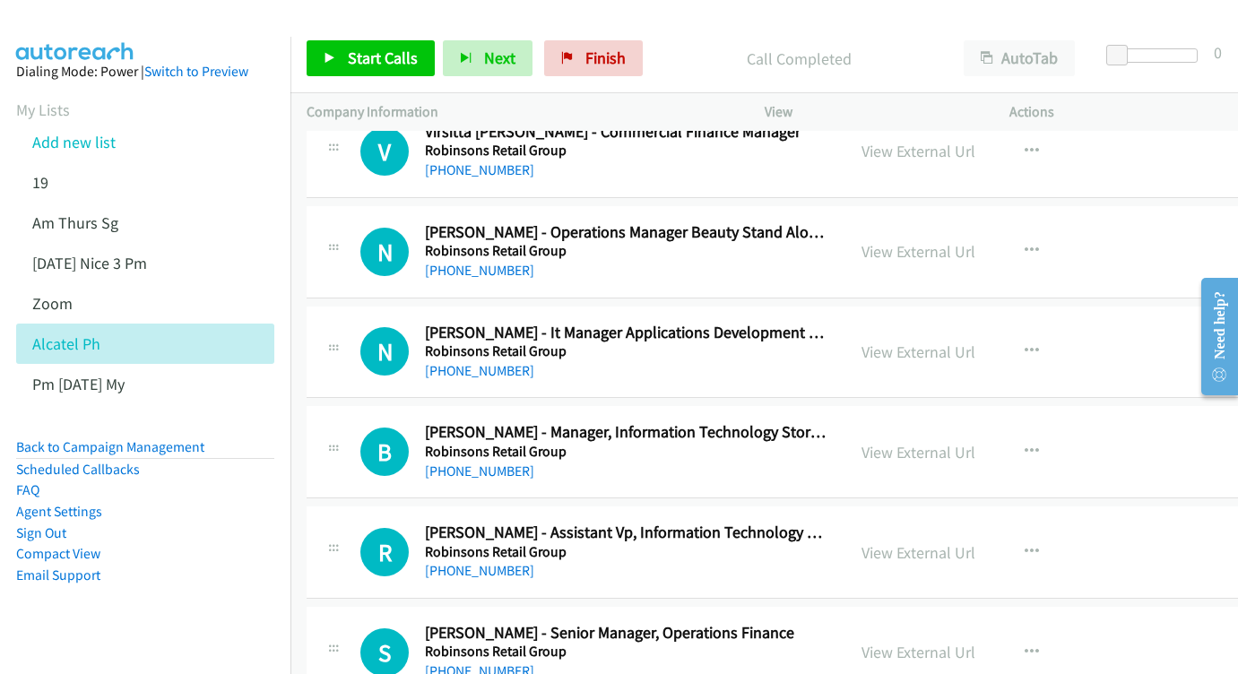
scroll to position [19171, 0]
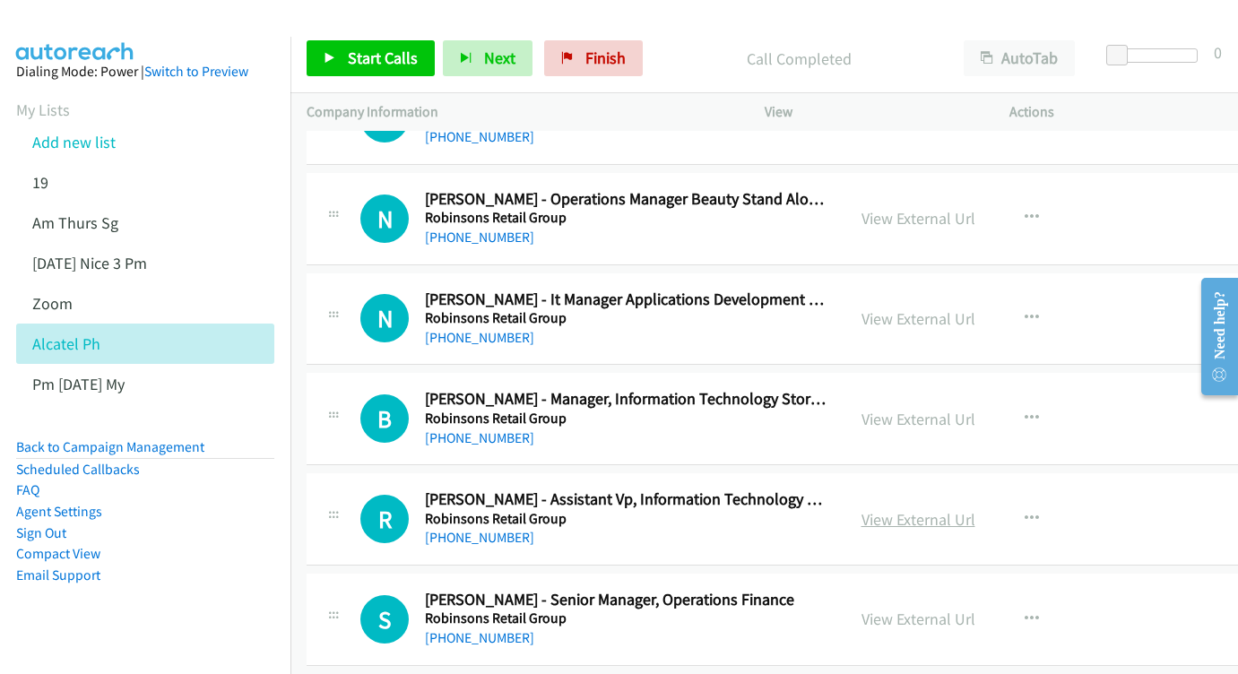
click at [972, 509] on link "View External Url" at bounding box center [919, 519] width 114 height 21
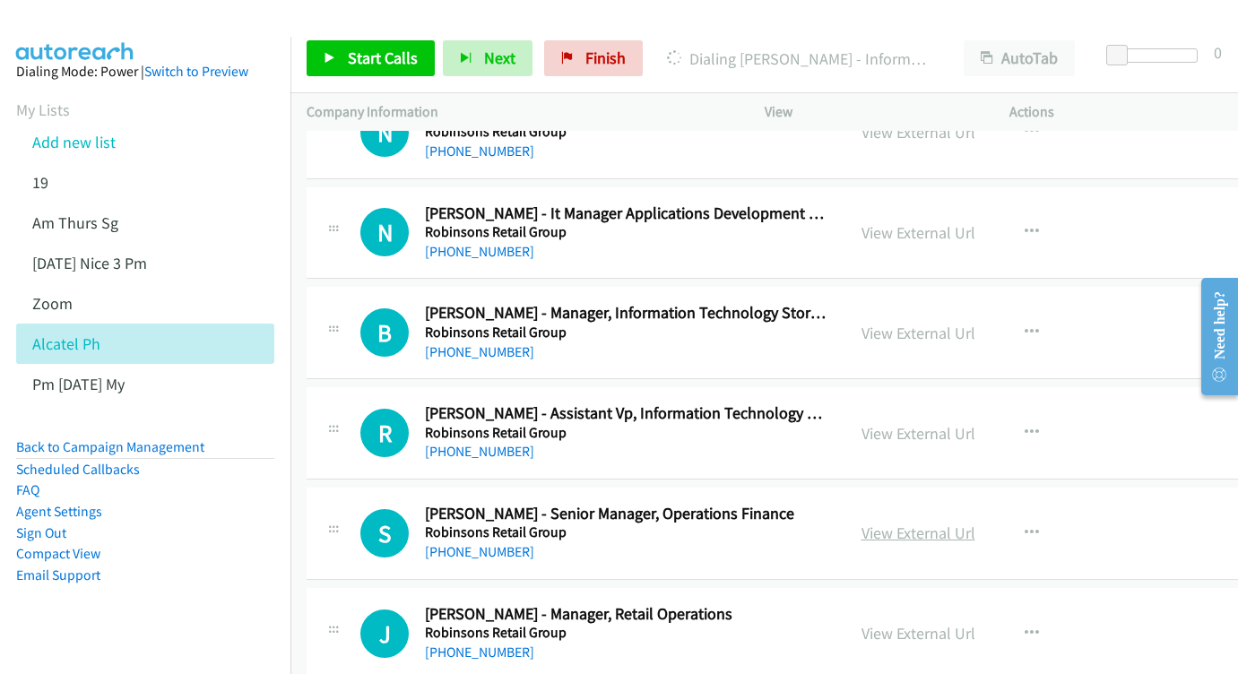
scroll to position [19273, 0]
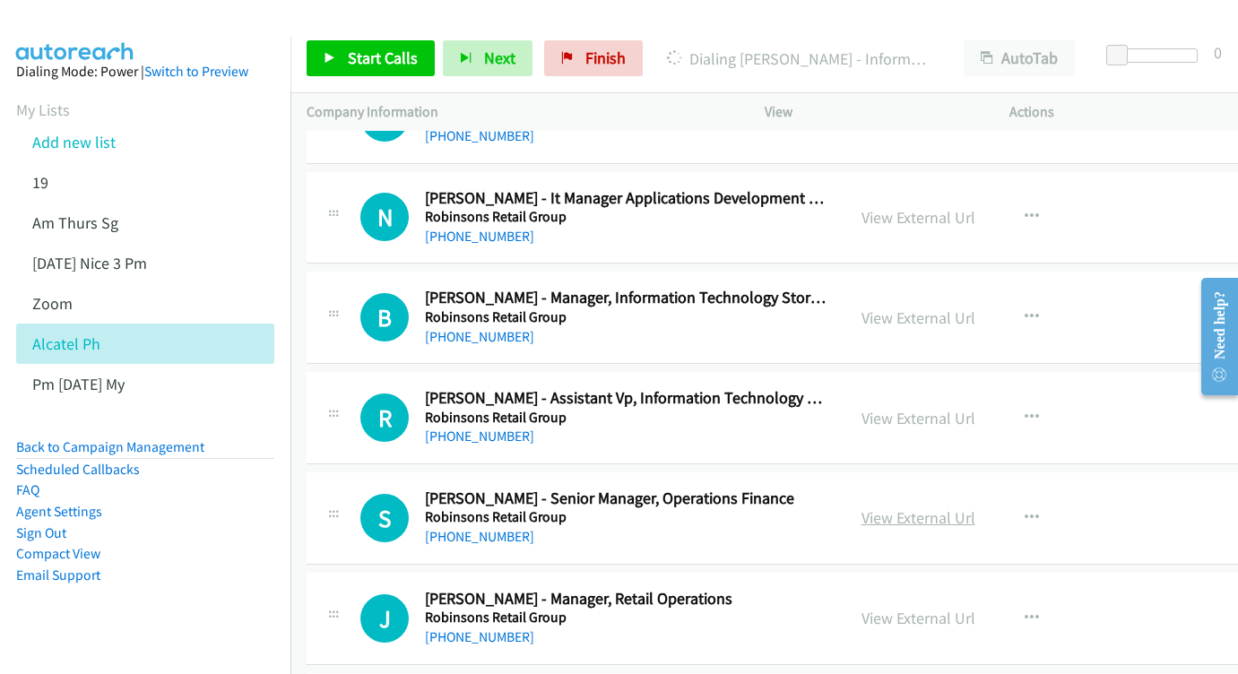
click at [967, 508] on link "View External Url" at bounding box center [919, 518] width 114 height 21
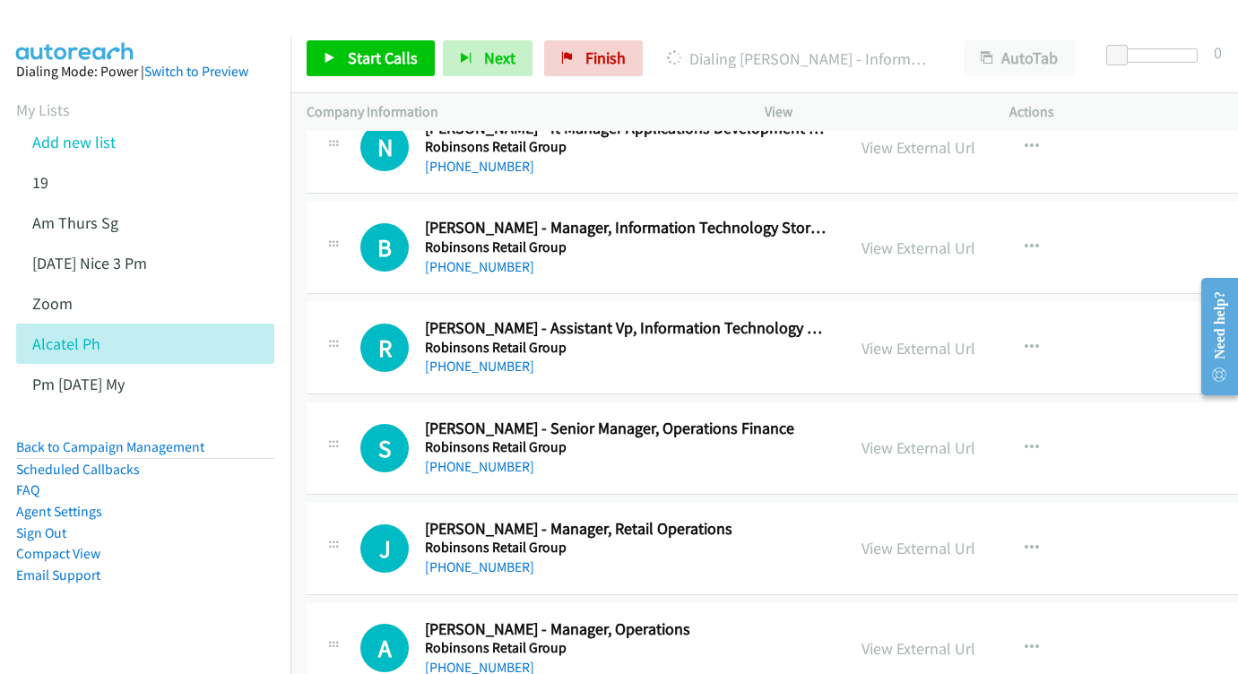
scroll to position [19357, 0]
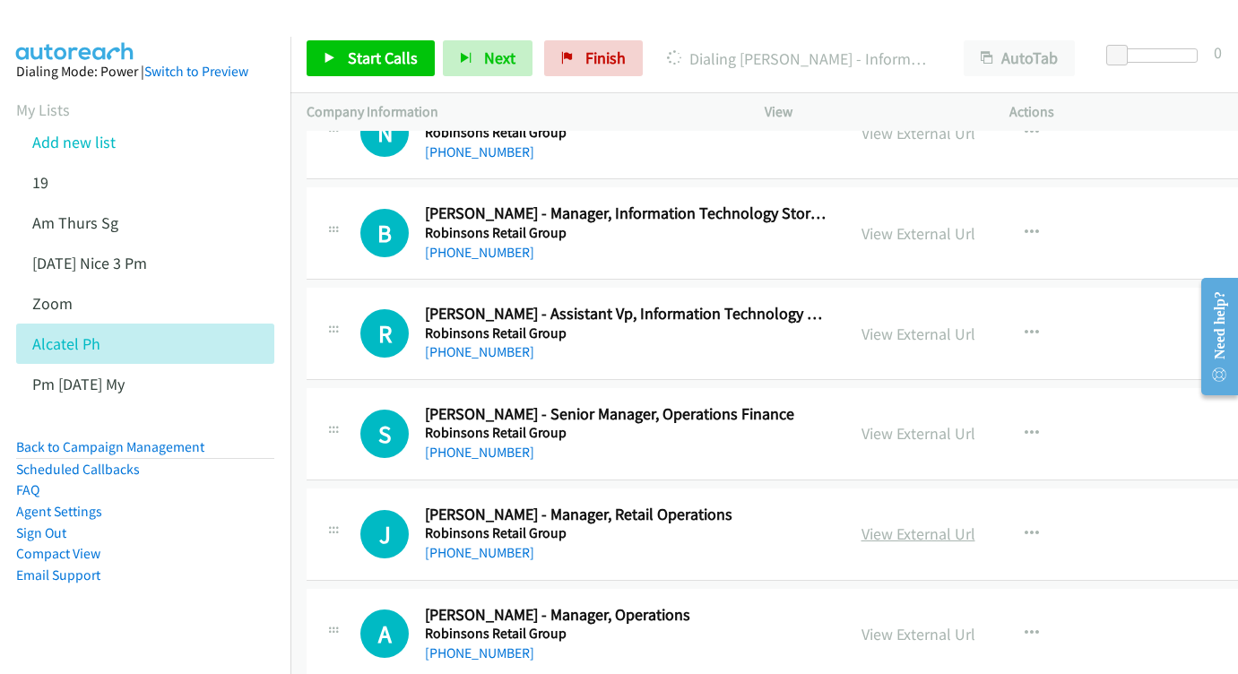
click at [963, 524] on link "View External Url" at bounding box center [919, 534] width 114 height 21
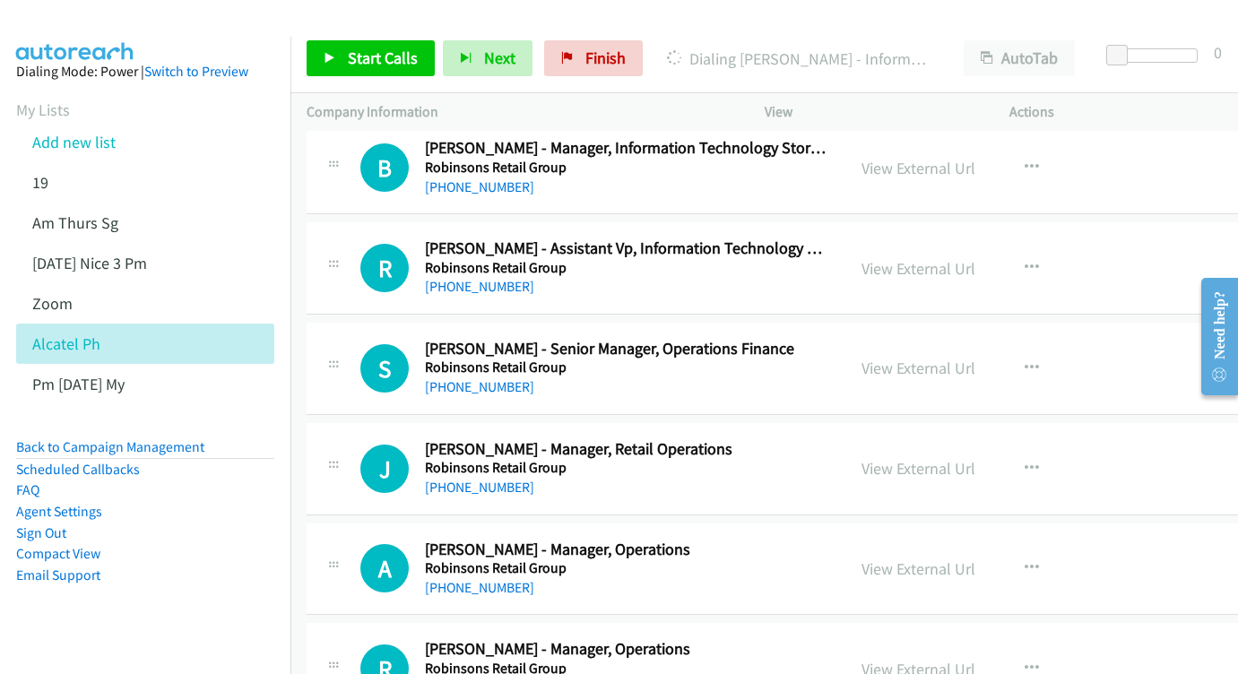
scroll to position [19468, 0]
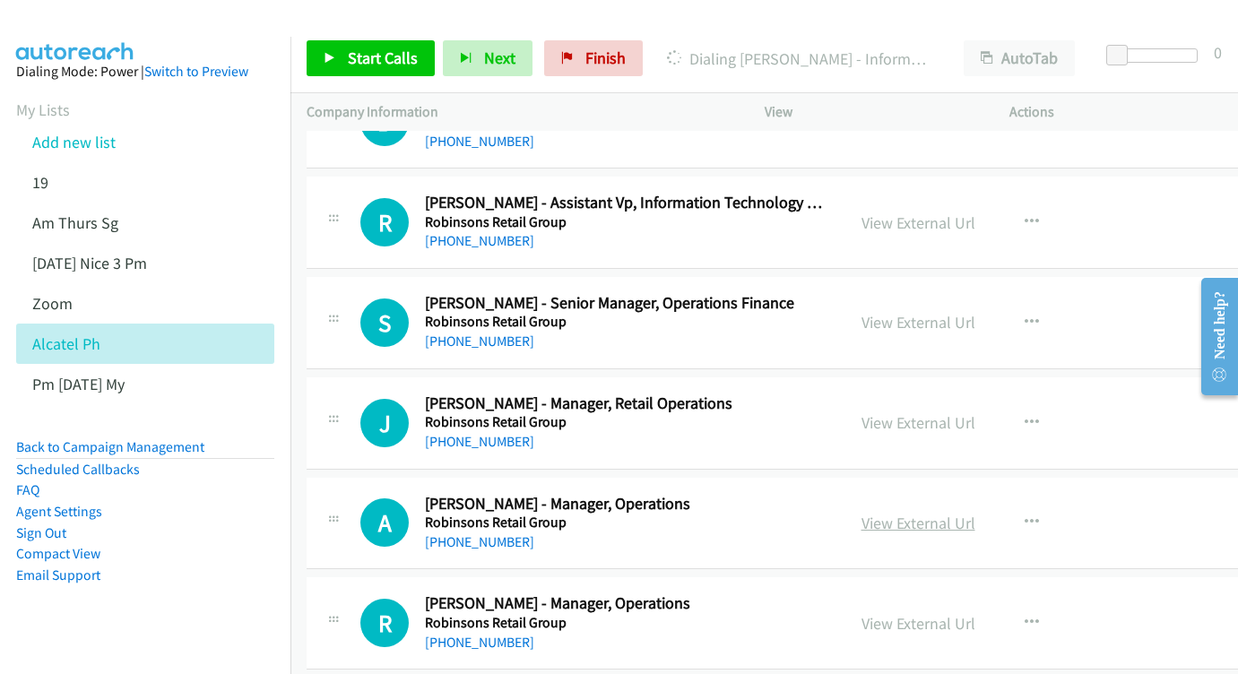
click at [939, 513] on link "View External Url" at bounding box center [919, 523] width 114 height 21
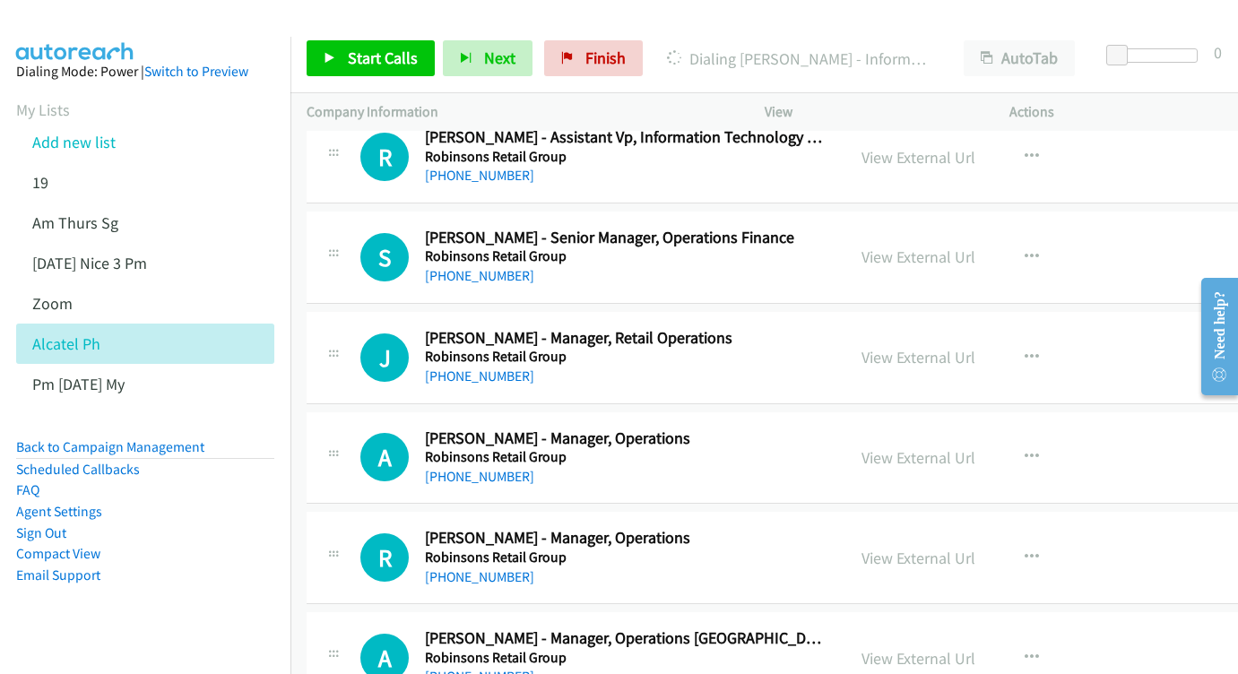
scroll to position [19563, 0]
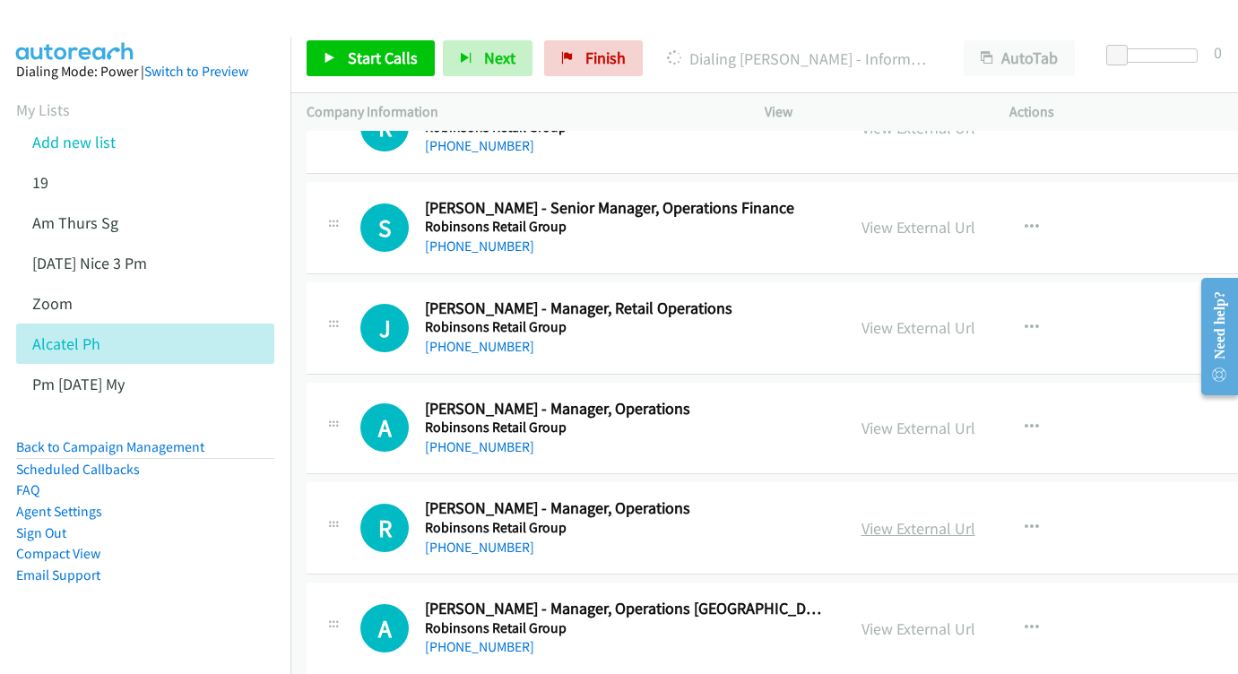
click at [937, 518] on link "View External Url" at bounding box center [919, 528] width 114 height 21
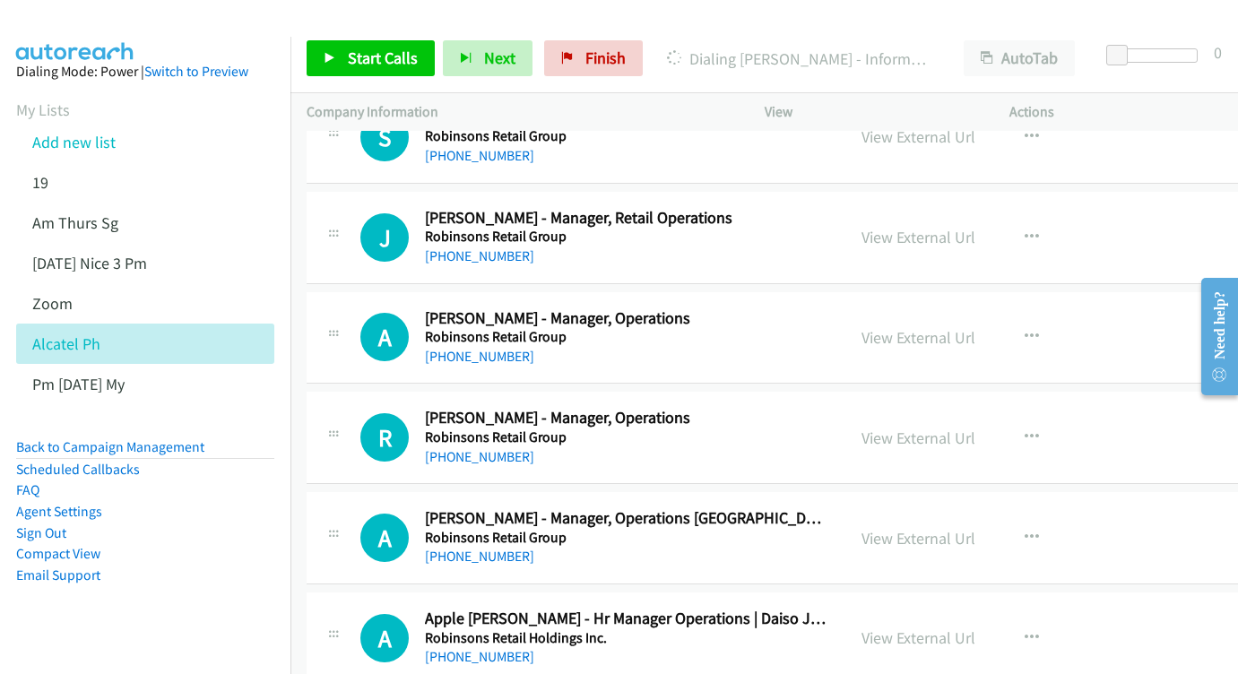
scroll to position [19684, 0]
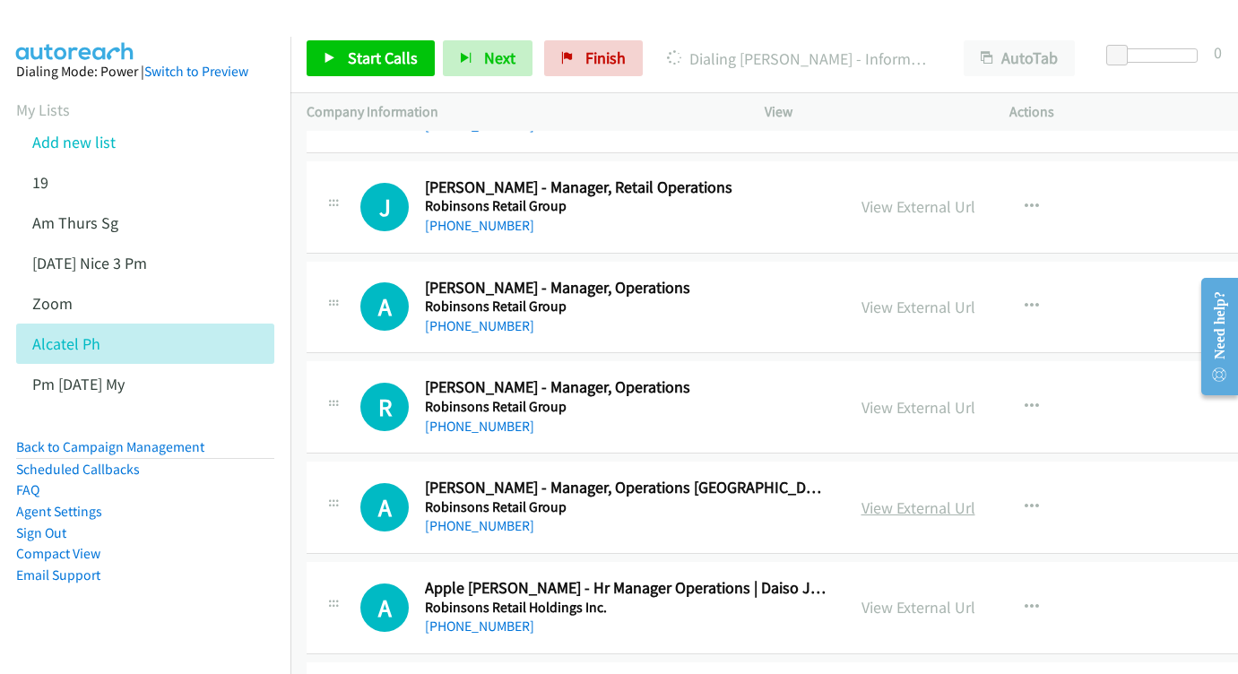
click at [964, 498] on link "View External Url" at bounding box center [919, 508] width 114 height 21
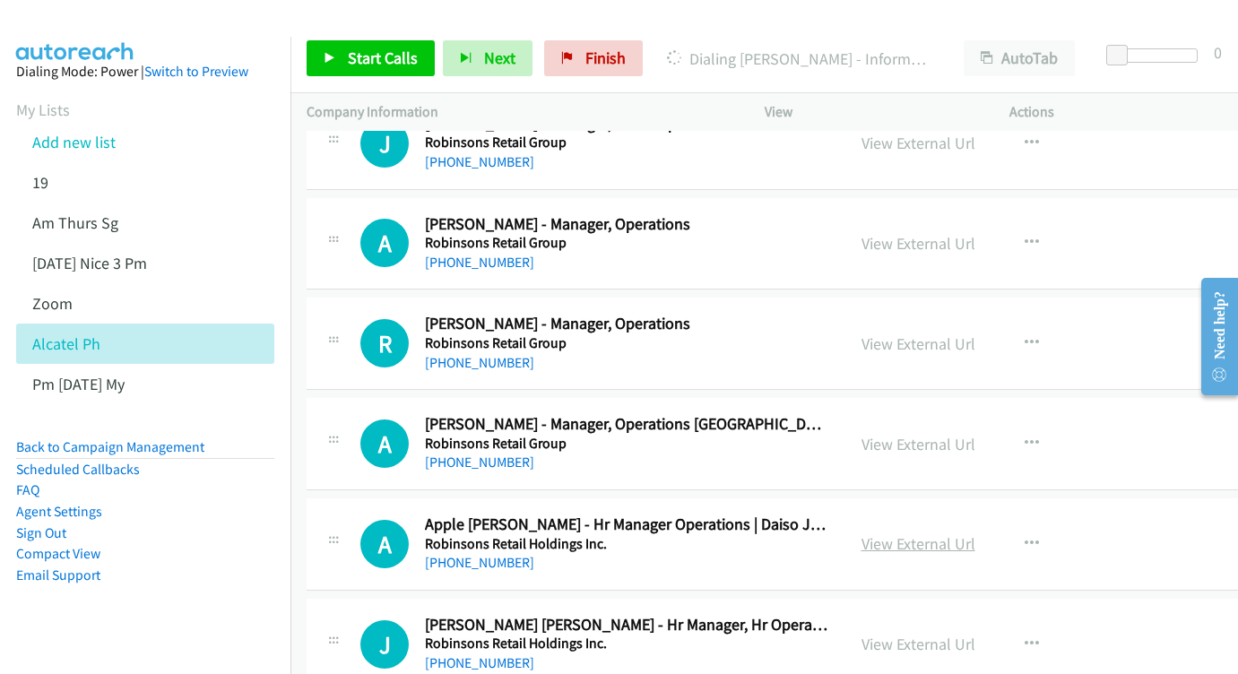
scroll to position [19783, 0]
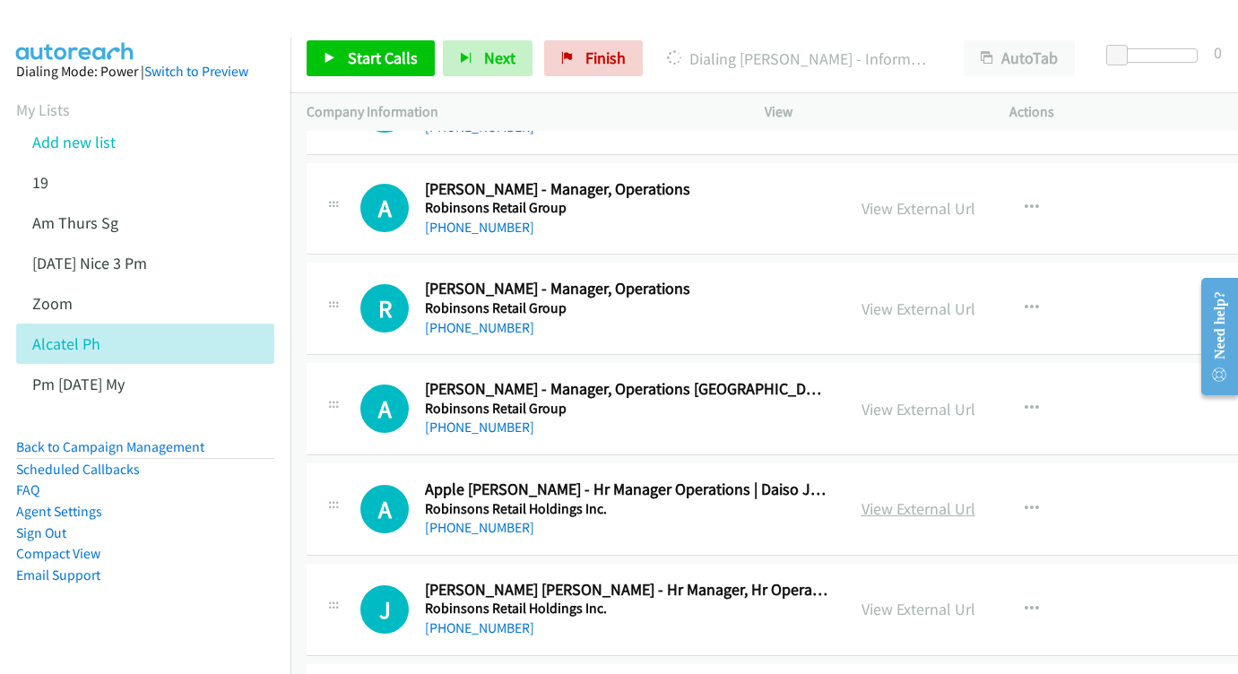
click at [976, 499] on link "View External Url" at bounding box center [919, 509] width 114 height 21
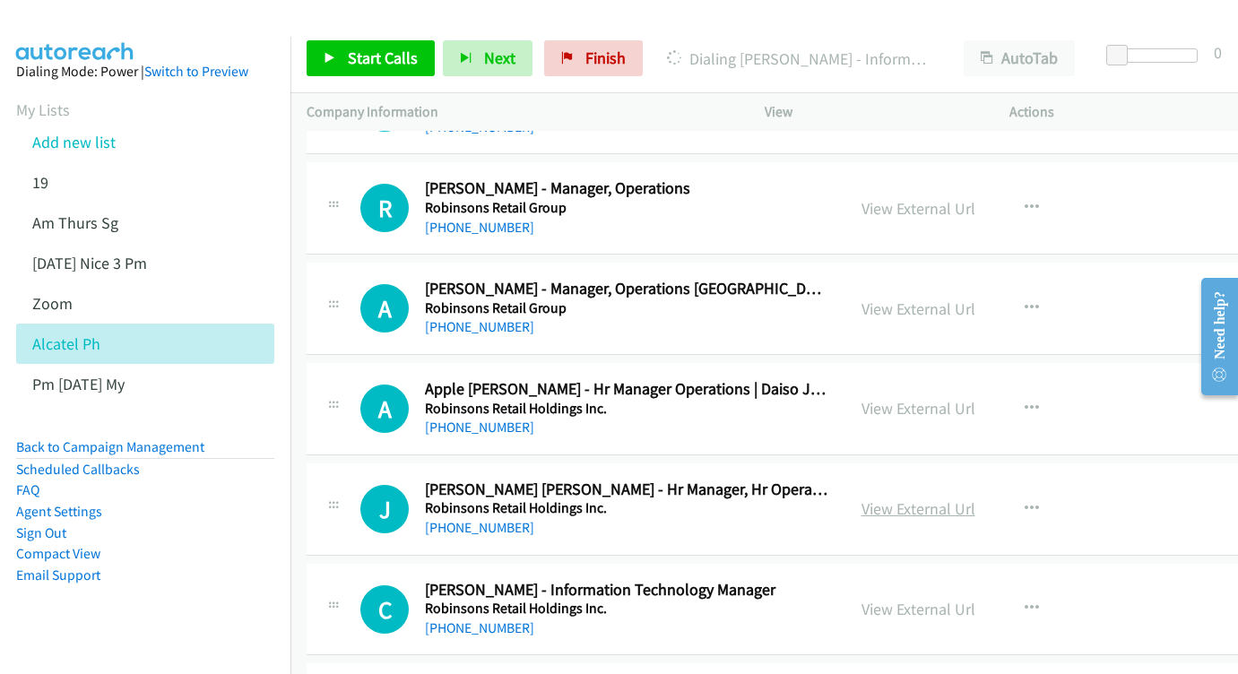
scroll to position [19887, 0]
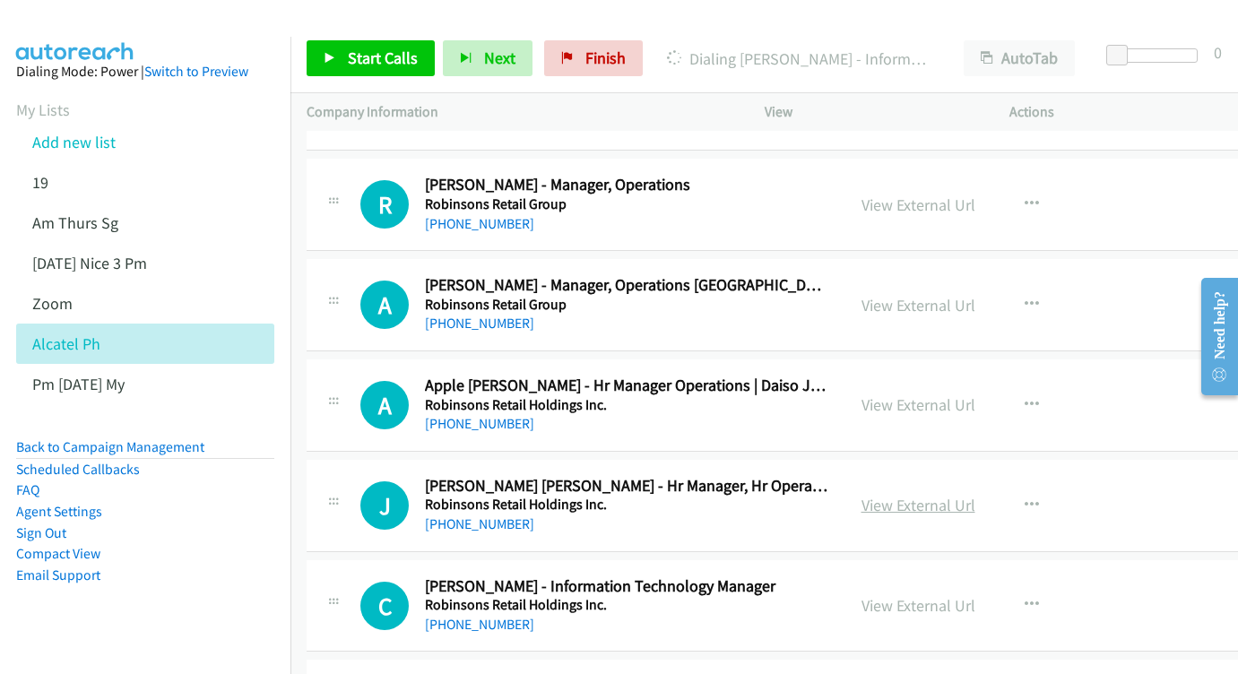
click at [976, 495] on link "View External Url" at bounding box center [919, 505] width 114 height 21
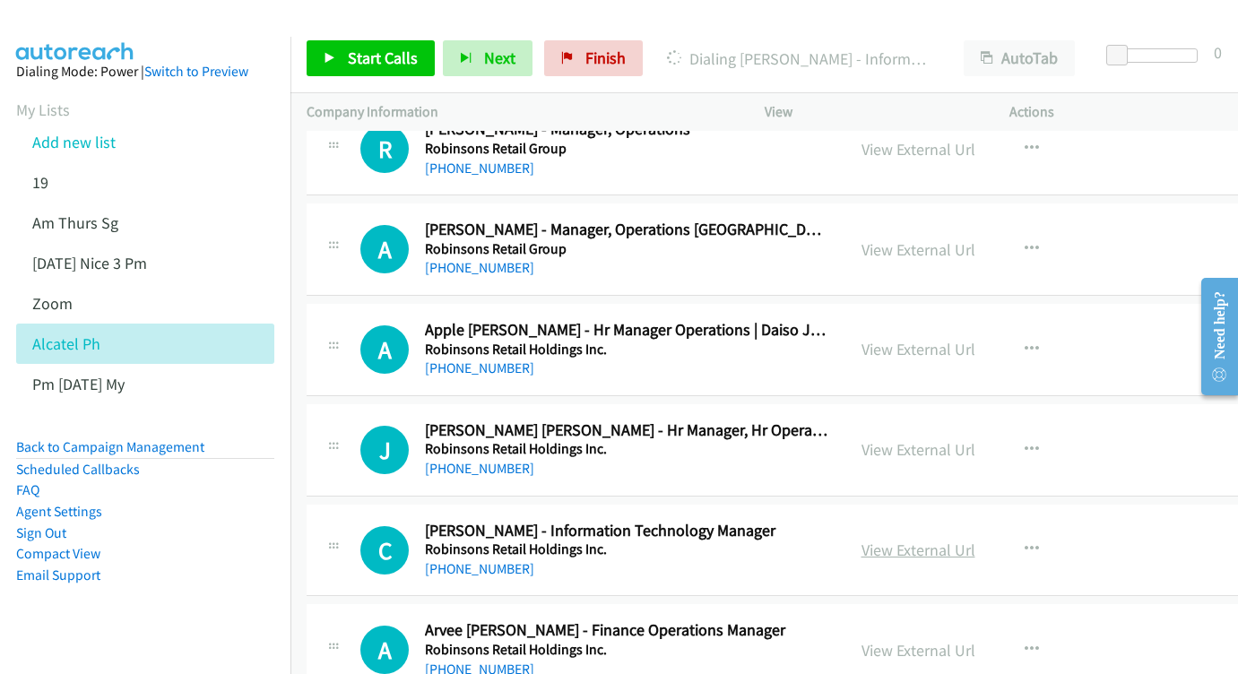
scroll to position [19970, 0]
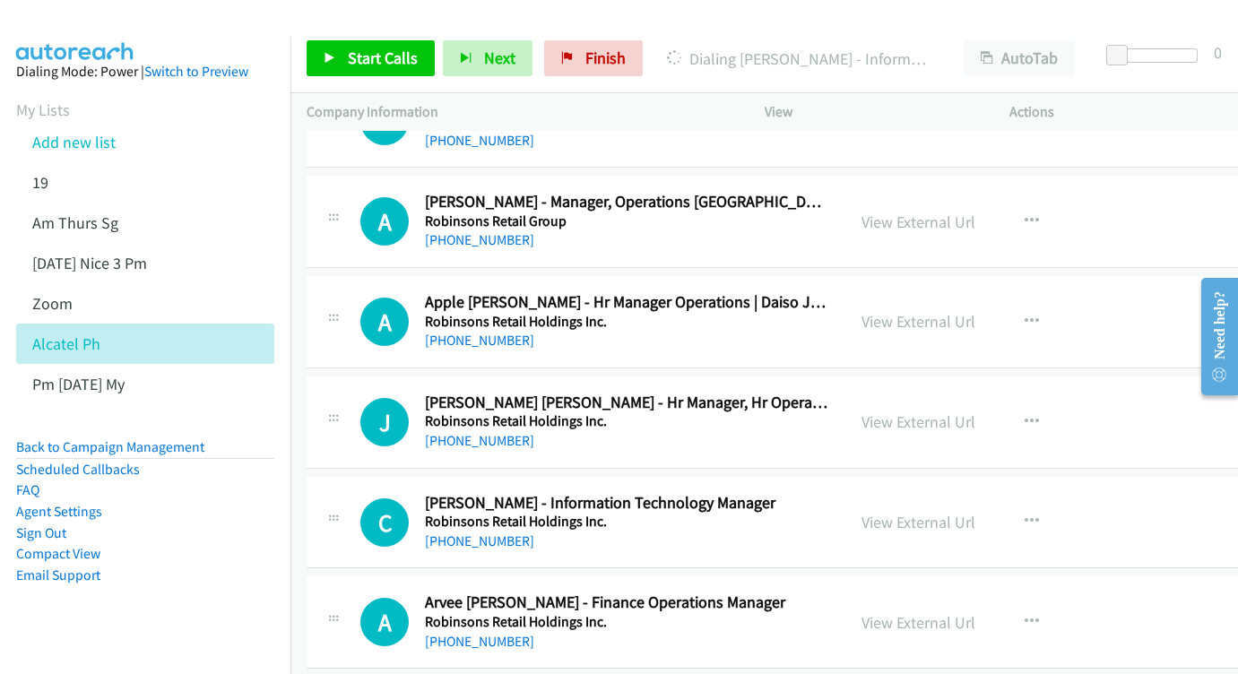
click at [969, 493] on div "View External Url View External Url Schedule/Manage Callback Start Calls Here R…" at bounding box center [988, 522] width 285 height 59
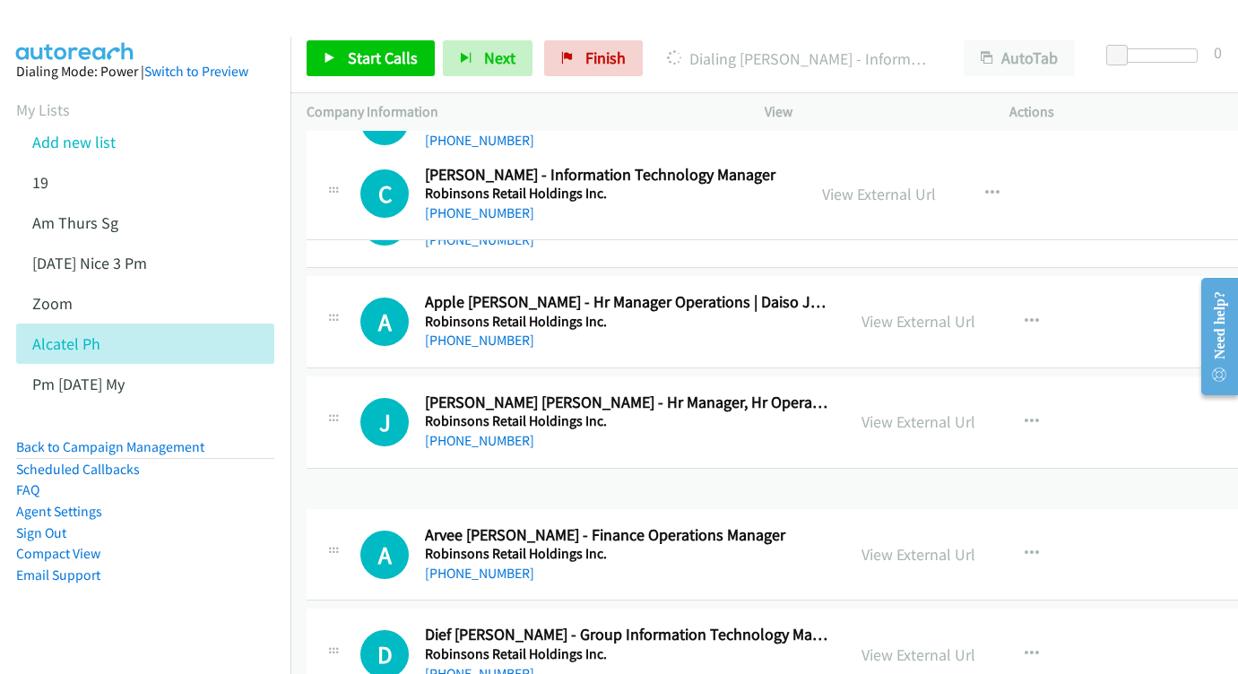
drag, startPoint x: 939, startPoint y: 191, endPoint x: 363, endPoint y: 32, distance: 597.2
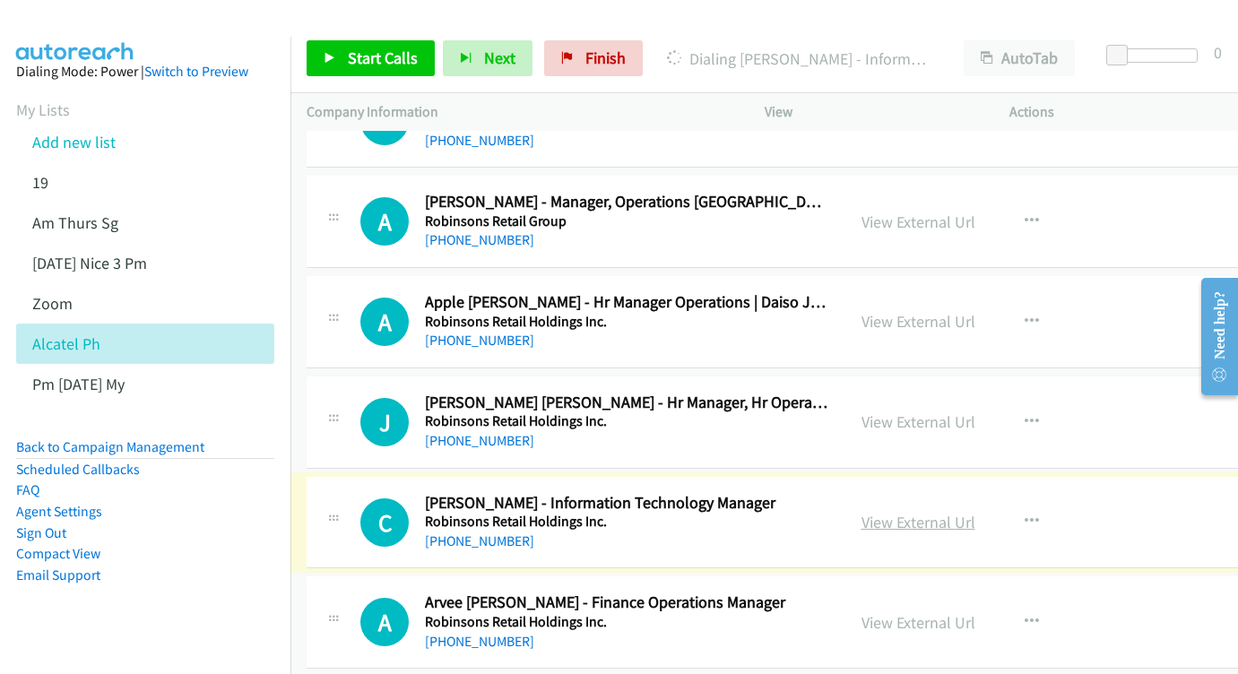
click at [951, 512] on link "View External Url" at bounding box center [919, 522] width 114 height 21
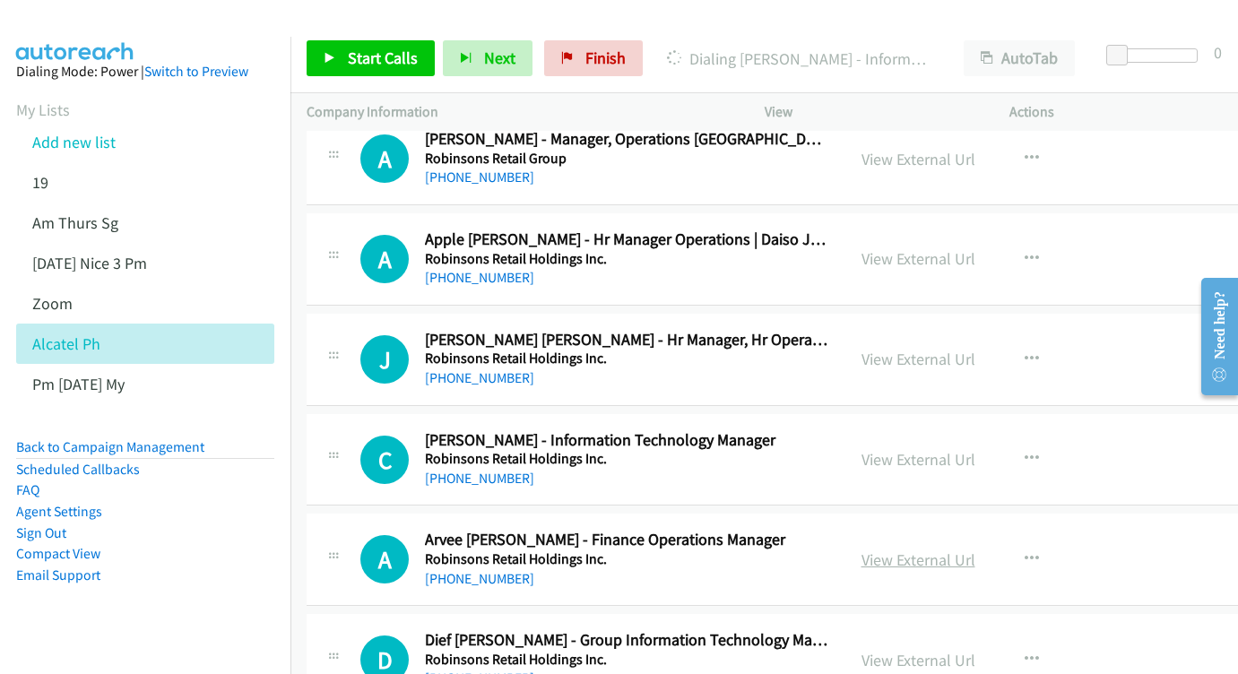
scroll to position [20052, 0]
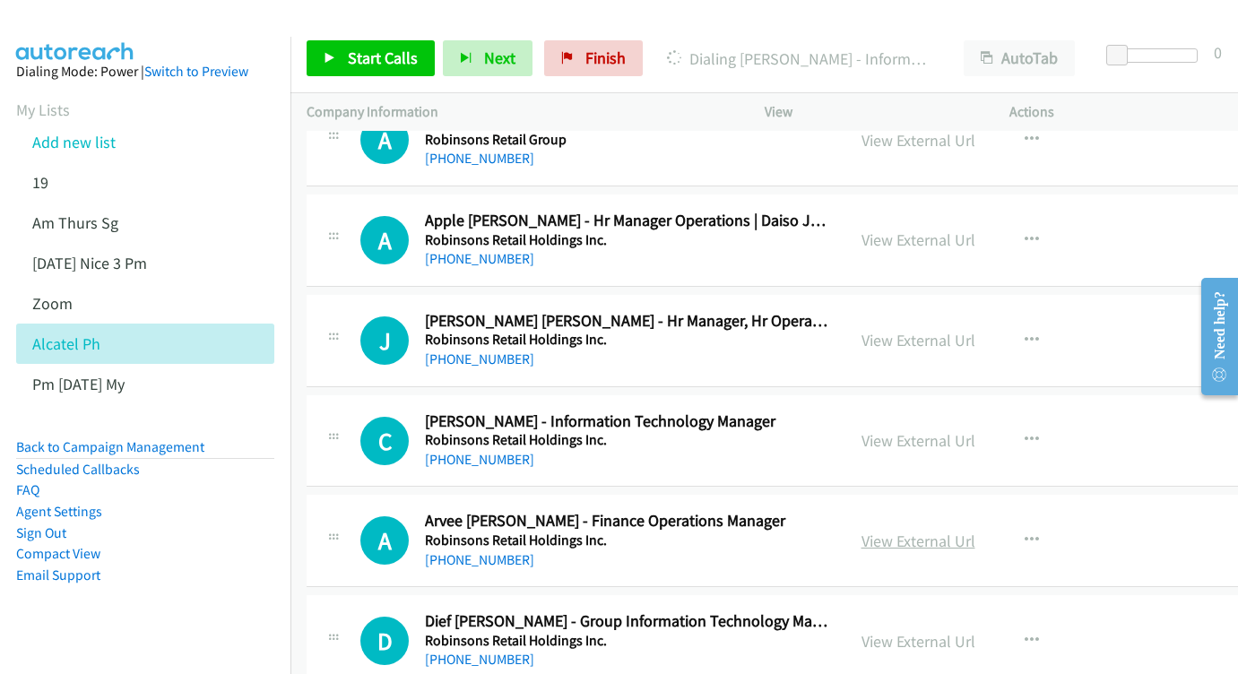
click at [960, 531] on link "View External Url" at bounding box center [919, 541] width 114 height 21
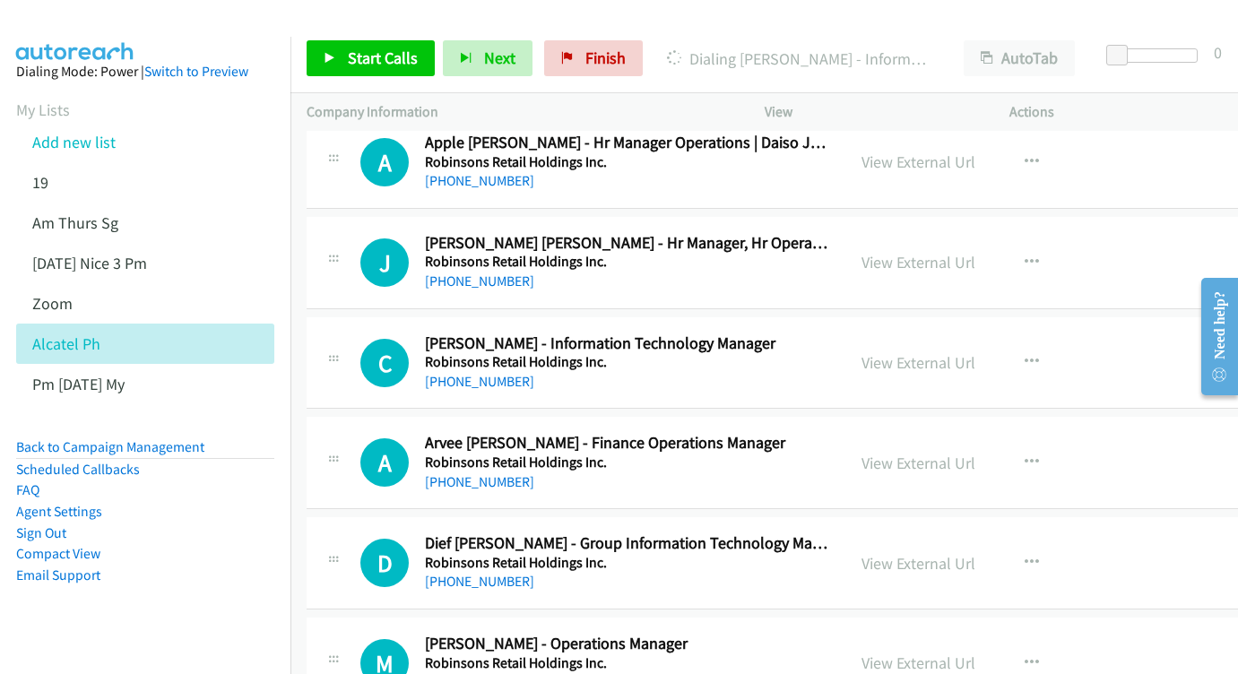
scroll to position [20148, 0]
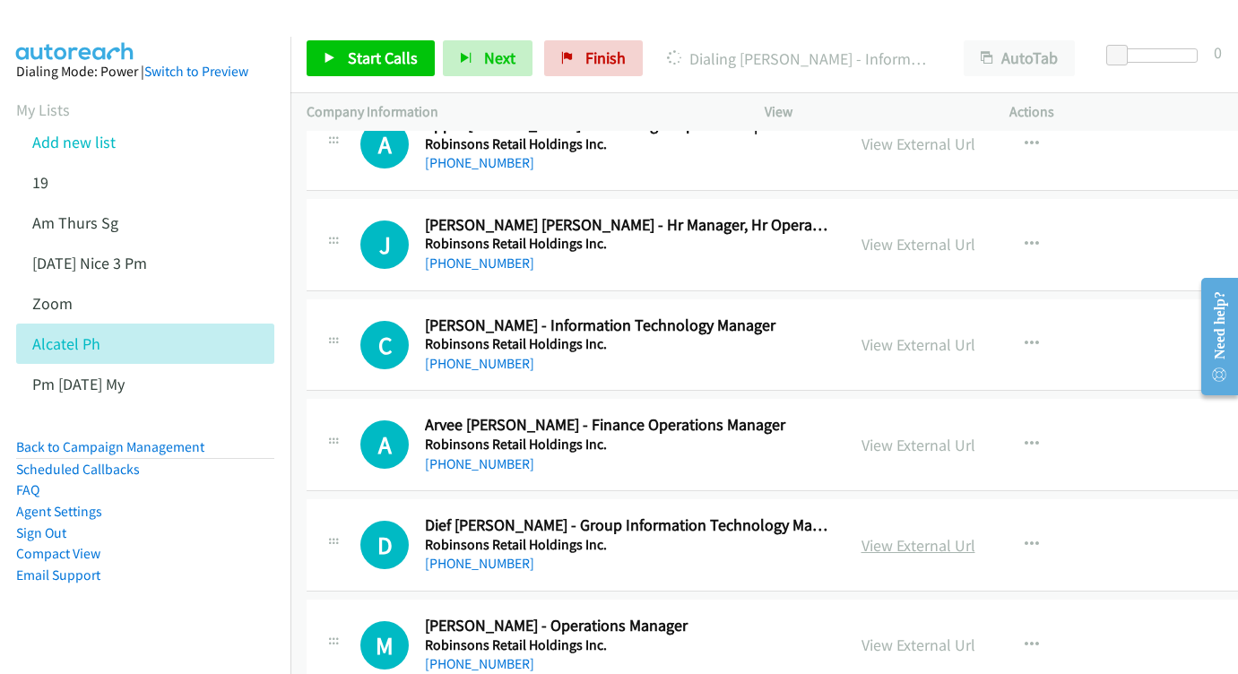
click at [969, 535] on link "View External Url" at bounding box center [919, 545] width 114 height 21
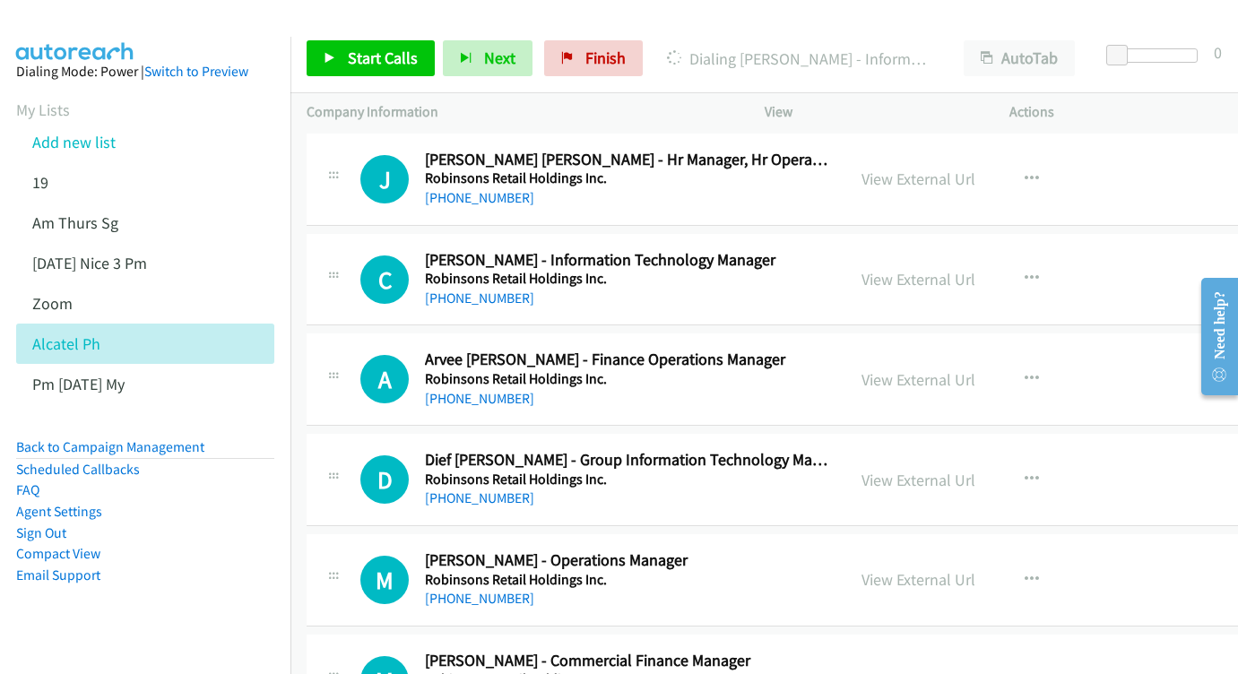
scroll to position [20243, 0]
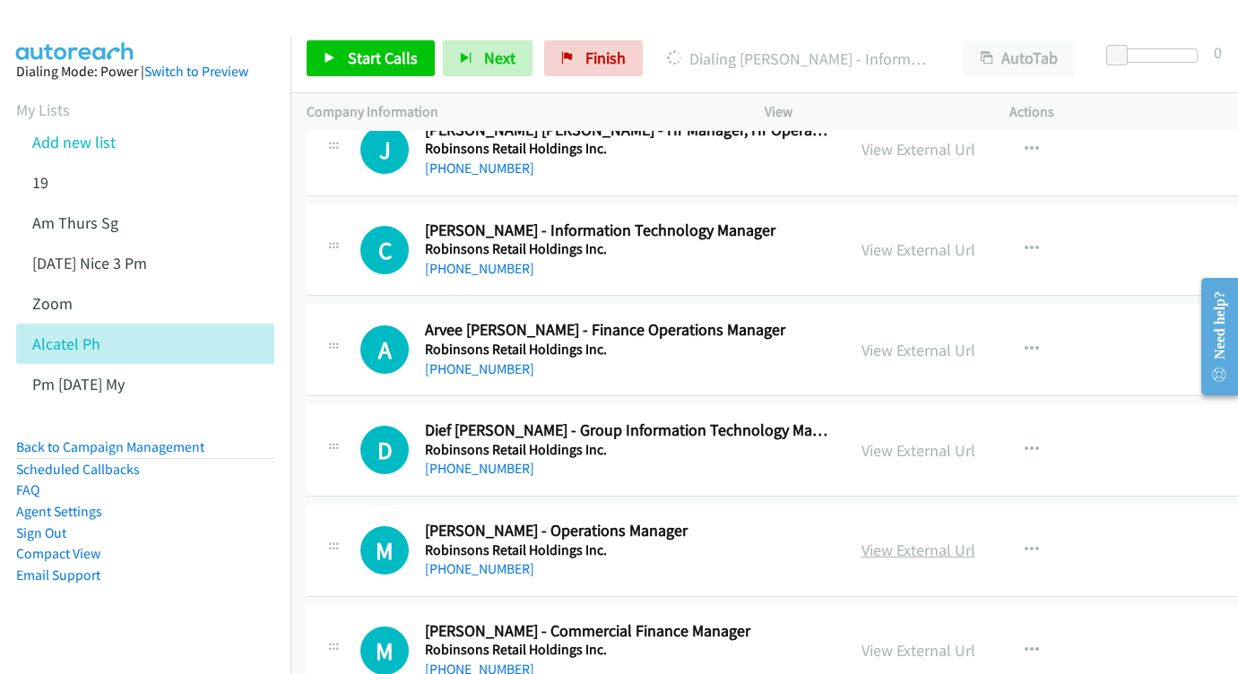
click at [976, 540] on link "View External Url" at bounding box center [919, 550] width 114 height 21
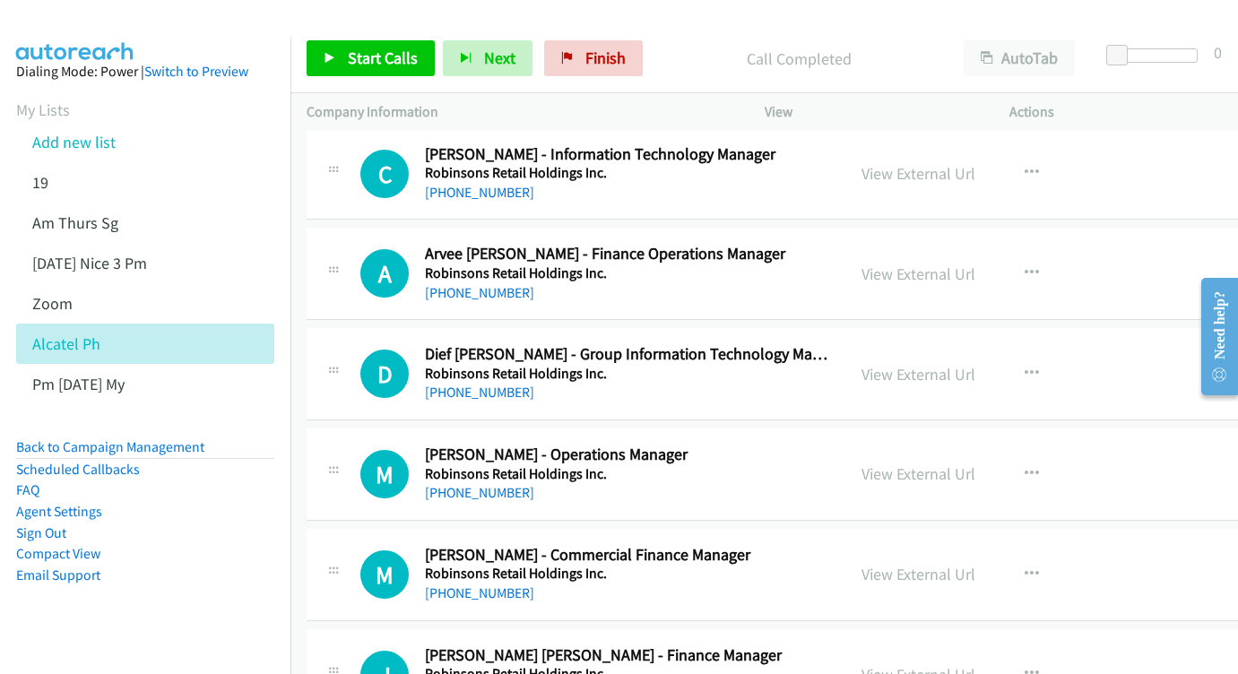
scroll to position [20338, 1]
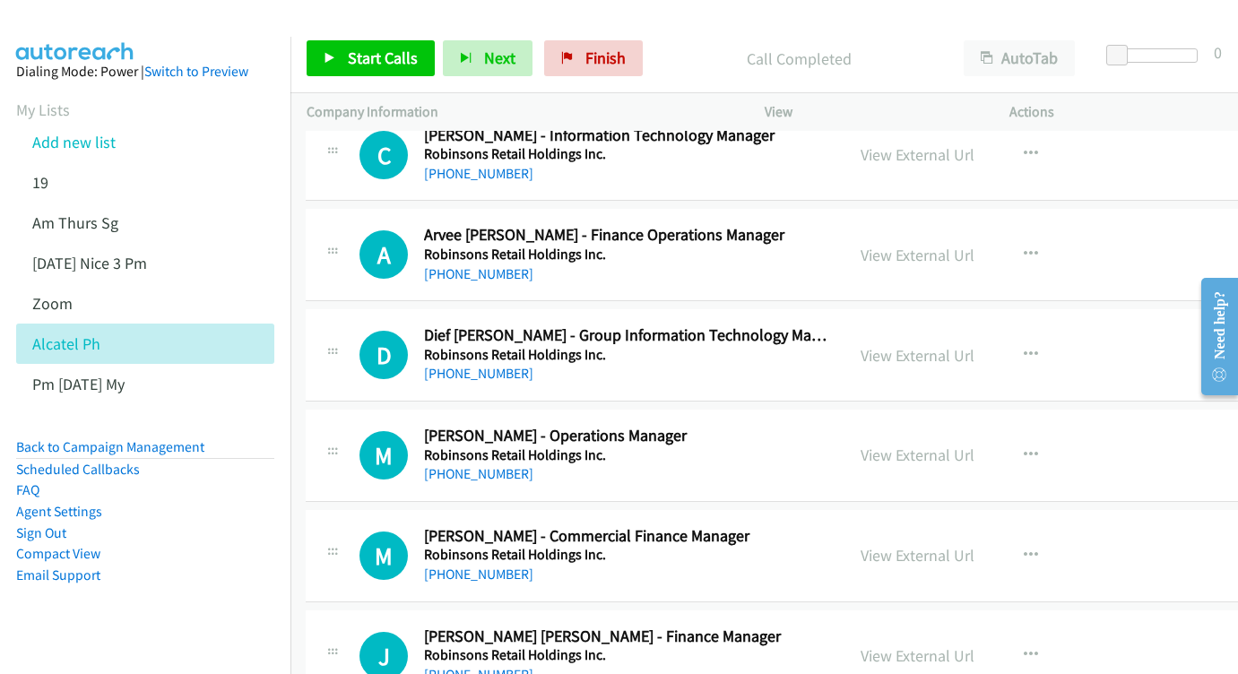
click at [975, 543] on div "View External Url" at bounding box center [918, 555] width 114 height 24
click at [975, 545] on link "View External Url" at bounding box center [918, 555] width 114 height 21
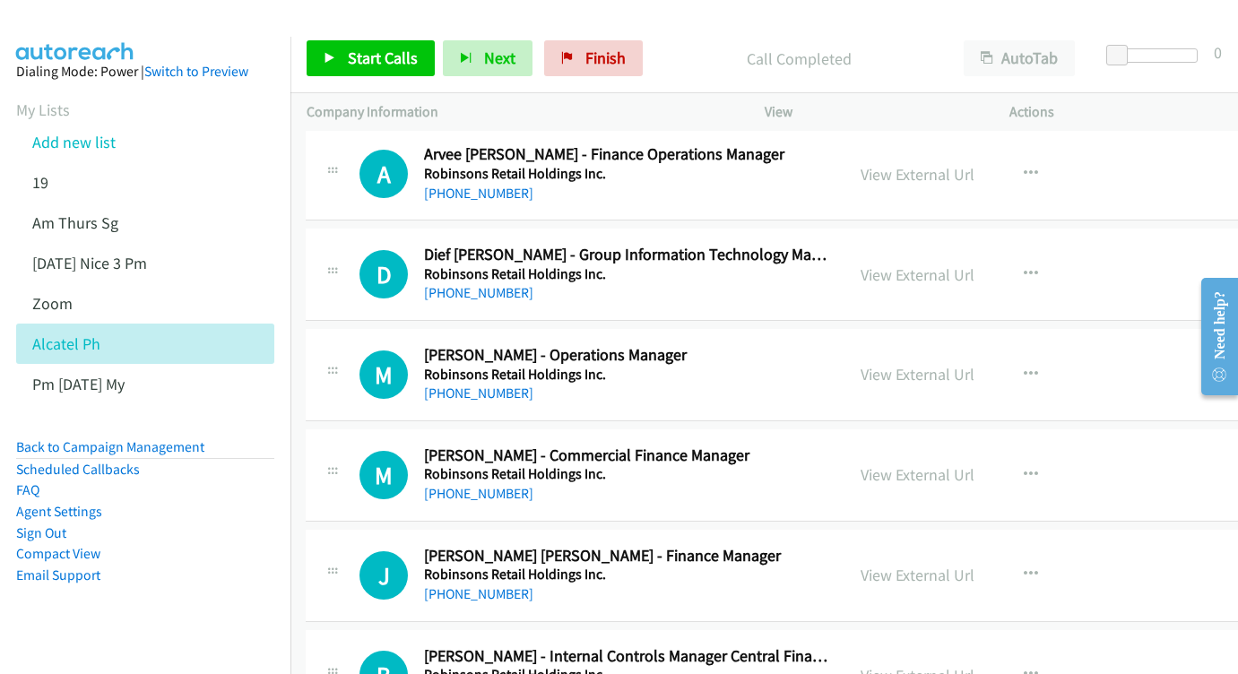
scroll to position [20443, 1]
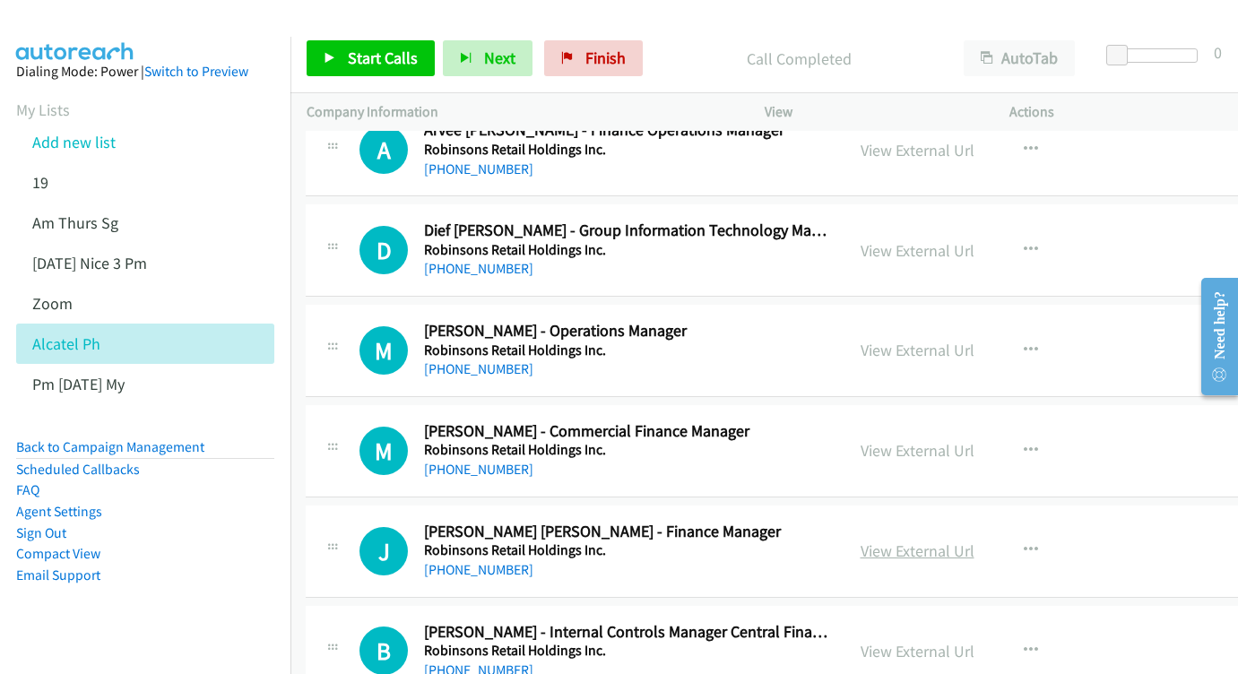
click at [975, 541] on link "View External Url" at bounding box center [918, 551] width 114 height 21
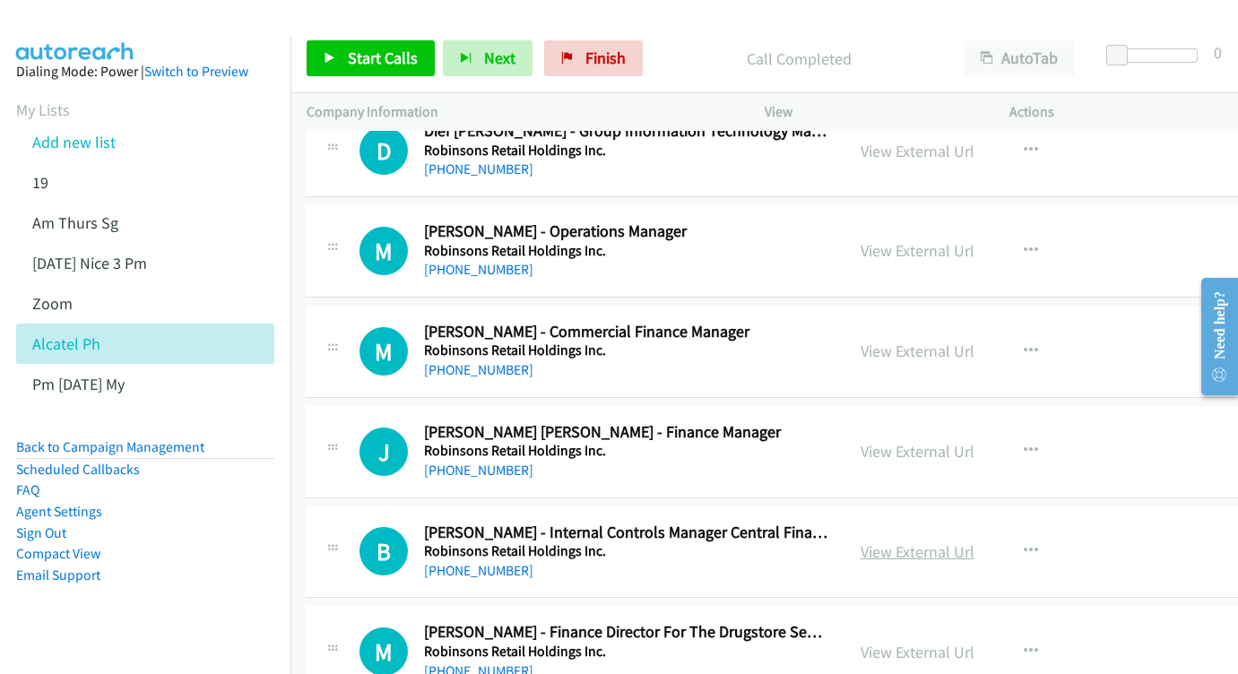
scroll to position [20638, 1]
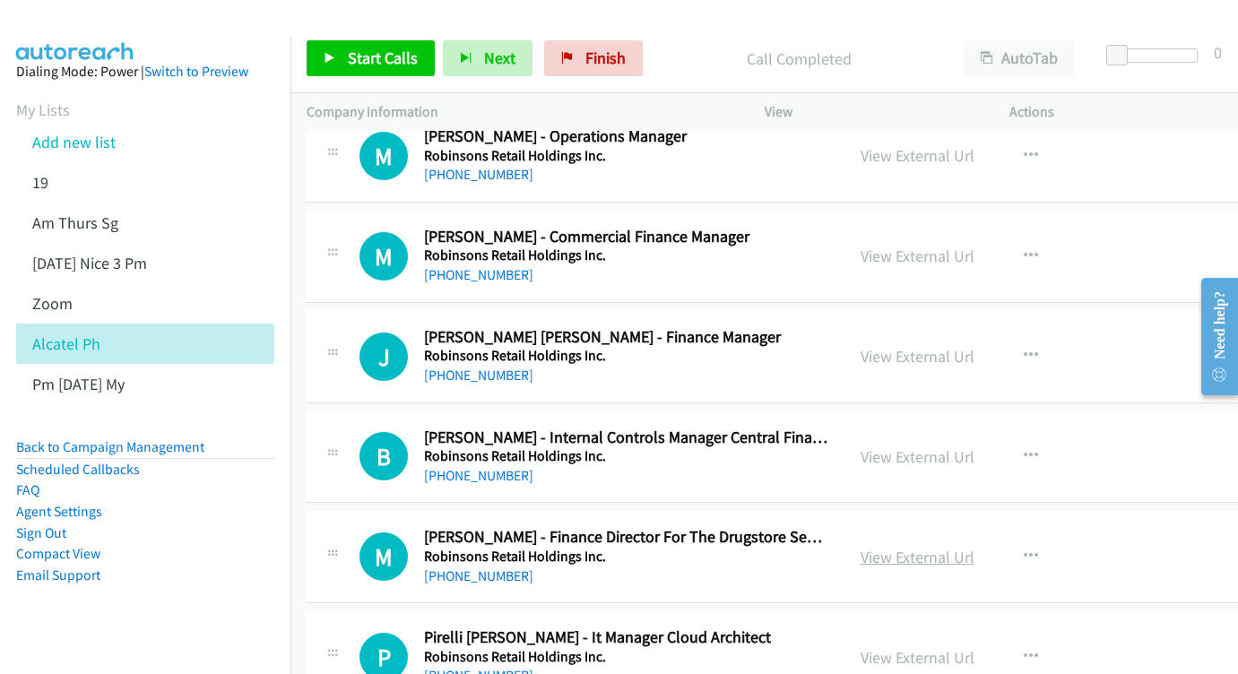
click at [957, 547] on link "View External Url" at bounding box center [918, 557] width 114 height 21
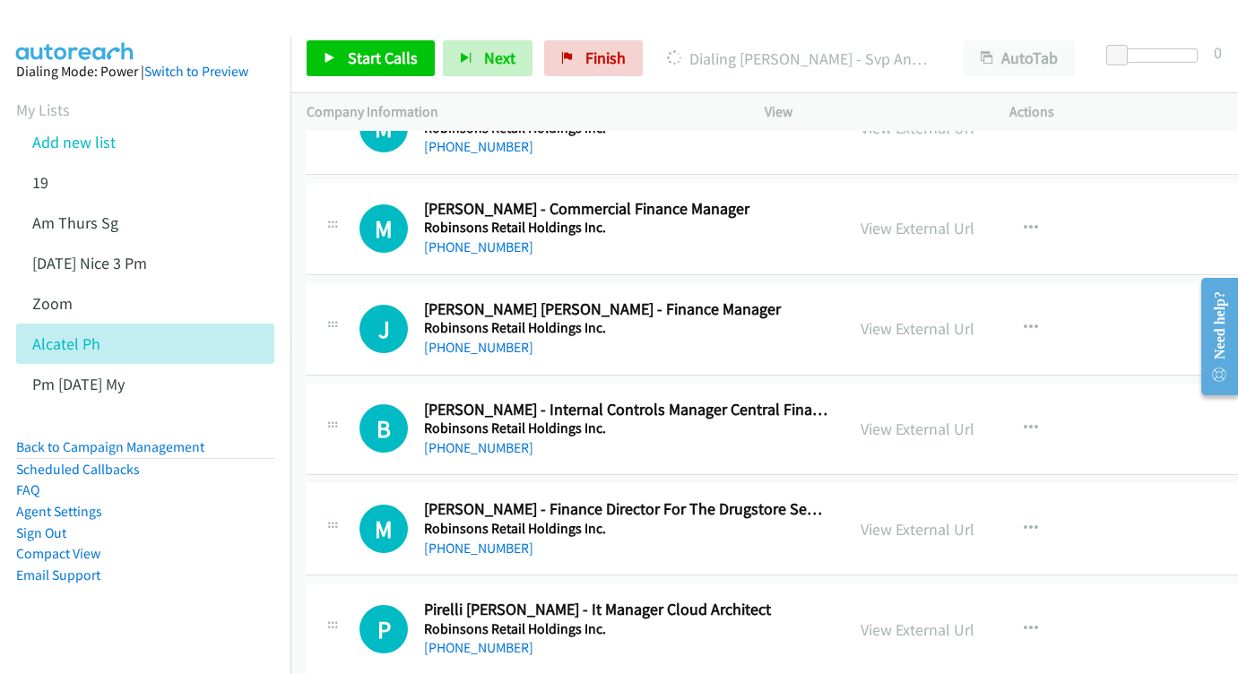
scroll to position [20725, 1]
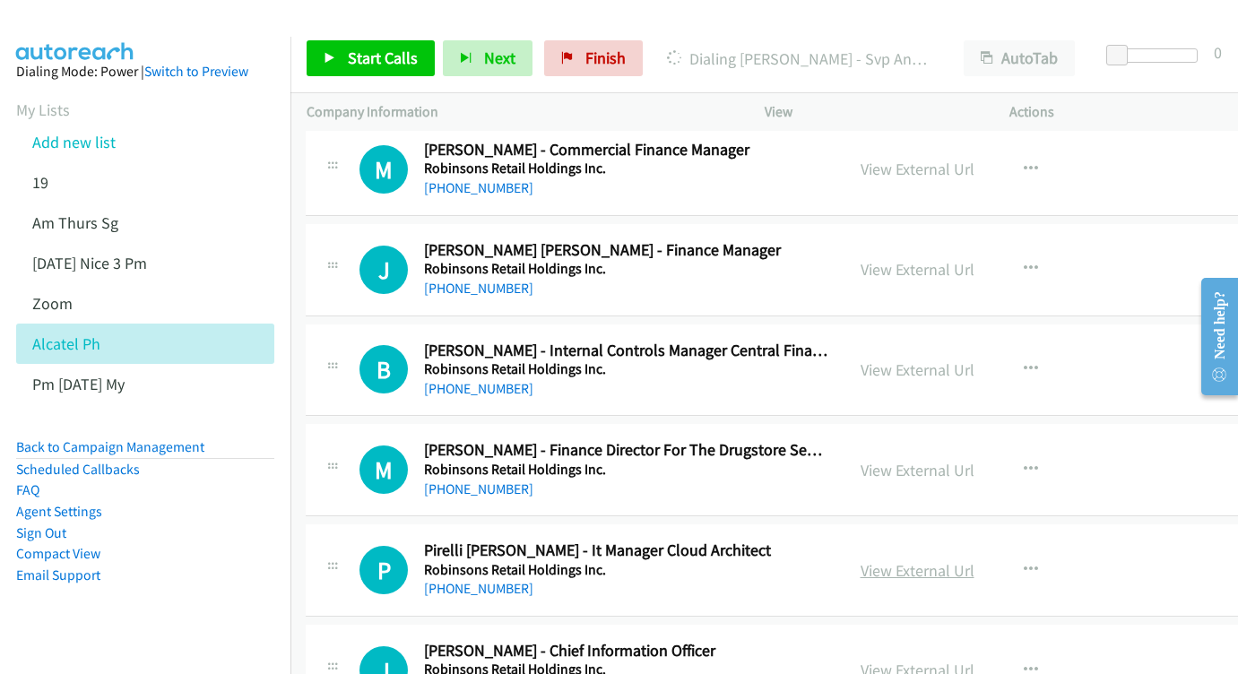
click at [975, 560] on link "View External Url" at bounding box center [918, 570] width 114 height 21
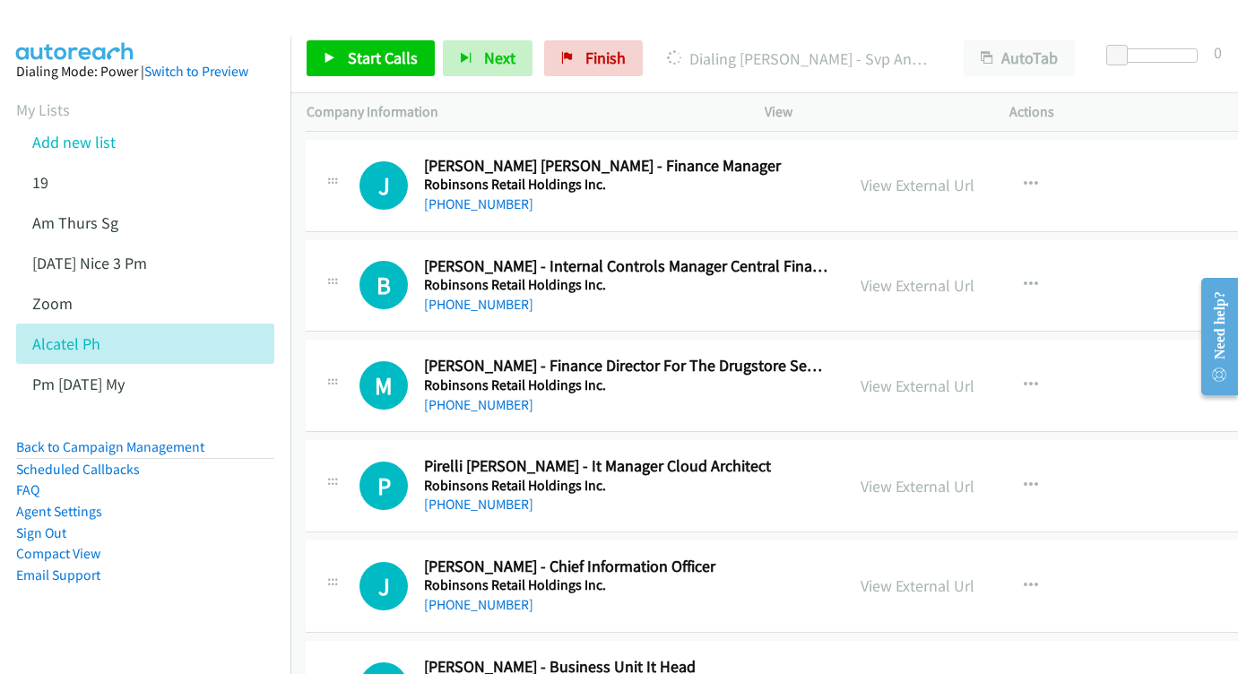
scroll to position [20812, 1]
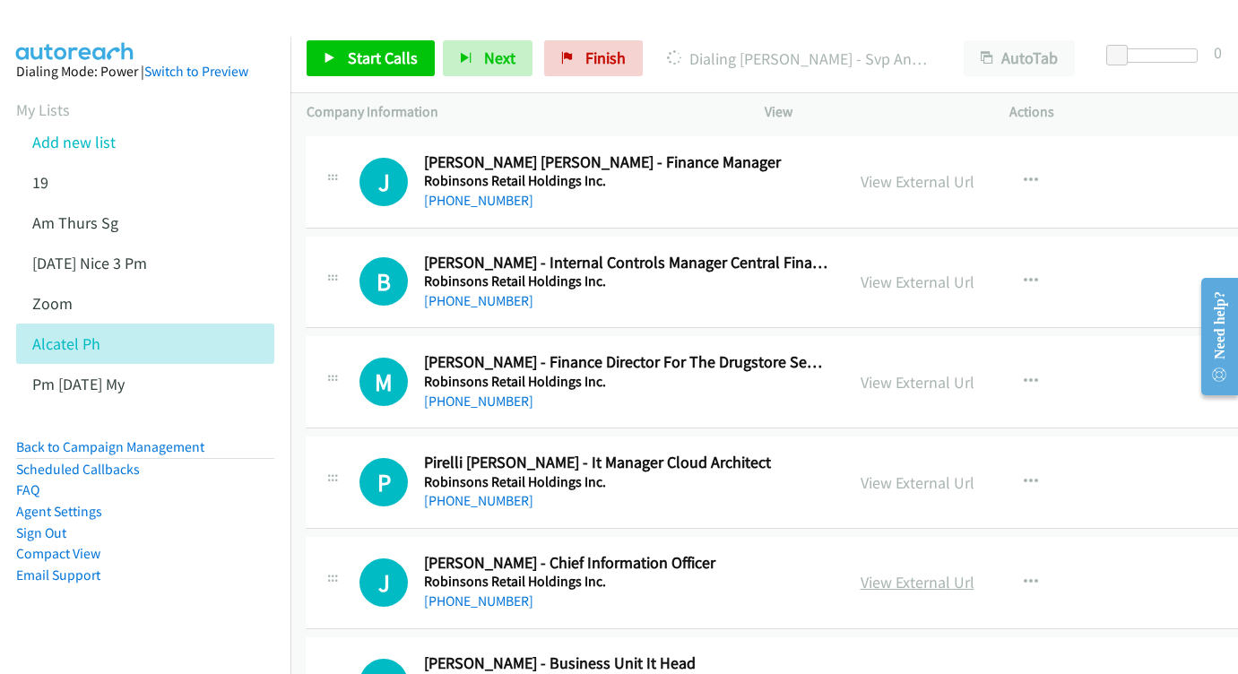
click at [966, 572] on link "View External Url" at bounding box center [918, 582] width 114 height 21
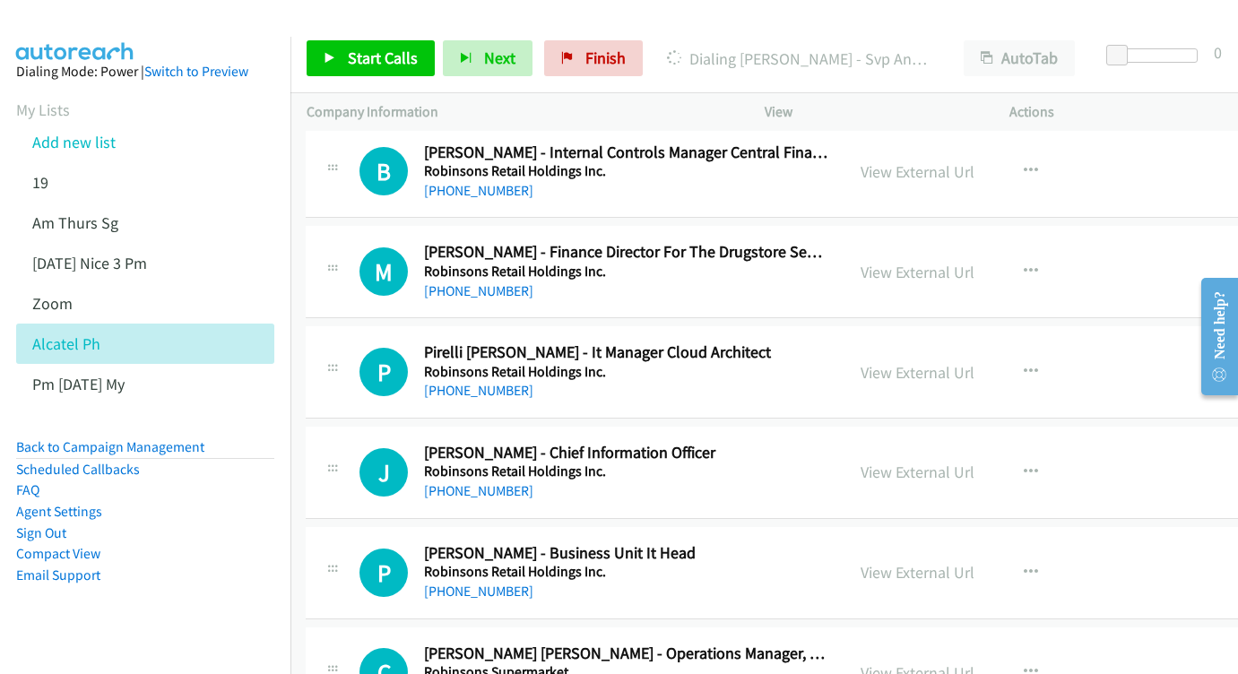
scroll to position [20926, 1]
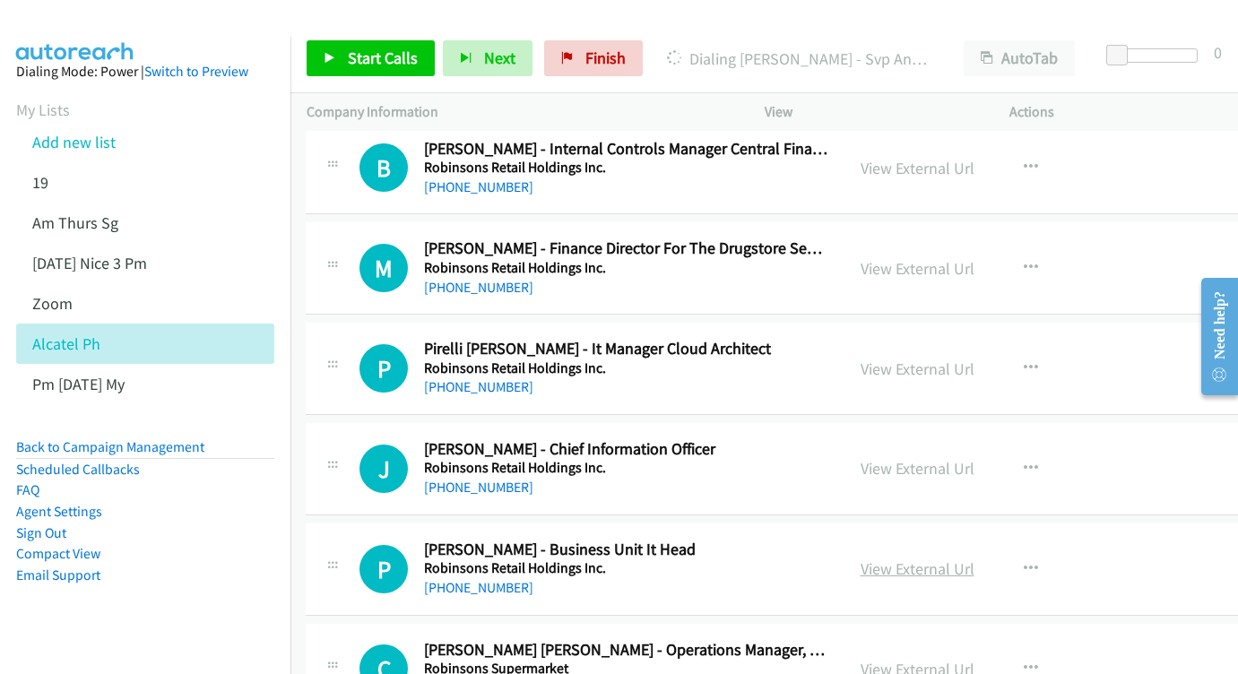
click at [975, 559] on link "View External Url" at bounding box center [918, 569] width 114 height 21
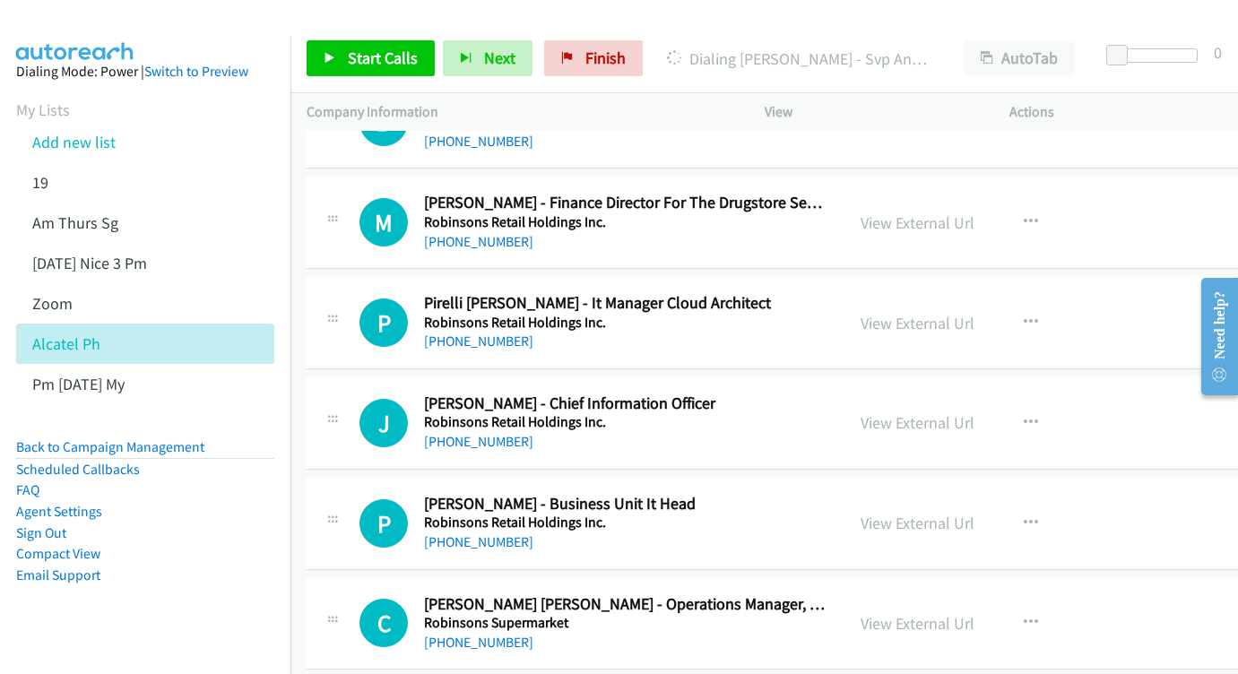
scroll to position [21036, 1]
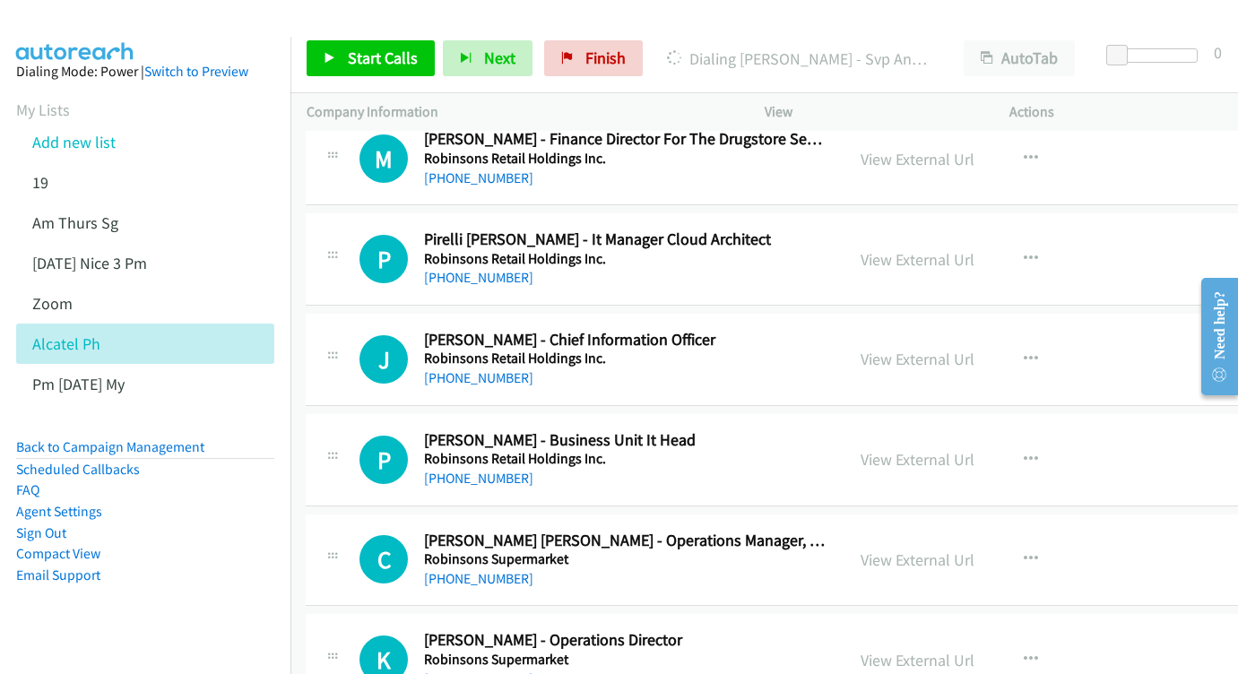
click at [973, 531] on div "View External Url View External Url Schedule/Manage Callback Start Calls Here R…" at bounding box center [987, 560] width 285 height 59
click at [969, 550] on link "View External Url" at bounding box center [918, 560] width 114 height 21
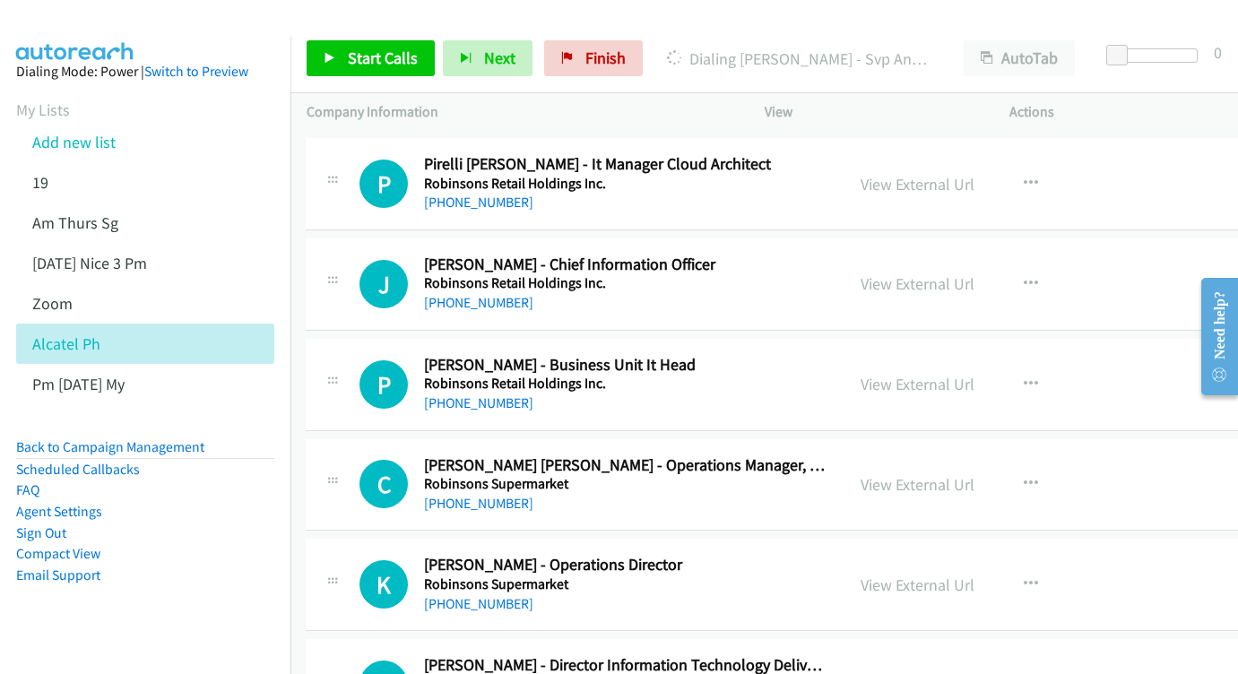
scroll to position [21137, 1]
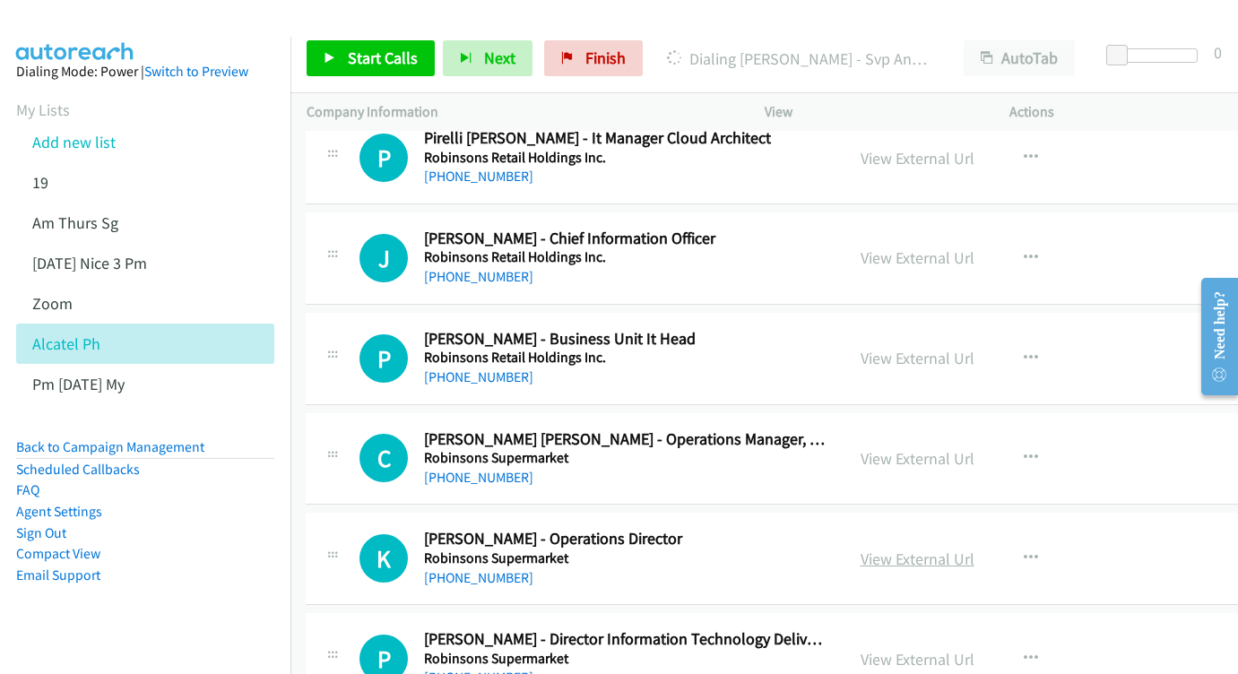
click at [948, 549] on link "View External Url" at bounding box center [918, 559] width 114 height 21
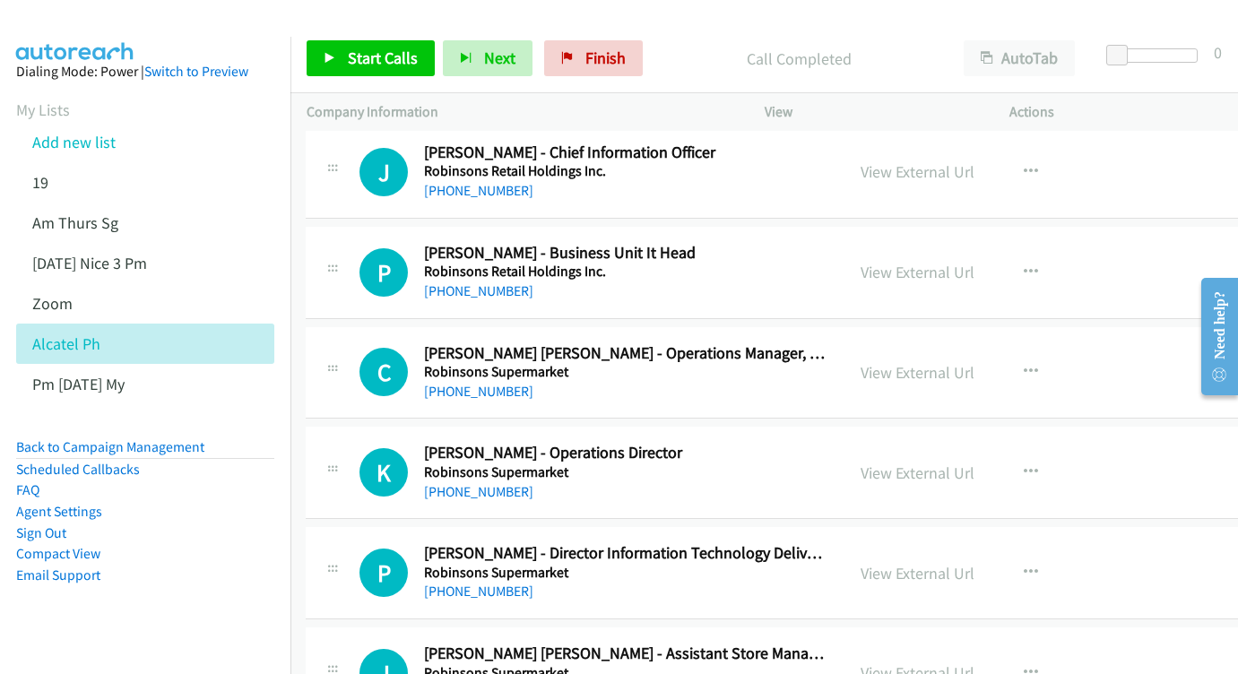
scroll to position [21249, 1]
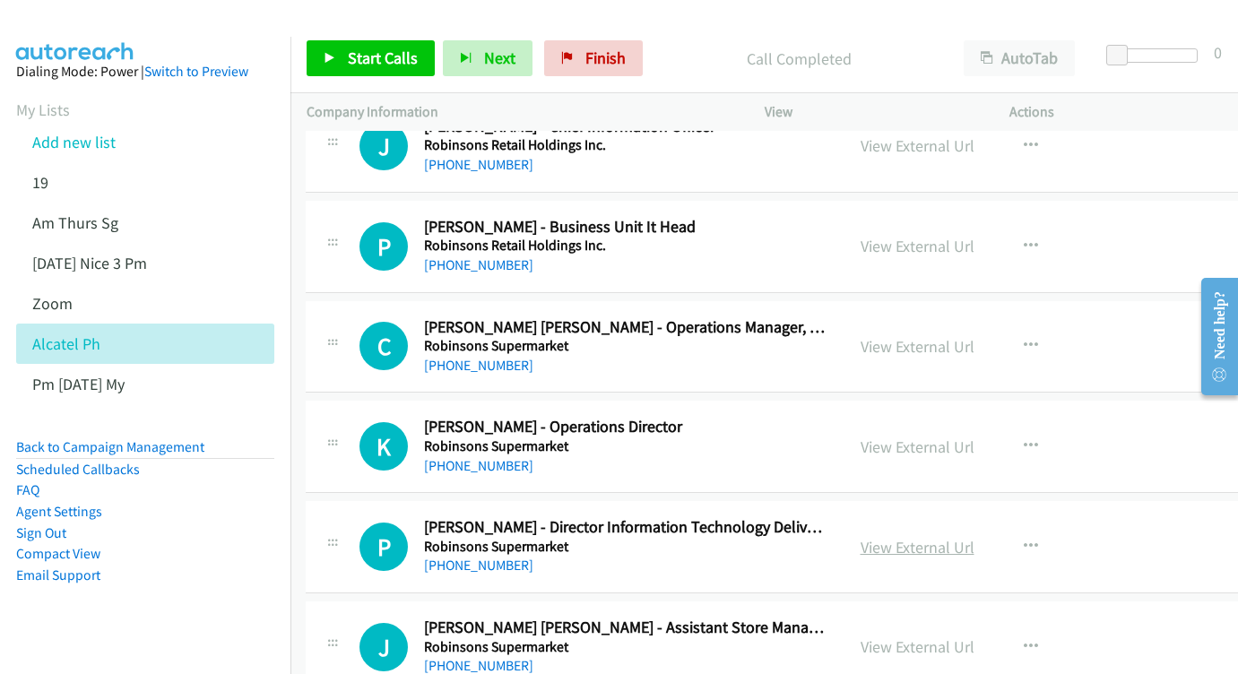
click at [973, 537] on link "View External Url" at bounding box center [918, 547] width 114 height 21
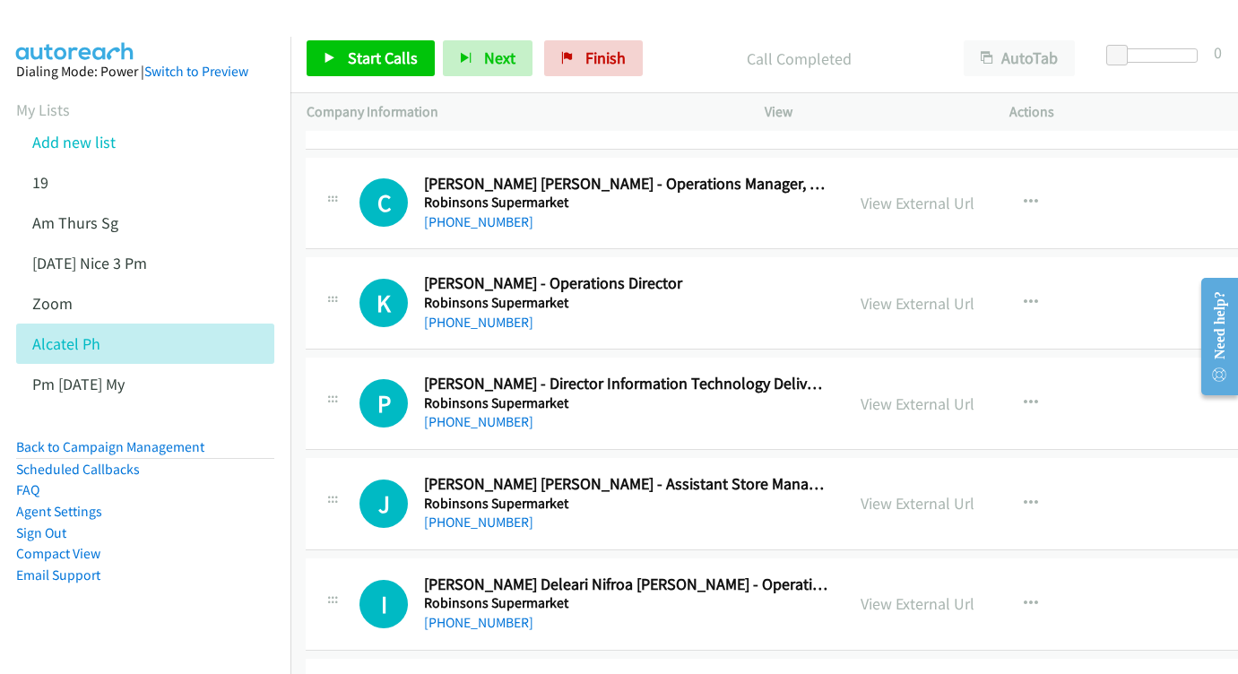
scroll to position [21426, 1]
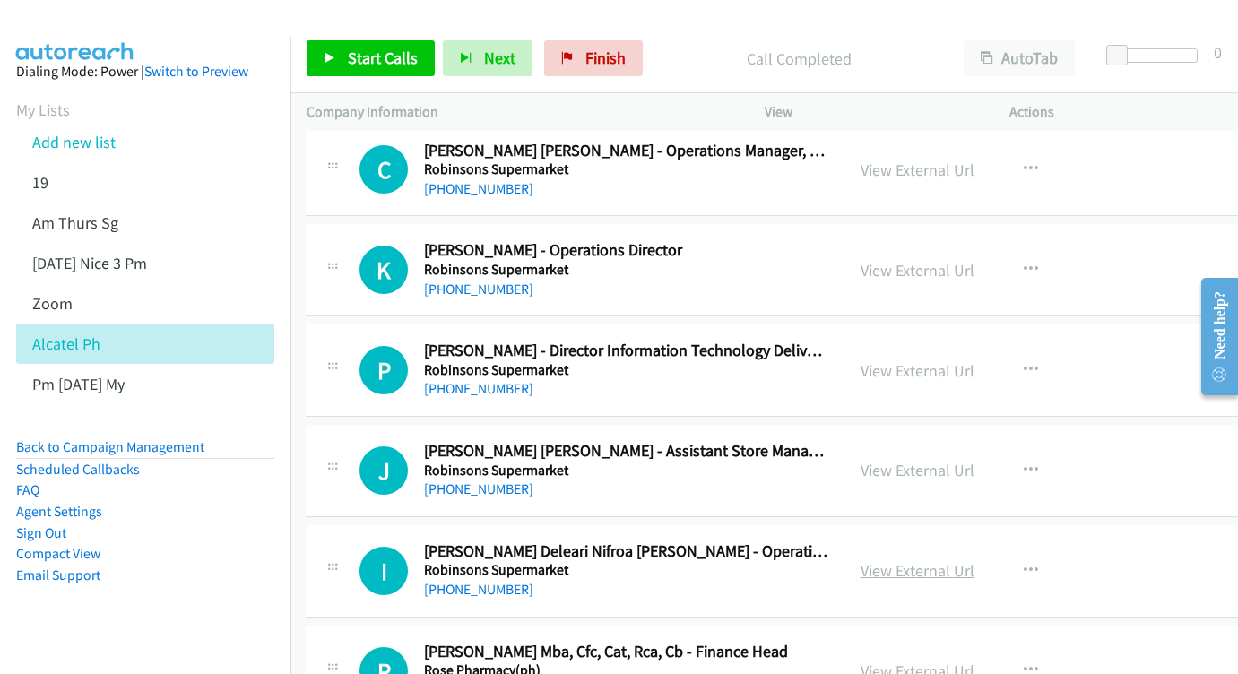
click at [975, 560] on link "View External Url" at bounding box center [918, 570] width 114 height 21
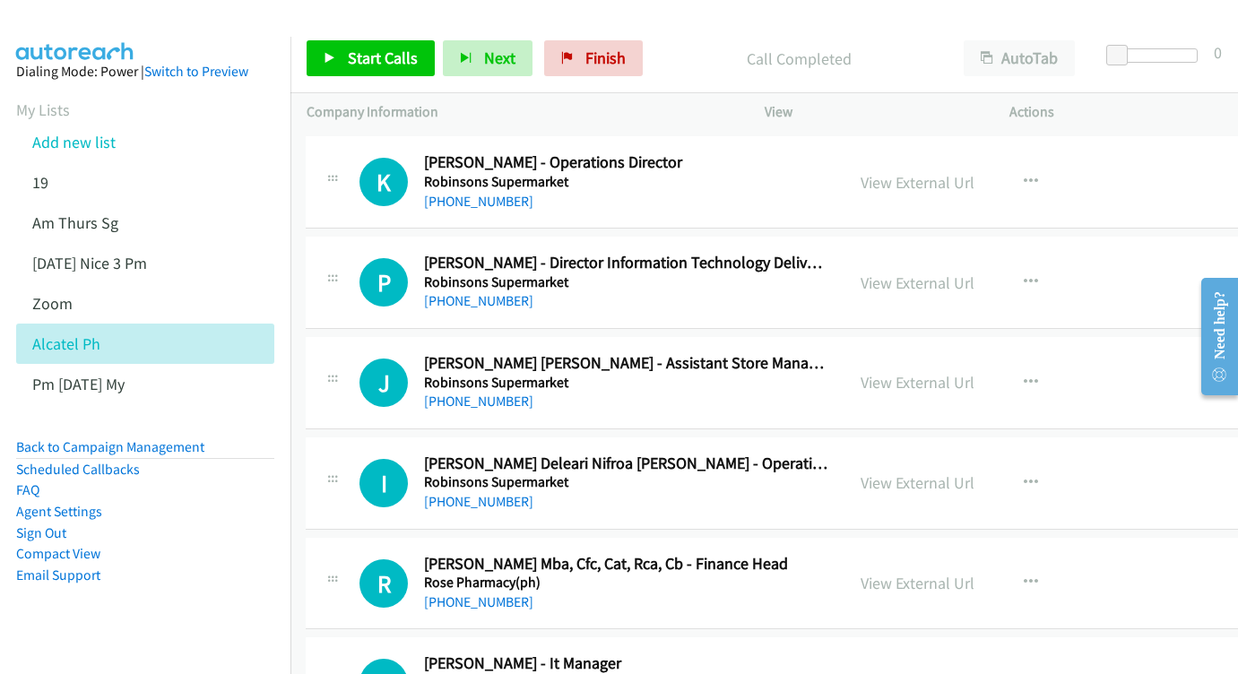
scroll to position [21517, 1]
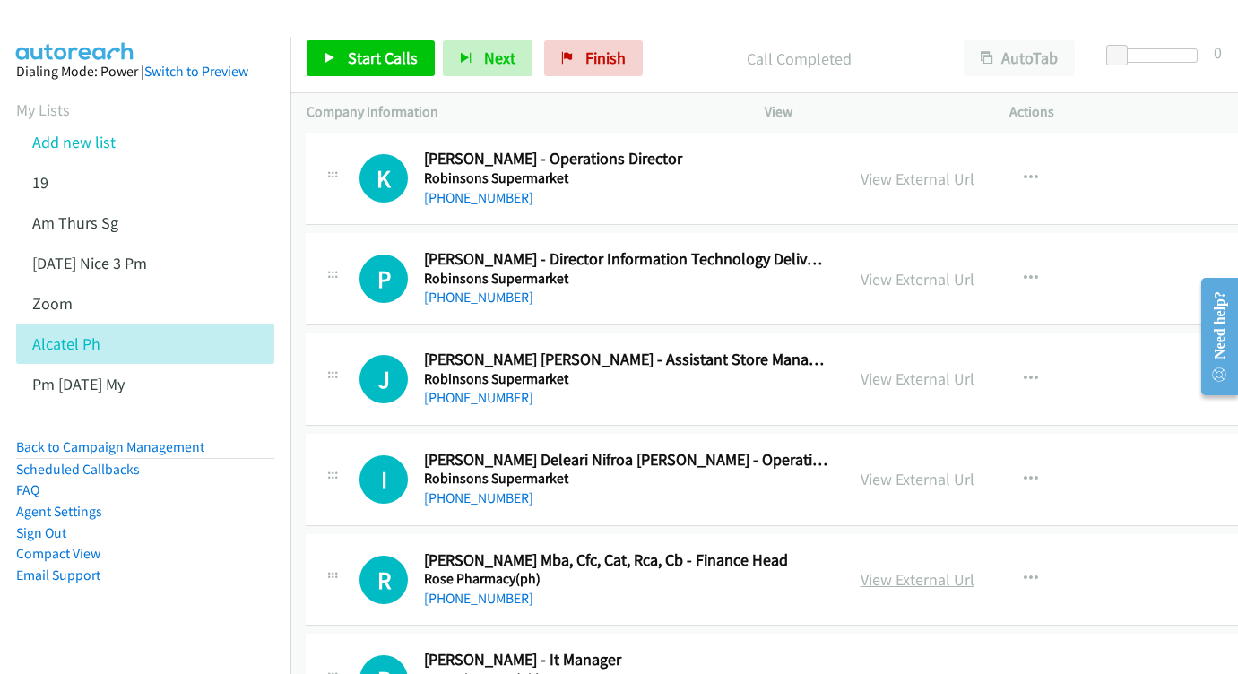
click at [963, 569] on link "View External Url" at bounding box center [918, 579] width 114 height 21
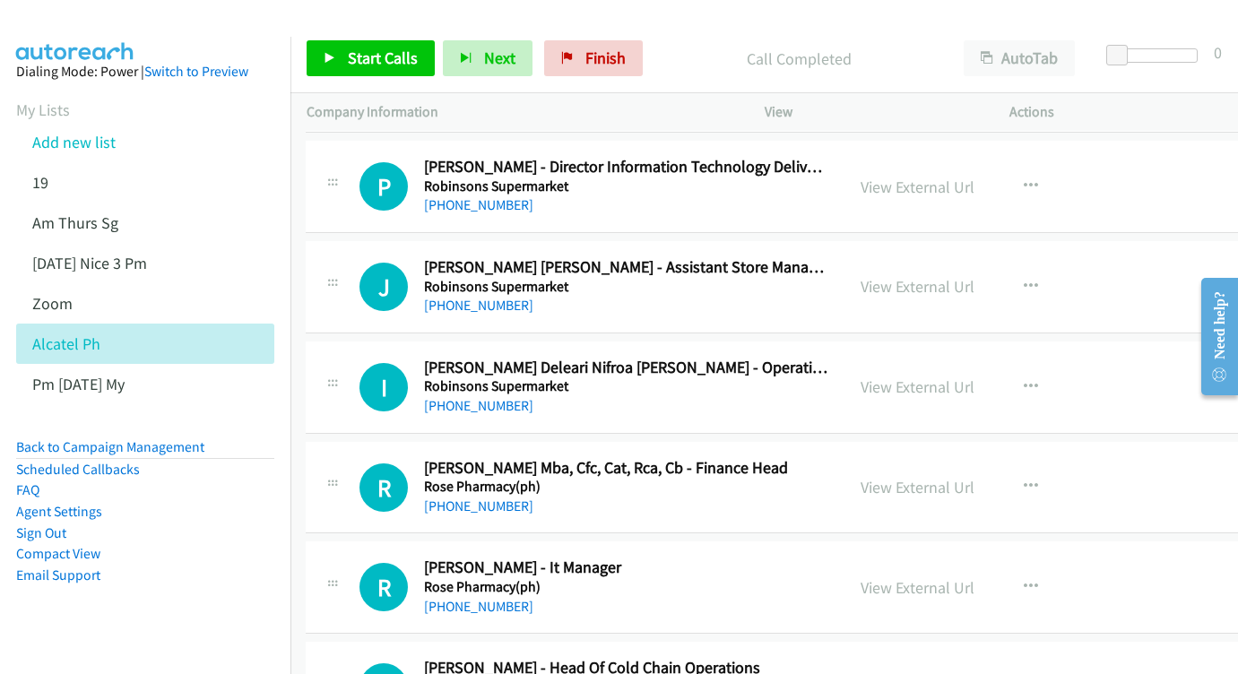
scroll to position [21637, 1]
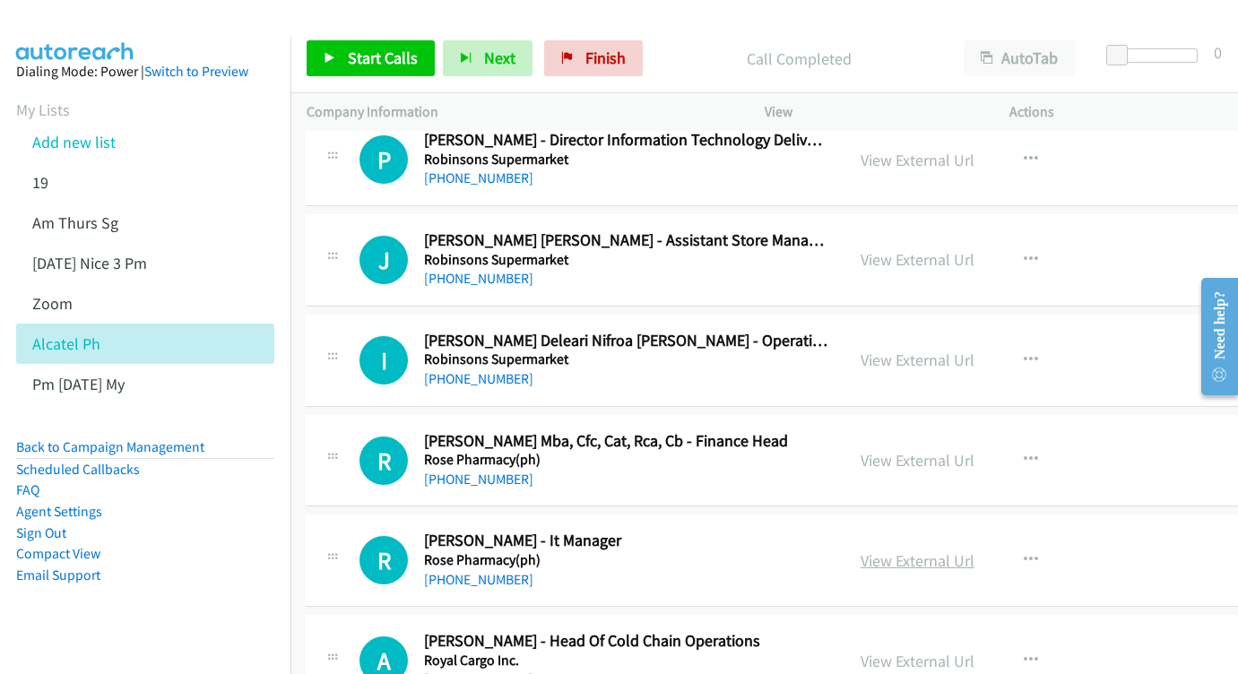
click at [975, 551] on link "View External Url" at bounding box center [918, 561] width 114 height 21
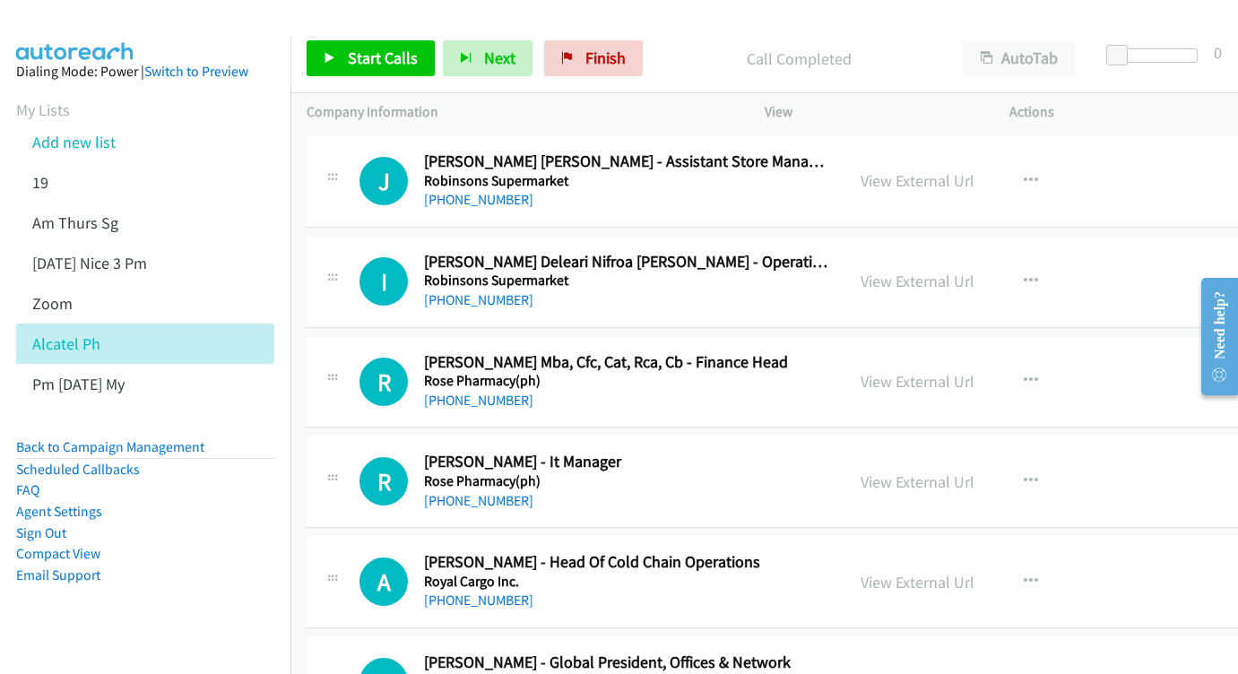
scroll to position [21735, 1]
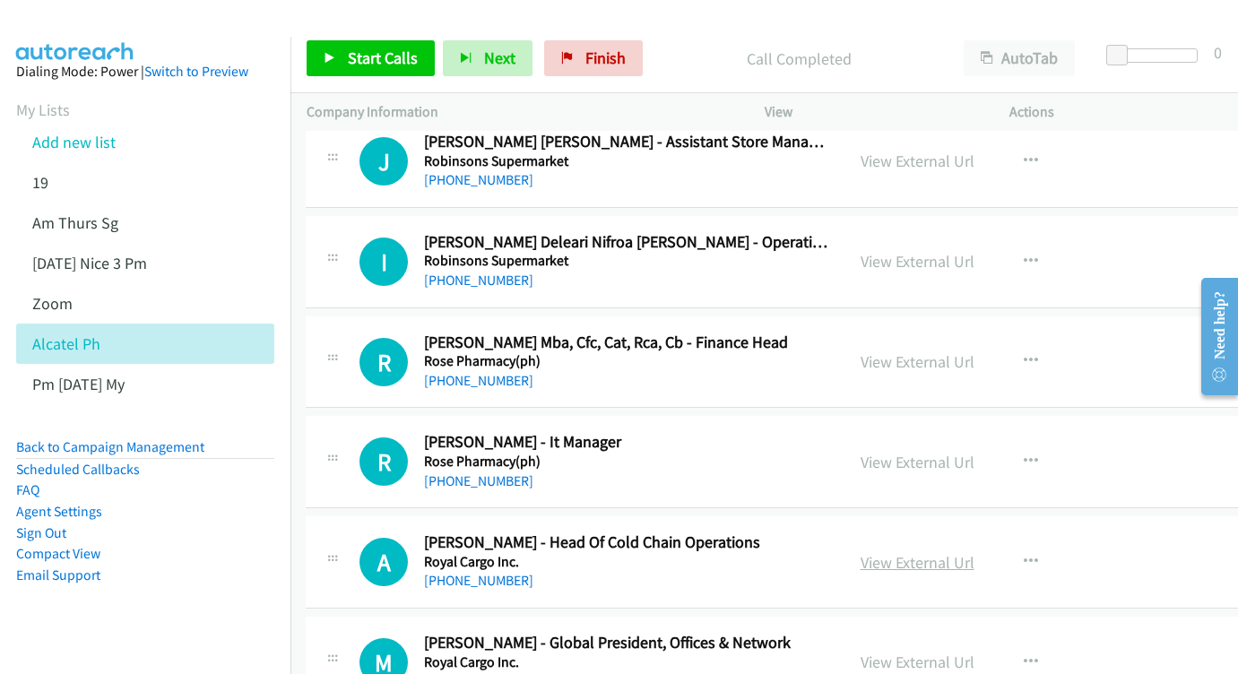
click at [943, 552] on link "View External Url" at bounding box center [918, 562] width 114 height 21
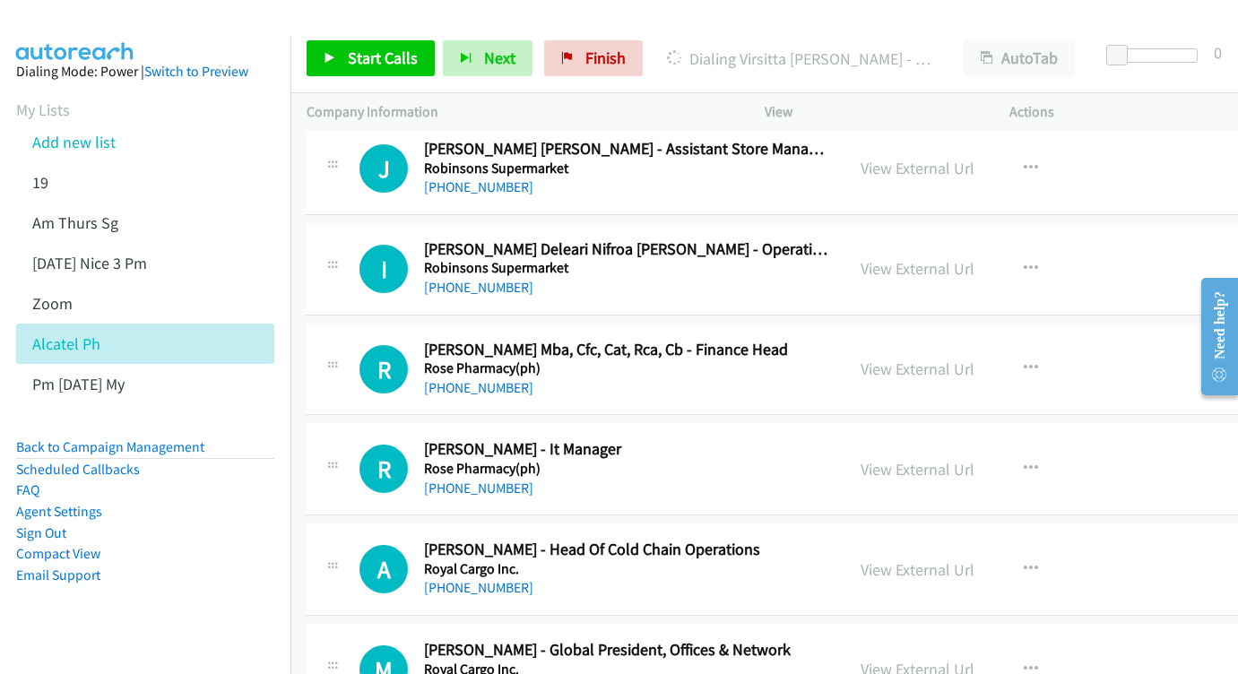
scroll to position [21732, 1]
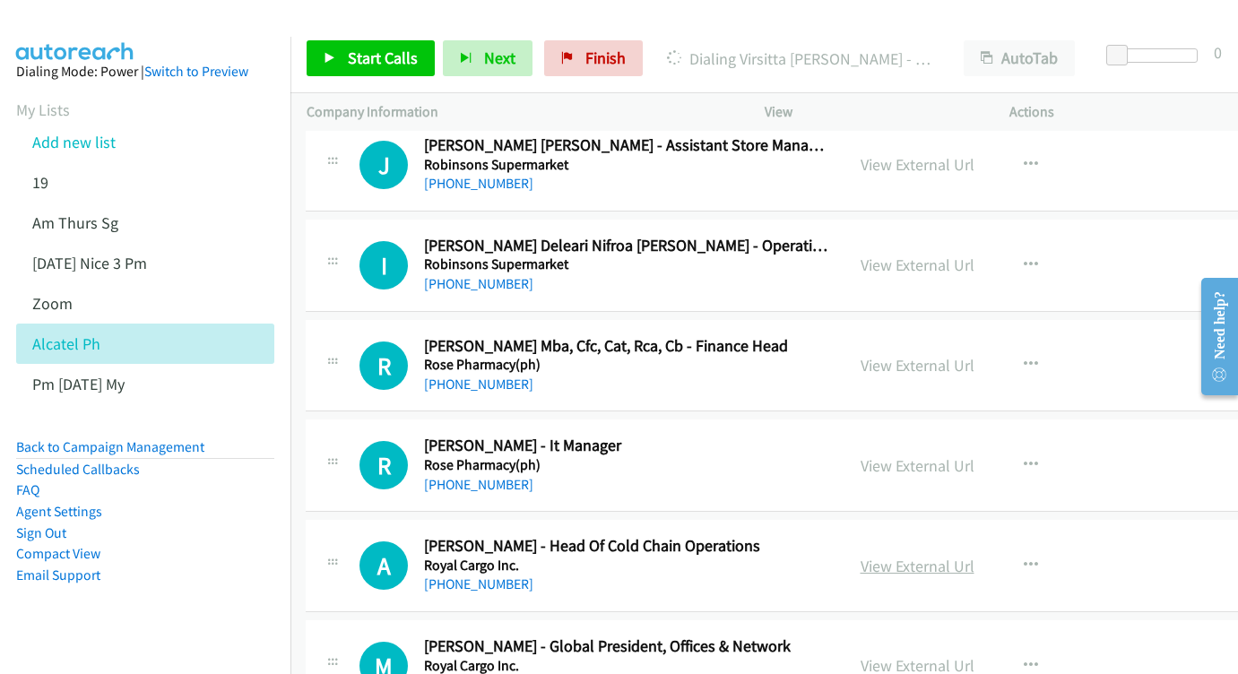
click at [957, 556] on link "View External Url" at bounding box center [918, 566] width 114 height 21
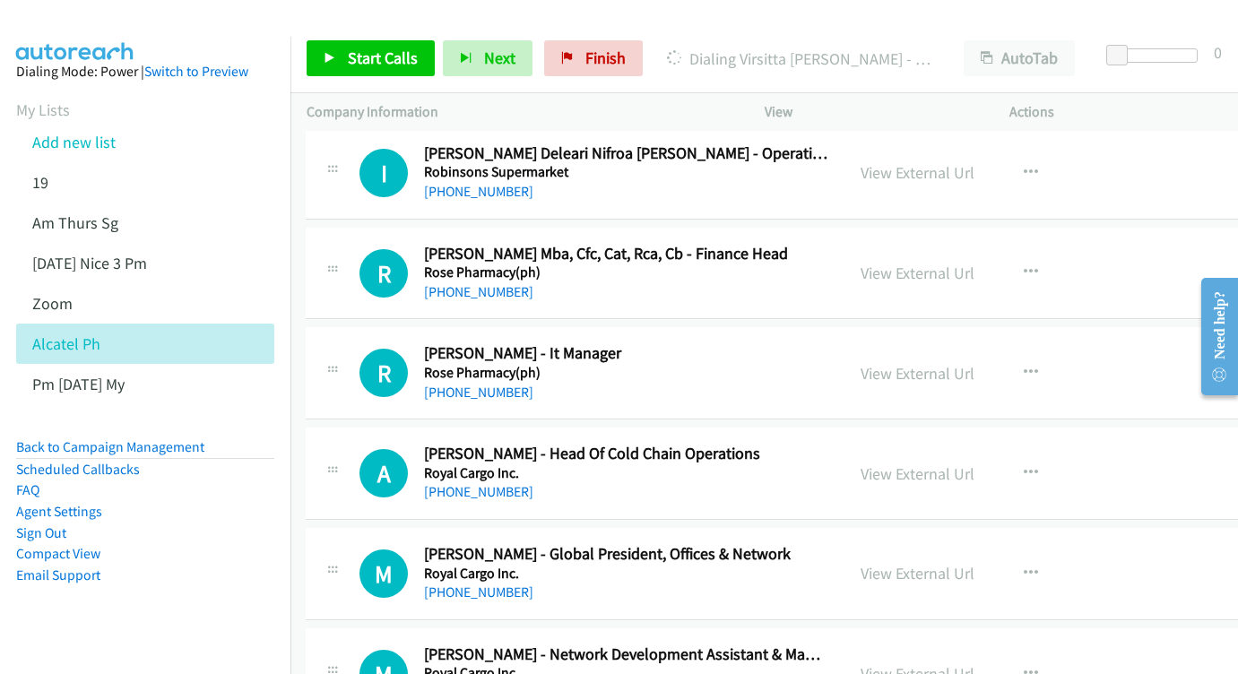
scroll to position [21856, 1]
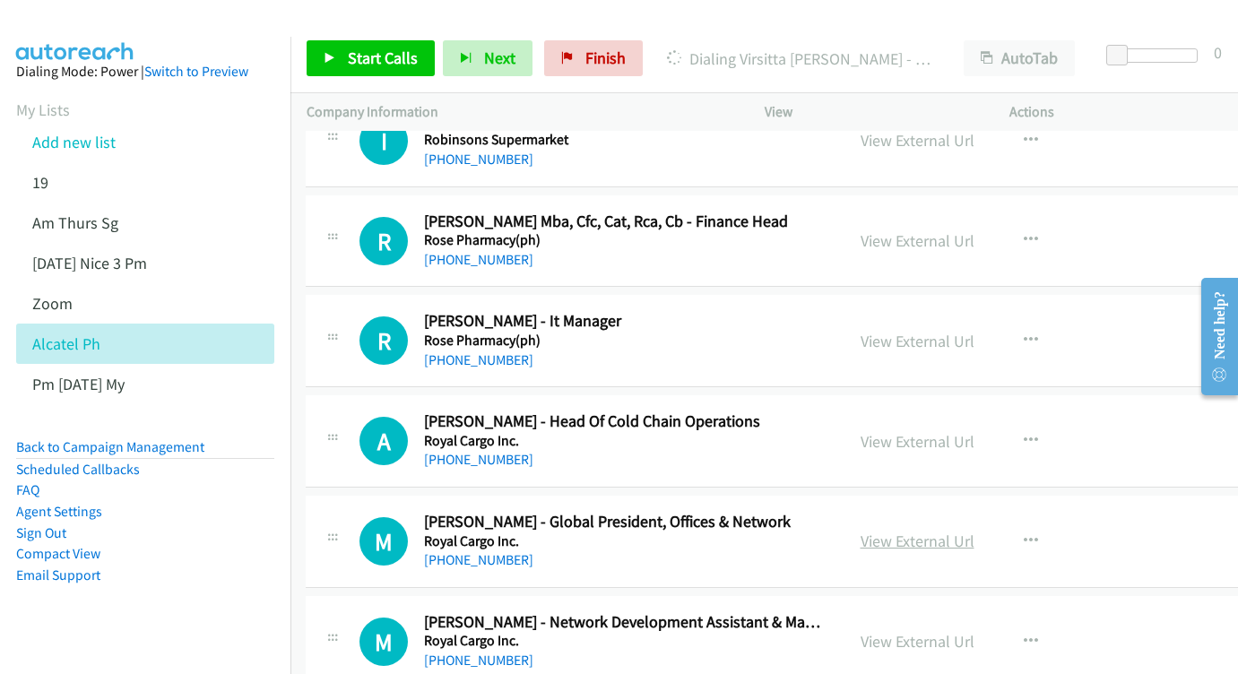
click at [937, 531] on link "View External Url" at bounding box center [918, 541] width 114 height 21
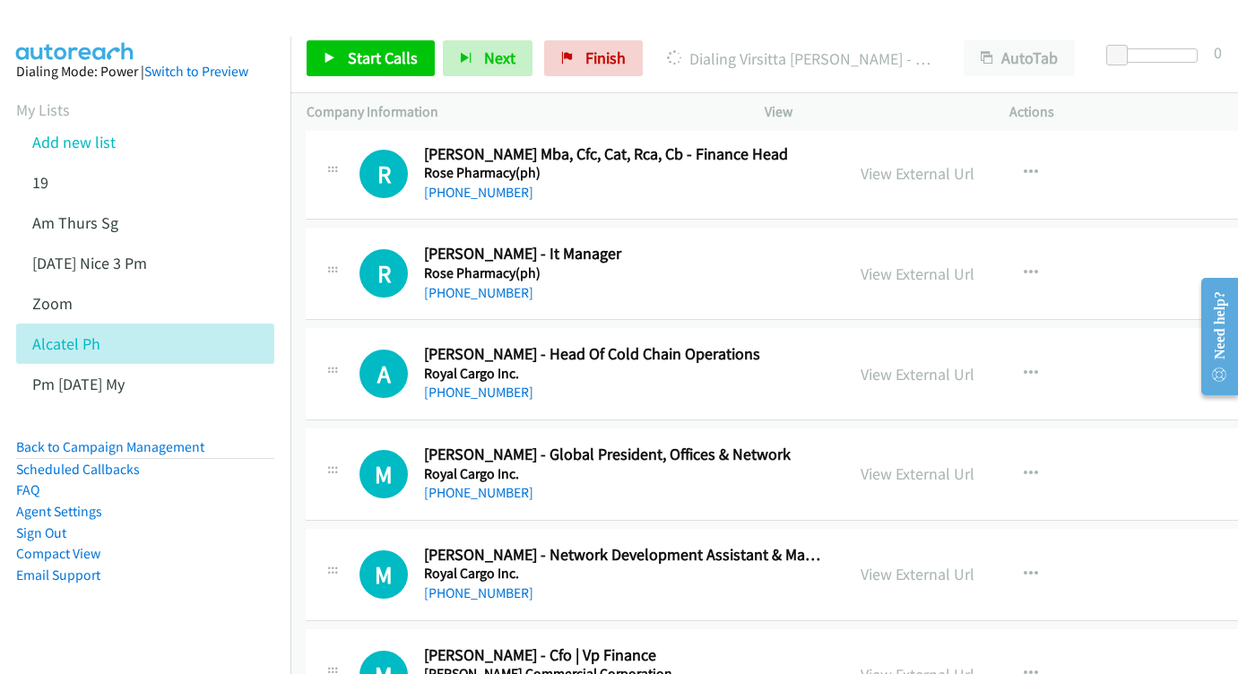
scroll to position [21927, 1]
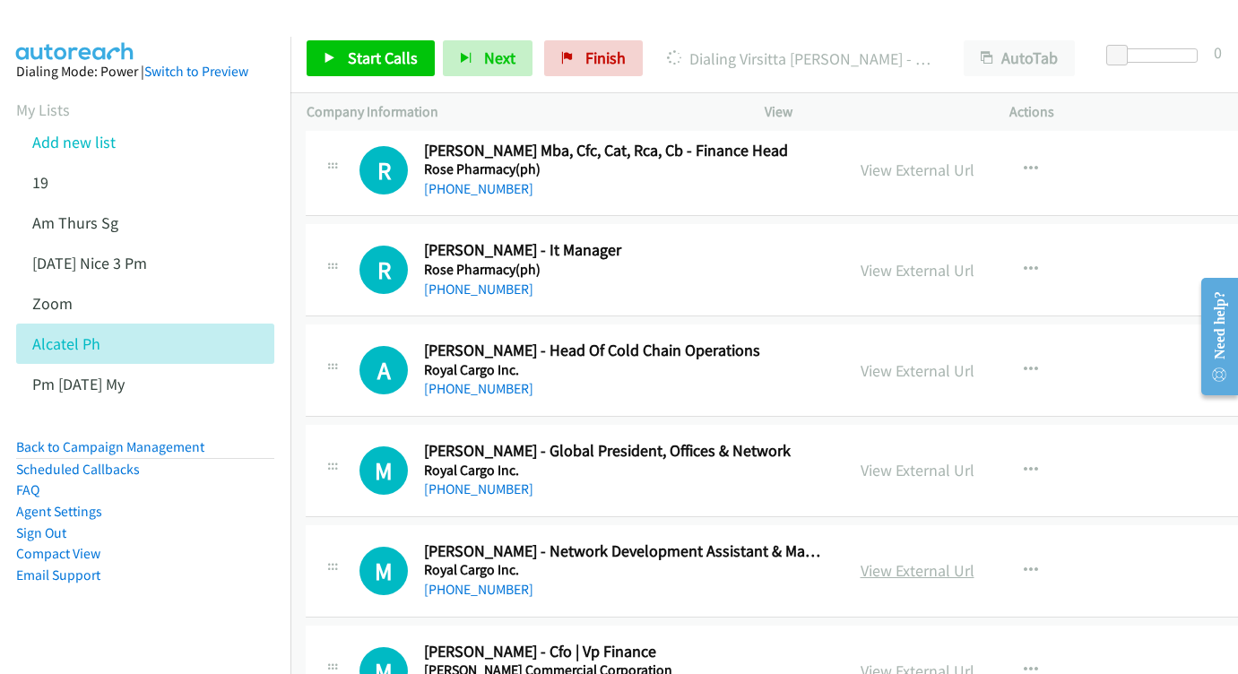
click at [975, 560] on link "View External Url" at bounding box center [918, 570] width 114 height 21
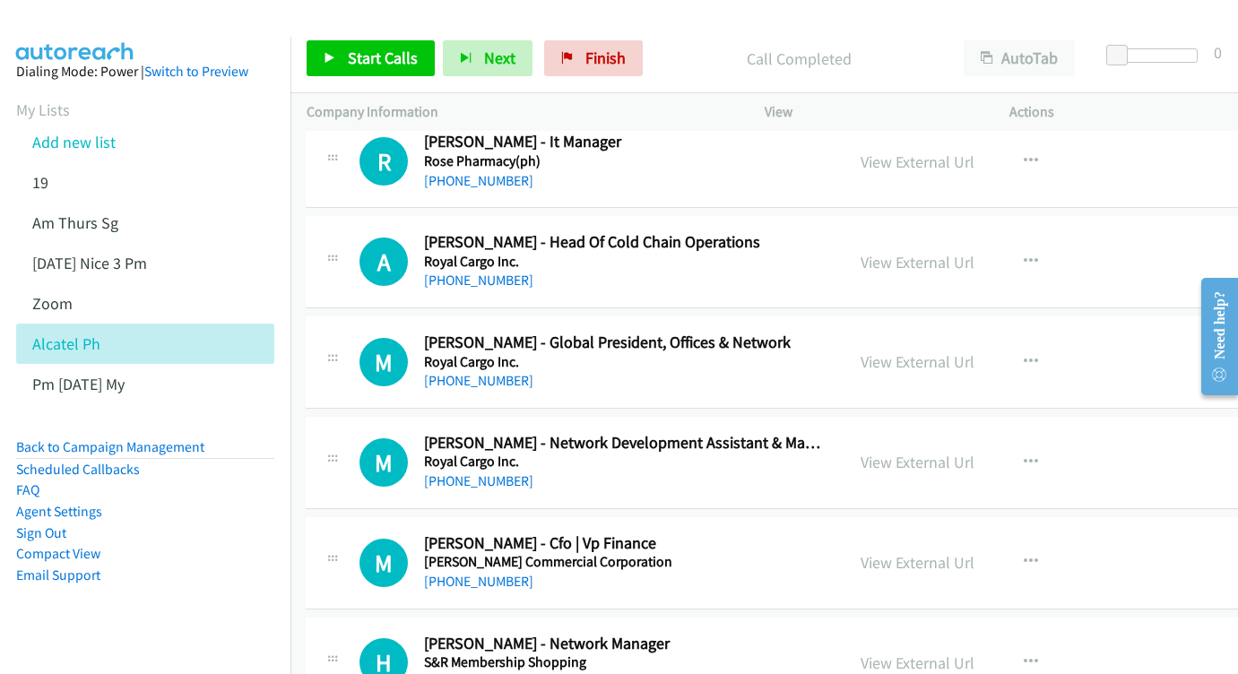
scroll to position [22066, 1]
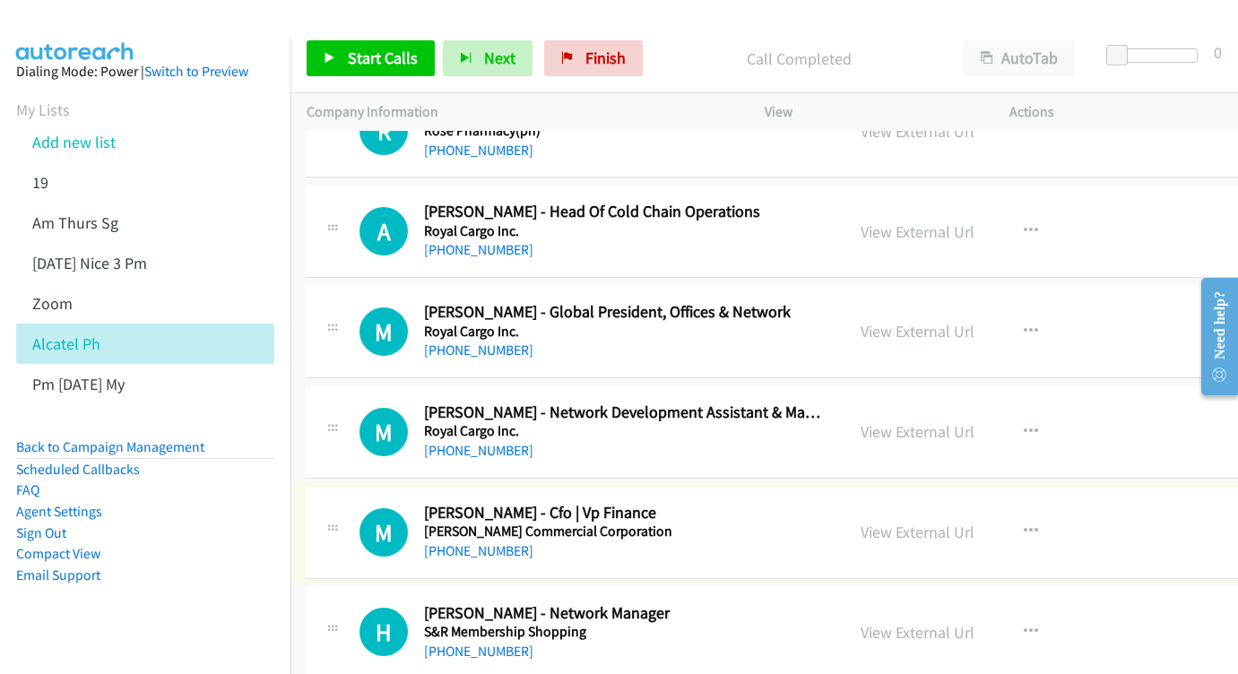
click at [942, 503] on div "View External Url View External Url Schedule/Manage Callback Start Calls Here R…" at bounding box center [987, 532] width 285 height 59
click at [951, 522] on link "View External Url" at bounding box center [918, 532] width 114 height 21
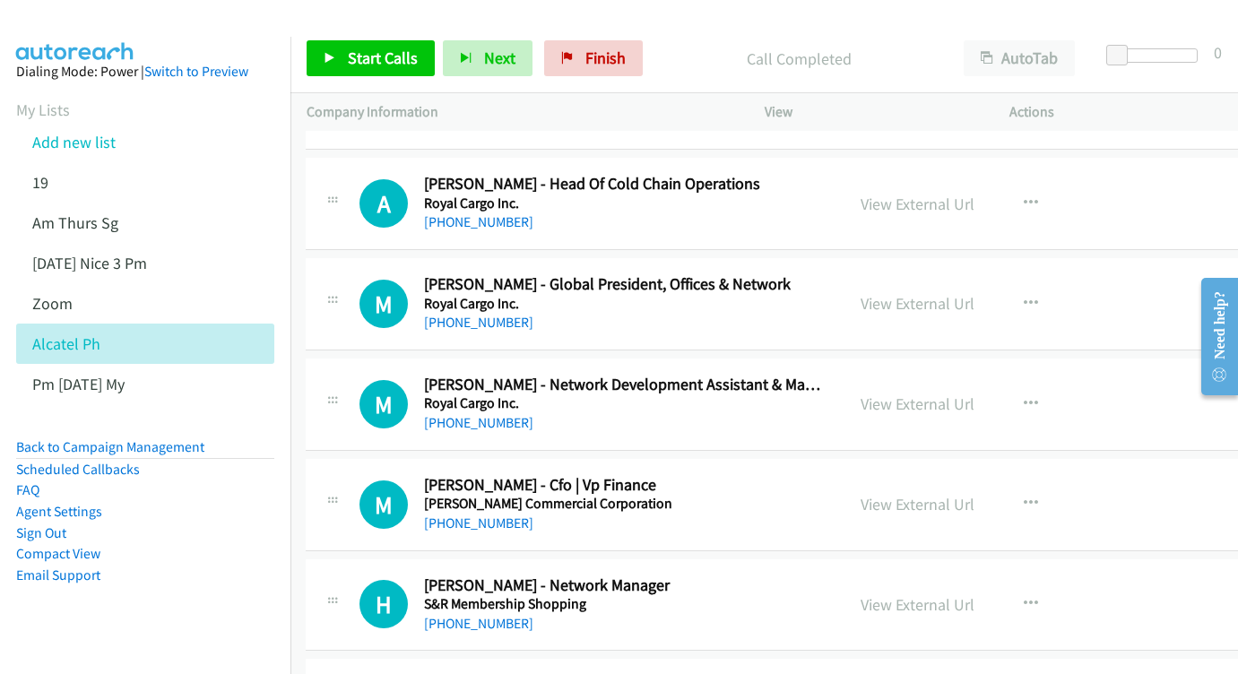
scroll to position [22124, 1]
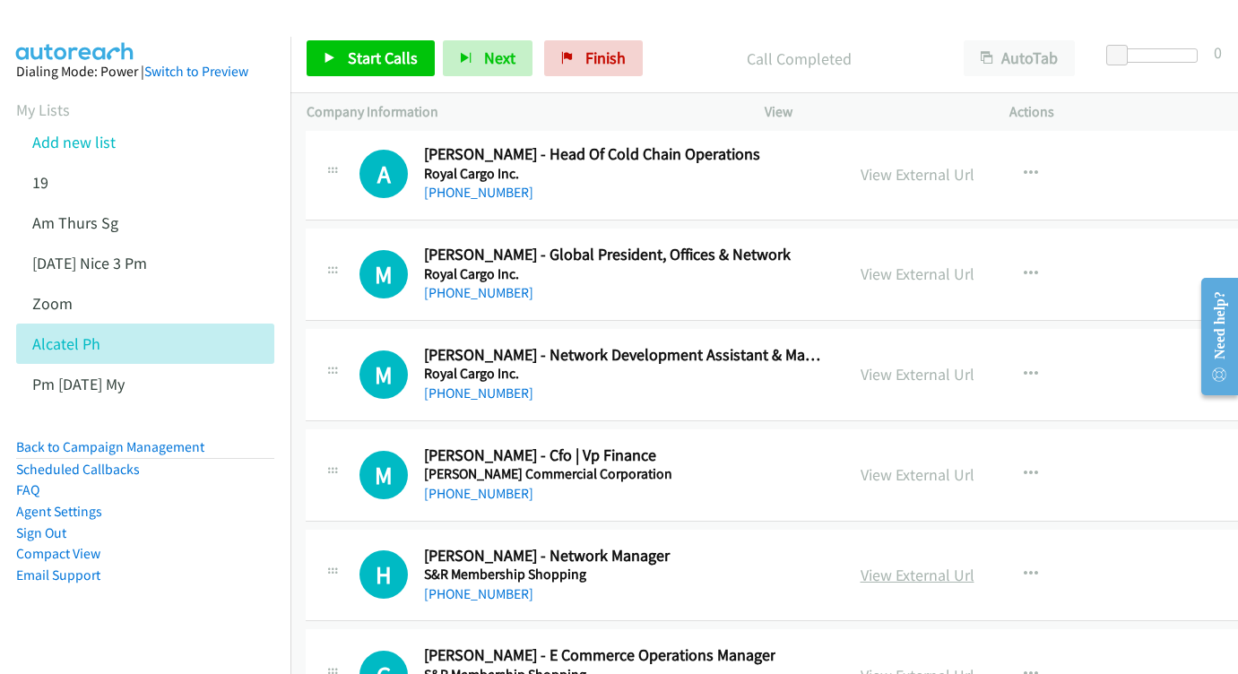
click at [934, 565] on link "View External Url" at bounding box center [918, 575] width 114 height 21
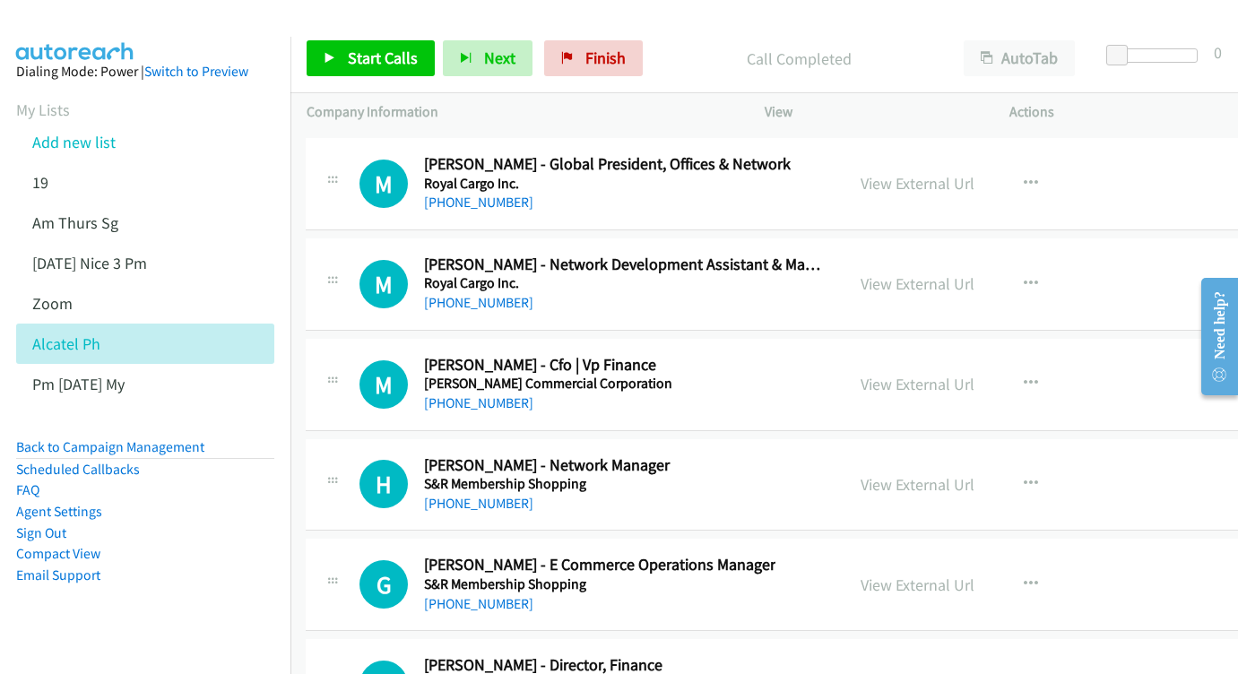
scroll to position [22218, 1]
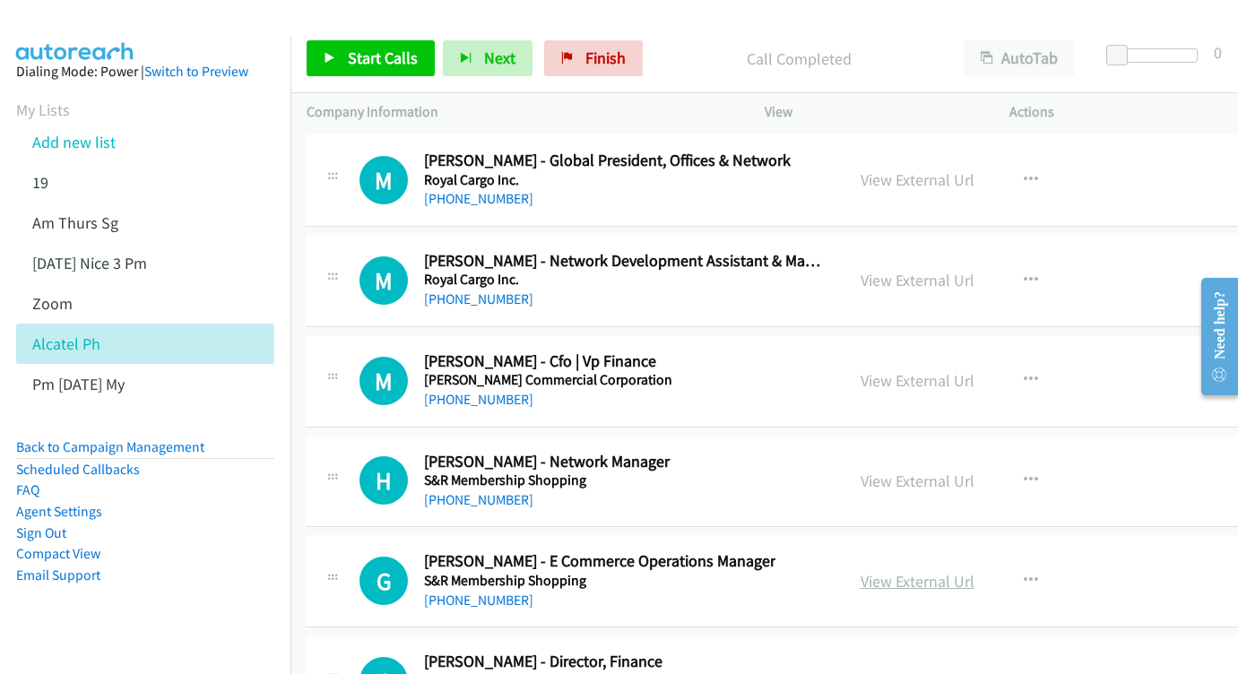
click at [963, 571] on link "View External Url" at bounding box center [918, 581] width 114 height 21
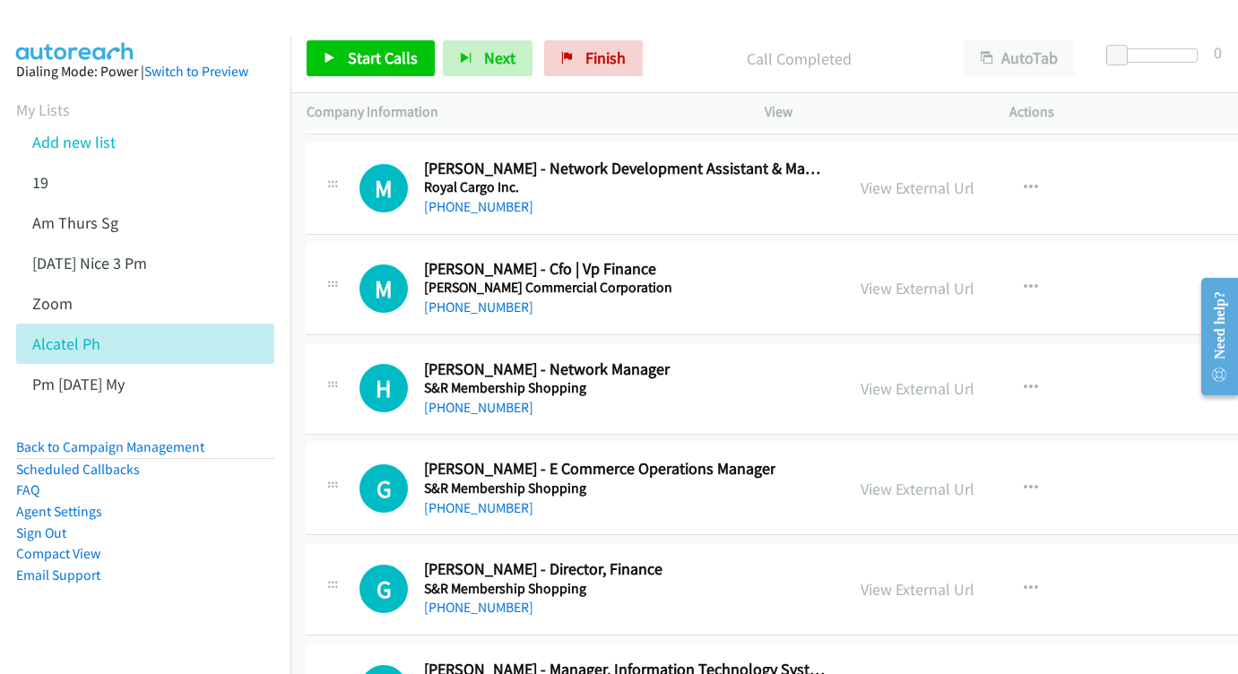
scroll to position [22327, 1]
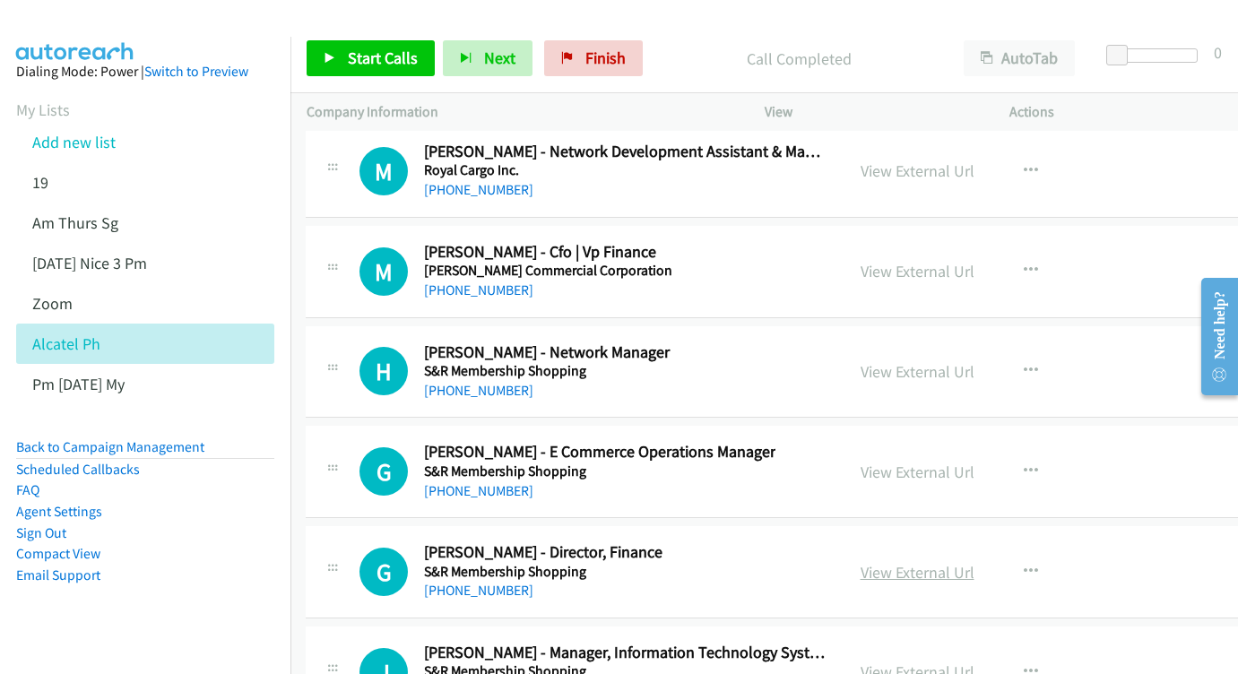
click at [968, 562] on link "View External Url" at bounding box center [918, 572] width 114 height 21
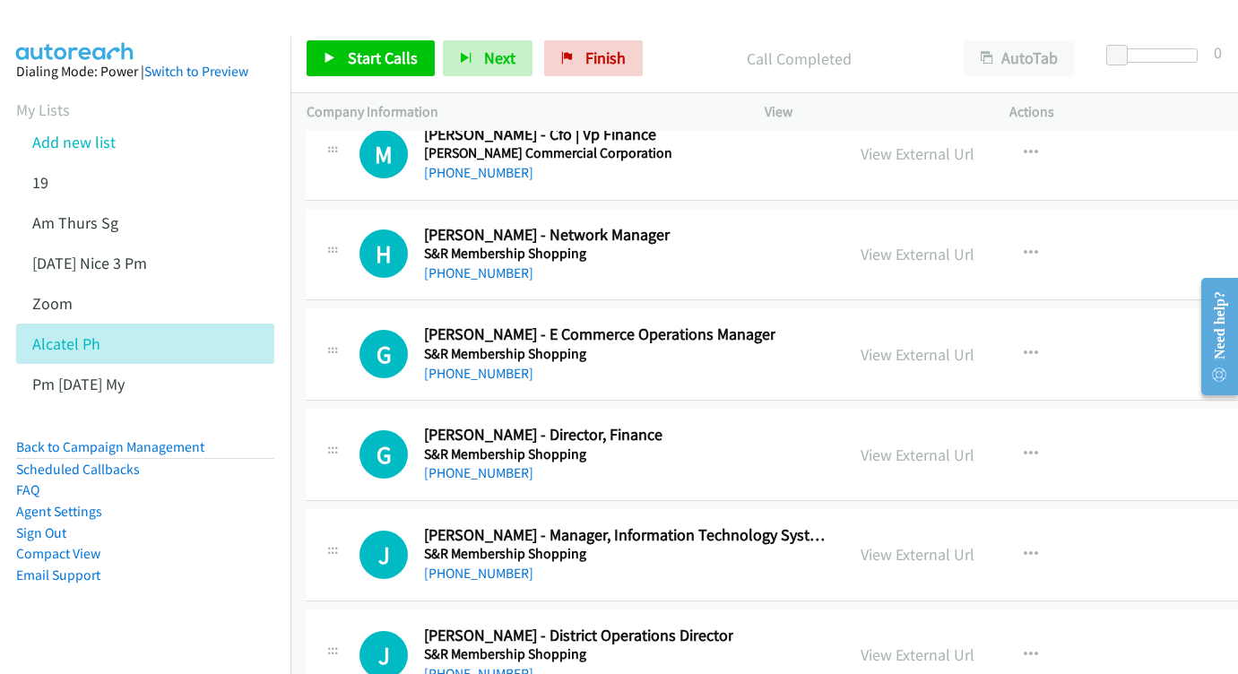
scroll to position [22448, 1]
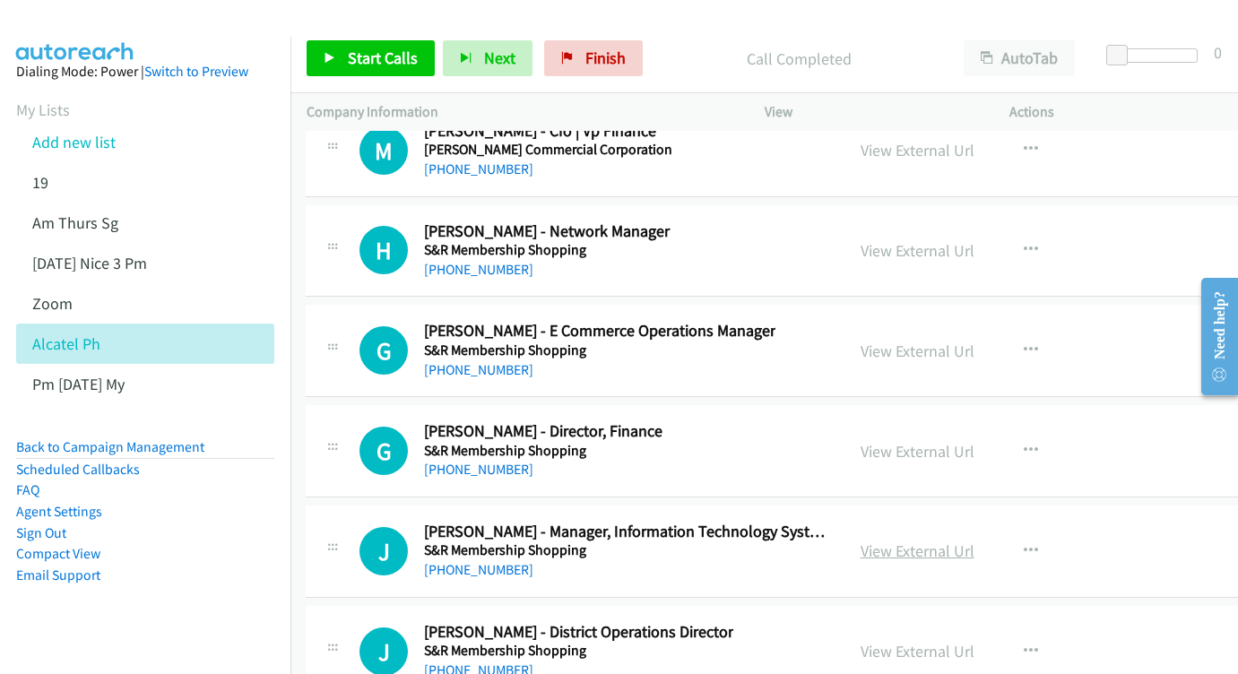
click at [975, 541] on link "View External Url" at bounding box center [918, 551] width 114 height 21
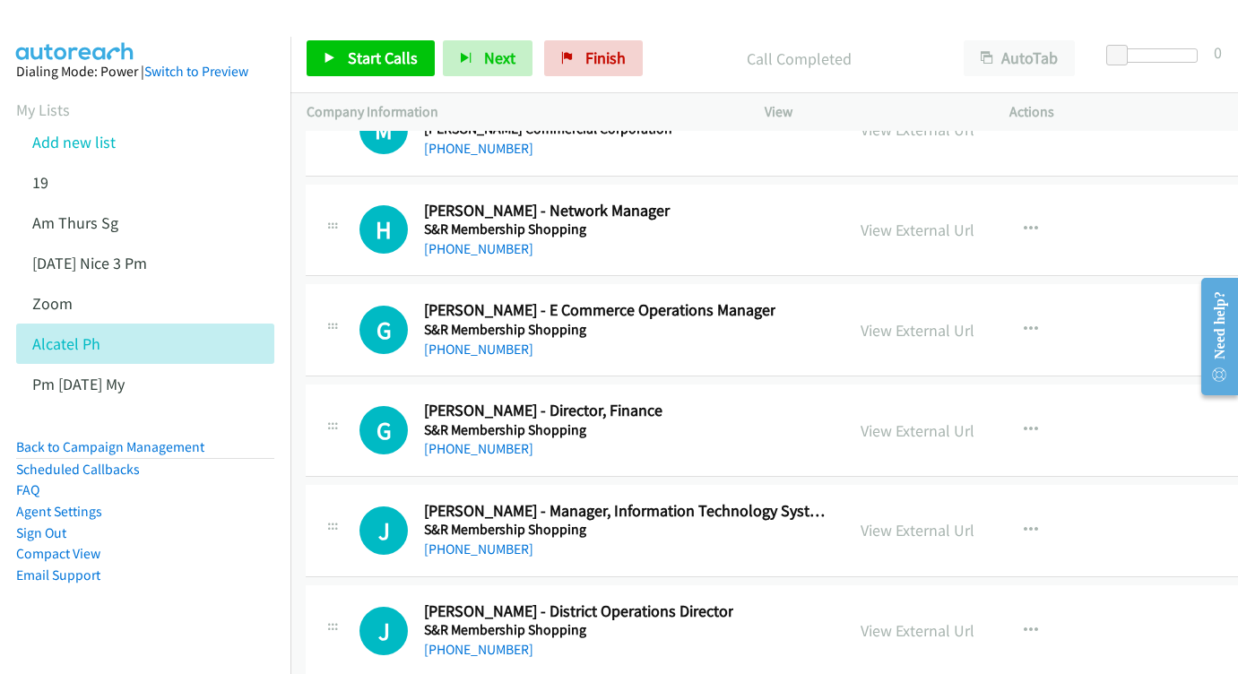
scroll to position [22523, 1]
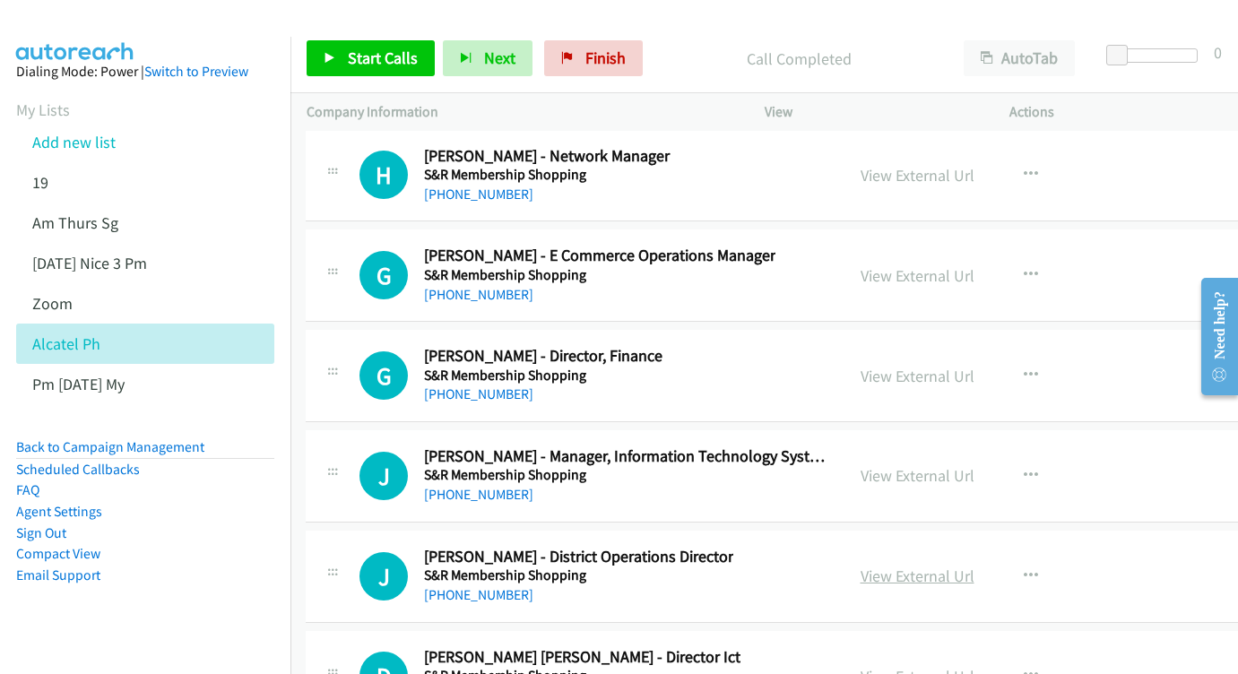
click at [973, 566] on link "View External Url" at bounding box center [918, 576] width 114 height 21
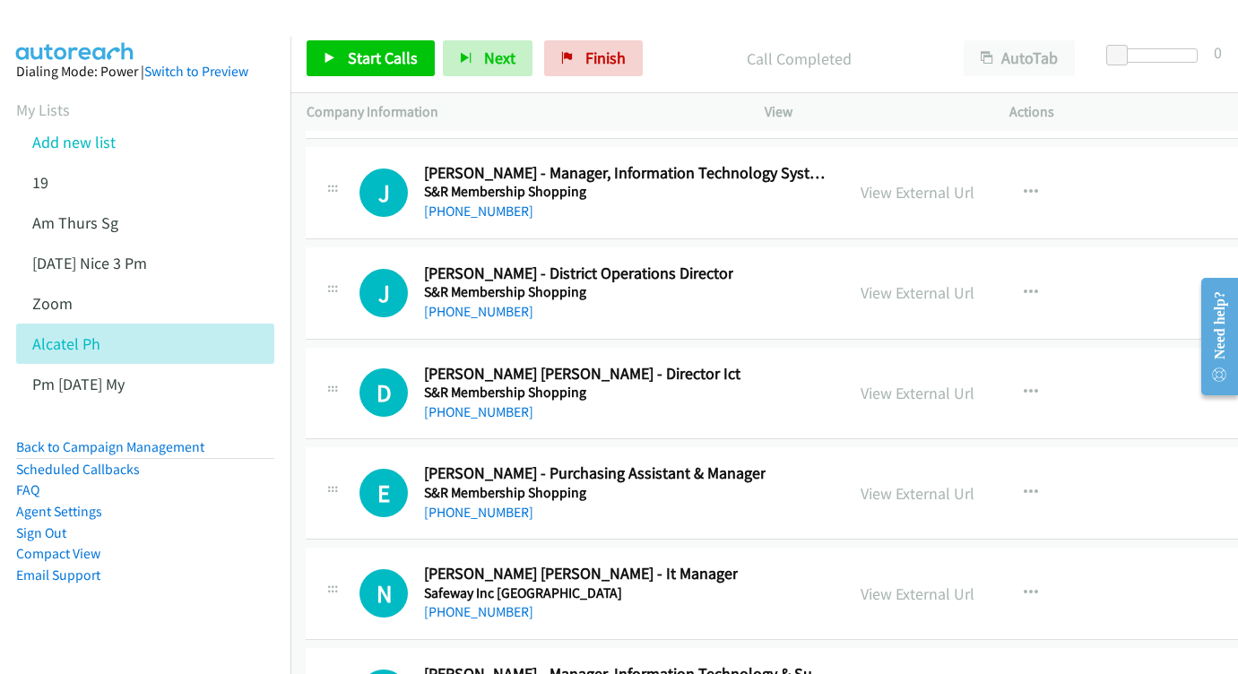
scroll to position [22832, 1]
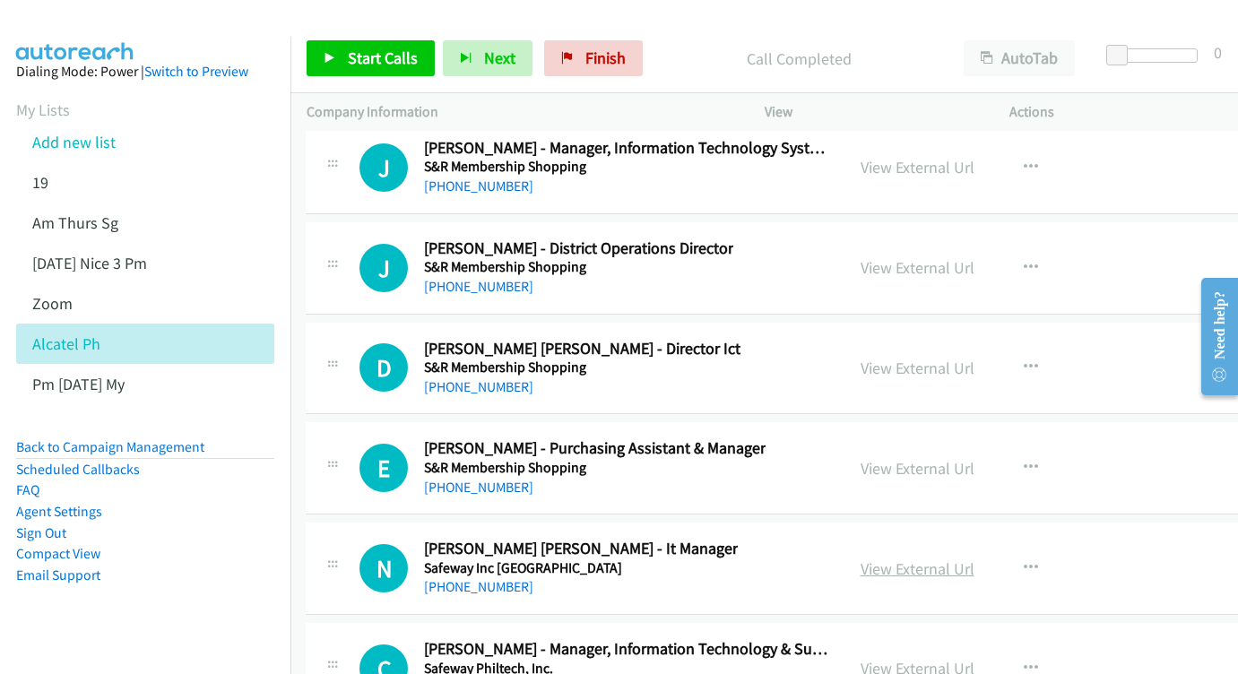
click at [945, 559] on link "View External Url" at bounding box center [918, 569] width 114 height 21
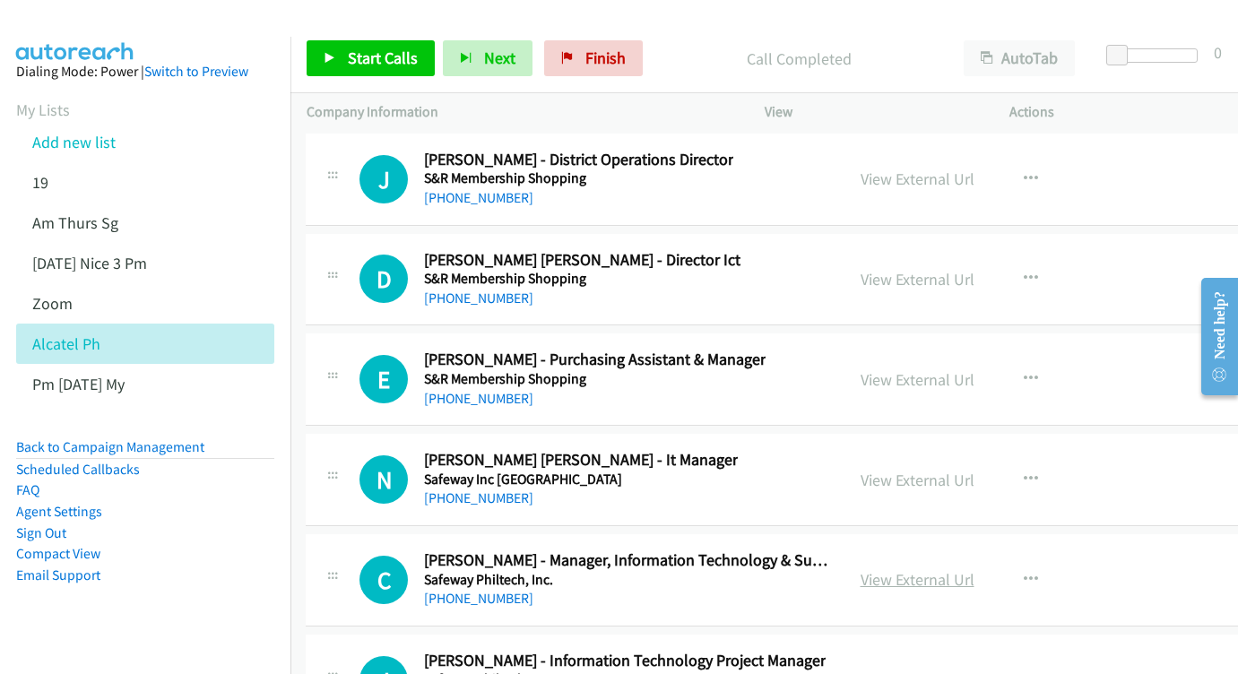
scroll to position [22924, 1]
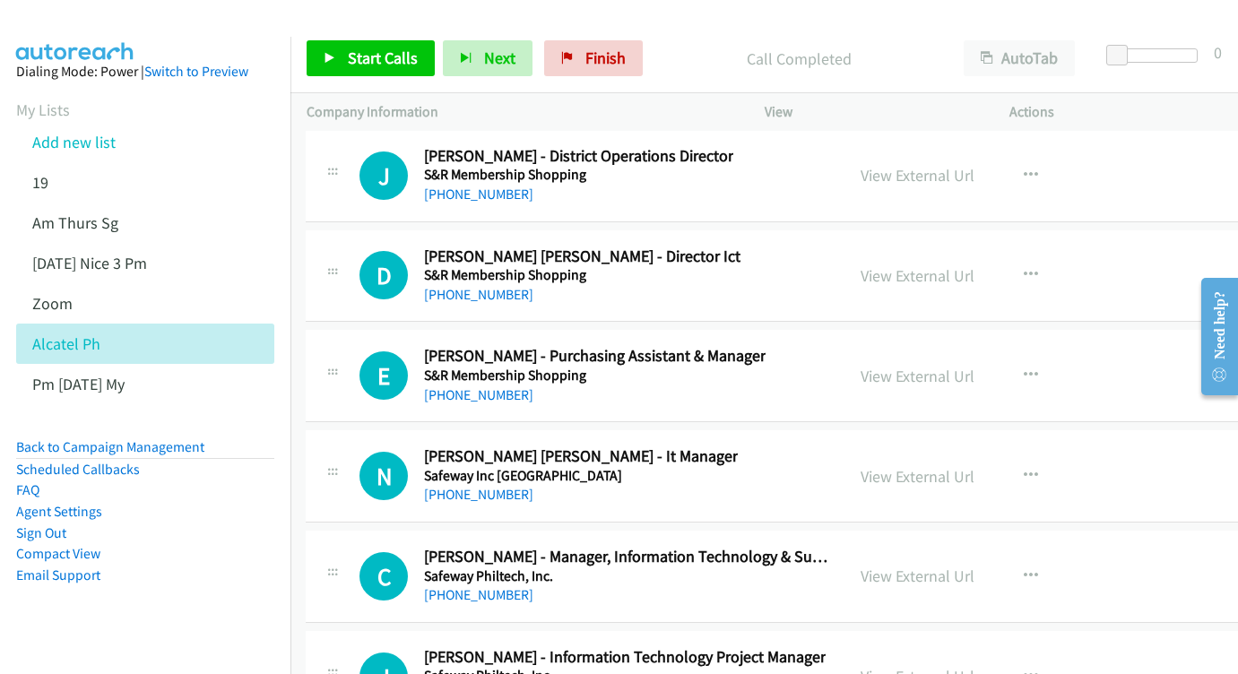
click at [975, 564] on div "View External Url" at bounding box center [918, 576] width 114 height 24
click at [975, 566] on link "View External Url" at bounding box center [918, 576] width 114 height 21
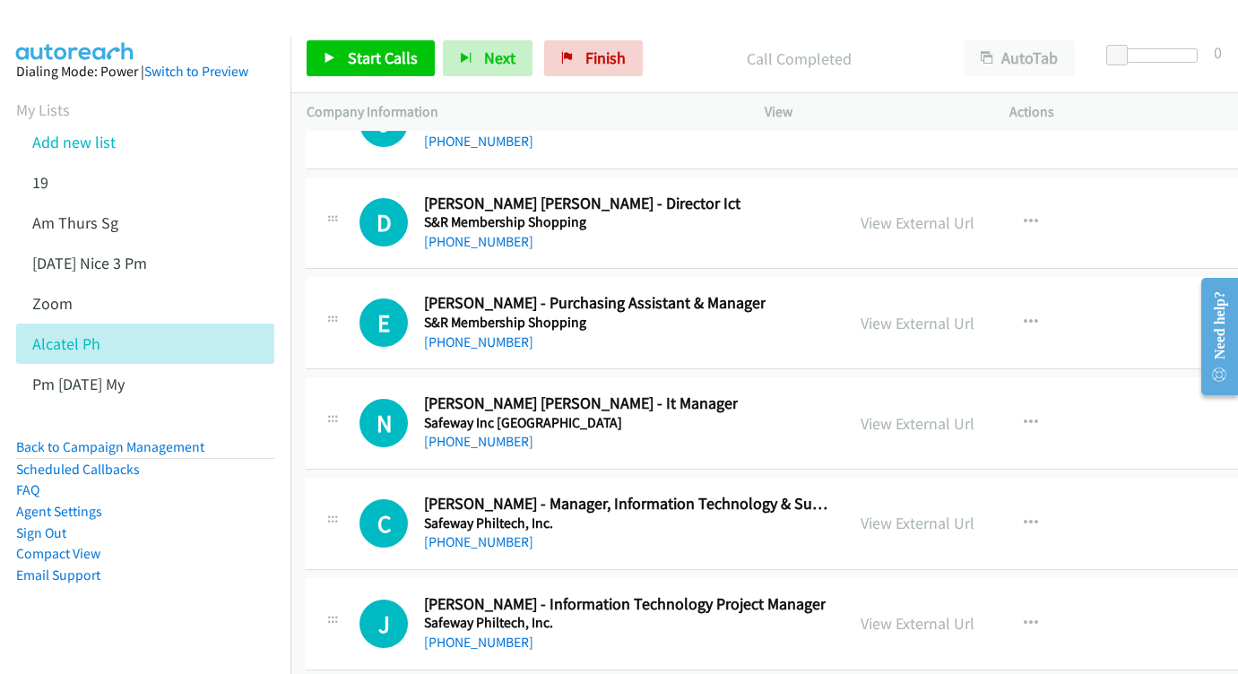
scroll to position [23000, 1]
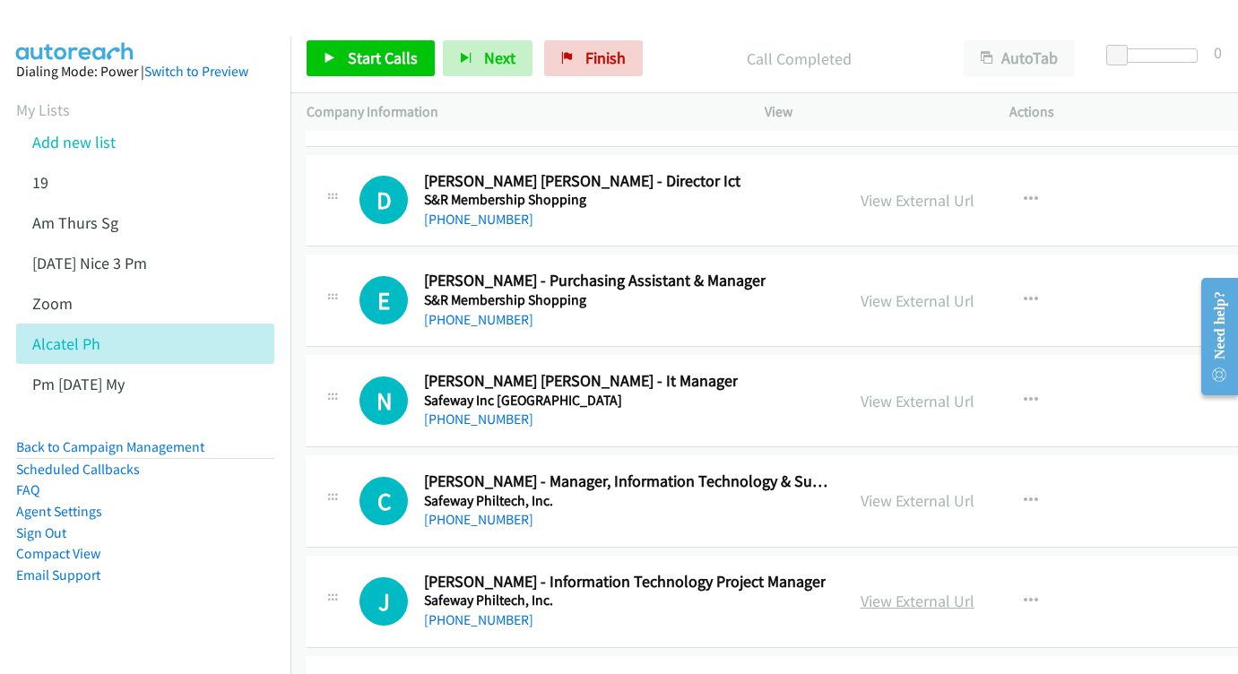
click at [975, 591] on link "View External Url" at bounding box center [918, 601] width 114 height 21
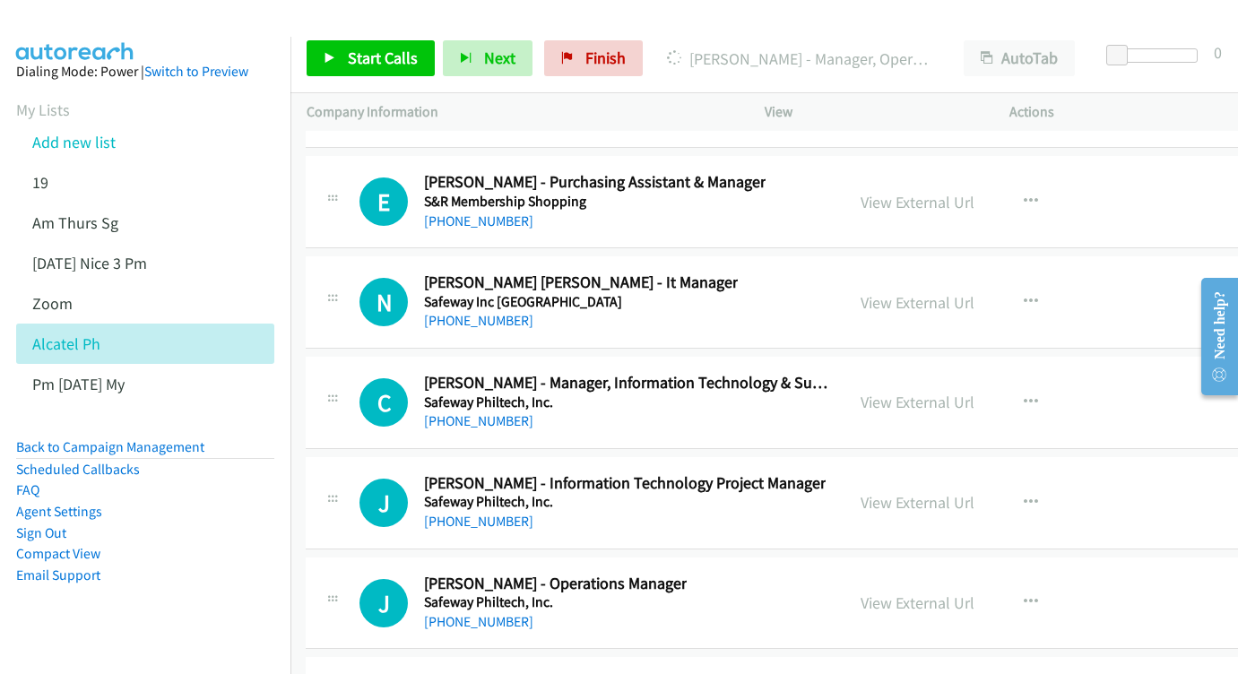
scroll to position [23127, 1]
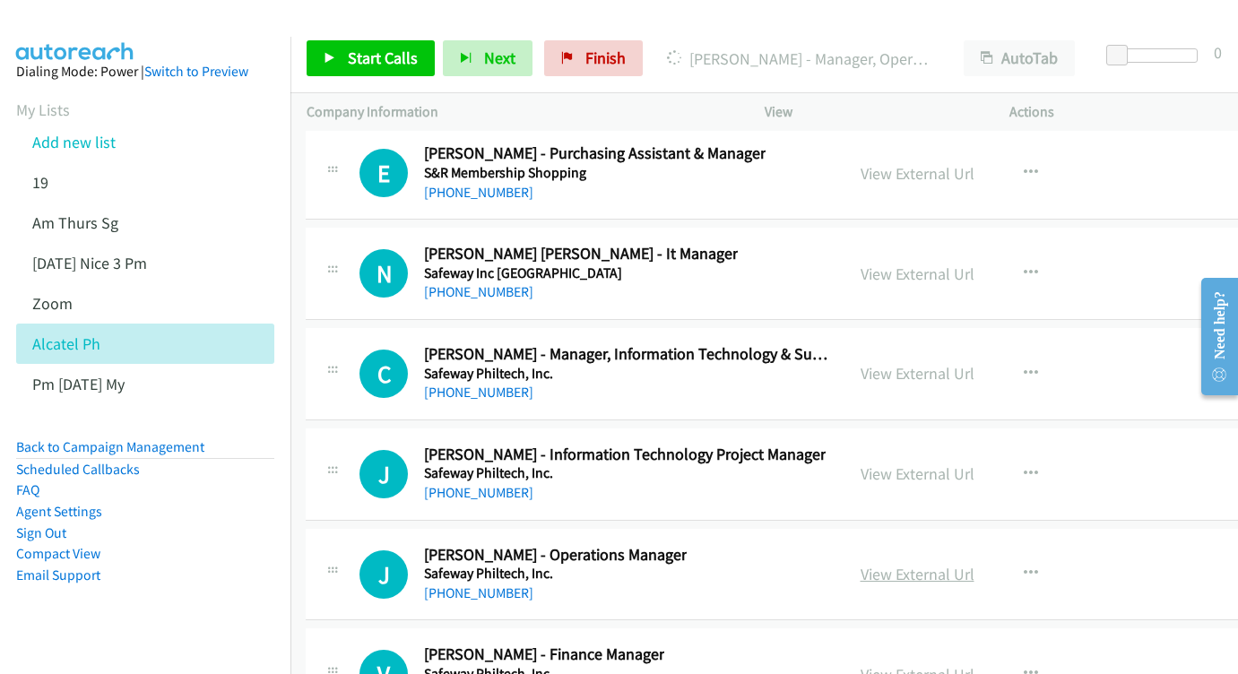
click at [975, 564] on link "View External Url" at bounding box center [918, 574] width 114 height 21
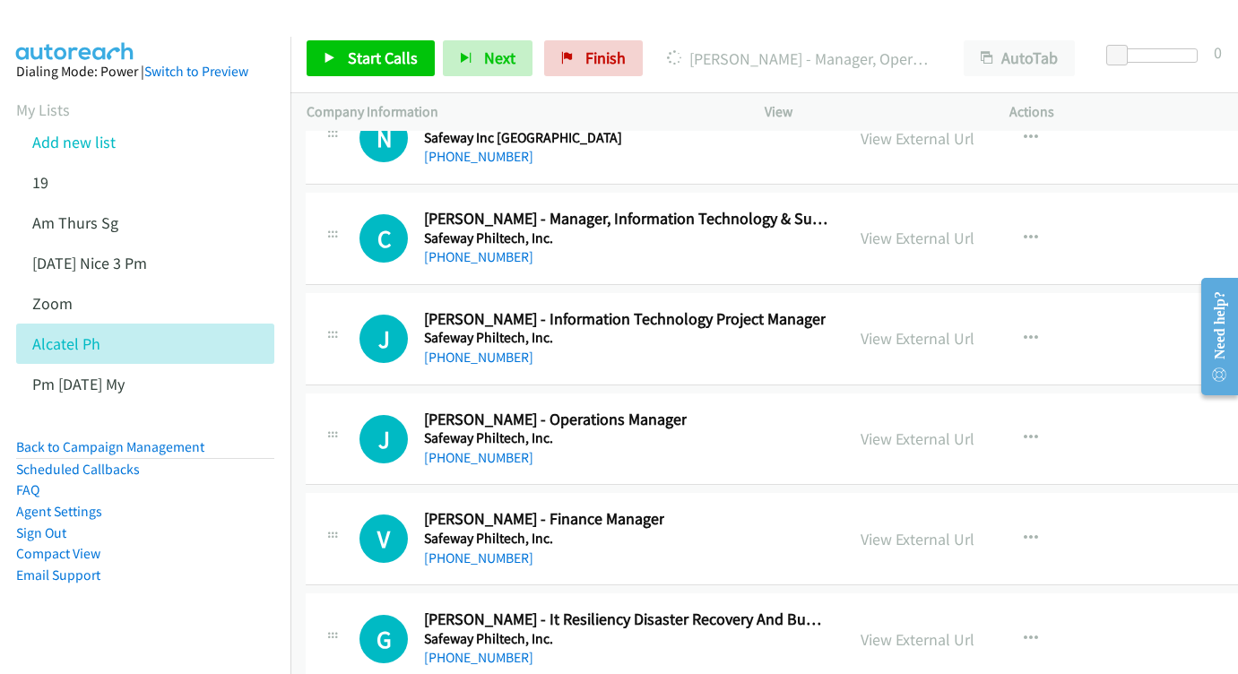
scroll to position [23229, 1]
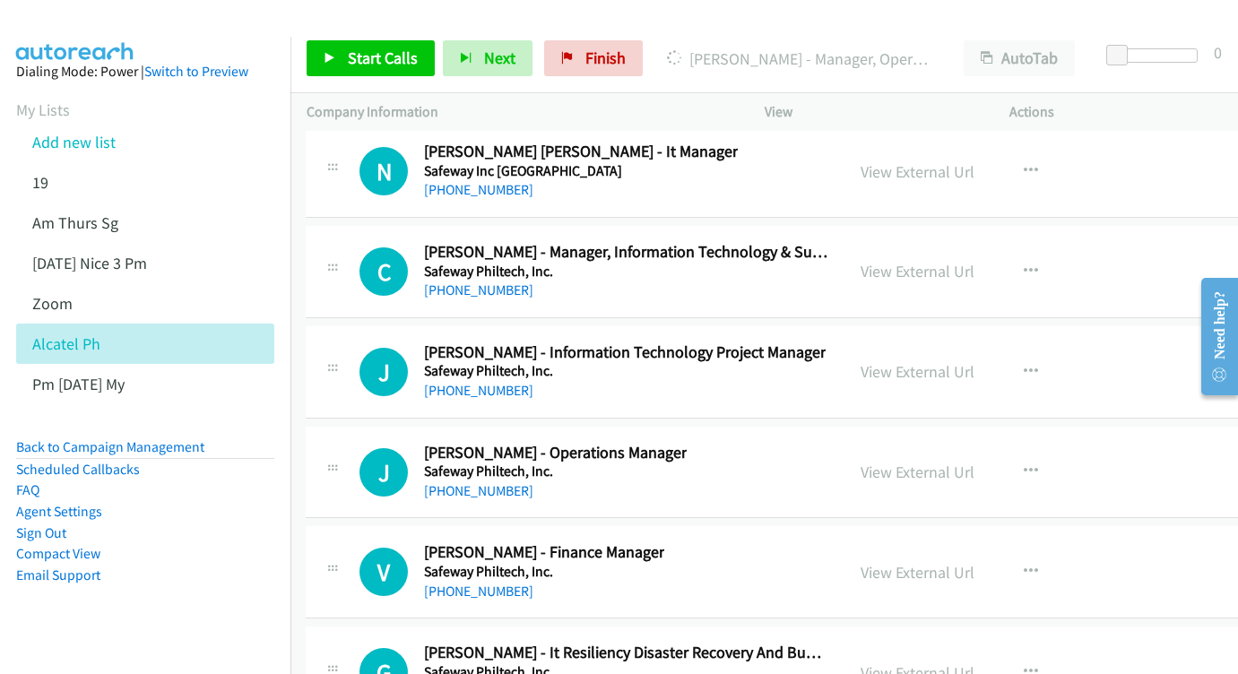
click at [940, 560] on div "View External Url" at bounding box center [918, 572] width 114 height 24
click at [944, 562] on link "View External Url" at bounding box center [918, 572] width 114 height 21
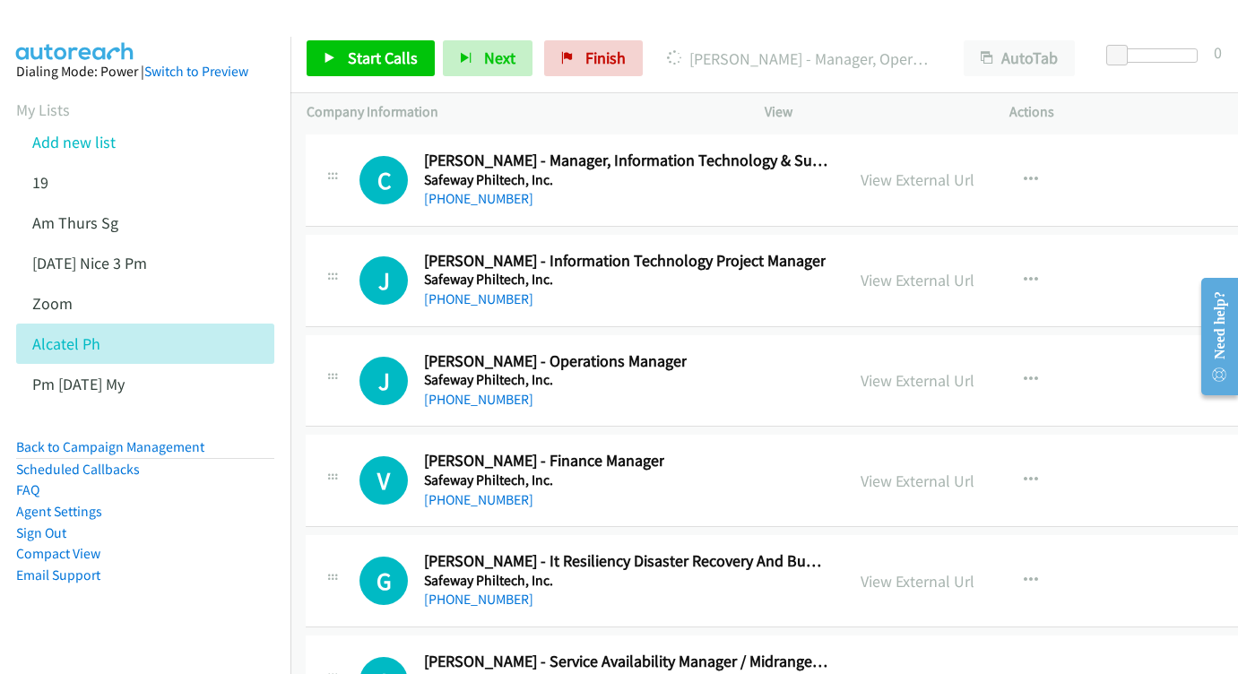
scroll to position [23324, 1]
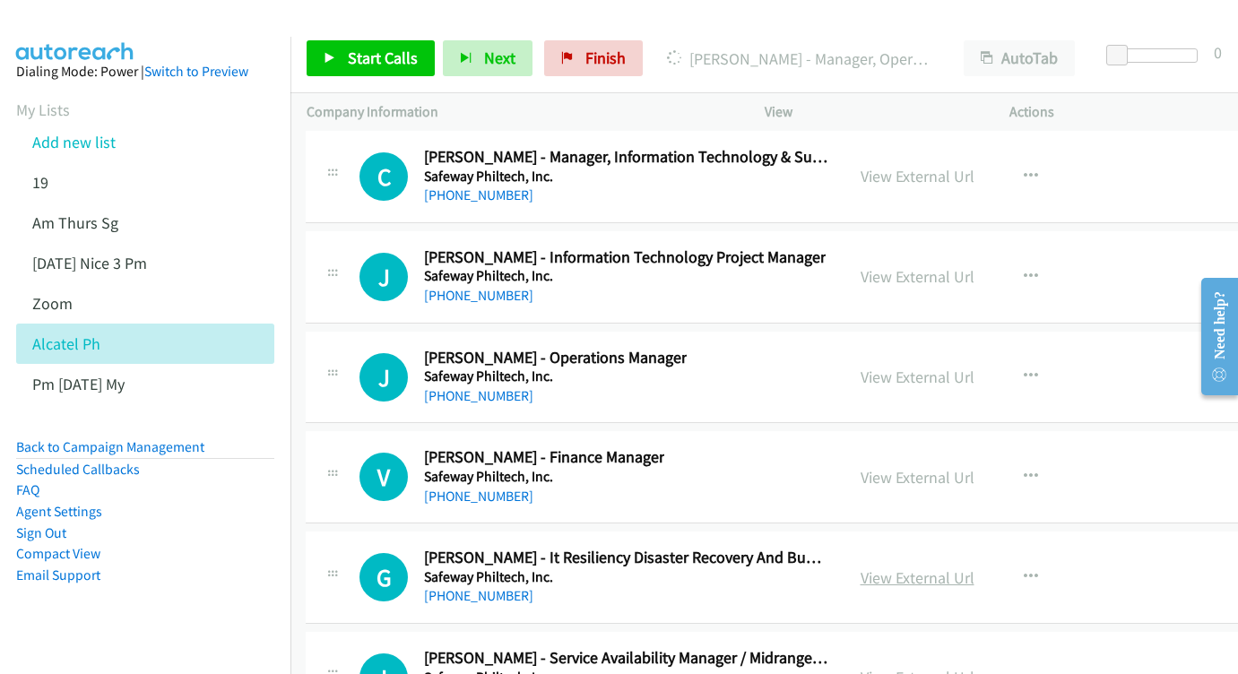
click at [969, 568] on link "View External Url" at bounding box center [918, 578] width 114 height 21
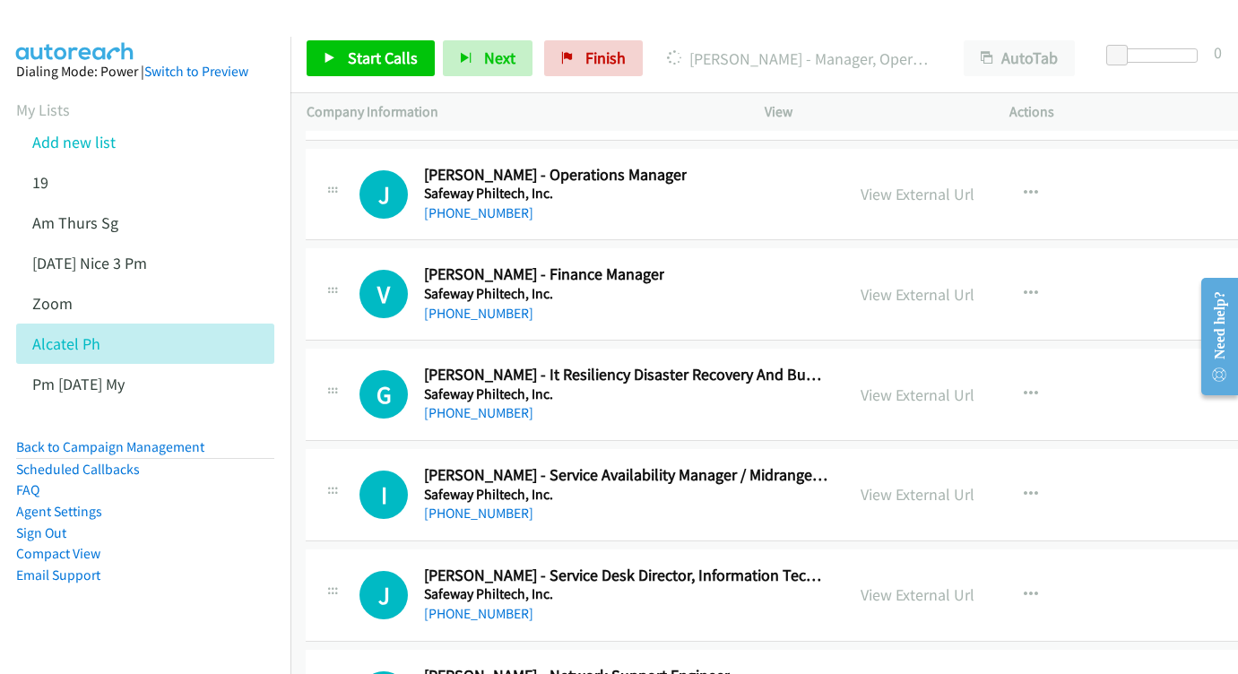
scroll to position [23511, 1]
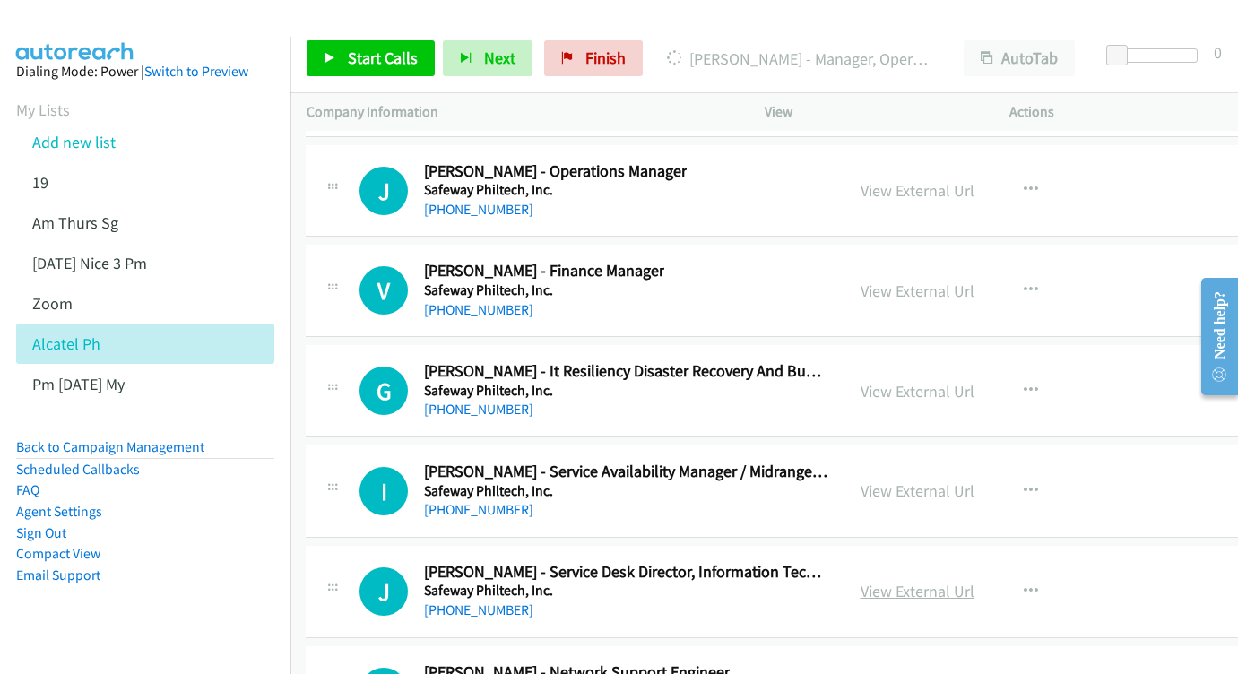
click at [975, 581] on link "View External Url" at bounding box center [918, 591] width 114 height 21
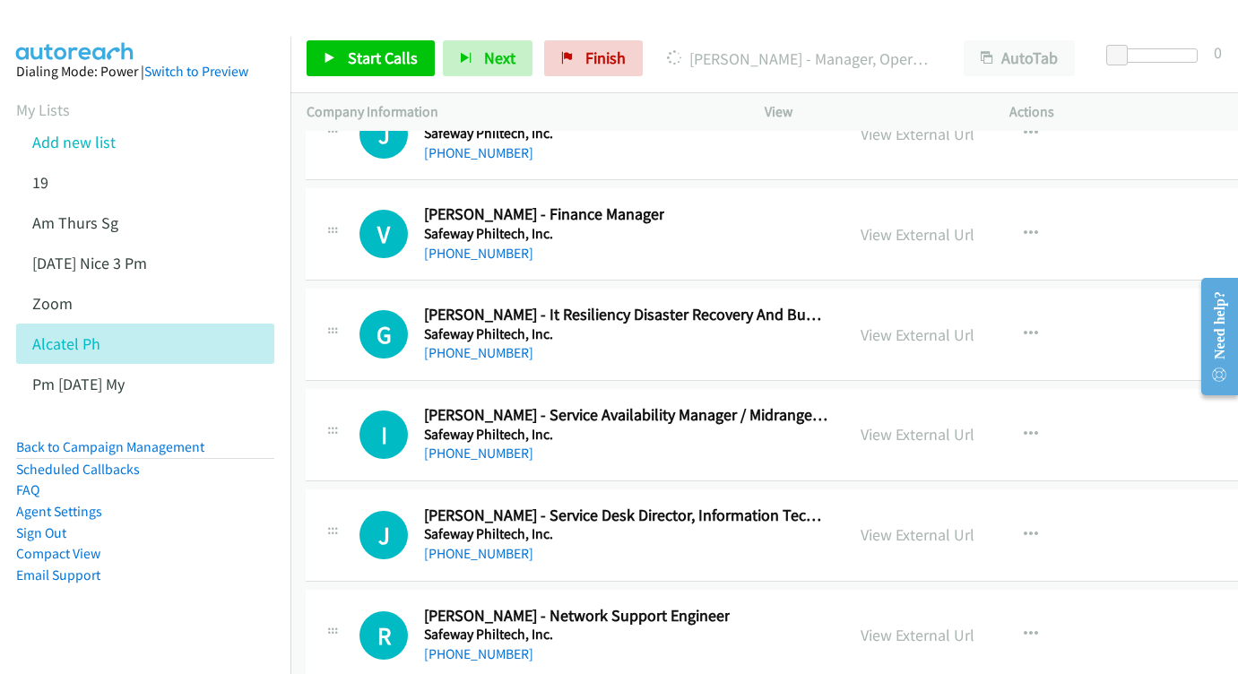
scroll to position [23601, 1]
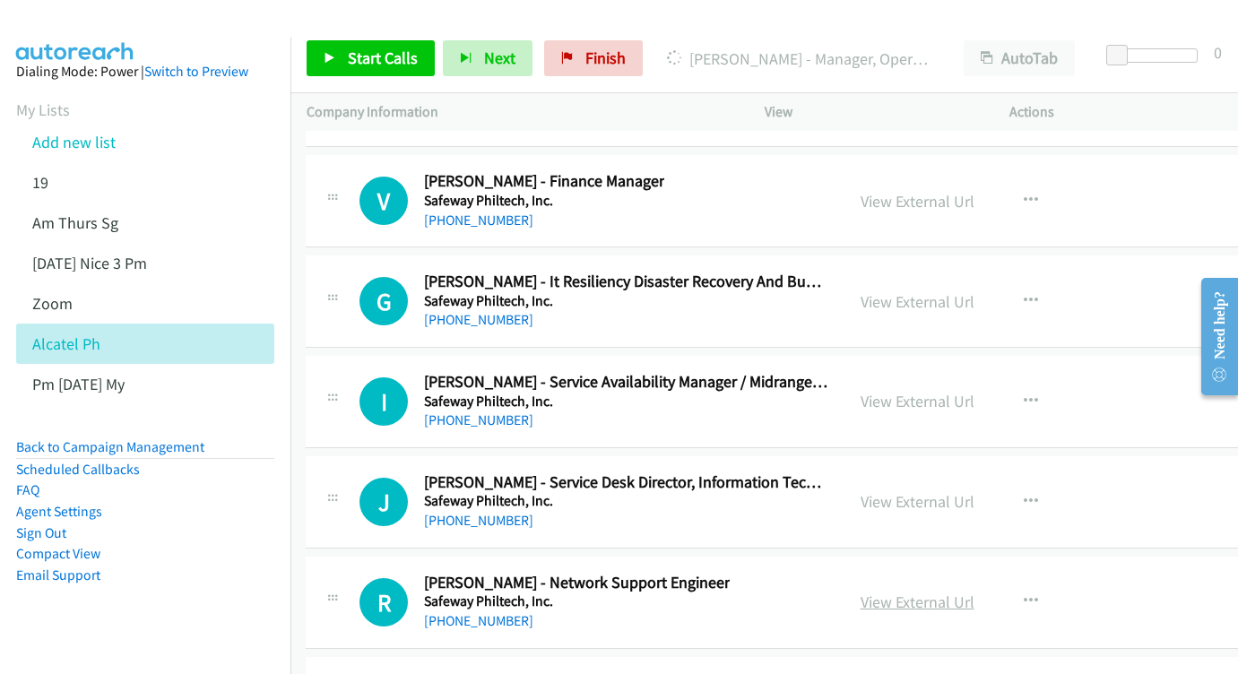
click at [968, 592] on link "View External Url" at bounding box center [918, 602] width 114 height 21
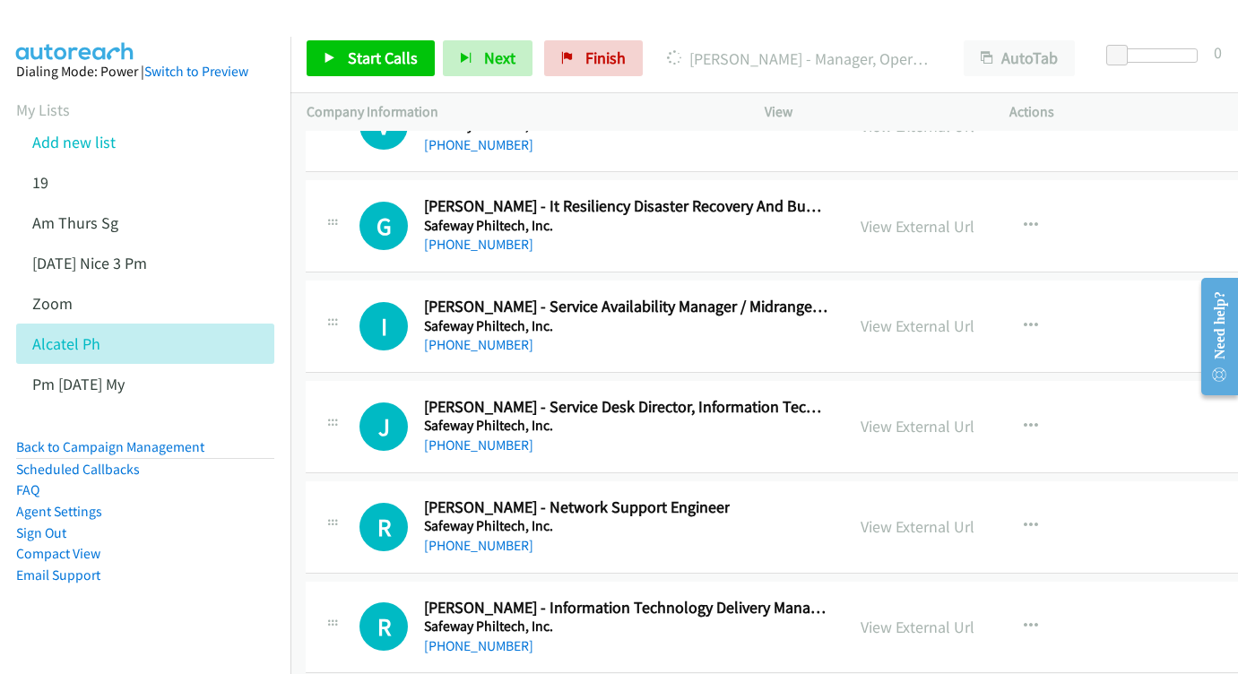
scroll to position [23736, 1]
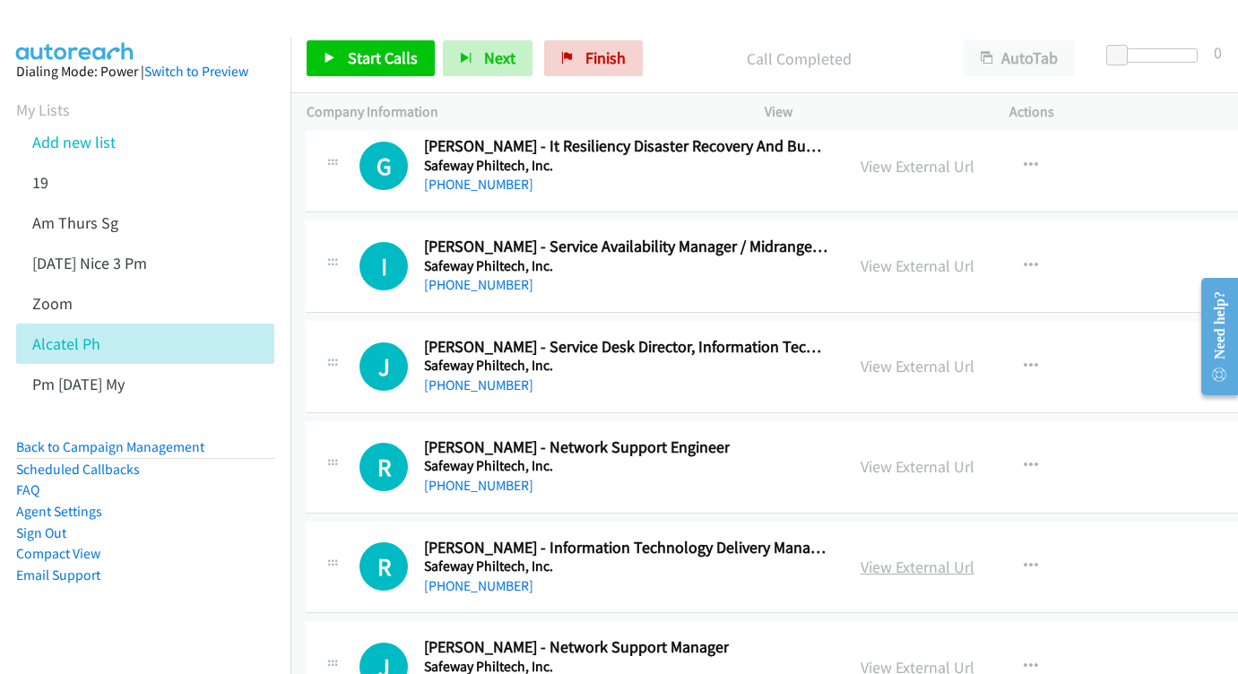
click at [975, 557] on link "View External Url" at bounding box center [918, 567] width 114 height 21
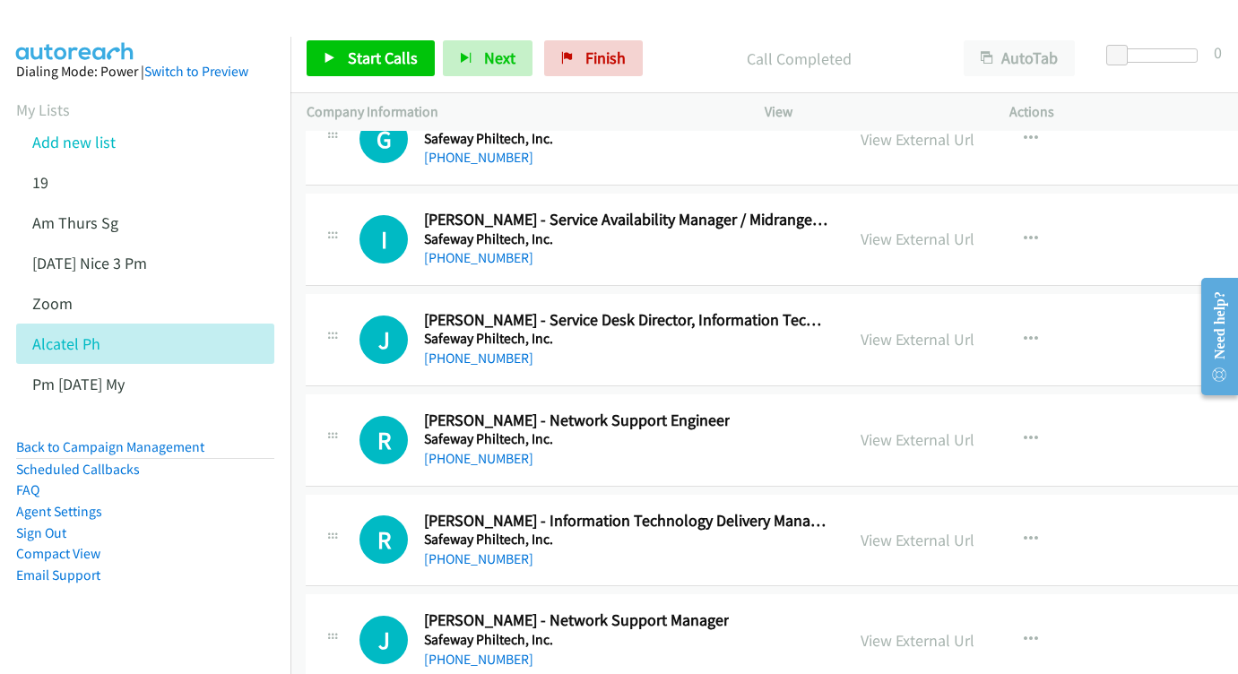
scroll to position [23796, 1]
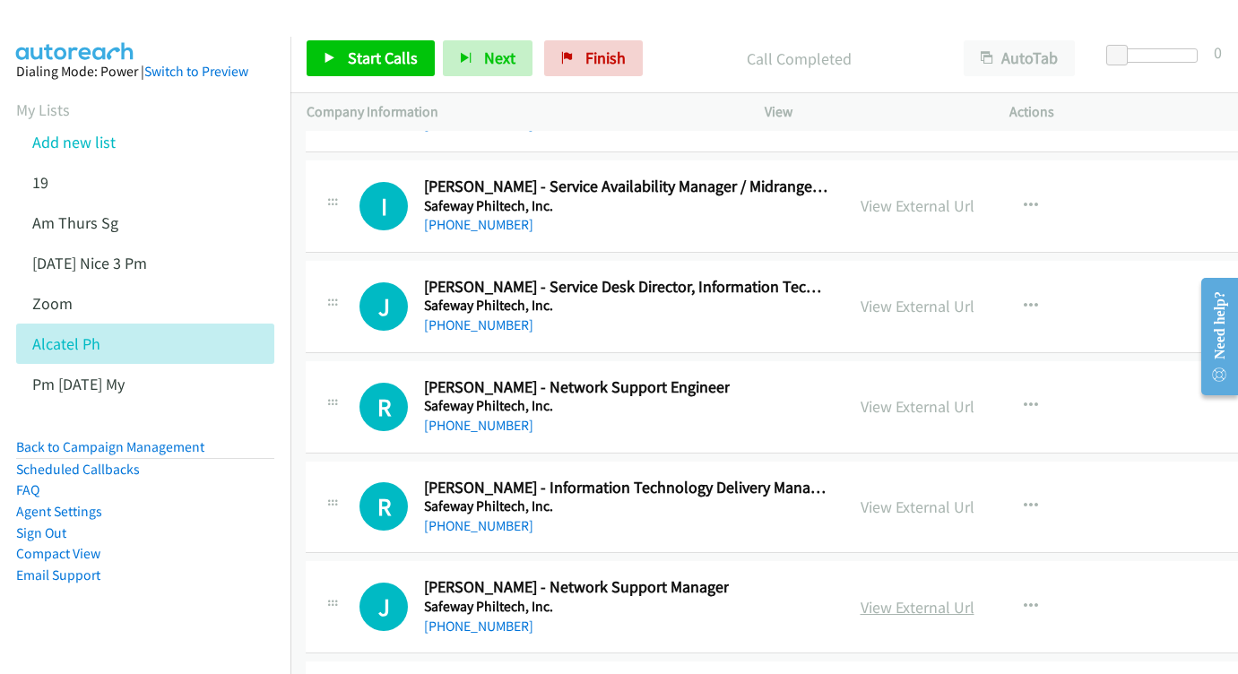
click at [964, 597] on link "View External Url" at bounding box center [918, 607] width 114 height 21
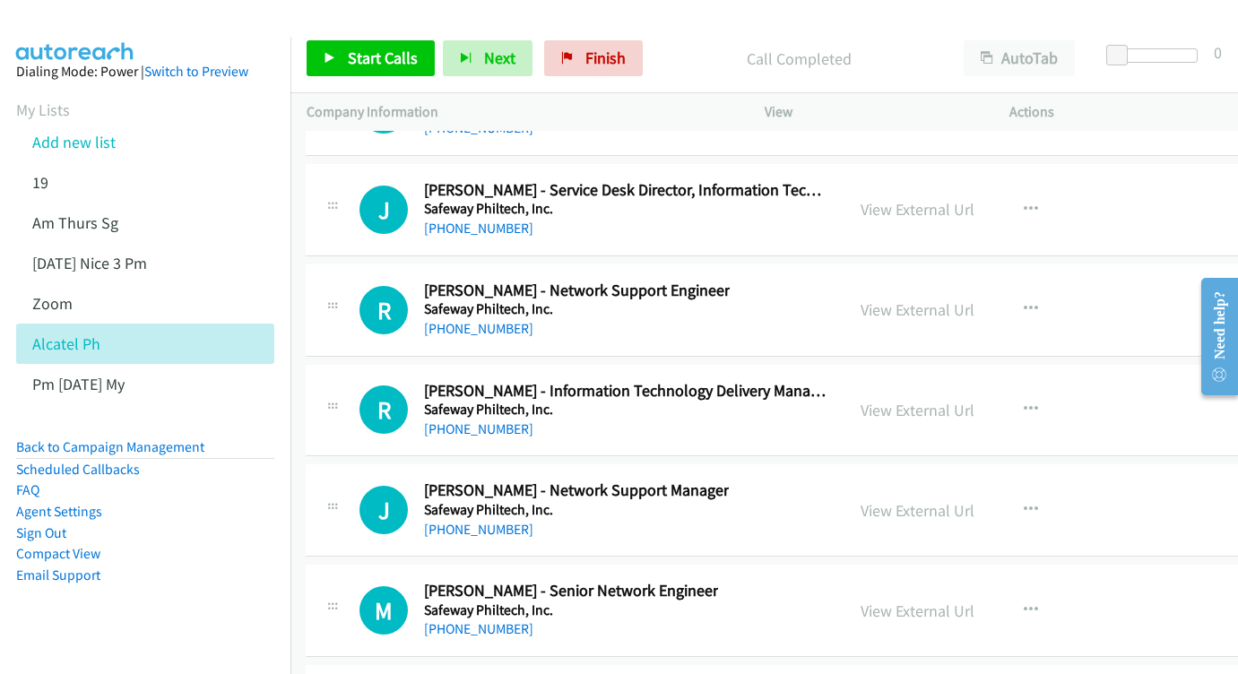
scroll to position [23923, 1]
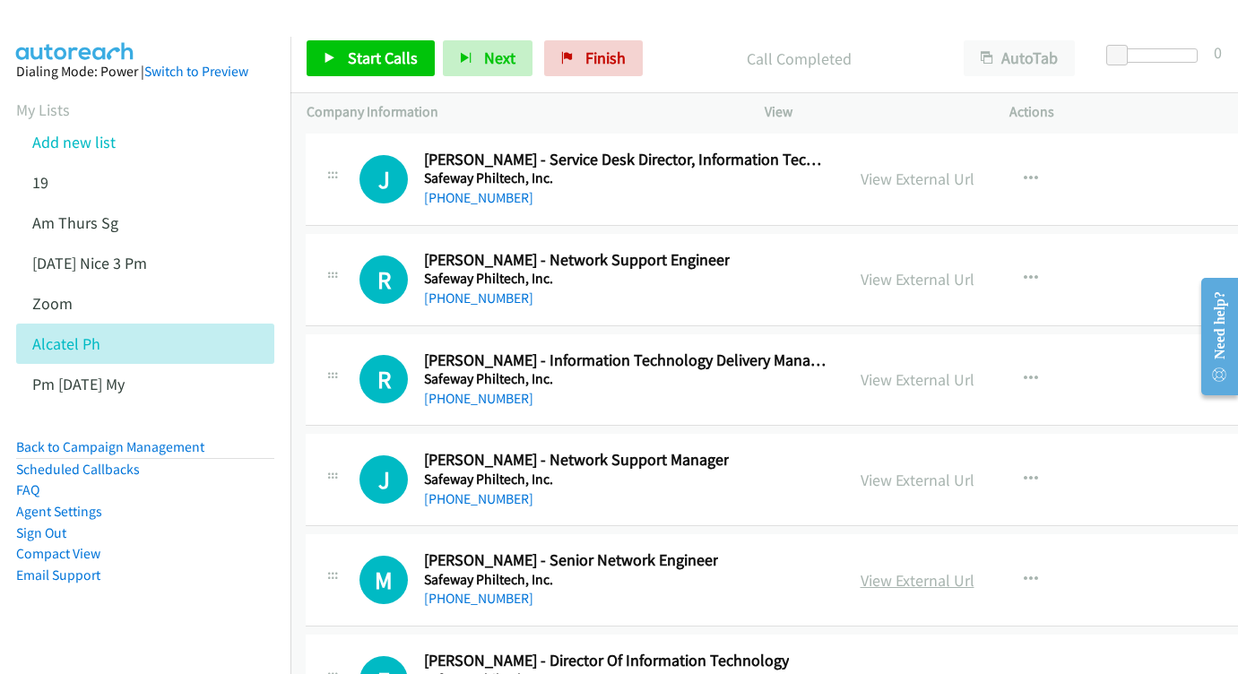
click at [974, 570] on link "View External Url" at bounding box center [918, 580] width 114 height 21
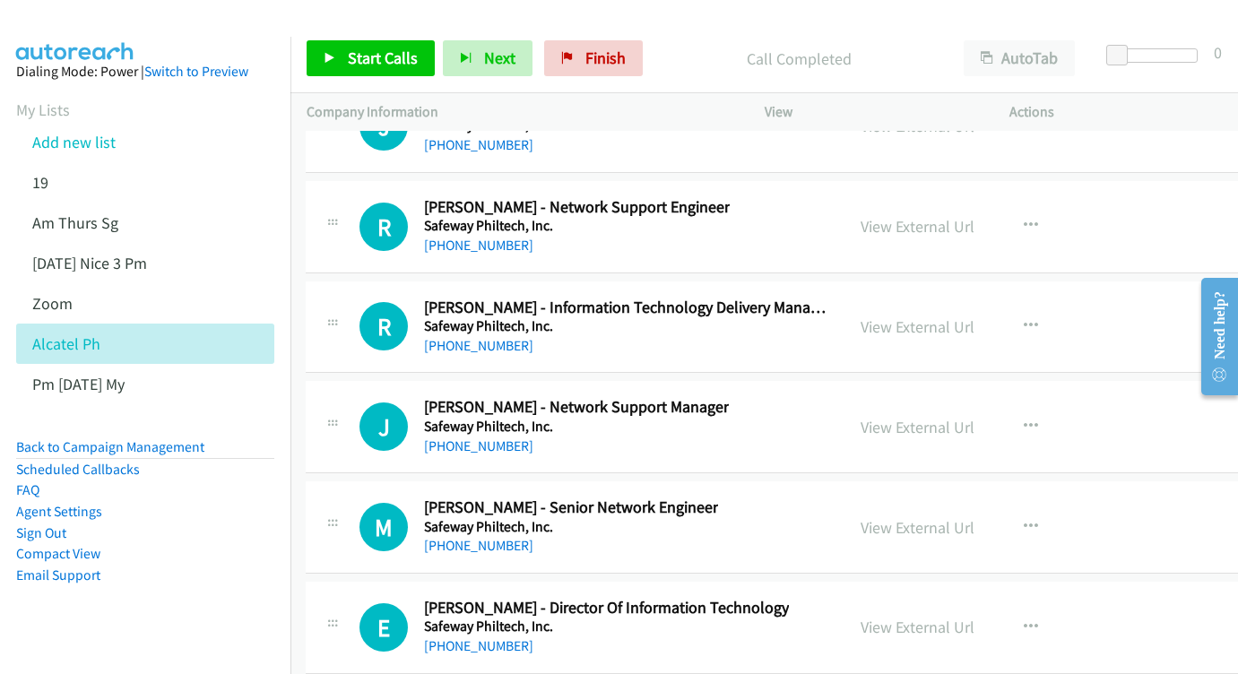
scroll to position [23980, 1]
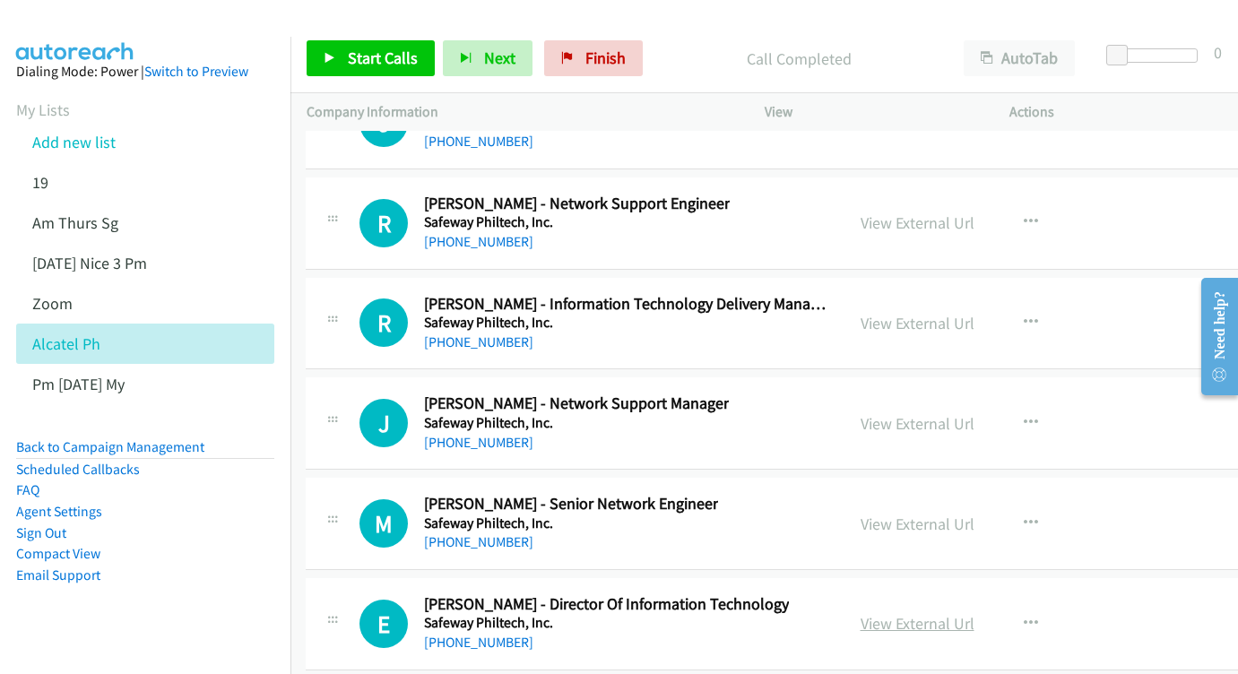
click at [955, 613] on link "View External Url" at bounding box center [918, 623] width 114 height 21
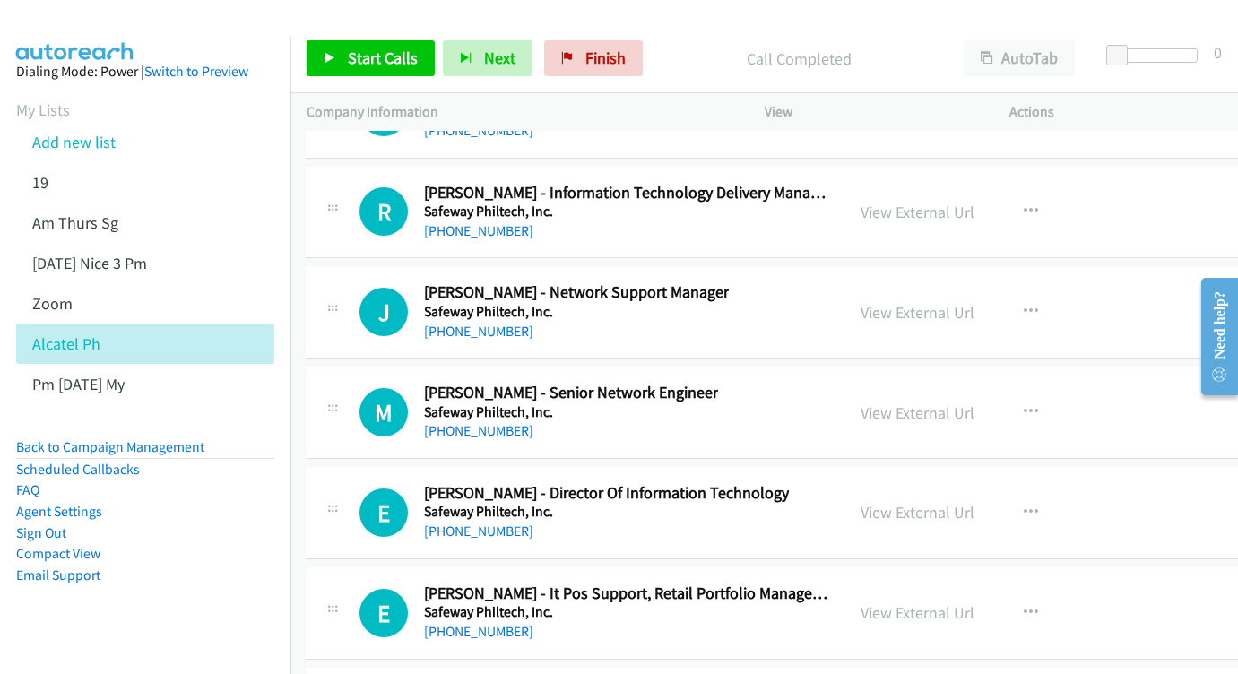
scroll to position [24117, 1]
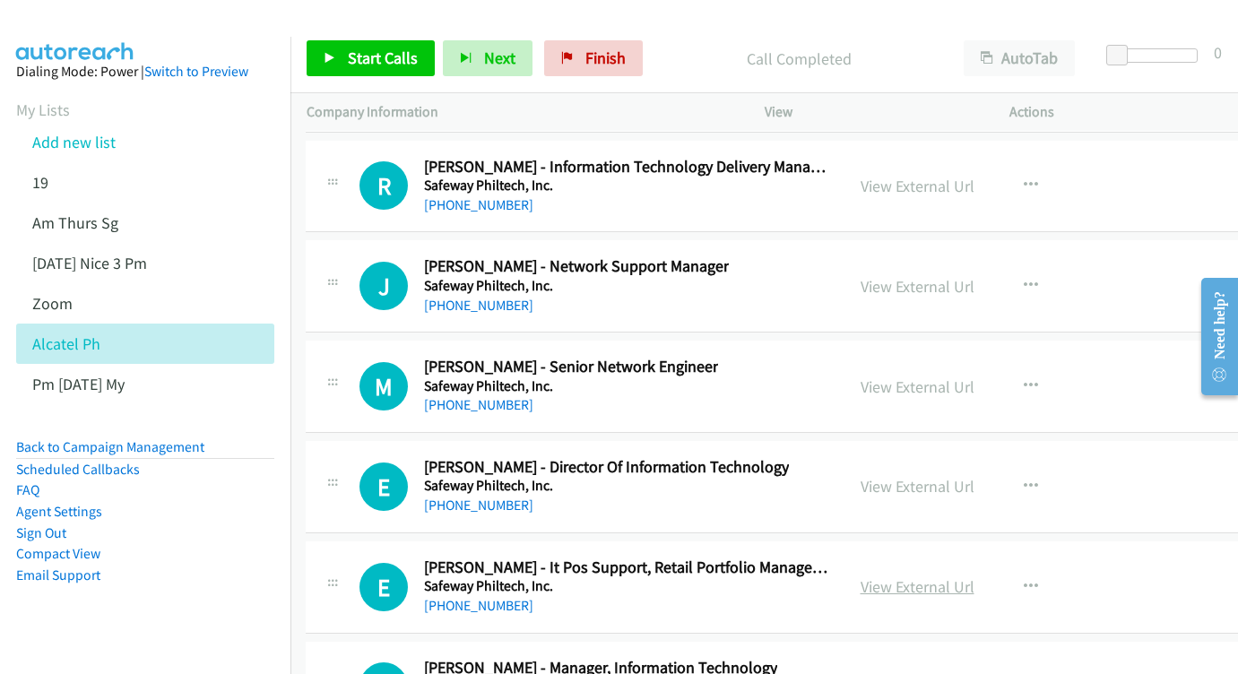
click at [960, 577] on link "View External Url" at bounding box center [918, 587] width 114 height 21
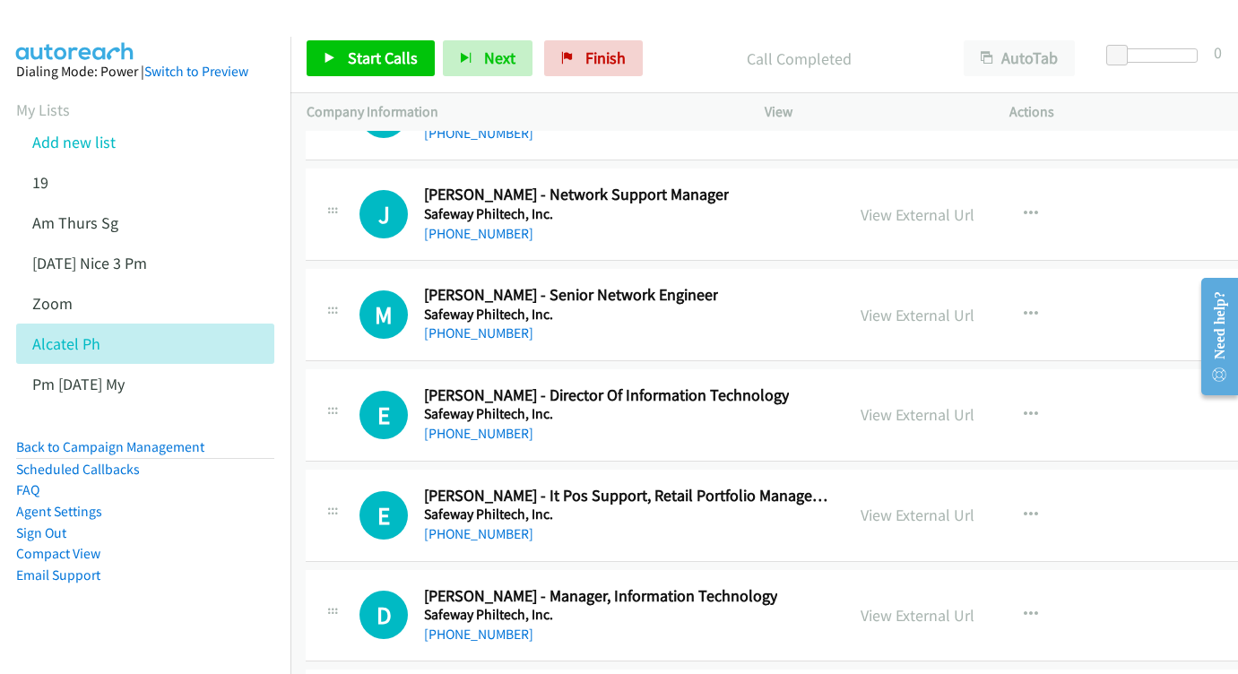
scroll to position [24217, 1]
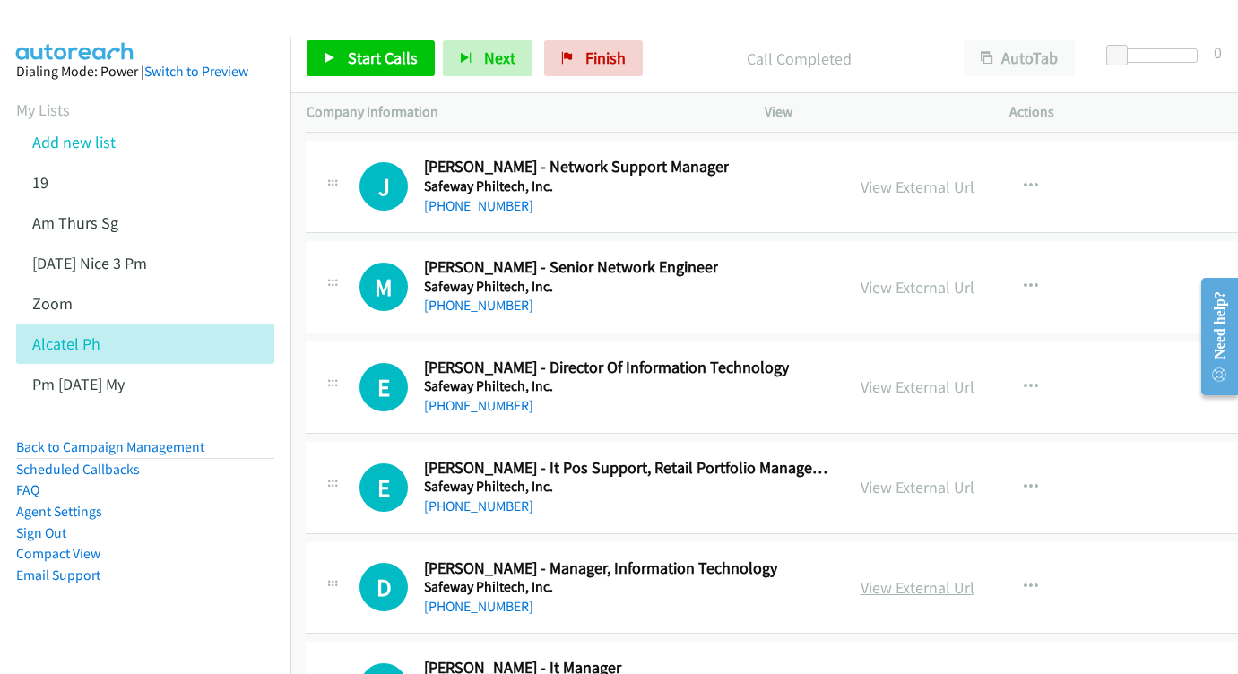
click at [975, 578] on link "View External Url" at bounding box center [918, 588] width 114 height 21
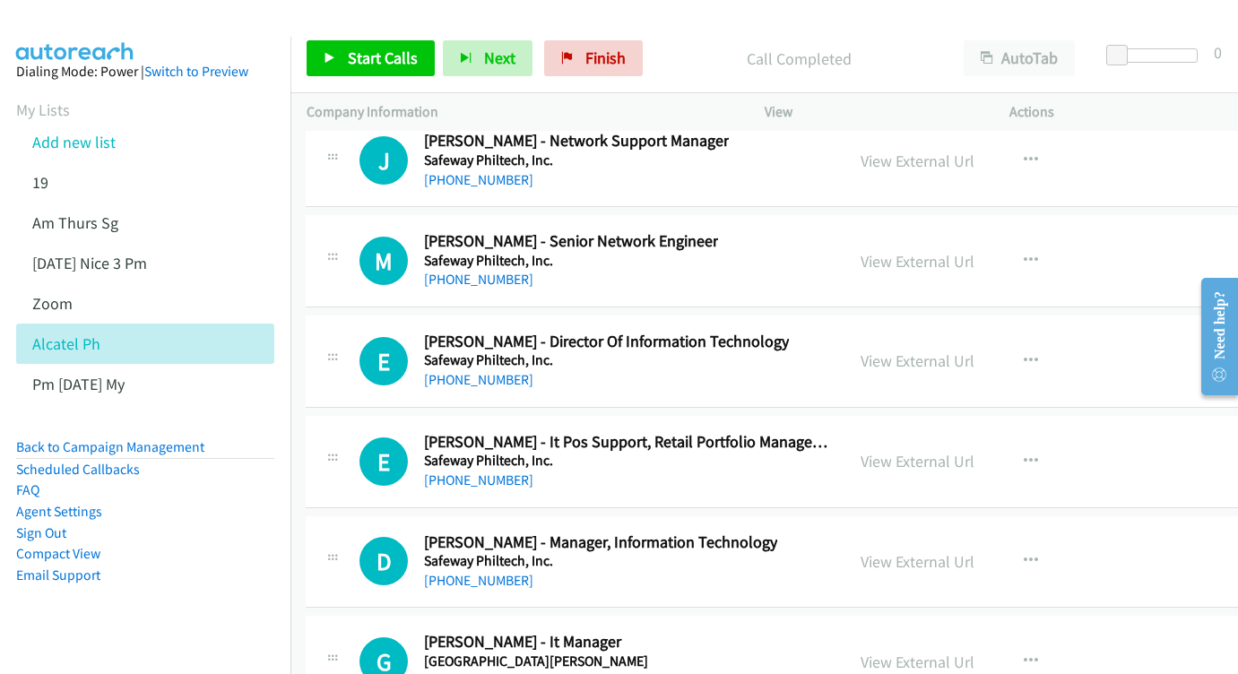
scroll to position [24305, 1]
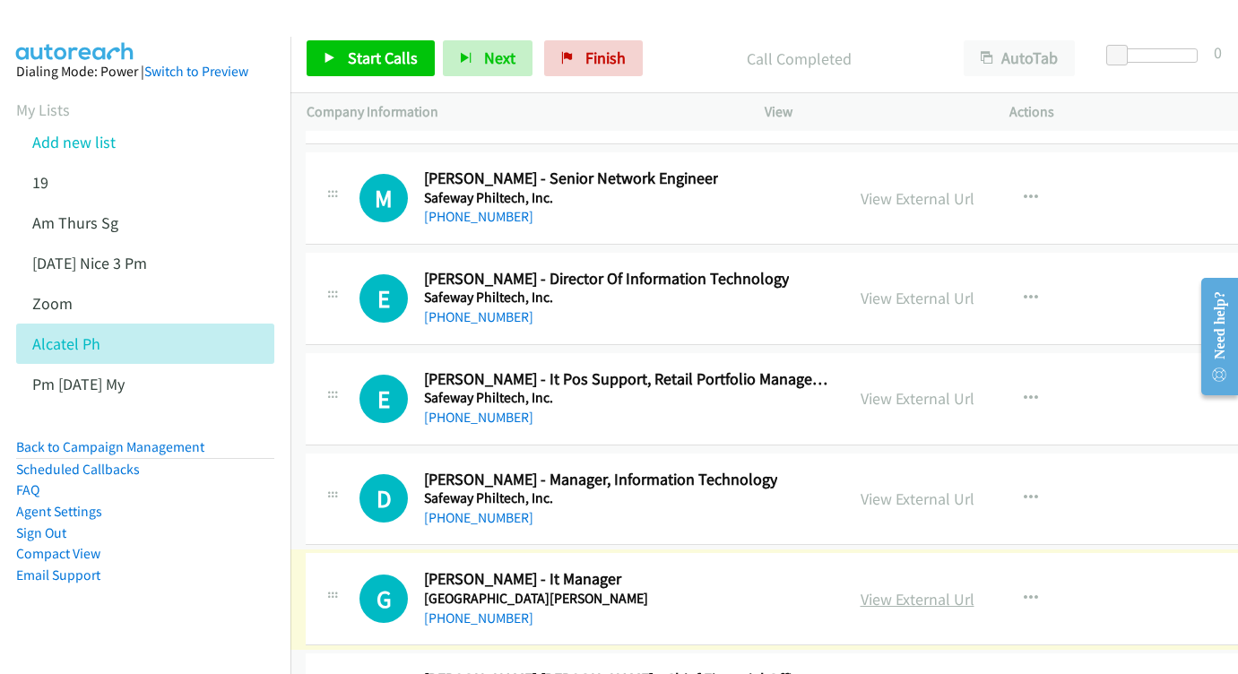
click at [975, 589] on link "View External Url" at bounding box center [918, 599] width 114 height 21
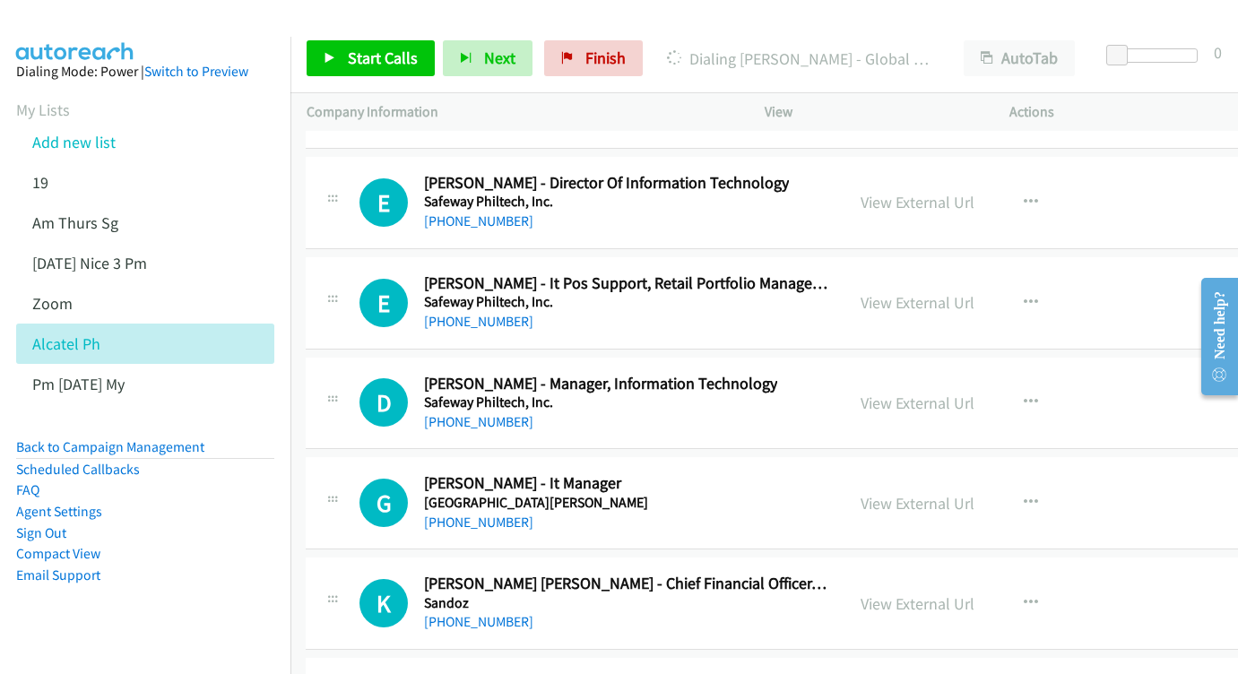
scroll to position [24405, 1]
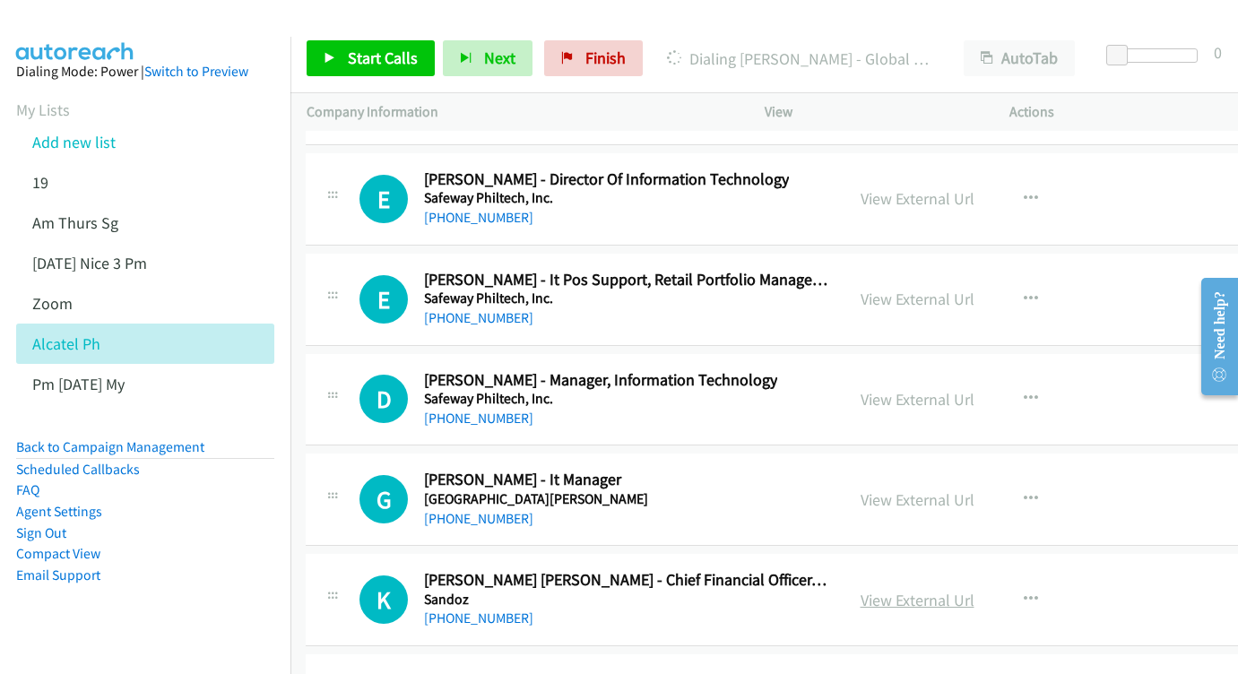
click at [975, 590] on link "View External Url" at bounding box center [918, 600] width 114 height 21
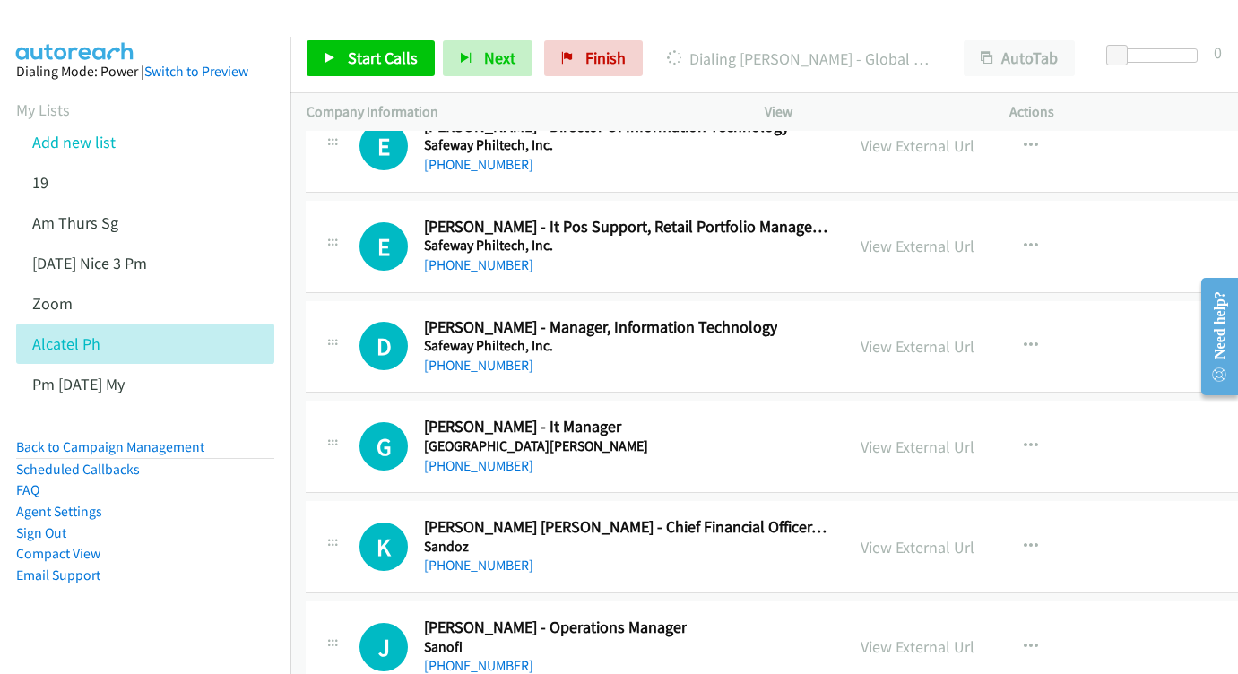
scroll to position [24522, 1]
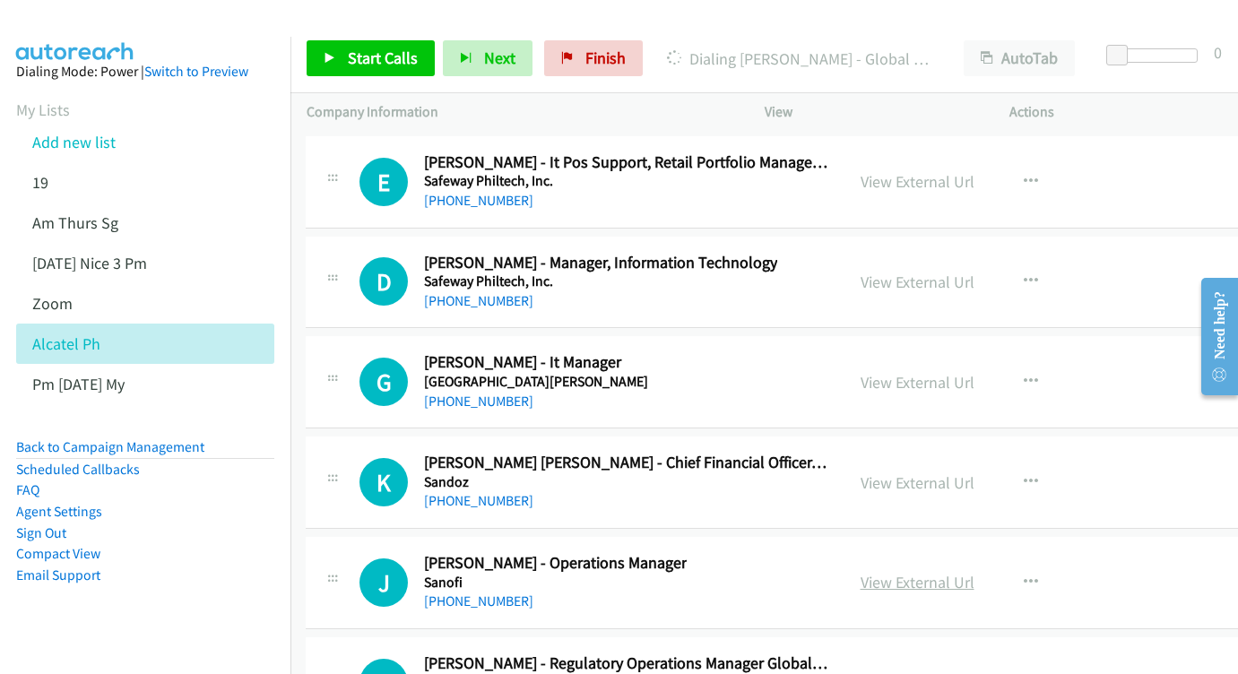
click at [975, 572] on link "View External Url" at bounding box center [918, 582] width 114 height 21
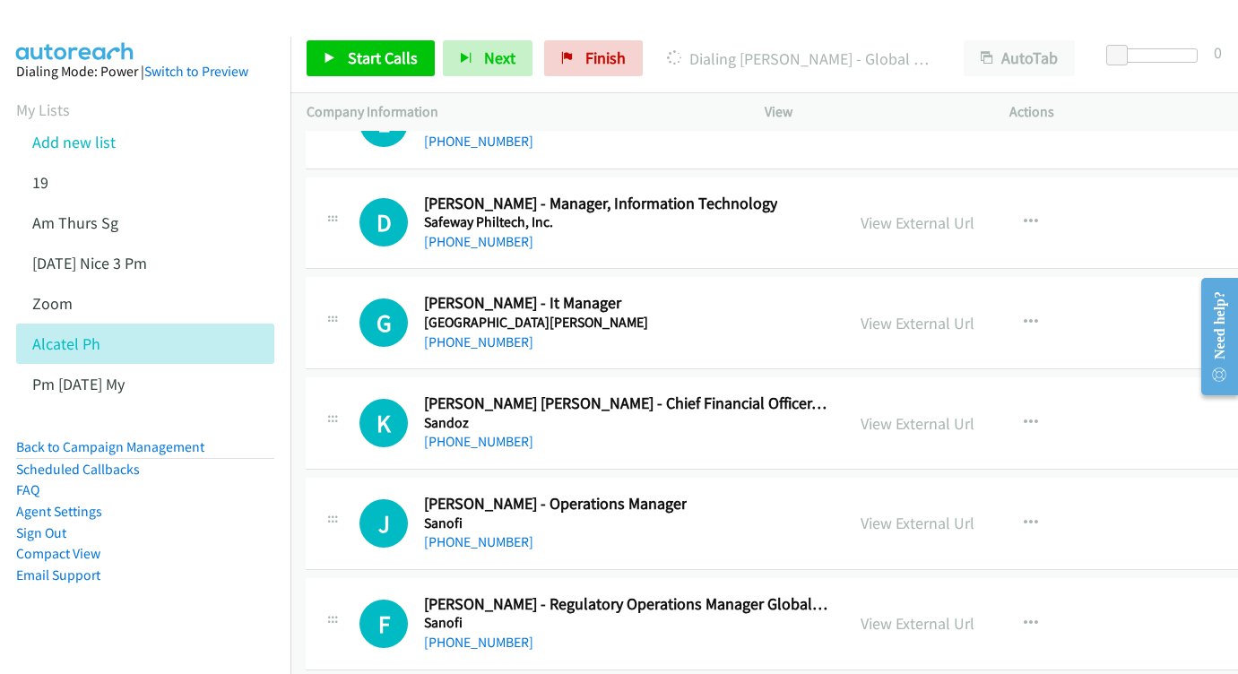
scroll to position [24585, 1]
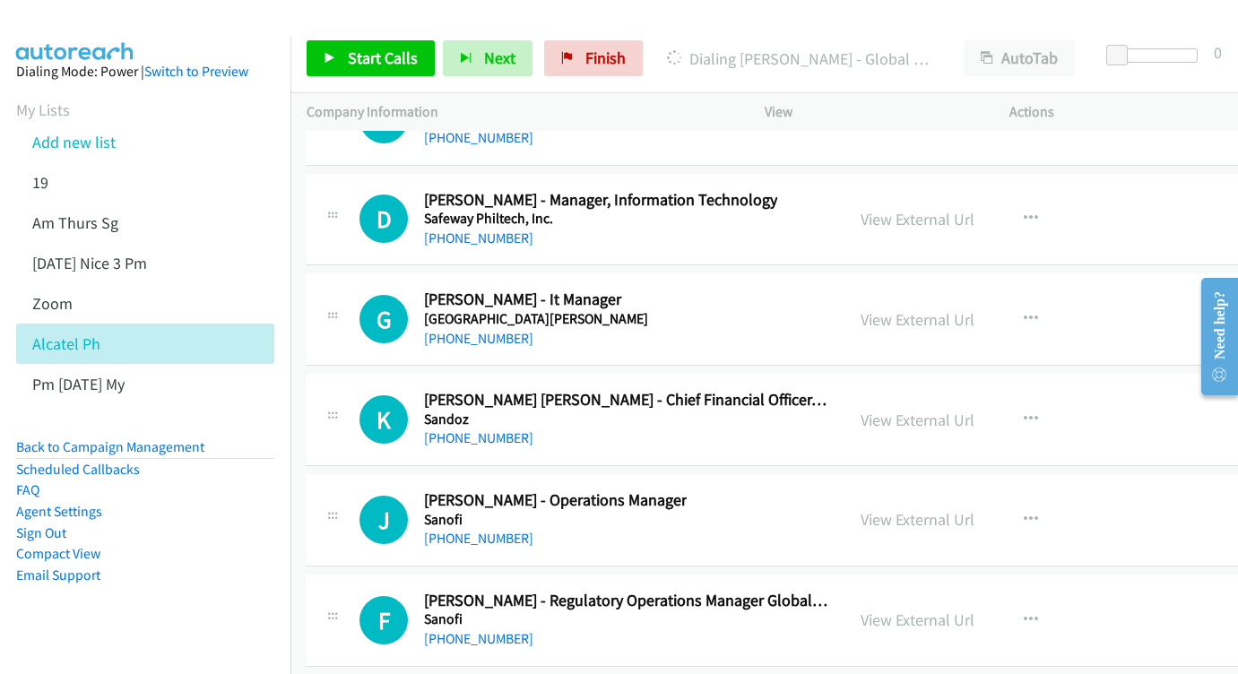
click at [975, 608] on div "View External Url" at bounding box center [918, 620] width 114 height 24
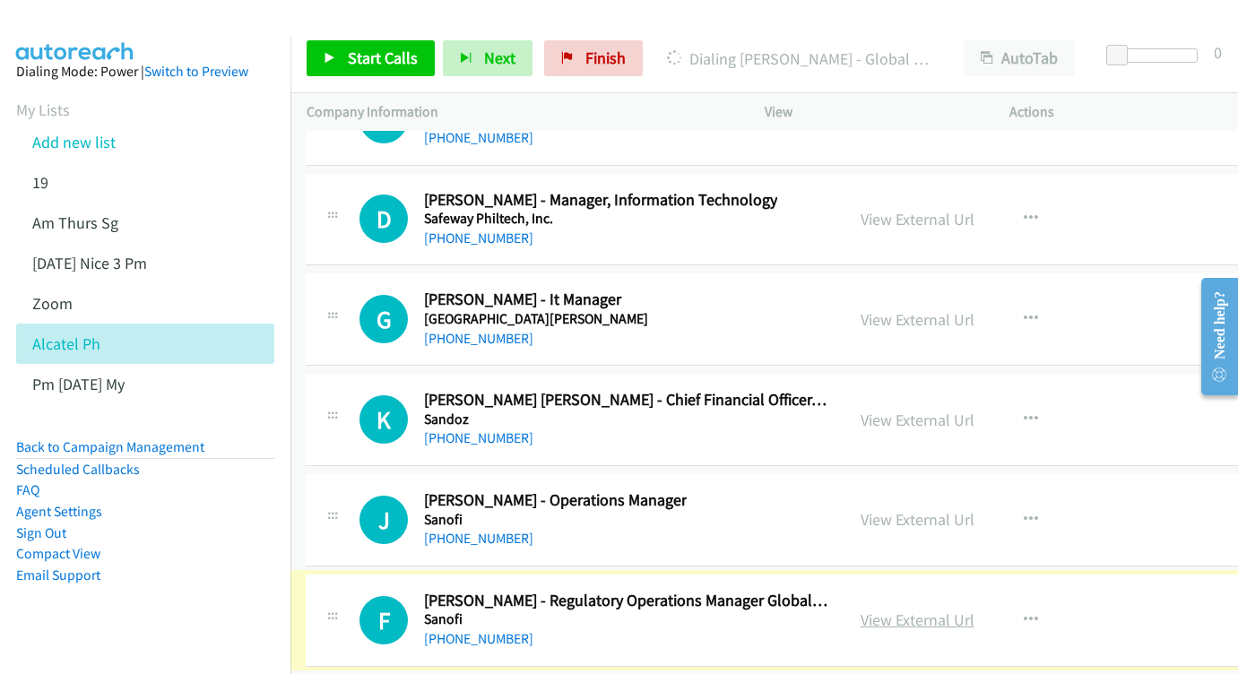
click at [960, 610] on link "View External Url" at bounding box center [918, 620] width 114 height 21
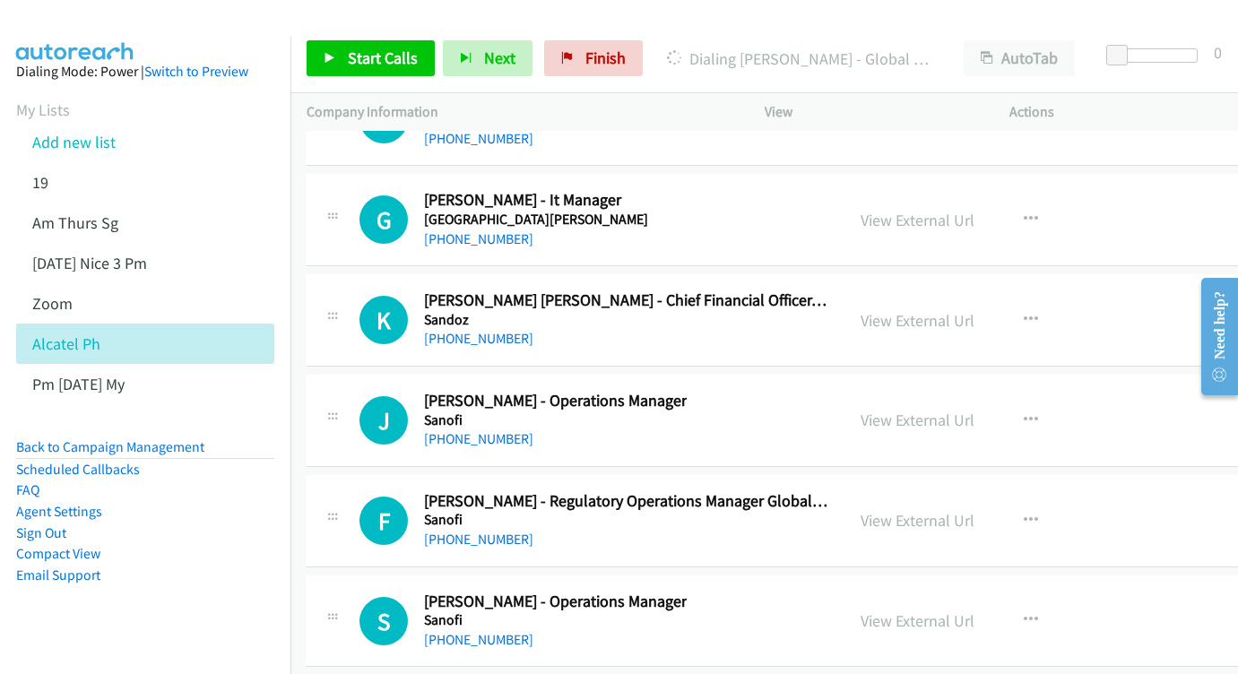
scroll to position [24688, 1]
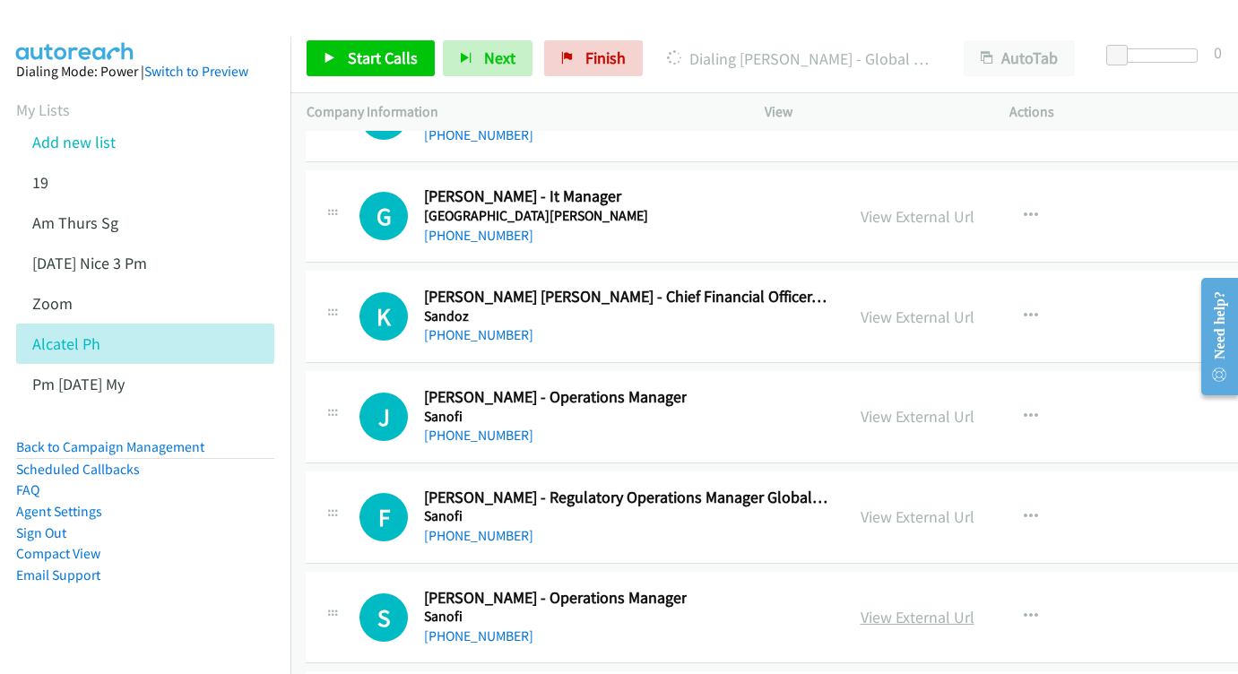
click at [967, 607] on link "View External Url" at bounding box center [918, 617] width 114 height 21
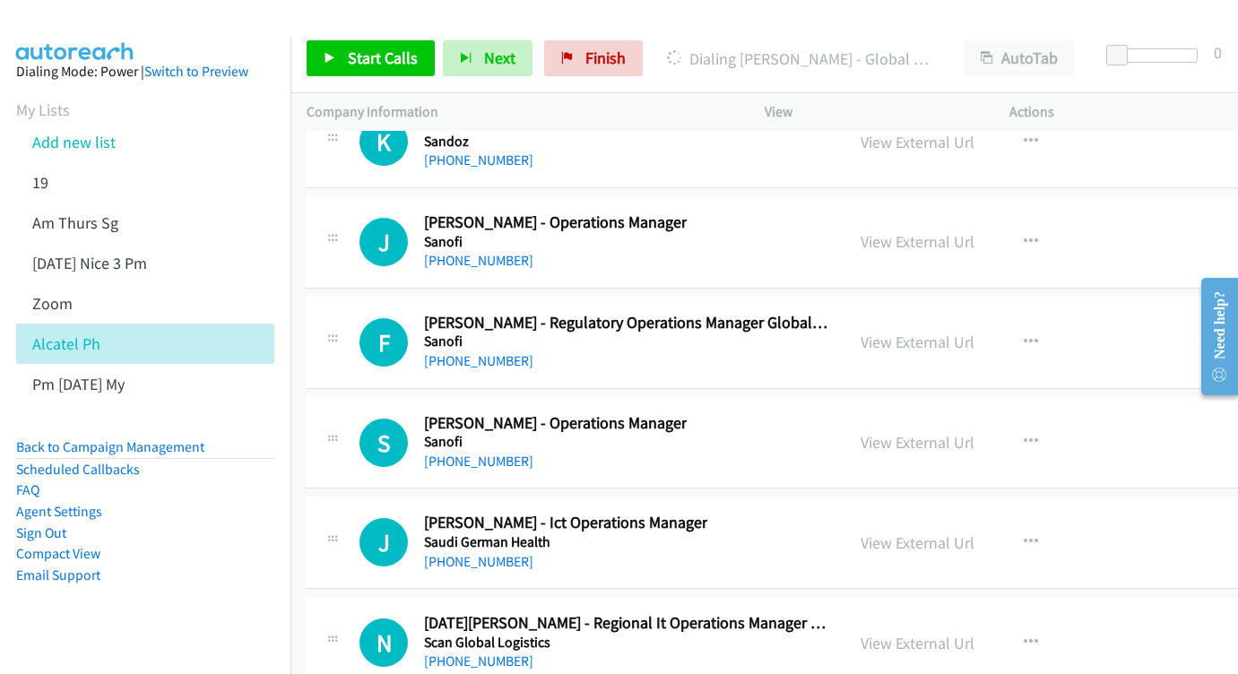
scroll to position [24894, 1]
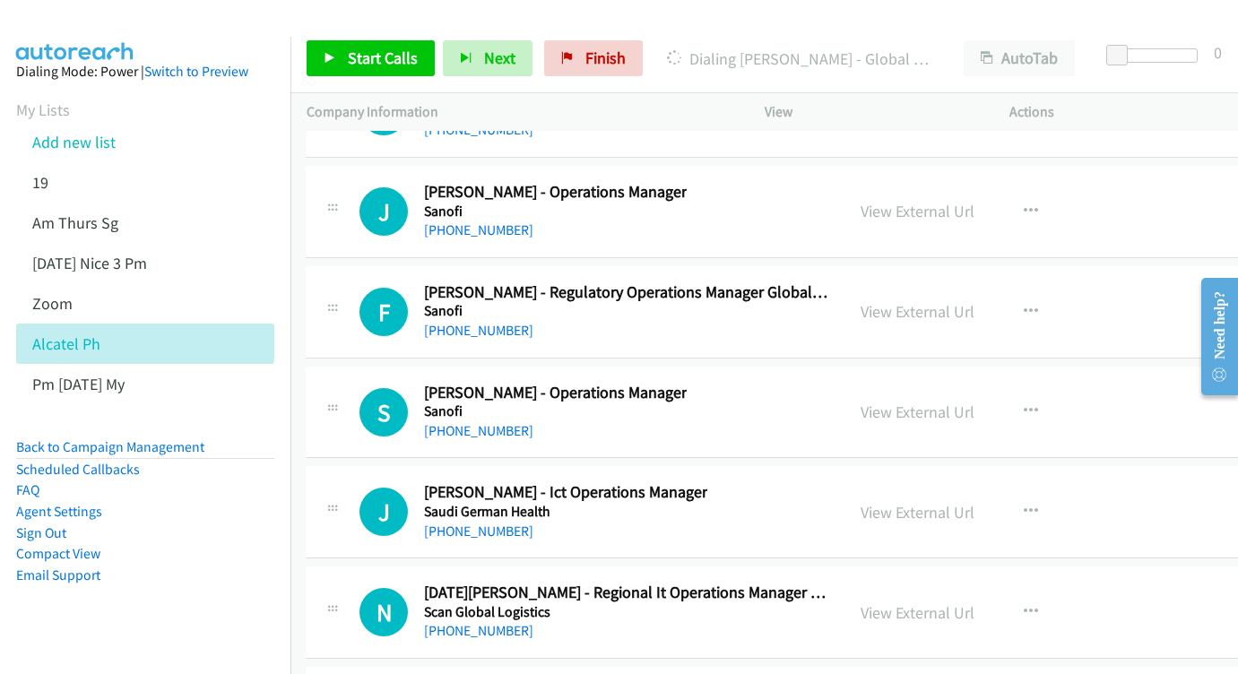
click at [975, 601] on div "View External Url" at bounding box center [918, 613] width 114 height 24
click at [951, 603] on link "View External Url" at bounding box center [918, 613] width 114 height 21
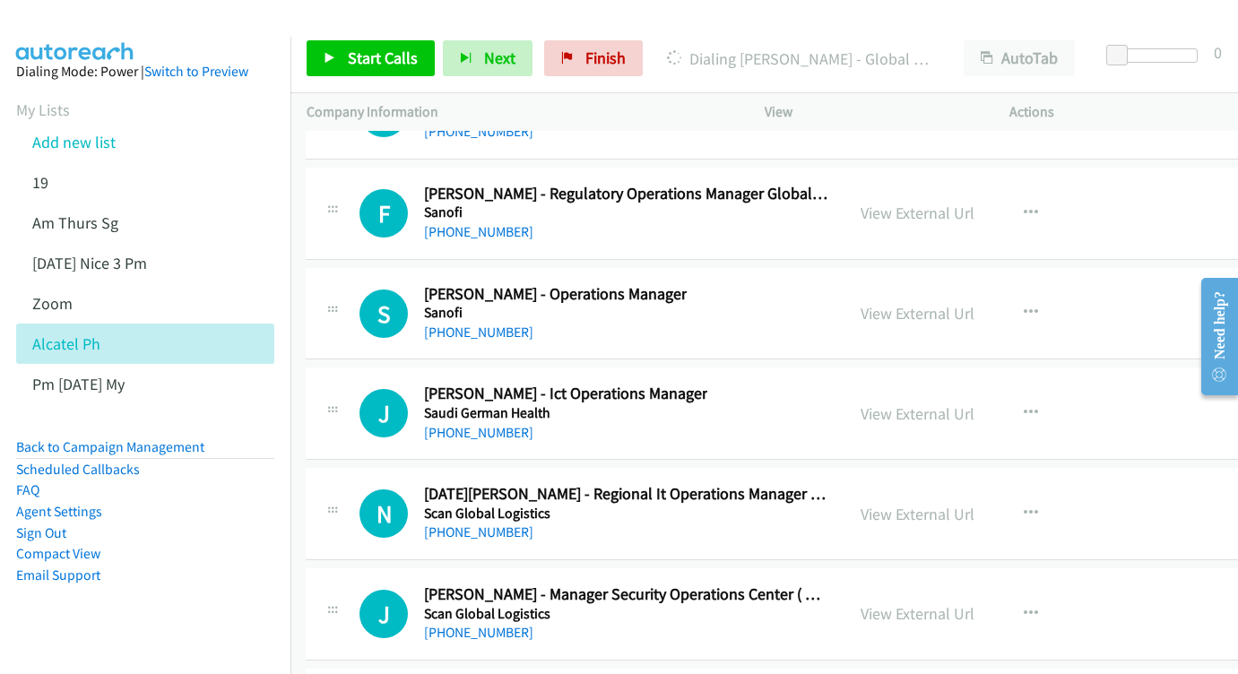
scroll to position [24996, 1]
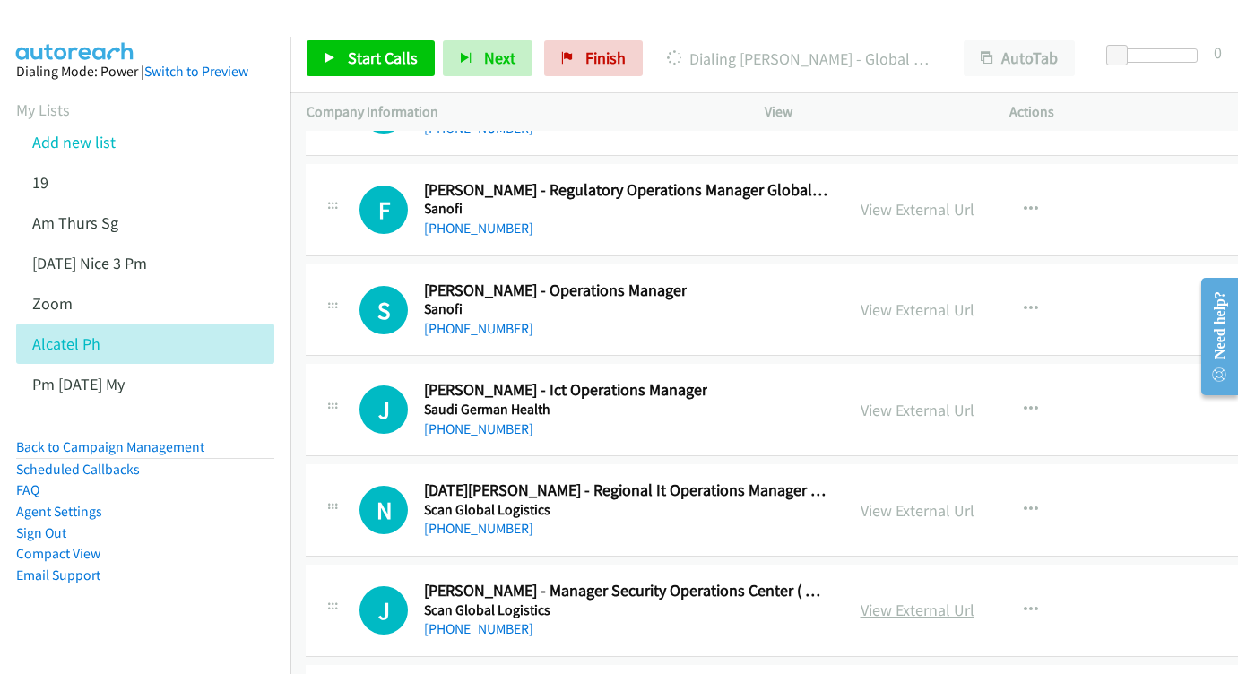
click at [956, 600] on link "View External Url" at bounding box center [918, 610] width 114 height 21
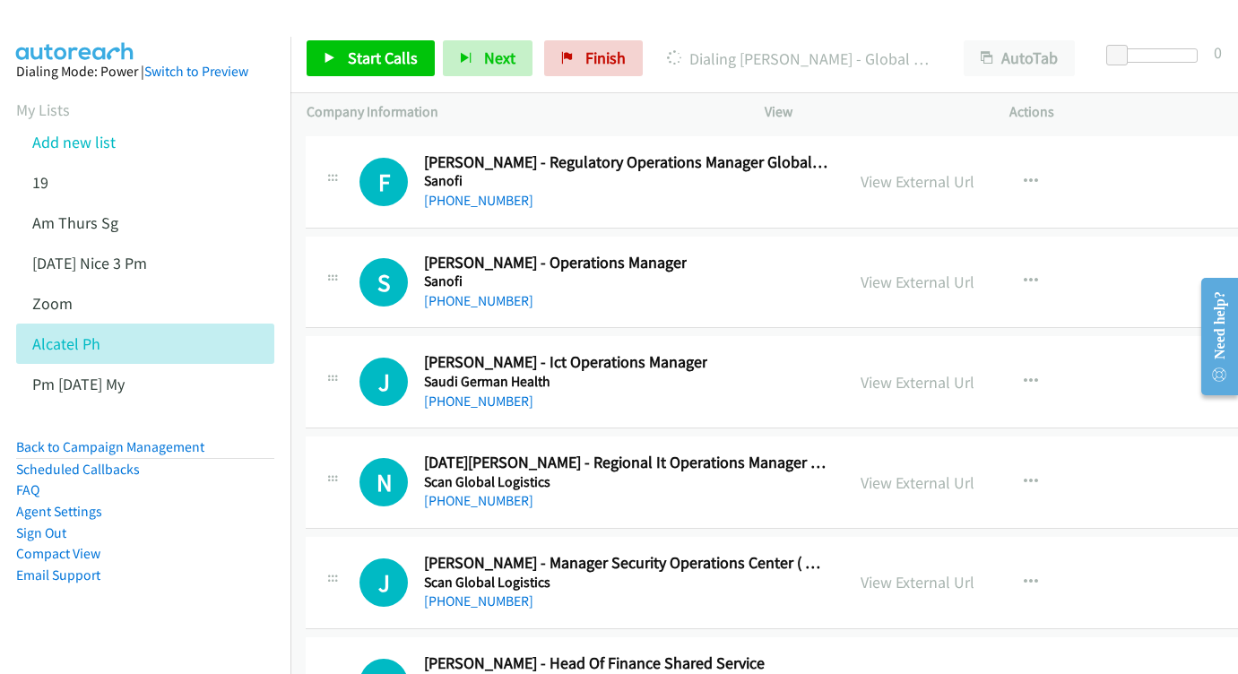
scroll to position [25054, 1]
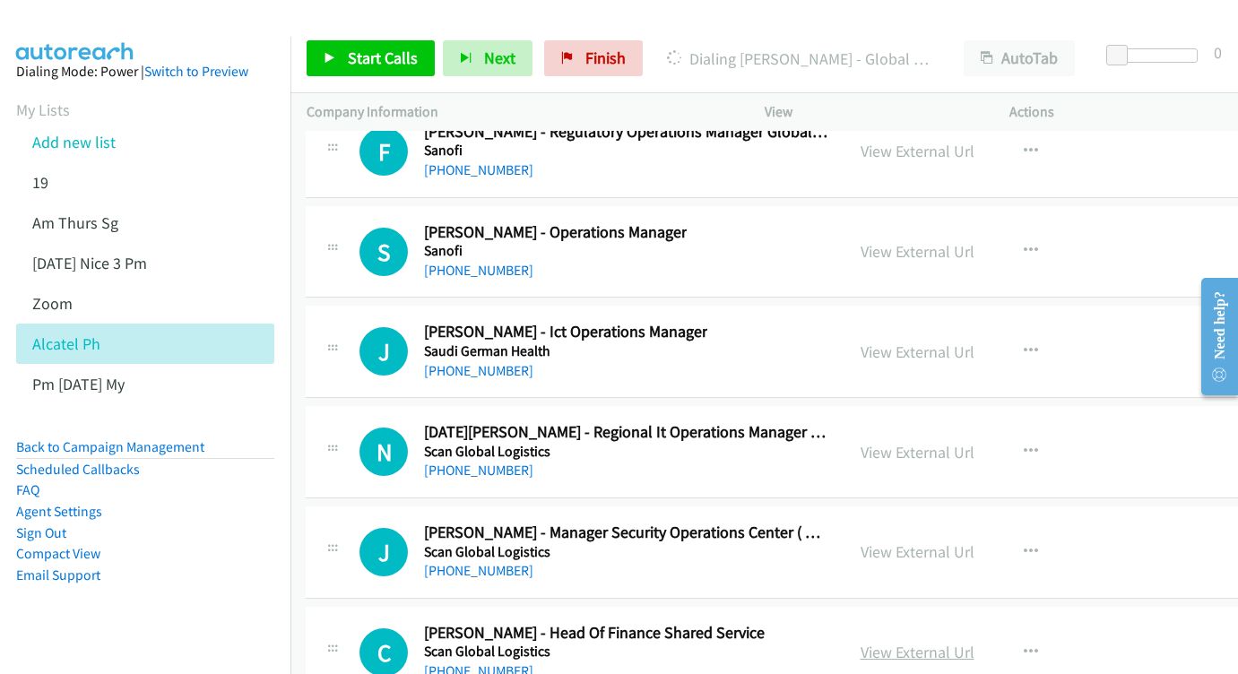
click at [943, 642] on link "View External Url" at bounding box center [918, 652] width 114 height 21
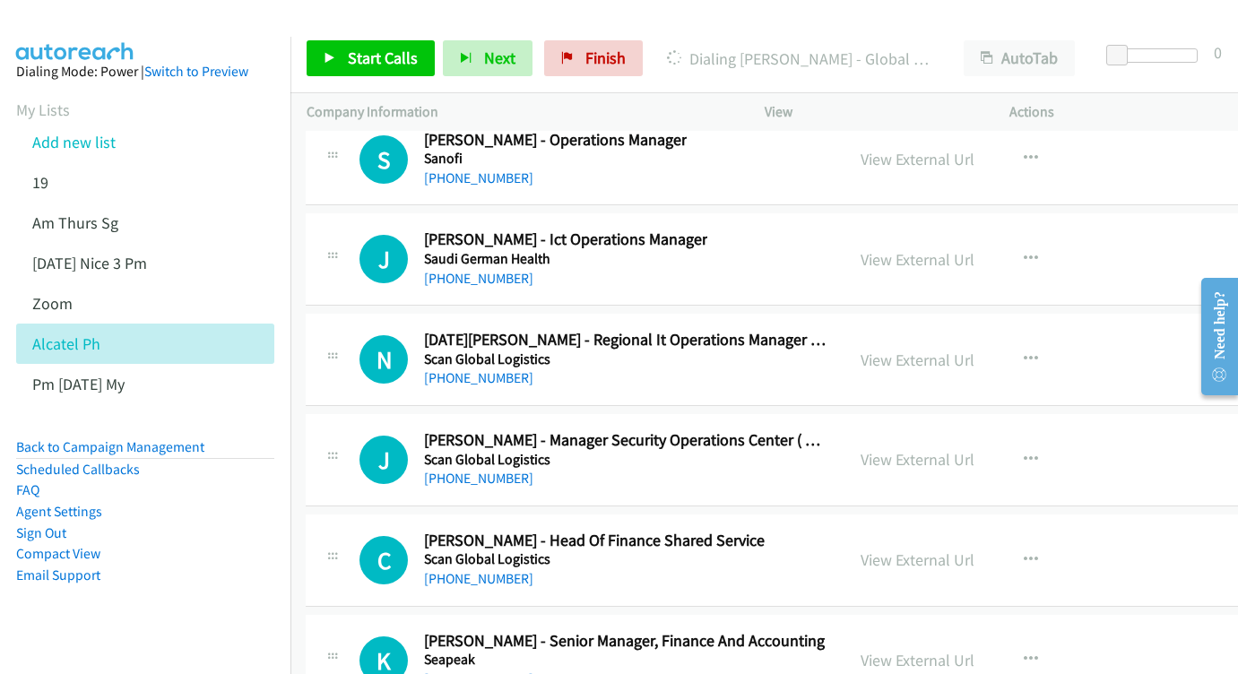
scroll to position [25150, 1]
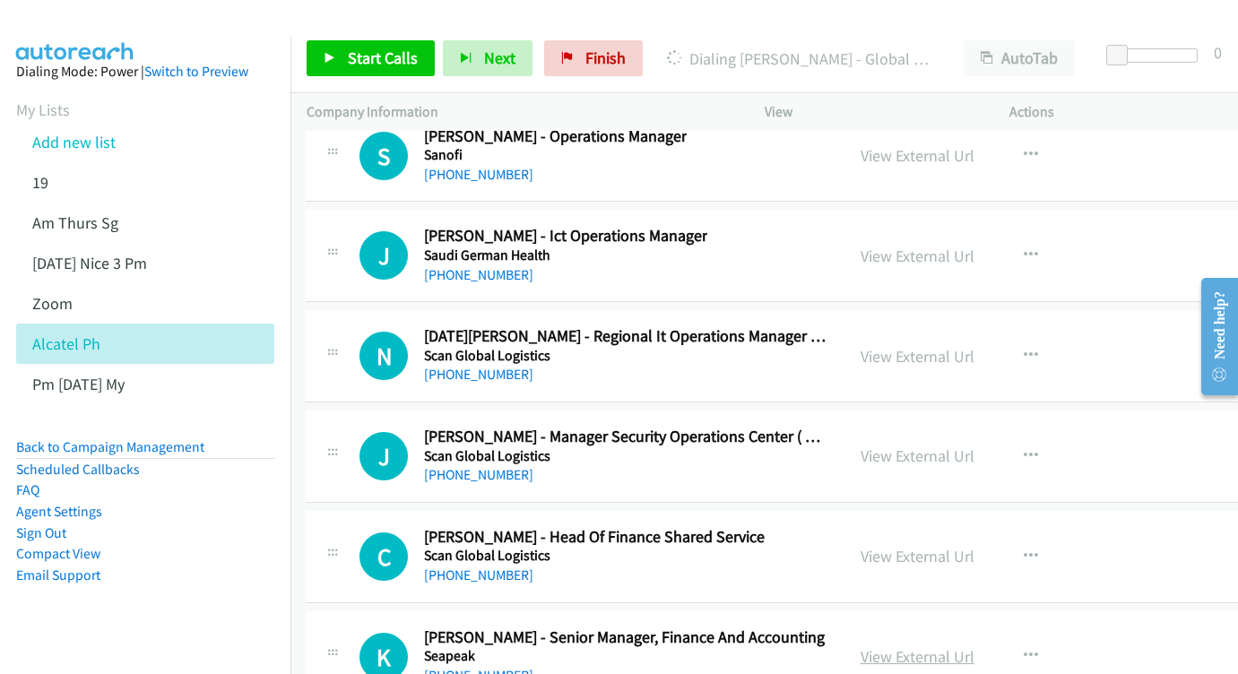
click at [951, 647] on link "View External Url" at bounding box center [918, 657] width 114 height 21
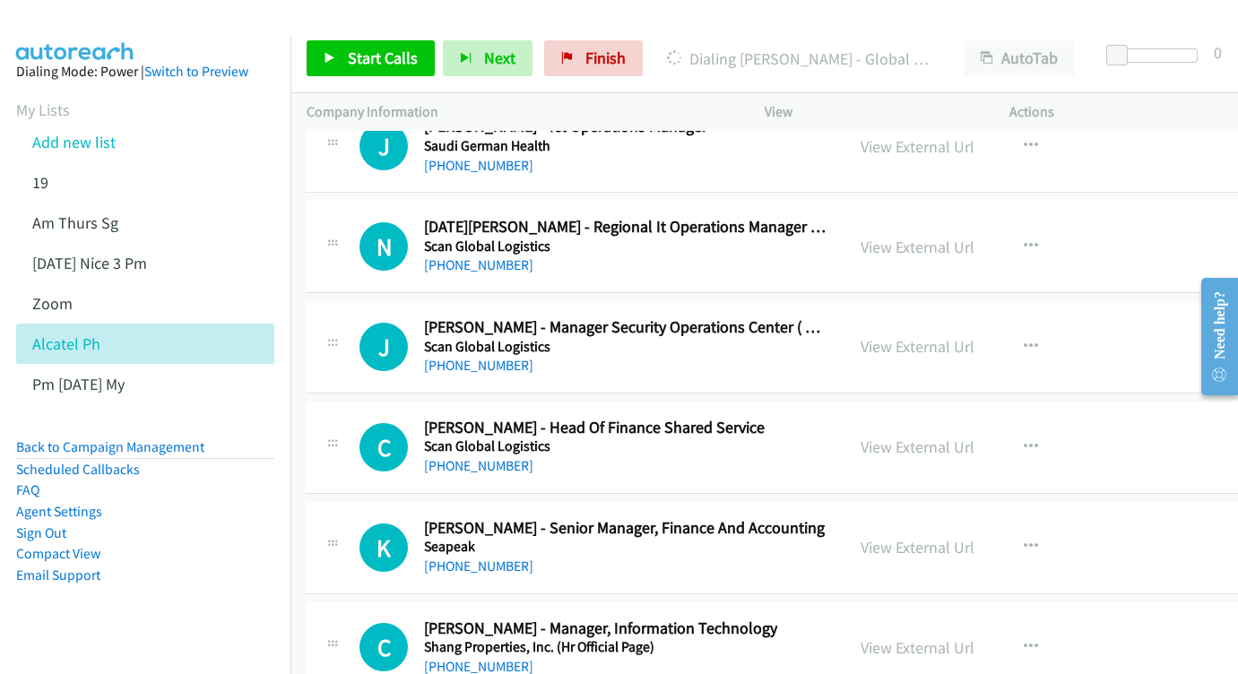
scroll to position [25292, 1]
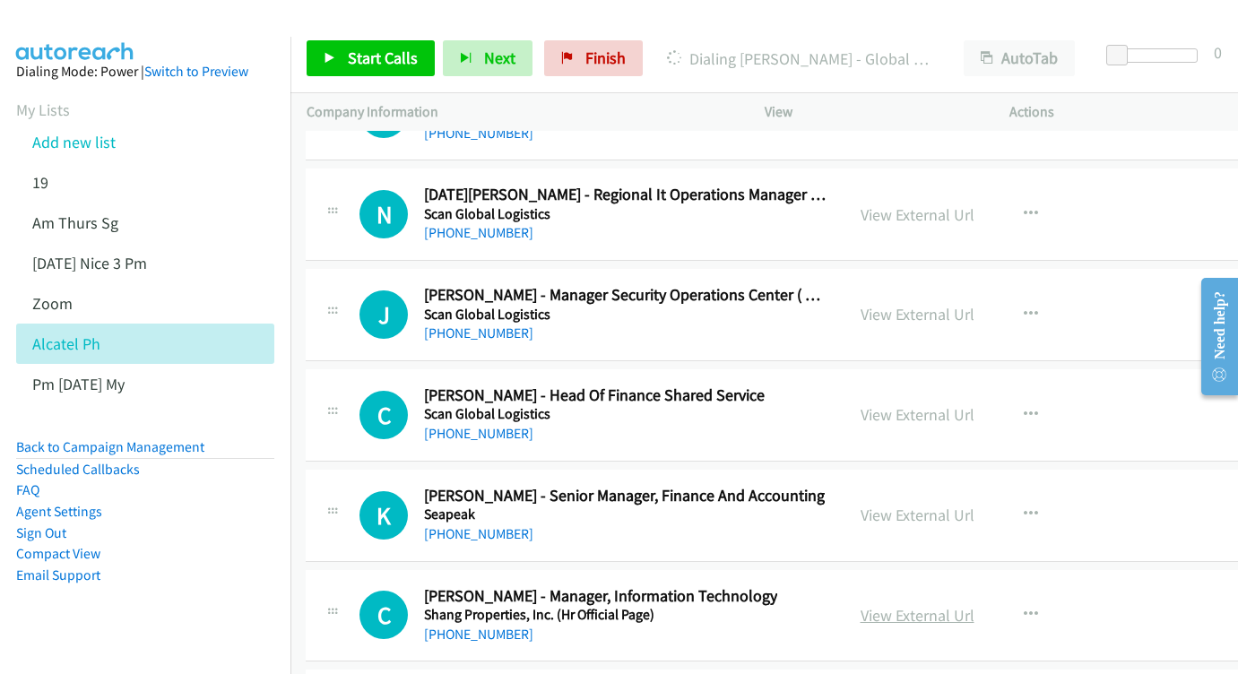
click at [971, 605] on link "View External Url" at bounding box center [918, 615] width 114 height 21
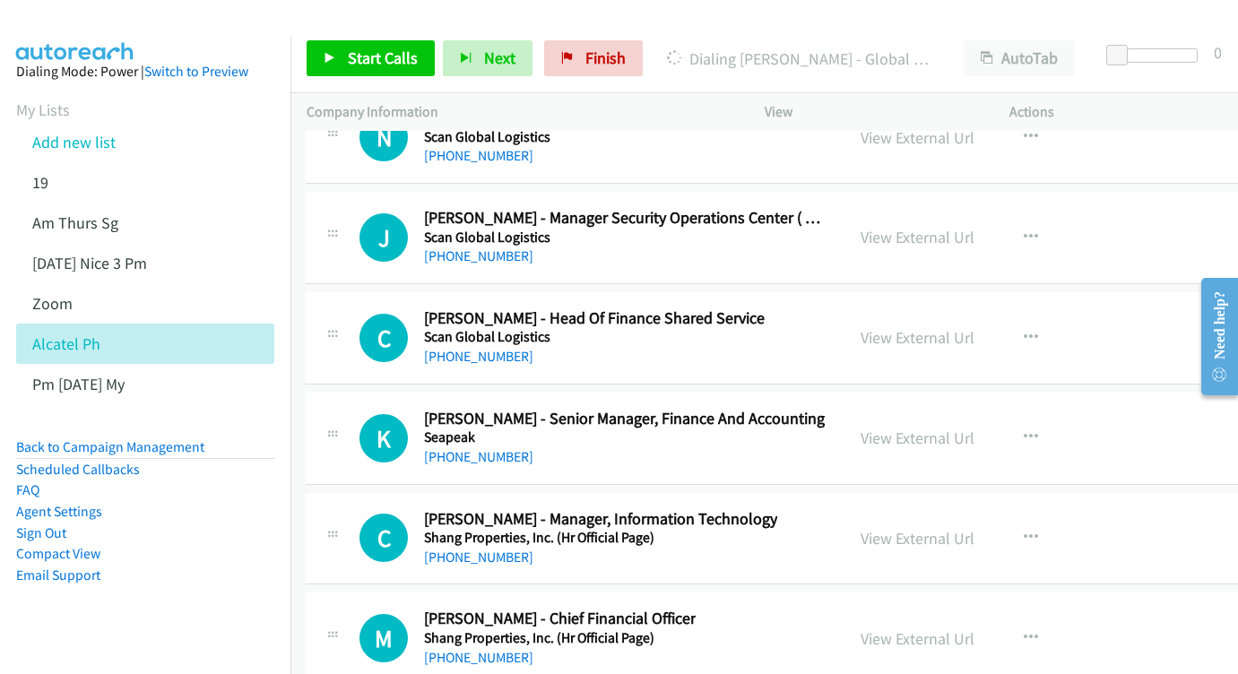
scroll to position [25373, 1]
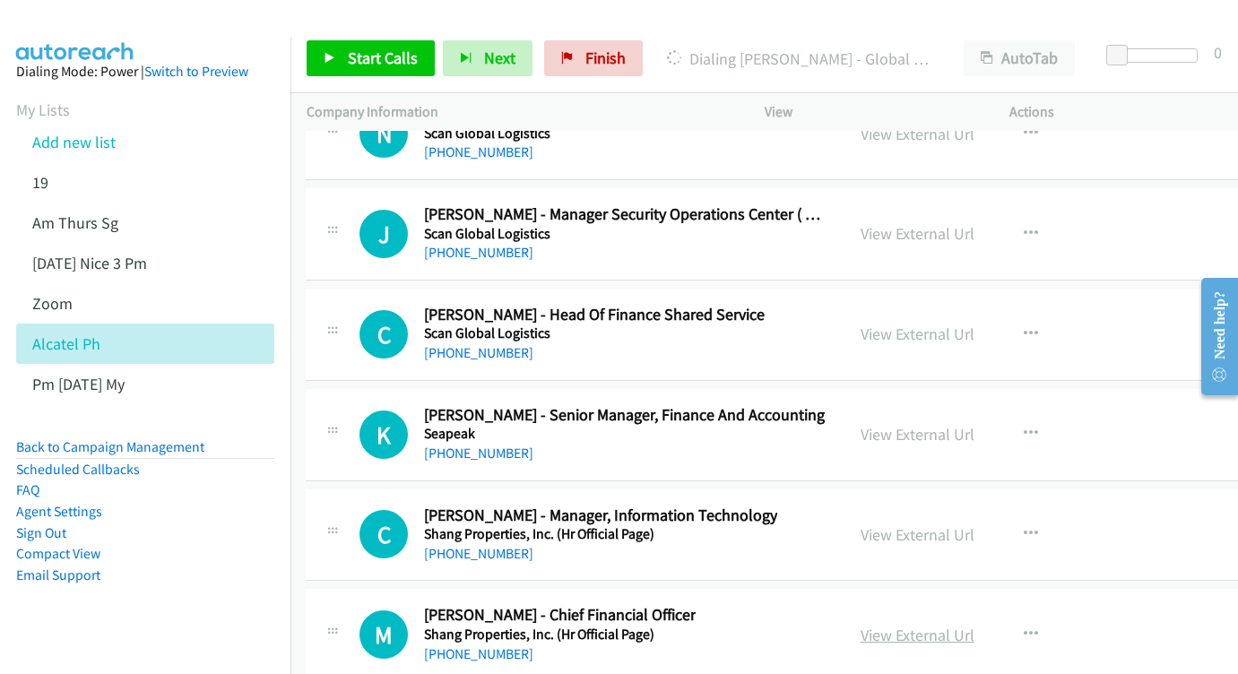
click at [975, 625] on link "View External Url" at bounding box center [918, 635] width 114 height 21
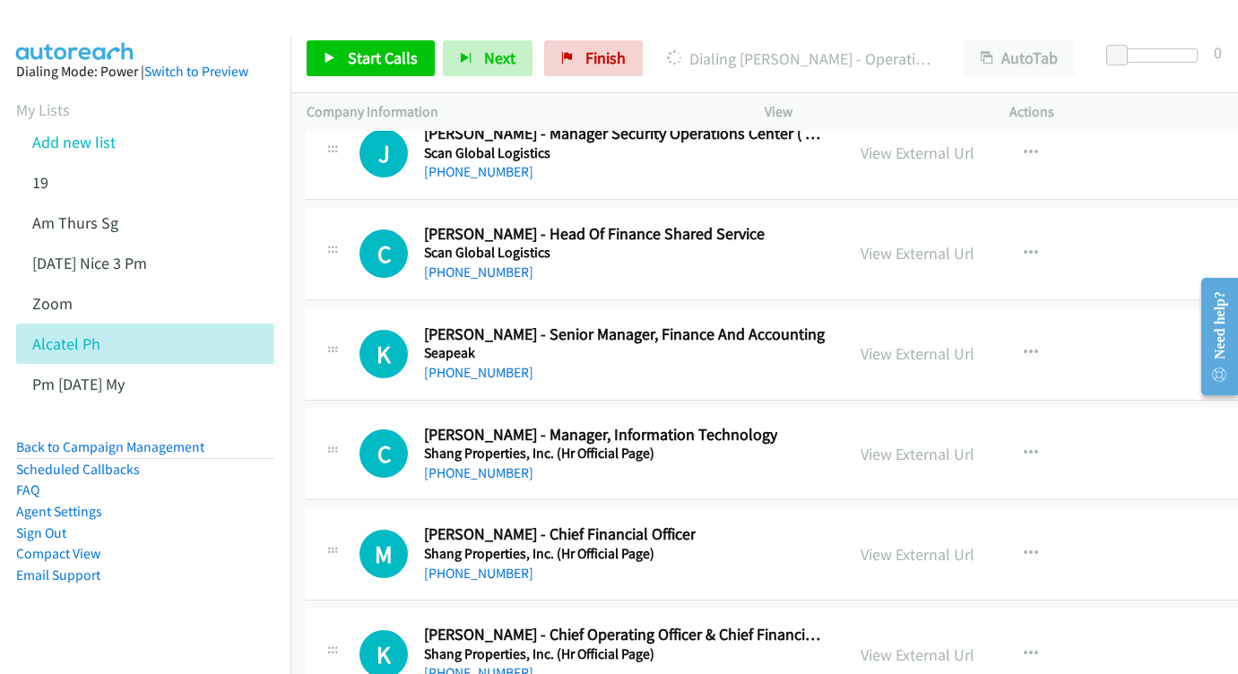
scroll to position [25489, 1]
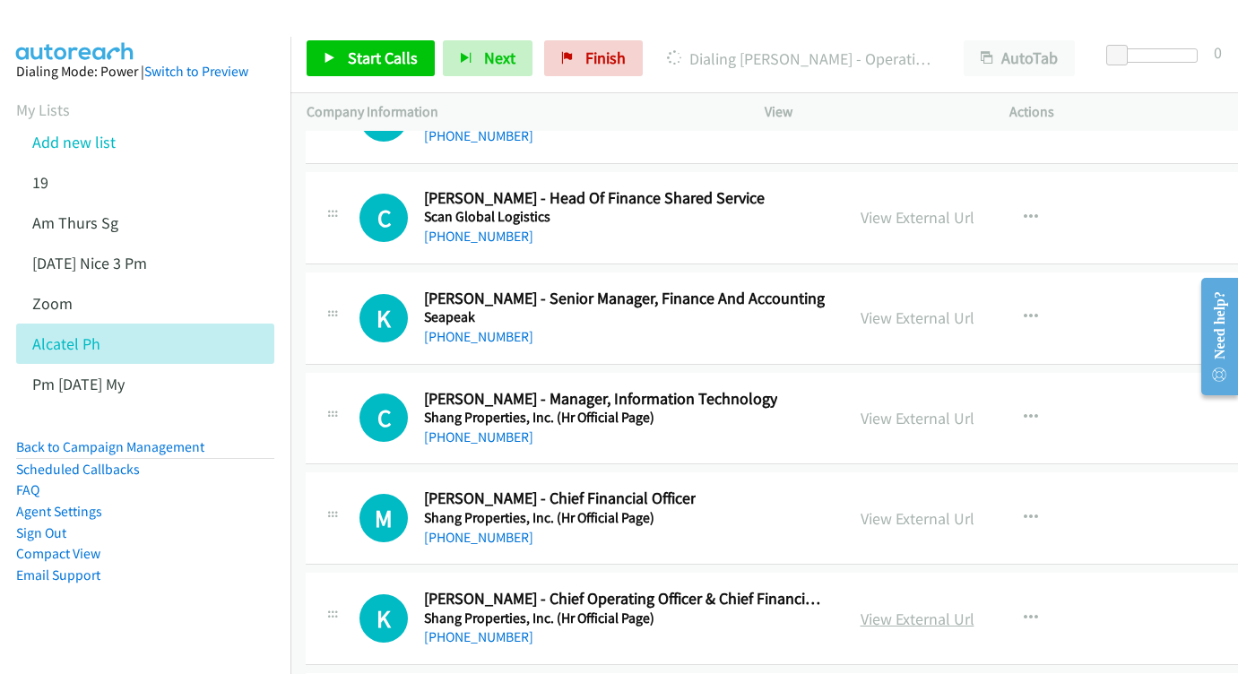
click at [968, 609] on link "View External Url" at bounding box center [918, 619] width 114 height 21
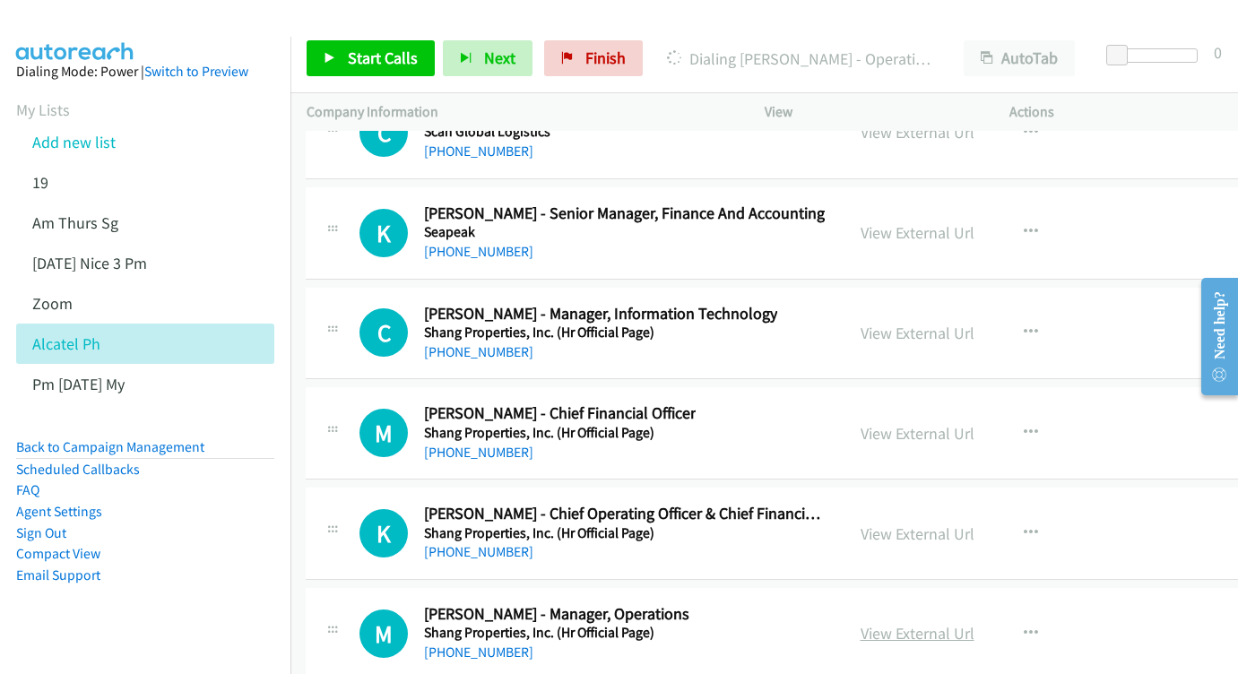
scroll to position [25577, 1]
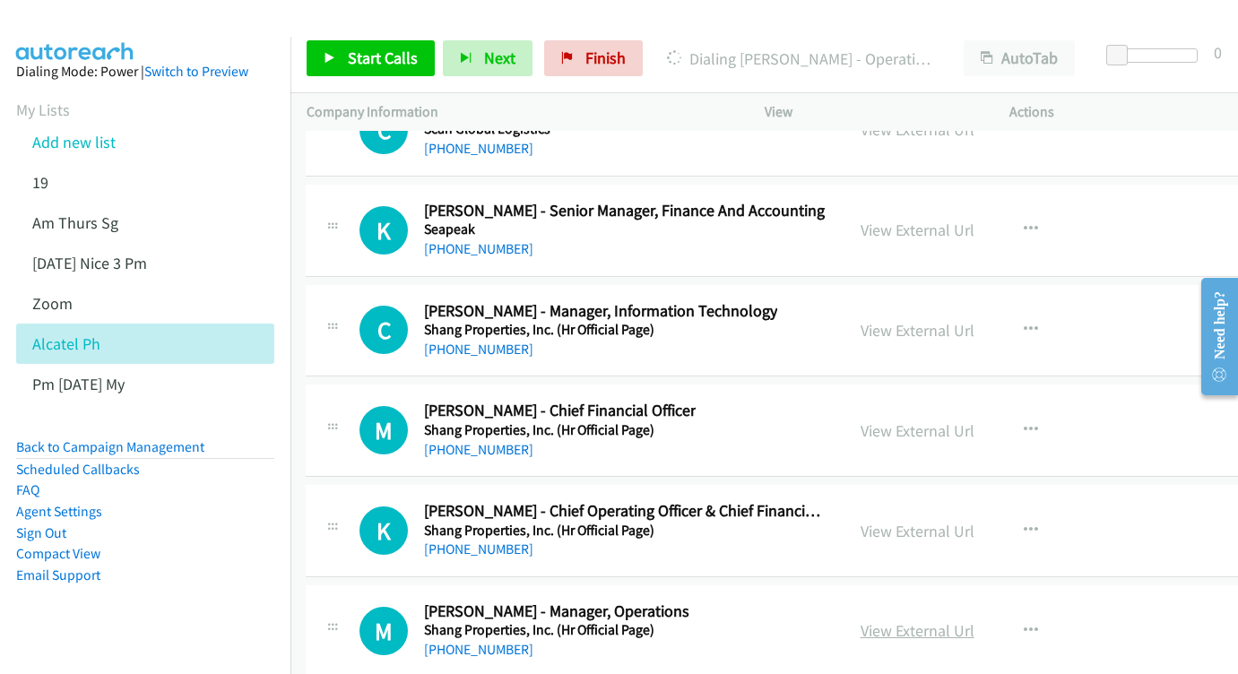
click at [963, 621] on link "View External Url" at bounding box center [918, 631] width 114 height 21
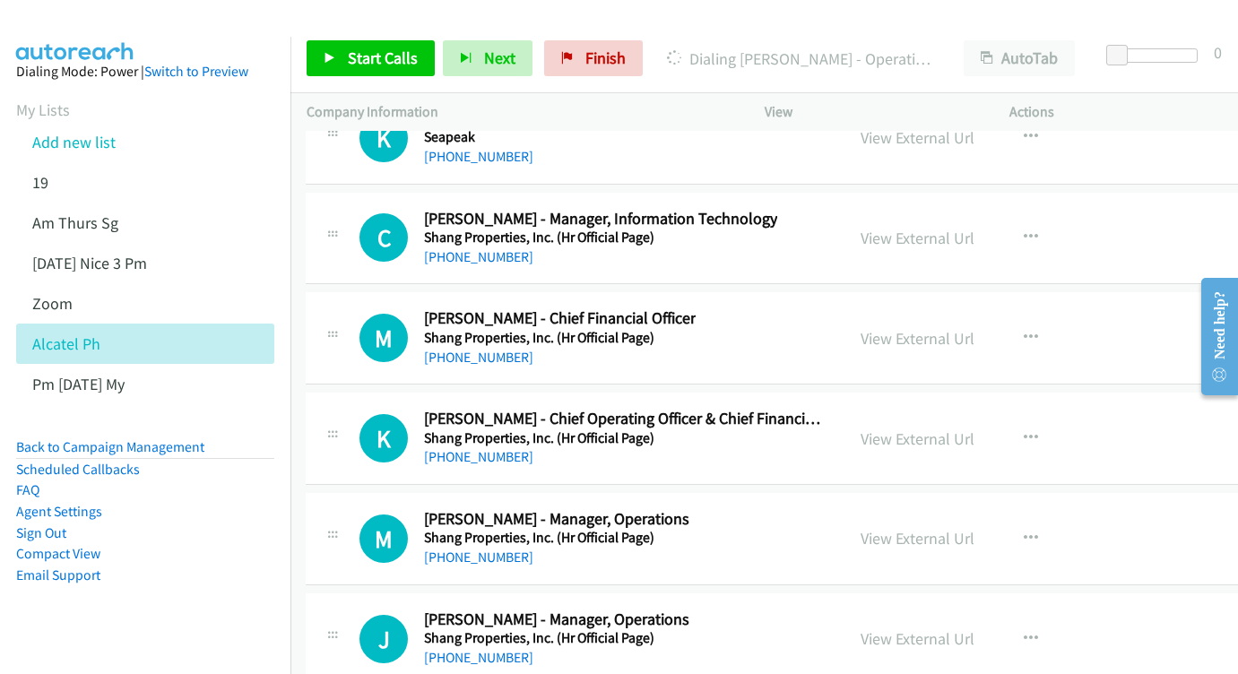
scroll to position [25670, 0]
click at [976, 628] on link "View External Url" at bounding box center [919, 638] width 114 height 21
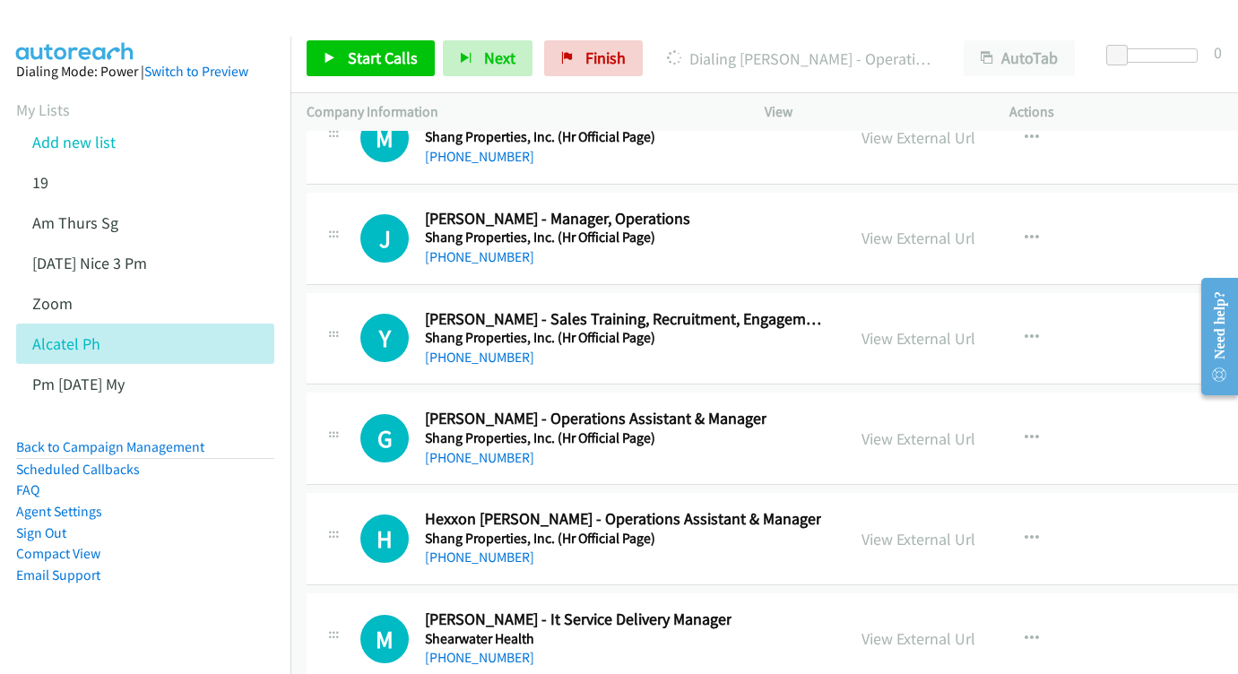
scroll to position [26102, 0]
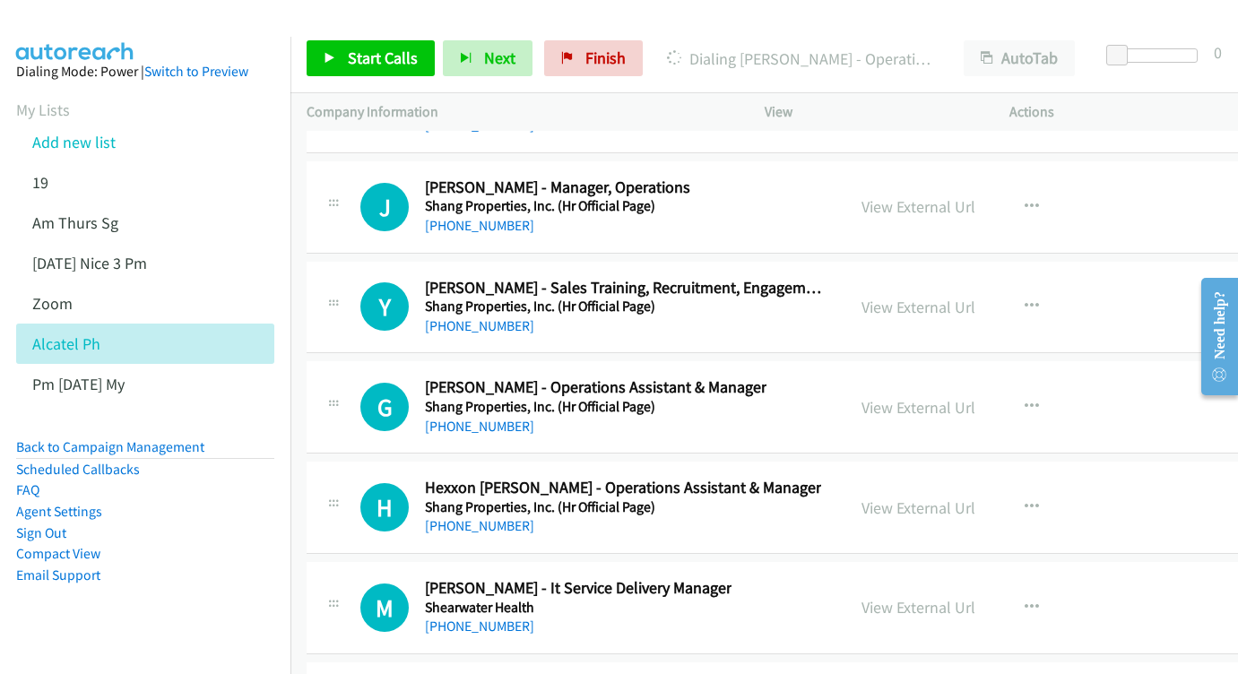
click at [976, 597] on link "View External Url" at bounding box center [919, 607] width 114 height 21
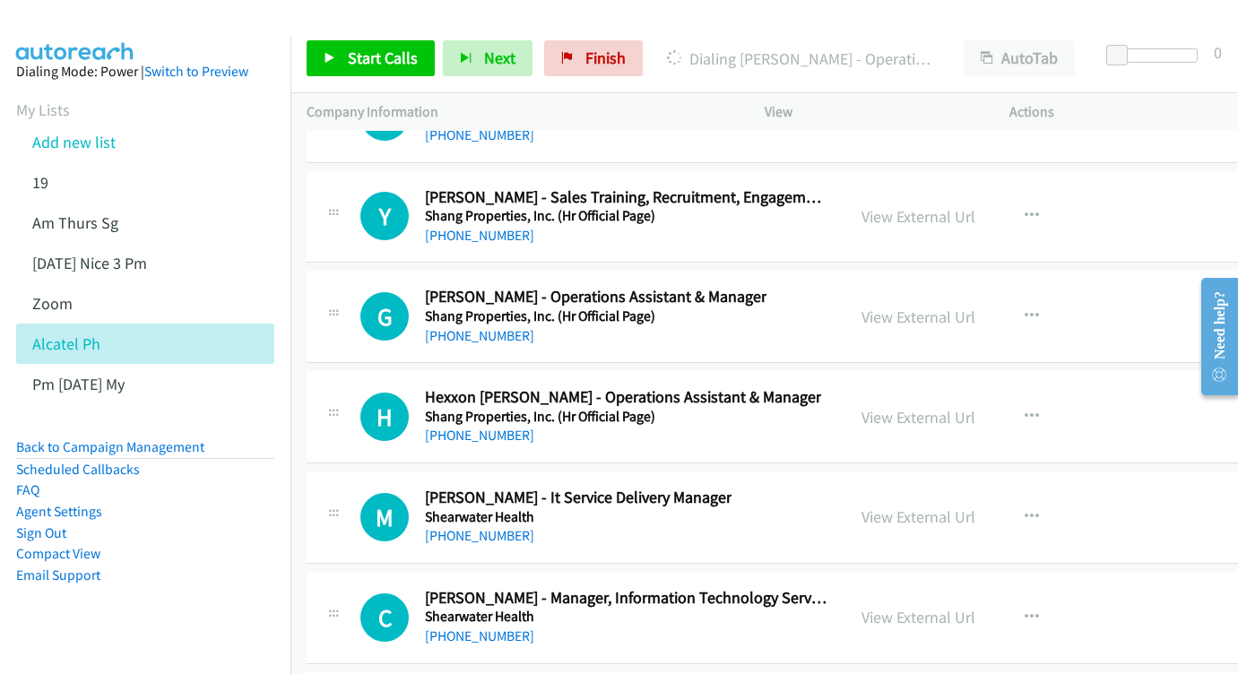
scroll to position [26199, 1]
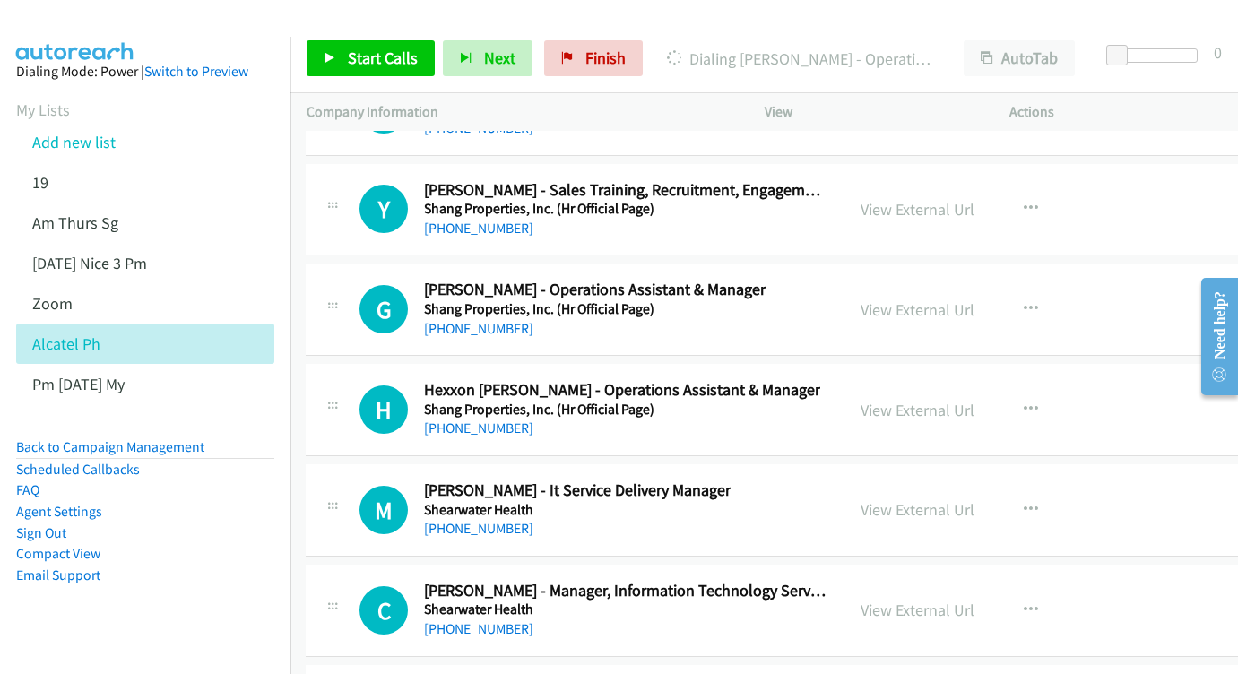
click at [966, 581] on div "View External Url View External Url Schedule/Manage Callback Start Calls Here R…" at bounding box center [987, 610] width 285 height 59
click at [965, 600] on link "View External Url" at bounding box center [918, 610] width 114 height 21
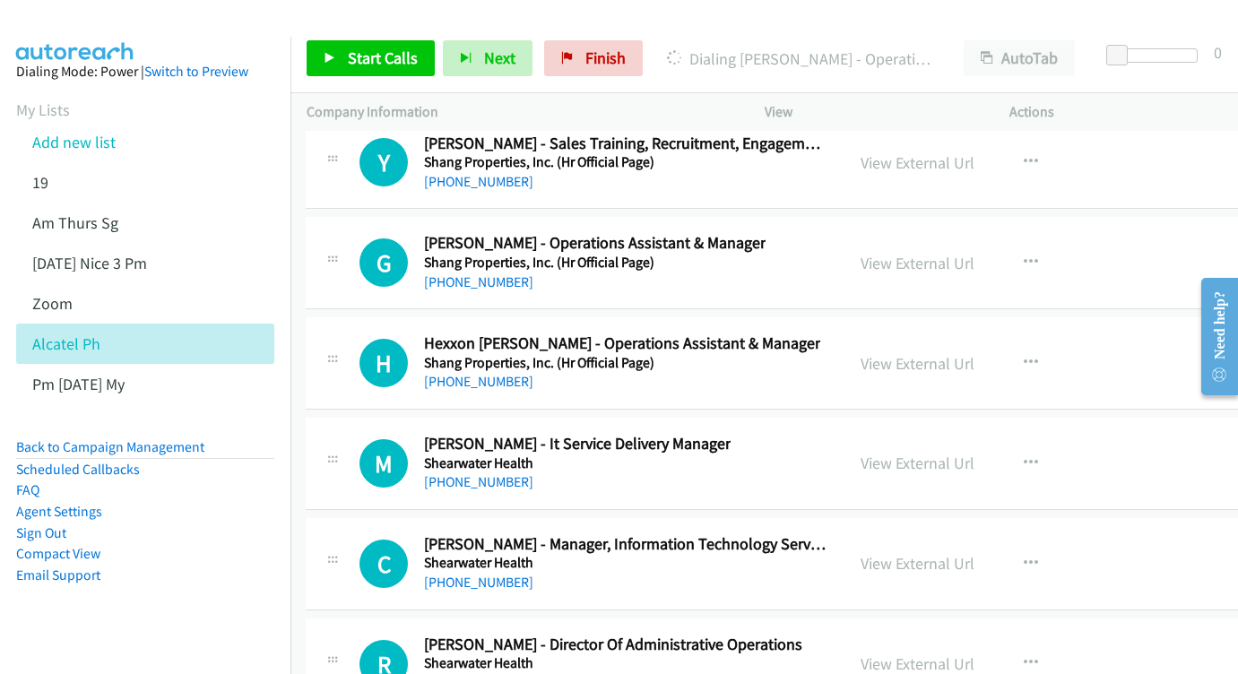
scroll to position [26259, 1]
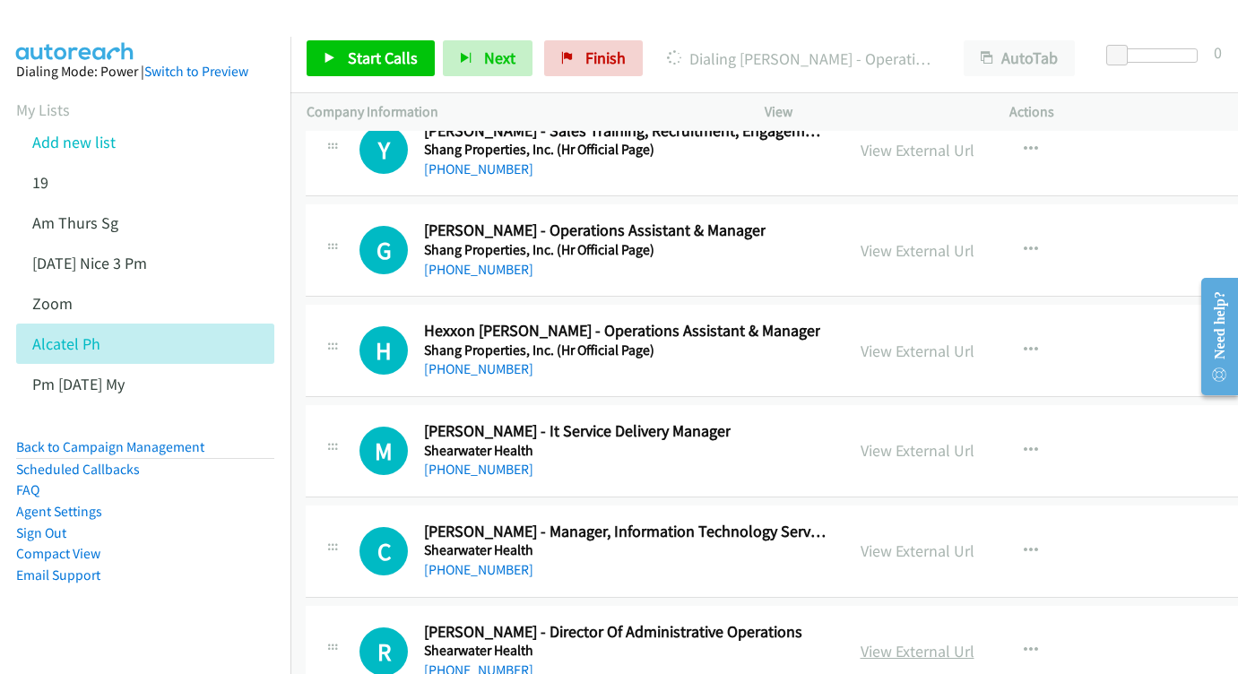
click at [975, 641] on link "View External Url" at bounding box center [918, 651] width 114 height 21
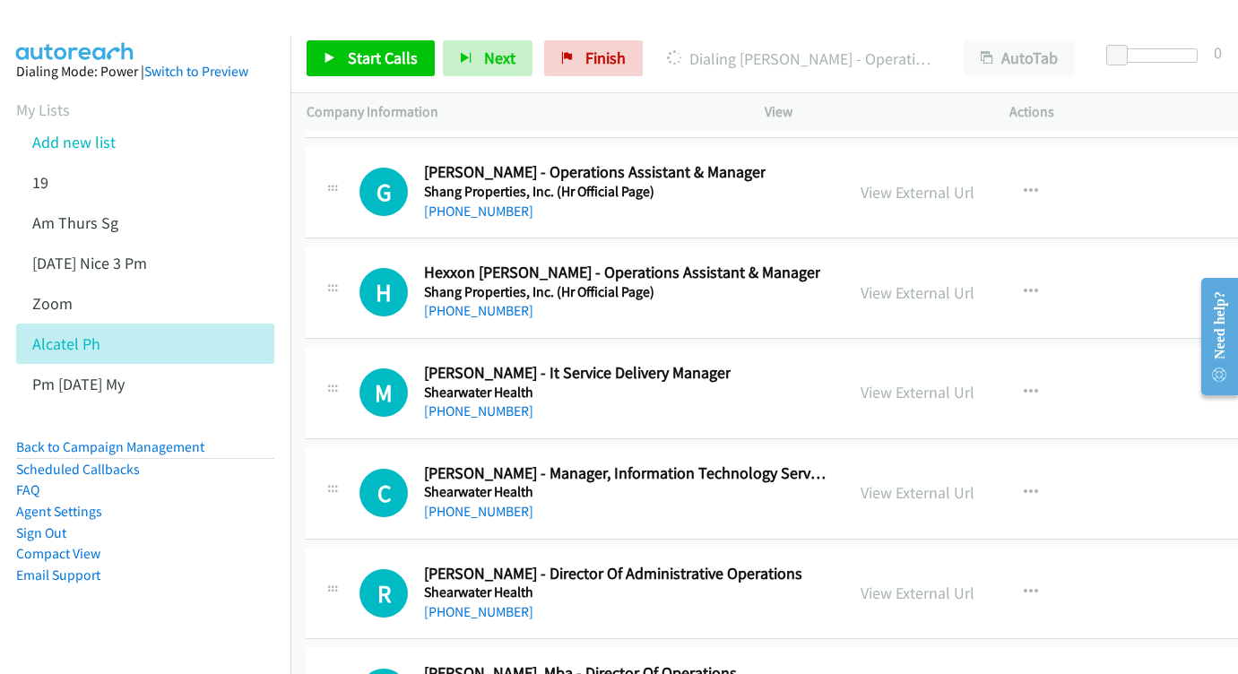
scroll to position [26349, 1]
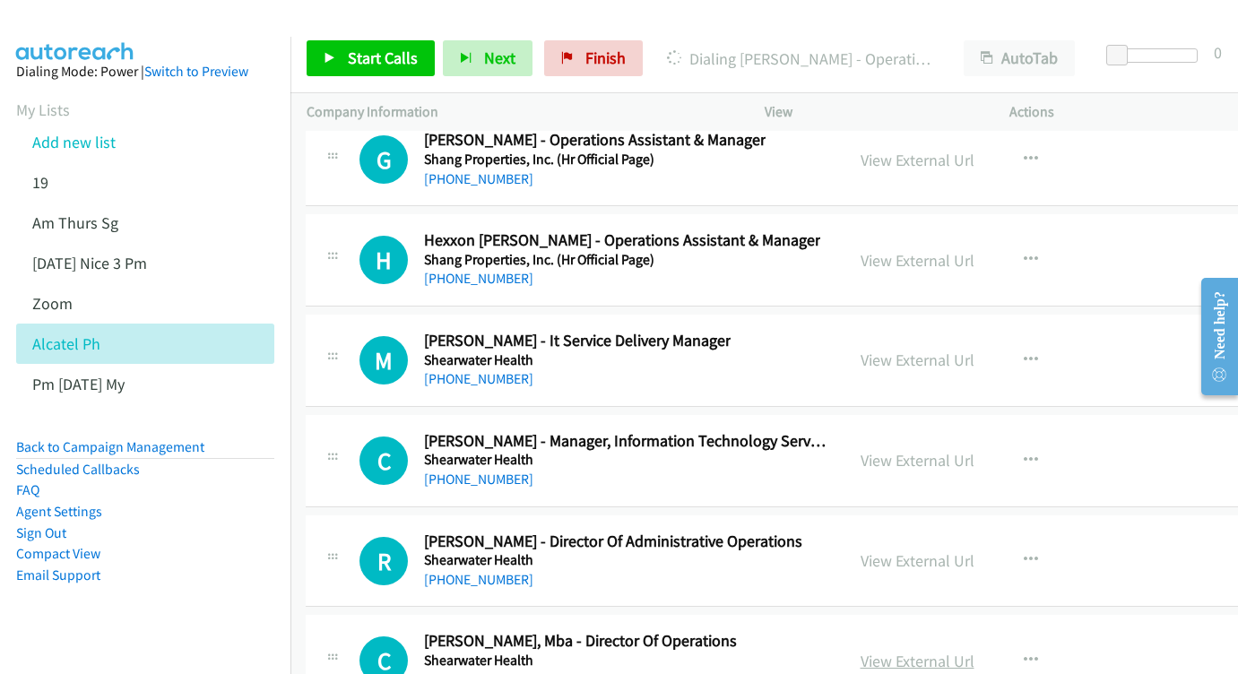
click at [964, 651] on link "View External Url" at bounding box center [918, 661] width 114 height 21
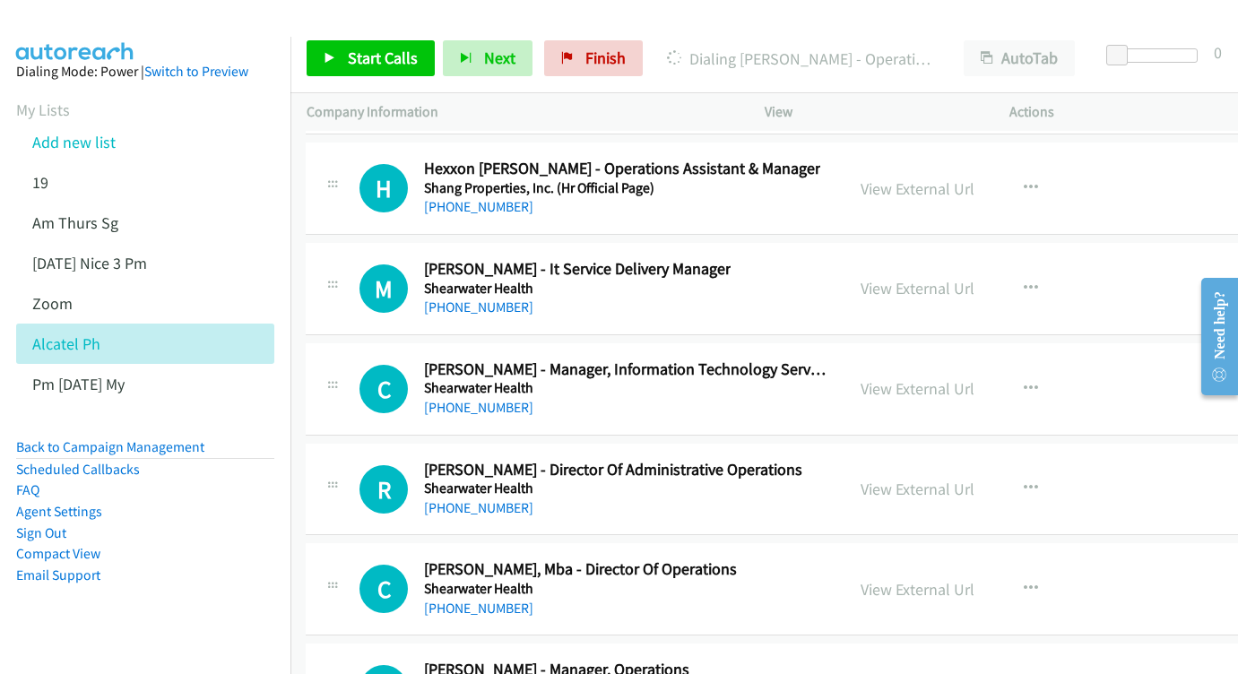
scroll to position [26430, 1]
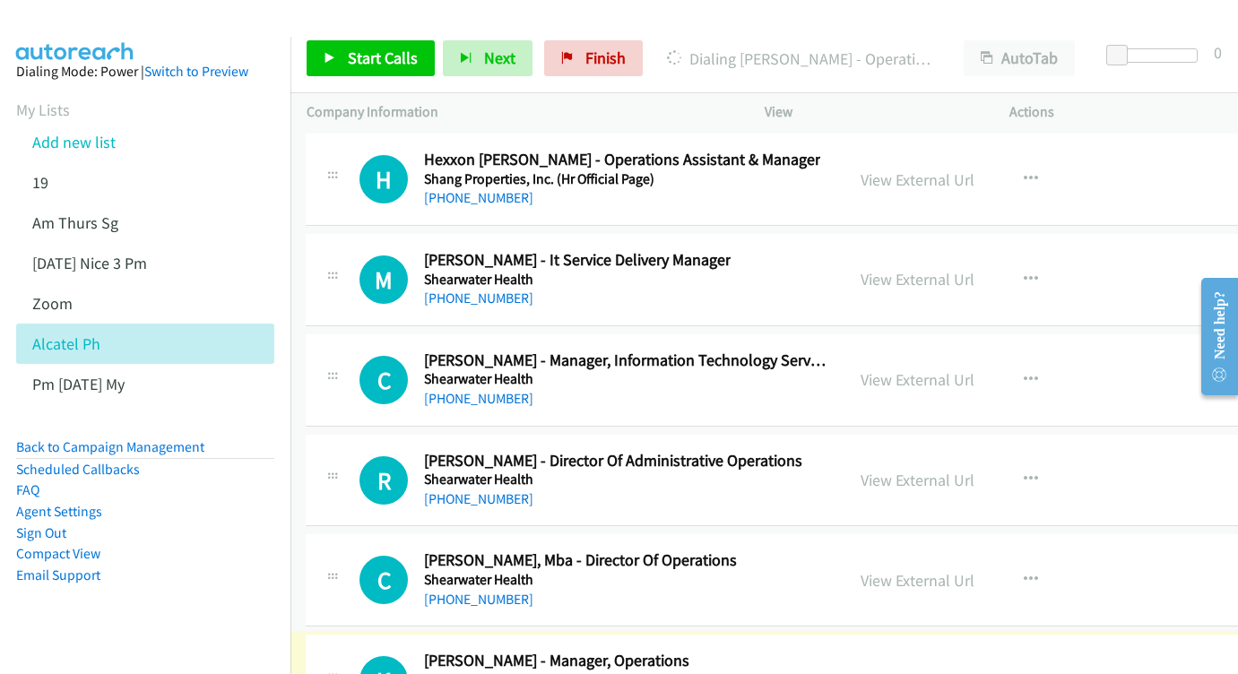
click at [973, 671] on link "View External Url" at bounding box center [918, 681] width 114 height 21
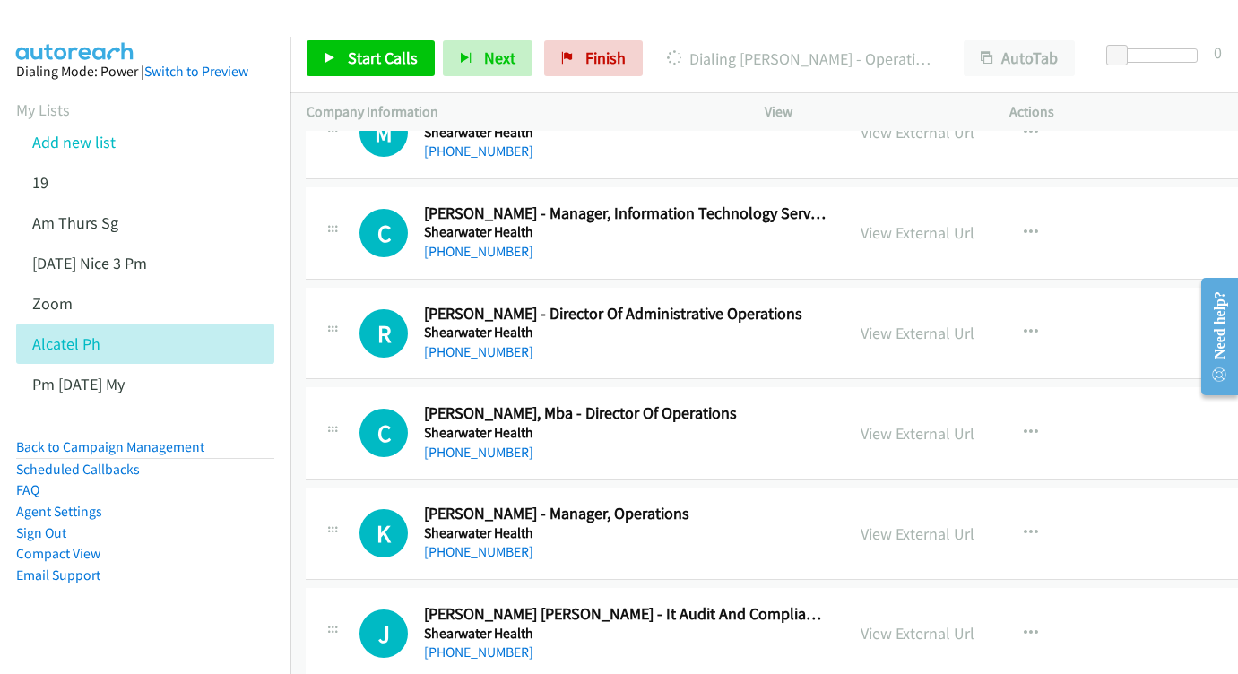
scroll to position [26584, 1]
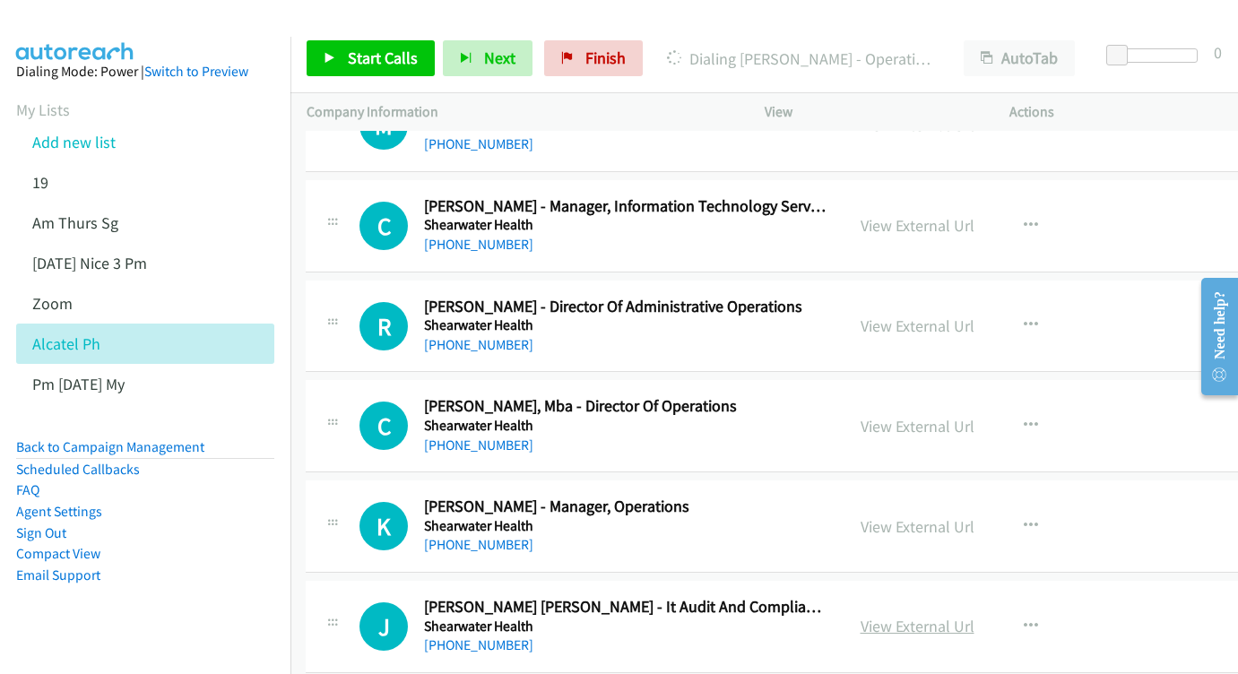
click at [975, 616] on link "View External Url" at bounding box center [918, 626] width 114 height 21
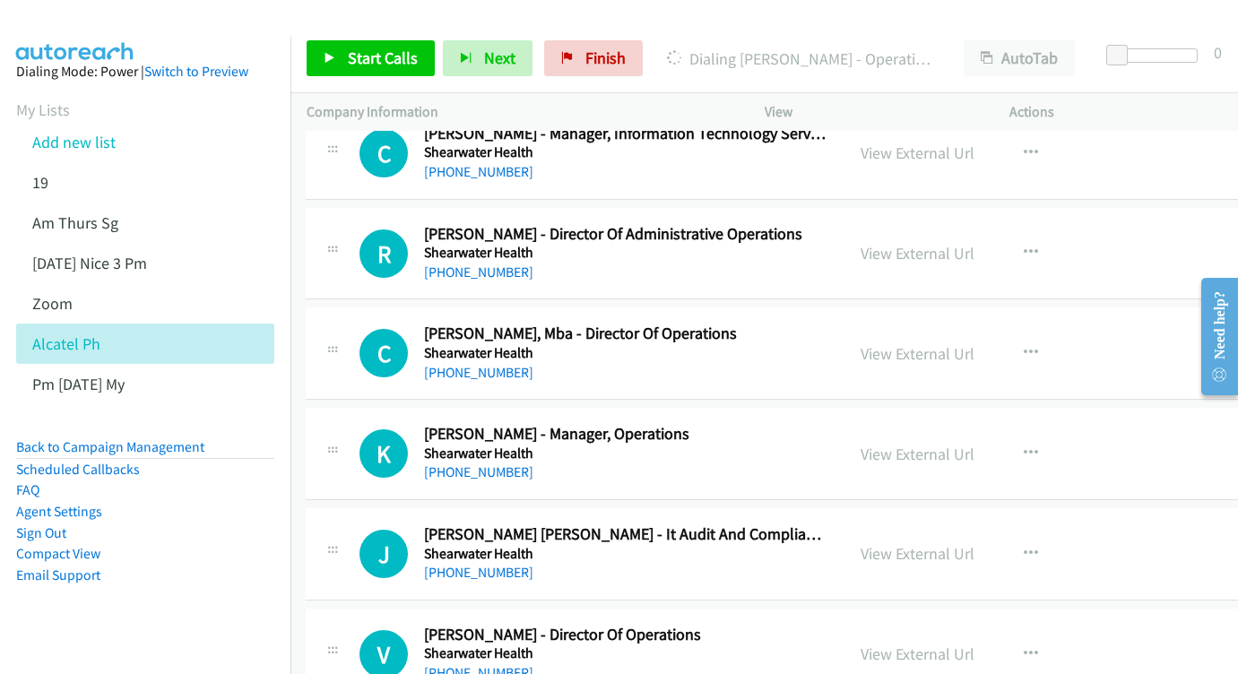
scroll to position [26670, 2]
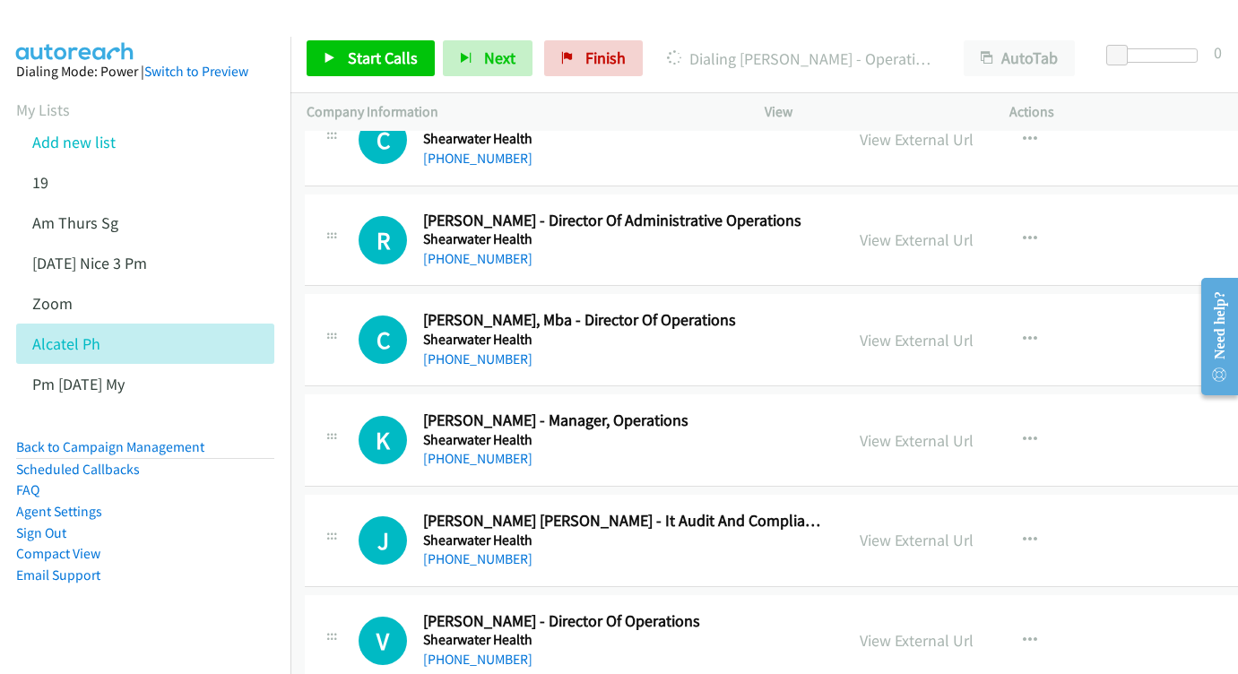
click at [986, 612] on div "View External Url View External Url Schedule/Manage Callback Start Calls Here R…" at bounding box center [986, 641] width 285 height 59
click at [974, 630] on link "View External Url" at bounding box center [917, 640] width 114 height 21
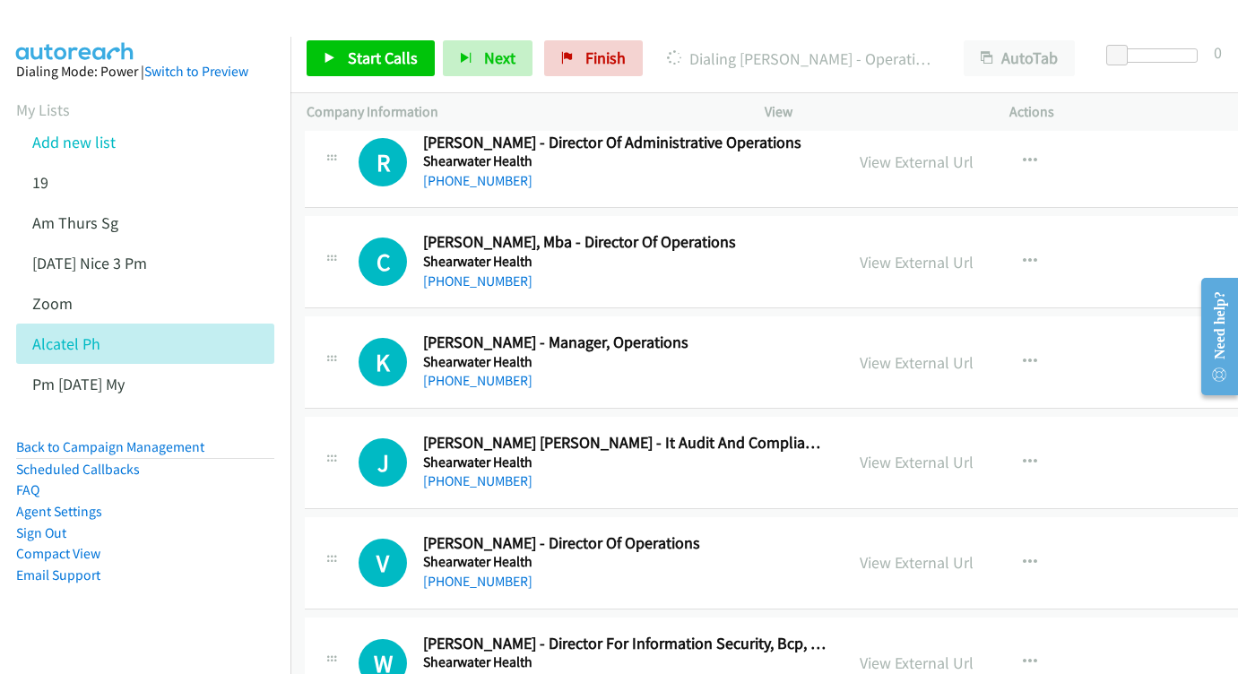
scroll to position [26763, 2]
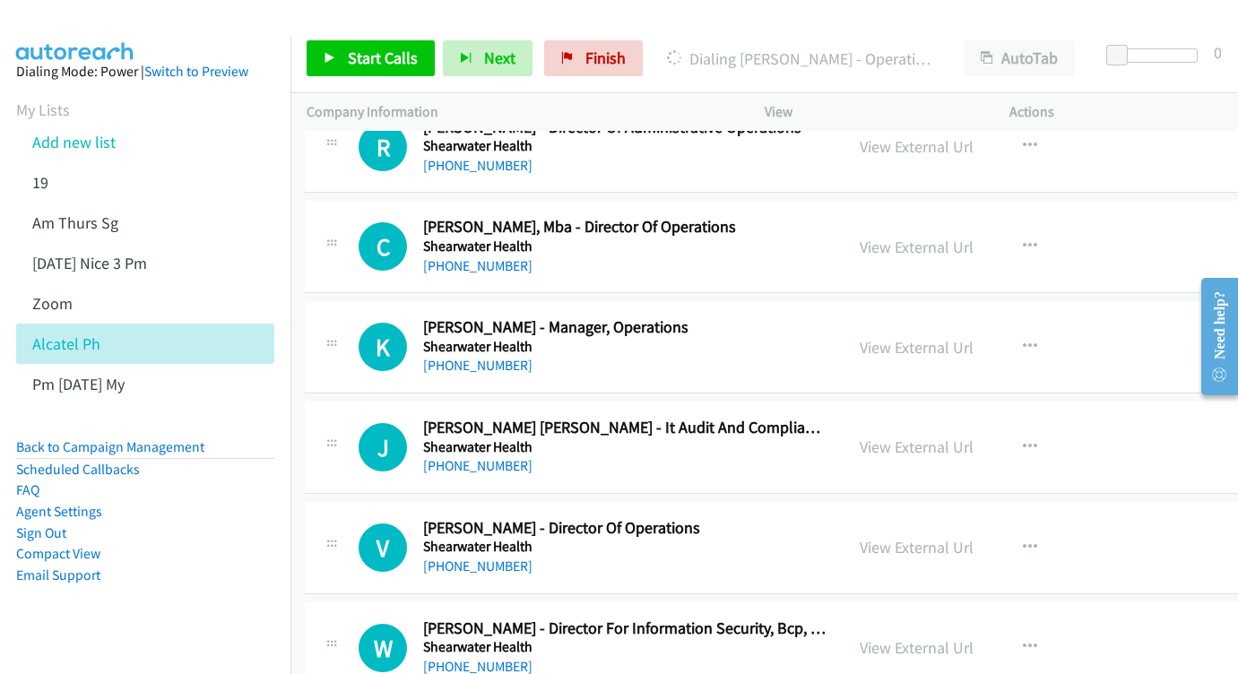
click at [973, 619] on div "View External Url View External Url Schedule/Manage Callback Start Calls Here R…" at bounding box center [986, 648] width 285 height 59
click at [973, 638] on link "View External Url" at bounding box center [917, 648] width 114 height 21
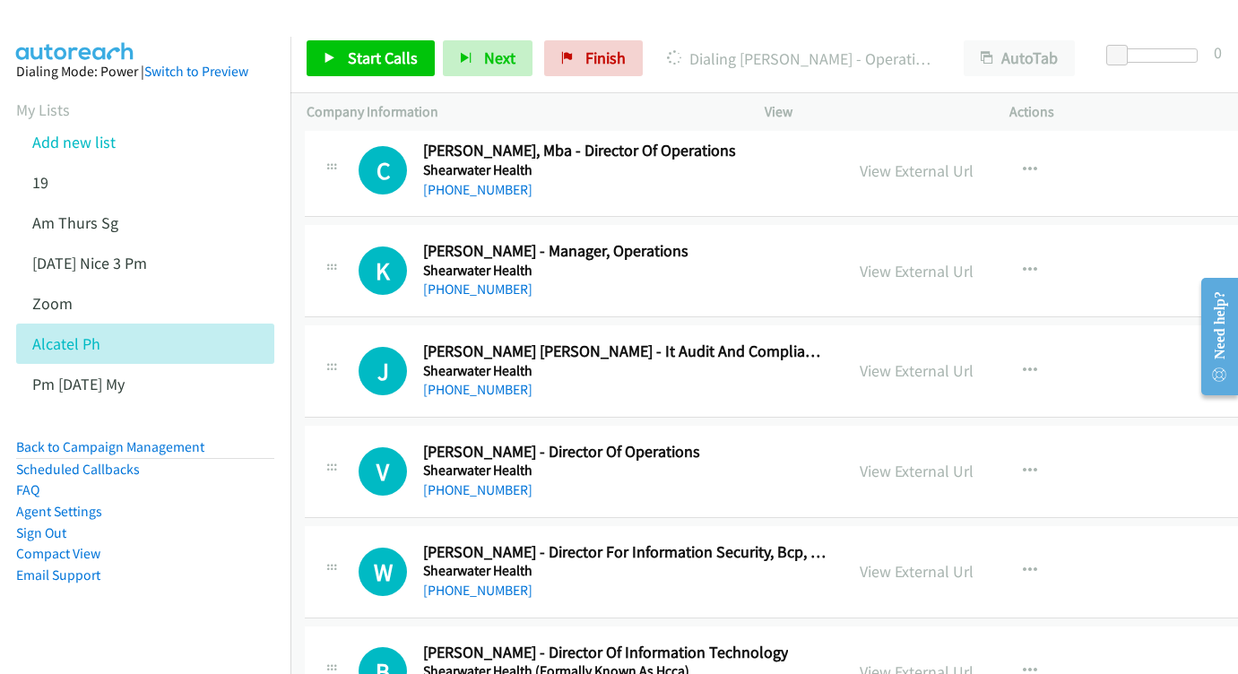
scroll to position [26847, 2]
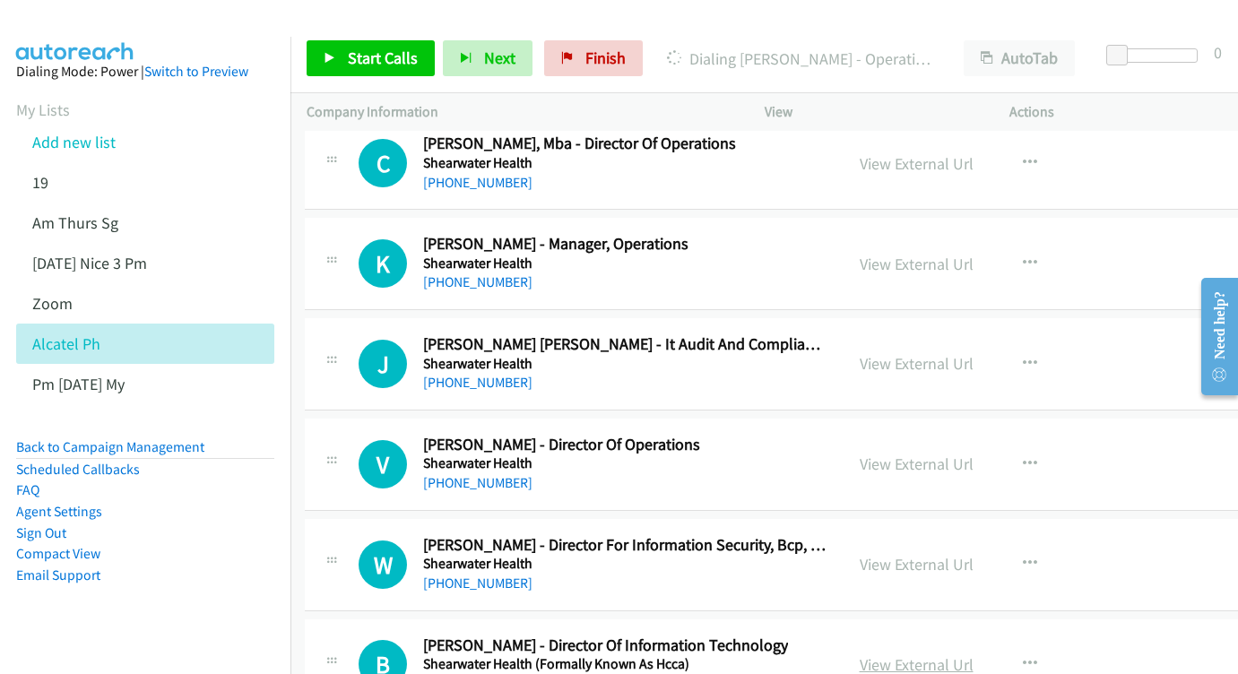
click at [942, 655] on link "View External Url" at bounding box center [917, 665] width 114 height 21
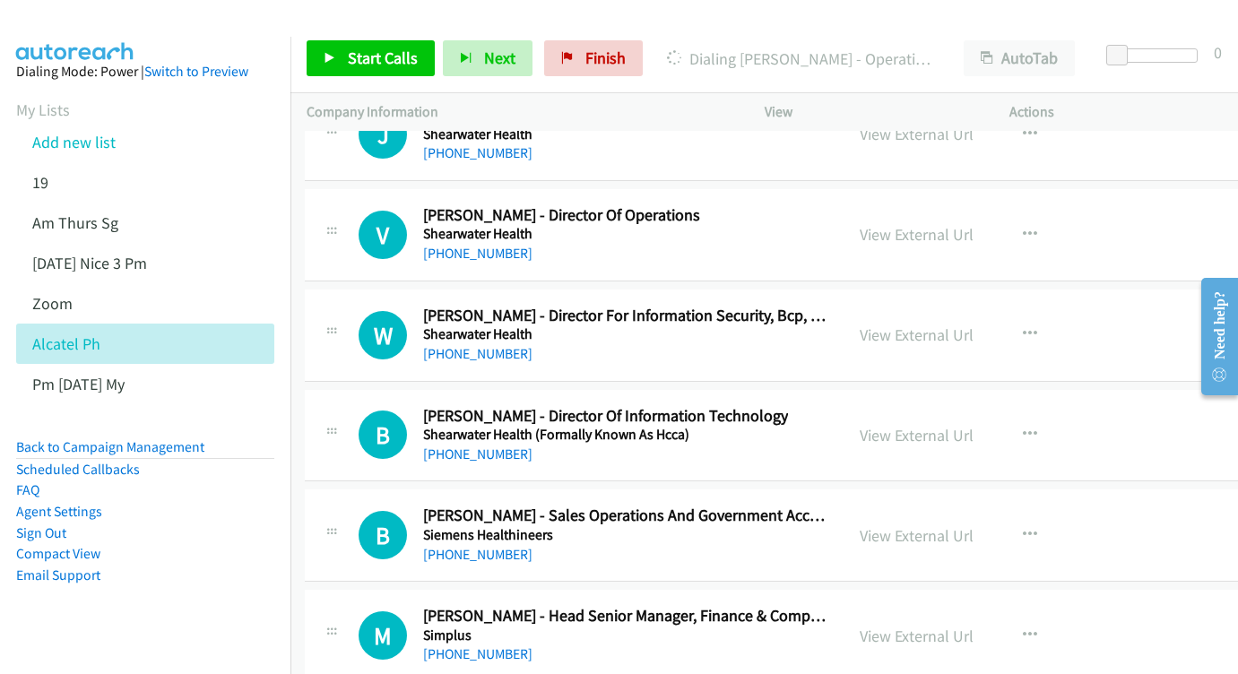
scroll to position [27076, 2]
